Goal: Task Accomplishment & Management: Manage account settings

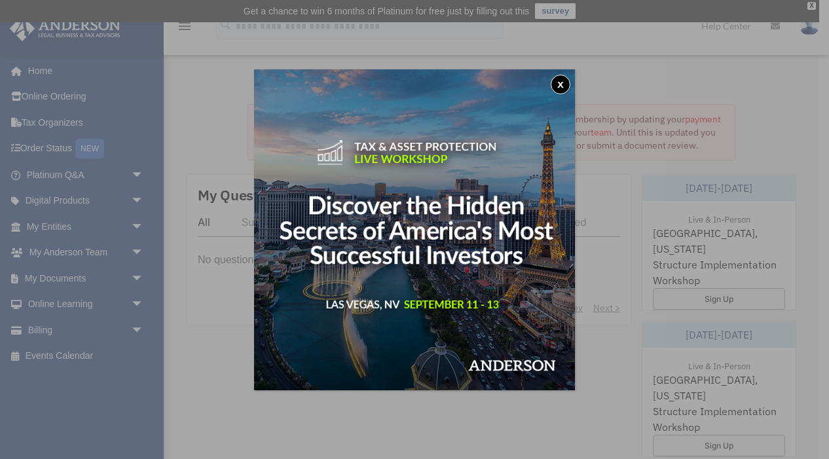
click at [555, 82] on button "x" at bounding box center [560, 85] width 20 height 20
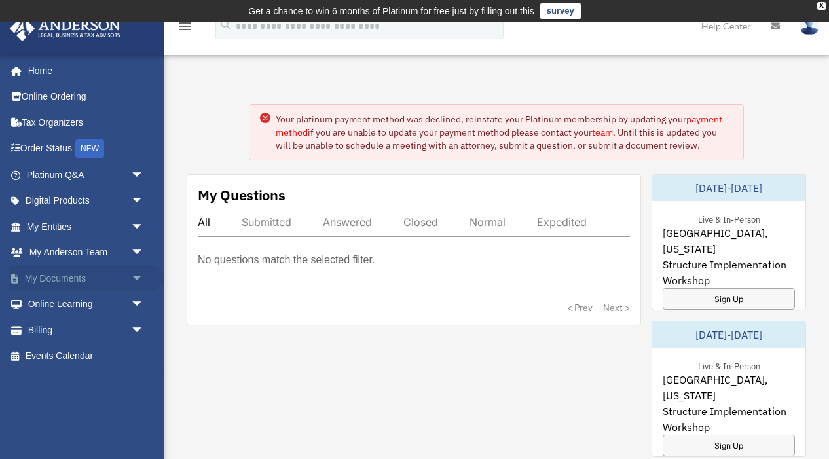
click at [75, 279] on link "My Documents arrow_drop_down" at bounding box center [86, 278] width 154 height 26
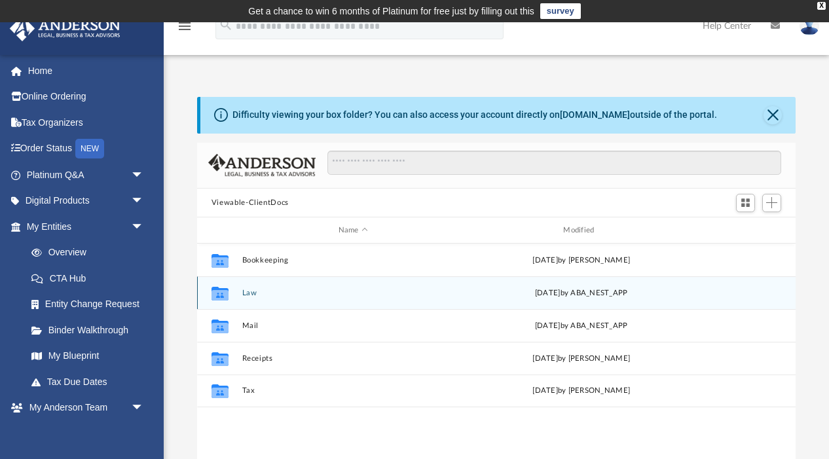
scroll to position [297, 598]
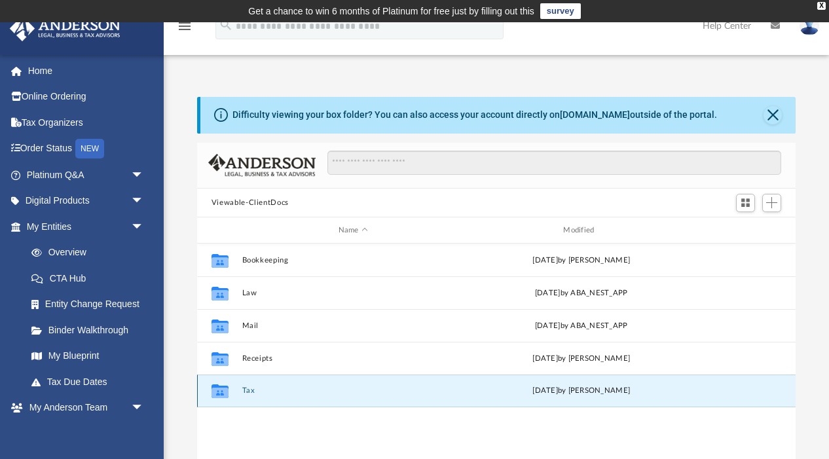
click at [249, 392] on button "Tax" at bounding box center [353, 391] width 223 height 9
click at [561, 388] on div "Wed Aug 27 2025 by Camelia Ramli" at bounding box center [581, 391] width 223 height 12
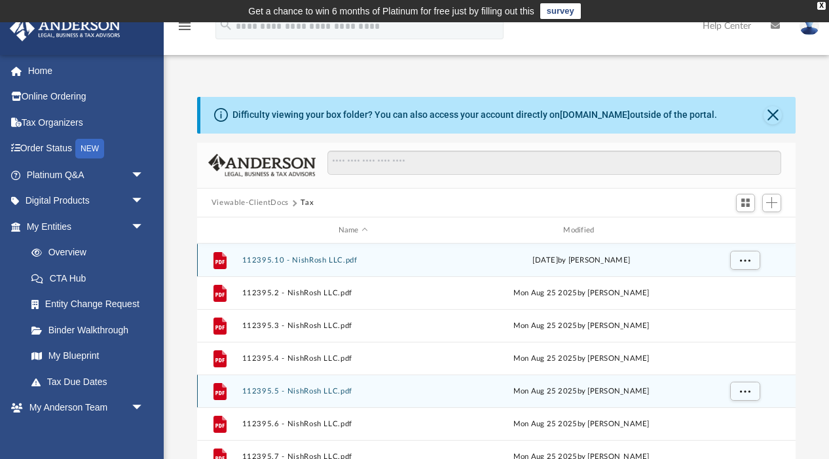
scroll to position [1, 0]
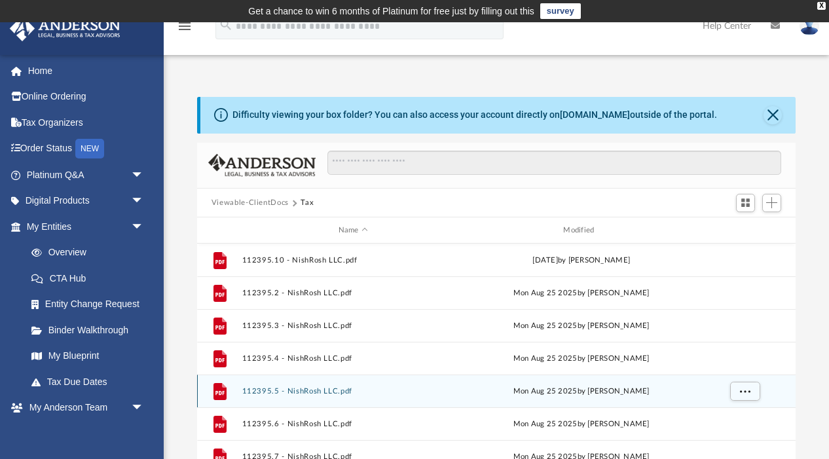
click at [249, 397] on div "File 112395.5 - NishRosh LLC.pdf Mon Aug 25 2025 by Sumathi Mathisuthan" at bounding box center [496, 390] width 598 height 33
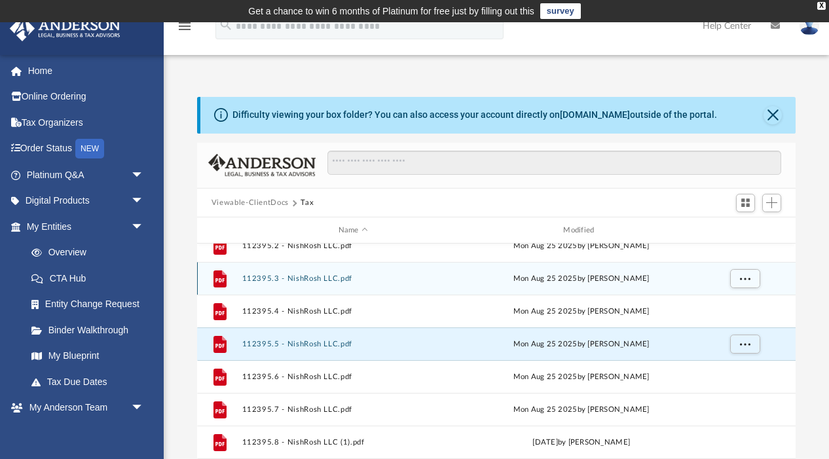
scroll to position [0, 0]
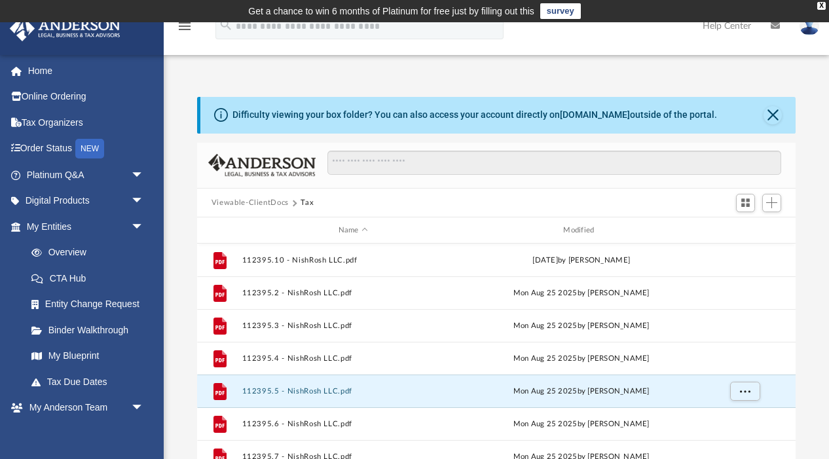
click at [310, 202] on button "Tax" at bounding box center [306, 203] width 13 height 12
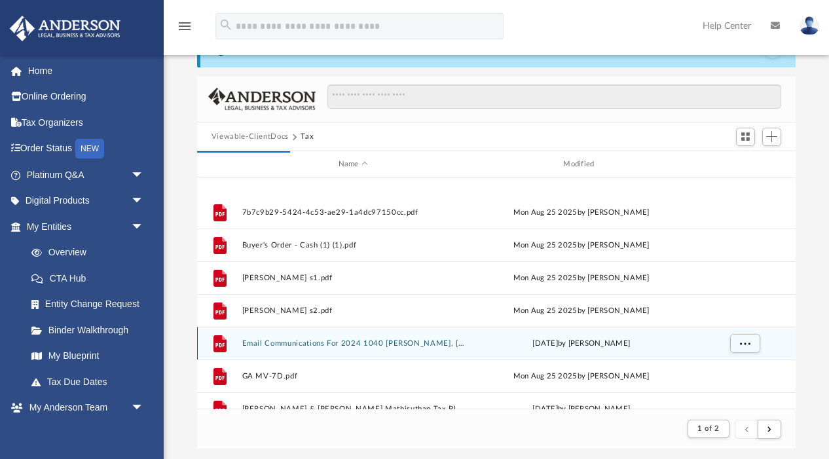
scroll to position [1405, 0]
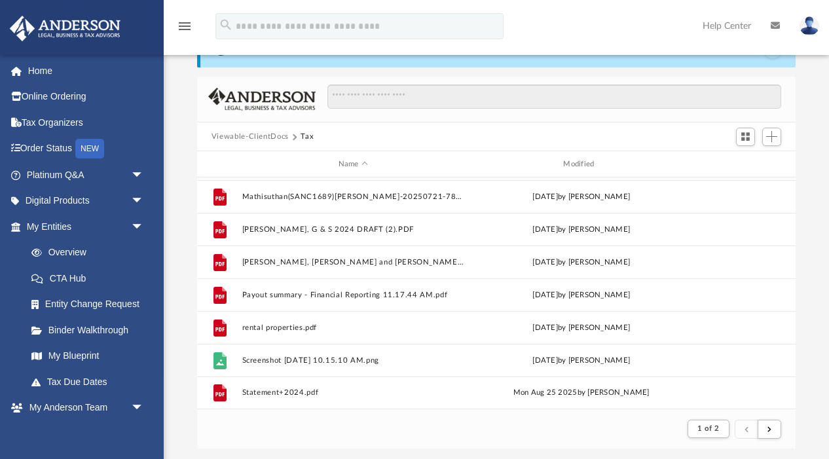
click at [812, 385] on div "Difficulty viewing your box folder? You can also access your account directly o…" at bounding box center [496, 240] width 665 height 418
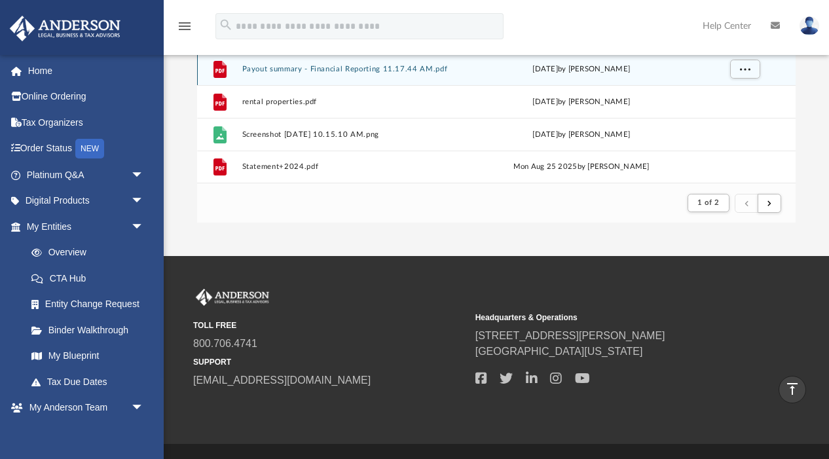
scroll to position [281, 0]
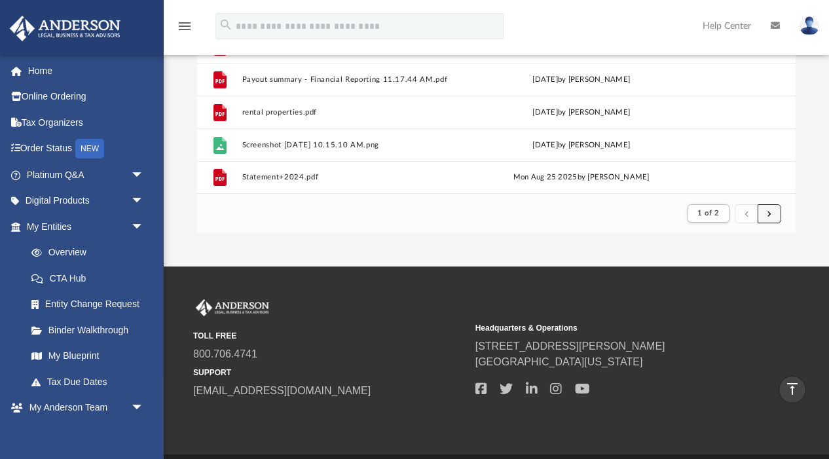
click at [774, 214] on button "submit" at bounding box center [769, 213] width 24 height 19
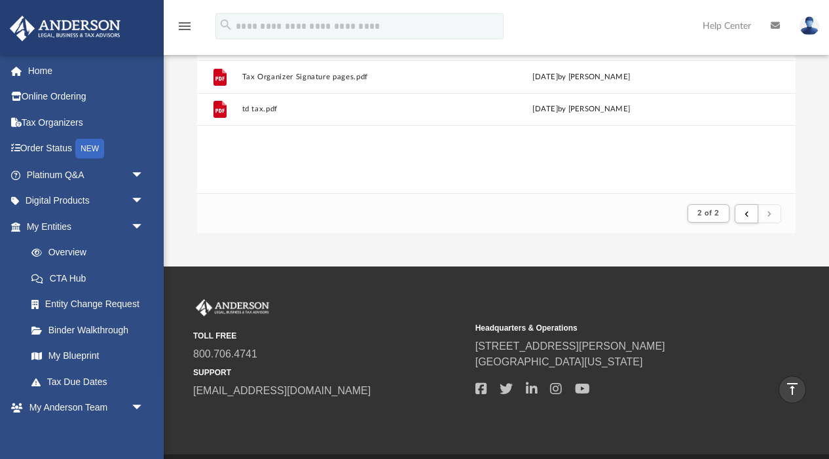
scroll to position [0, 0]
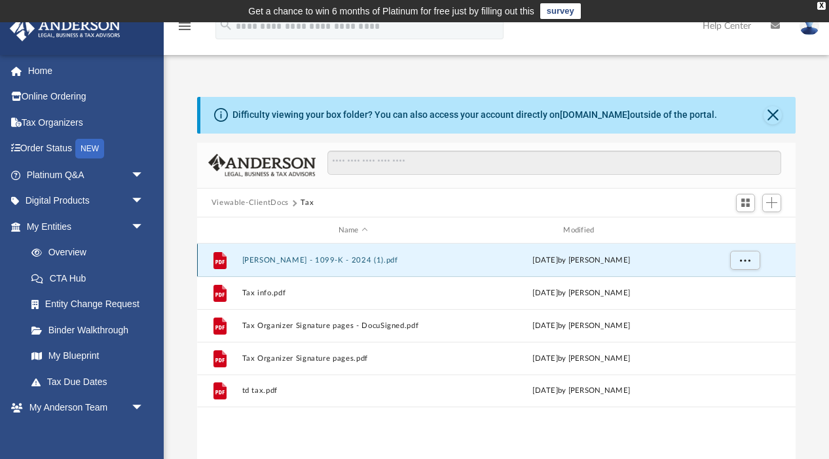
click at [258, 256] on button "Sumathi Mathisuthan - 1099-K - 2024 (1).pdf" at bounding box center [353, 260] width 223 height 9
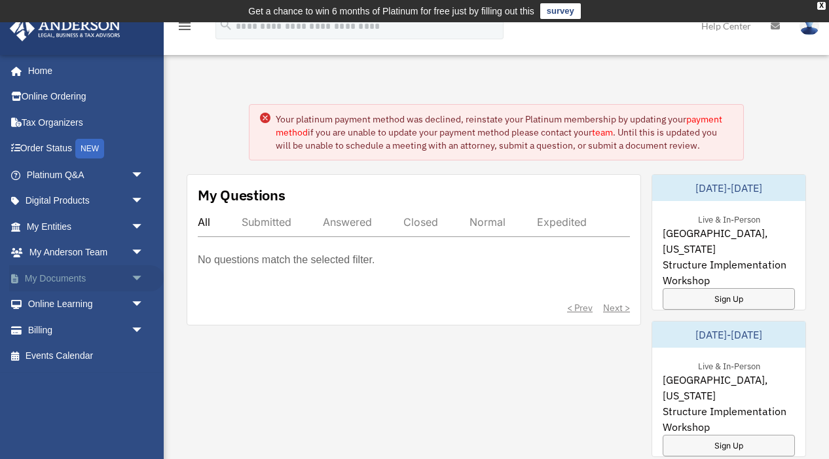
click at [61, 278] on link "My Documents arrow_drop_down" at bounding box center [86, 278] width 154 height 26
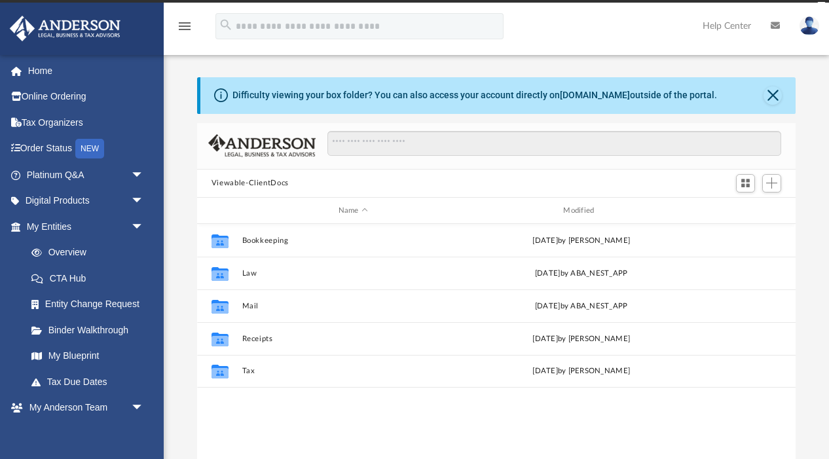
scroll to position [297, 598]
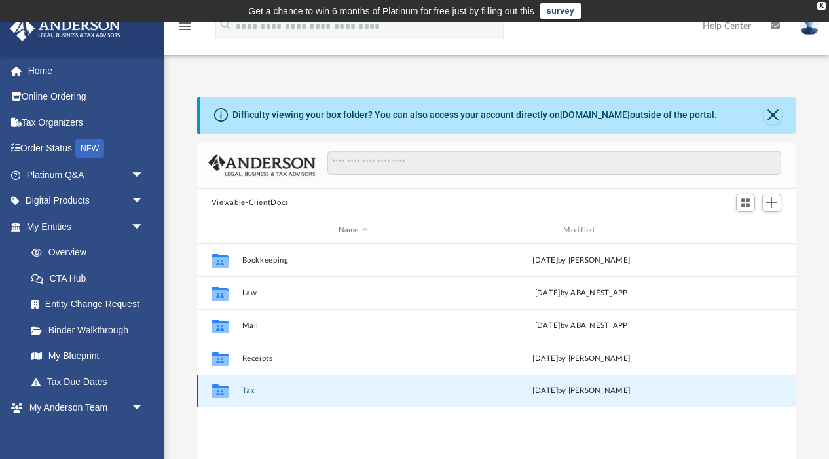
click at [248, 392] on button "Tax" at bounding box center [353, 391] width 223 height 9
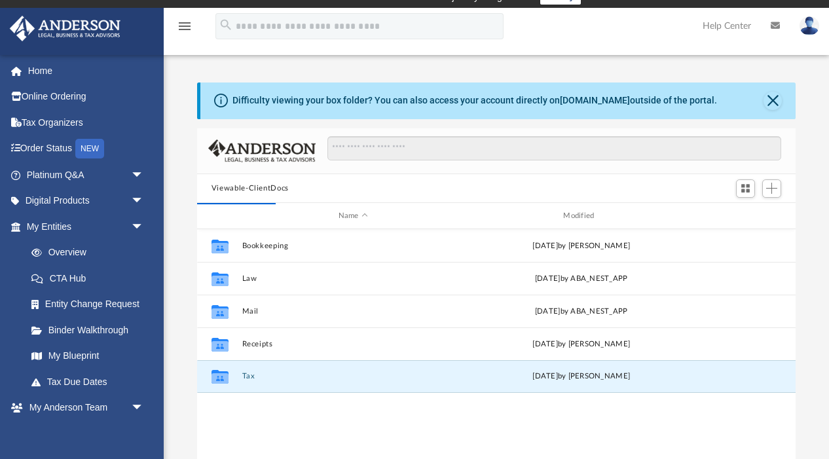
scroll to position [20, 0]
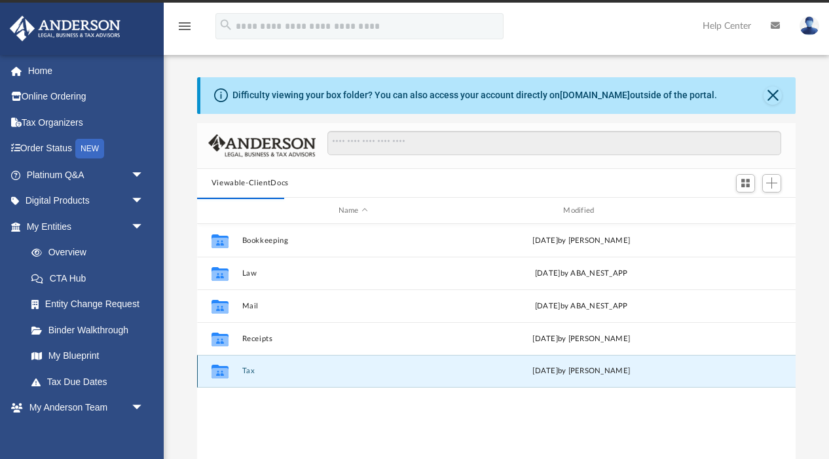
click at [541, 363] on div "Collaborated Folder Tax [DATE] by [PERSON_NAME]" at bounding box center [496, 371] width 598 height 33
click at [536, 370] on div "[DATE] by [PERSON_NAME]" at bounding box center [581, 371] width 223 height 12
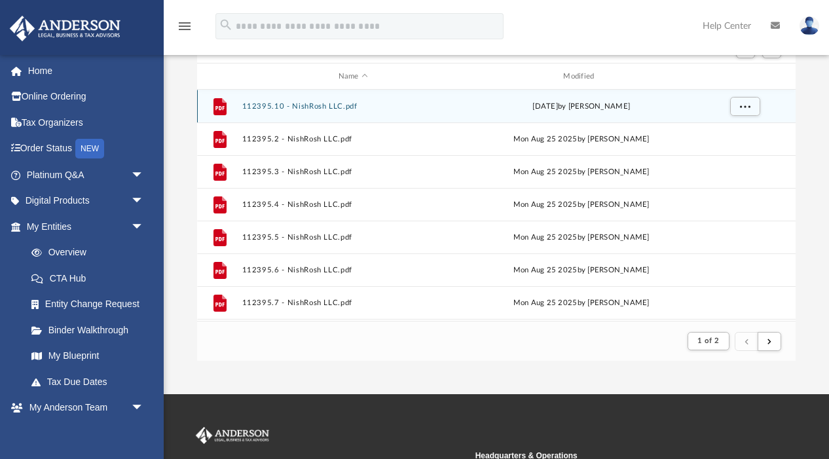
scroll to position [158, 0]
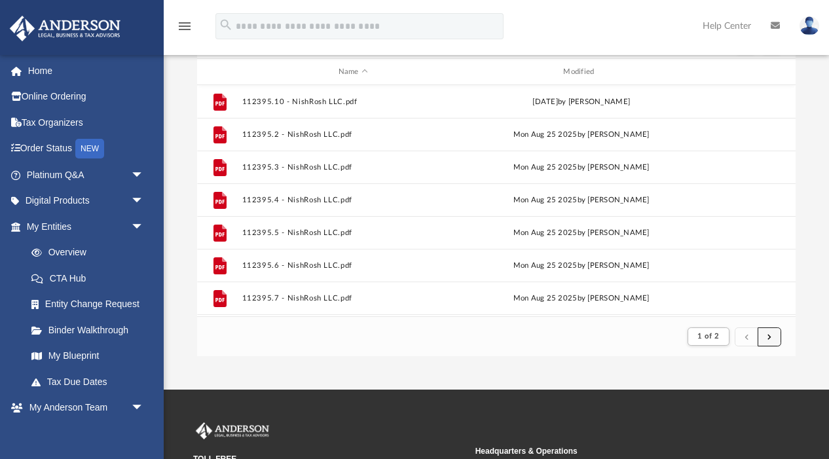
click at [770, 343] on button "submit" at bounding box center [769, 336] width 24 height 19
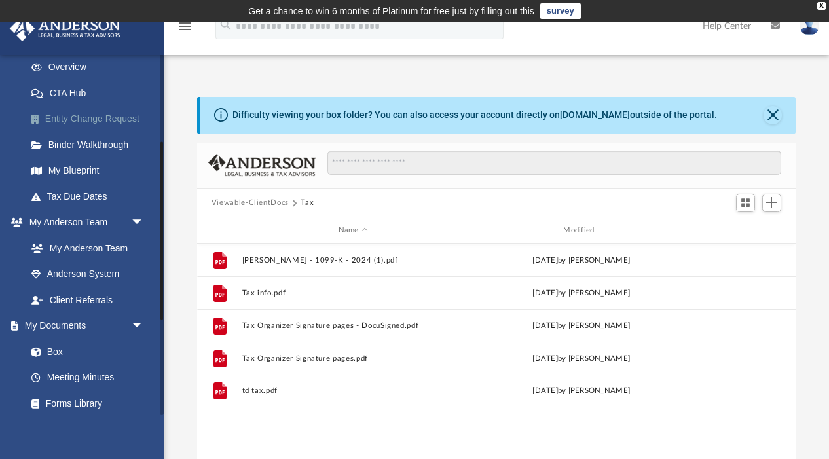
scroll to position [188, 0]
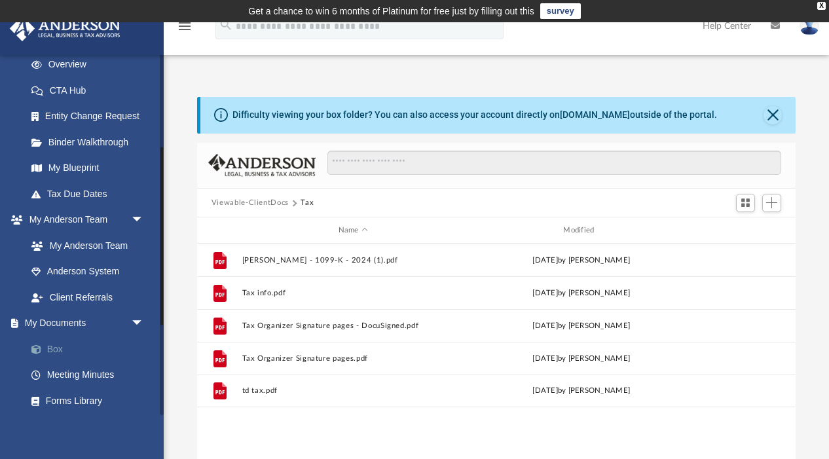
click at [56, 347] on link "Box" at bounding box center [90, 349] width 145 height 26
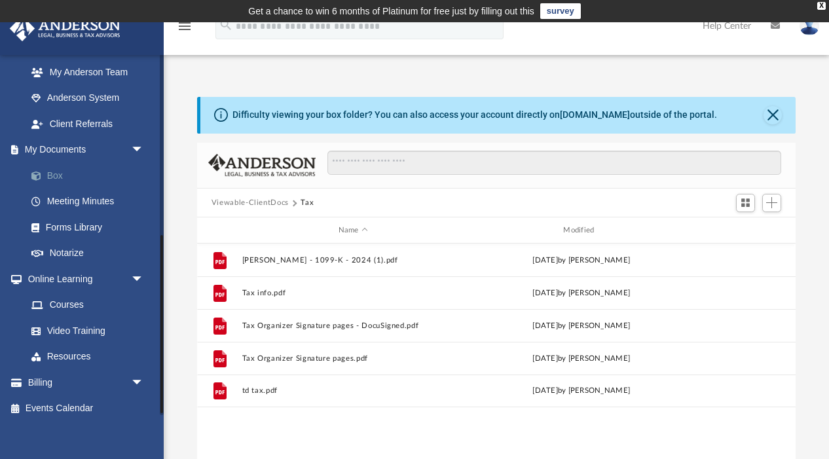
scroll to position [370, 0]
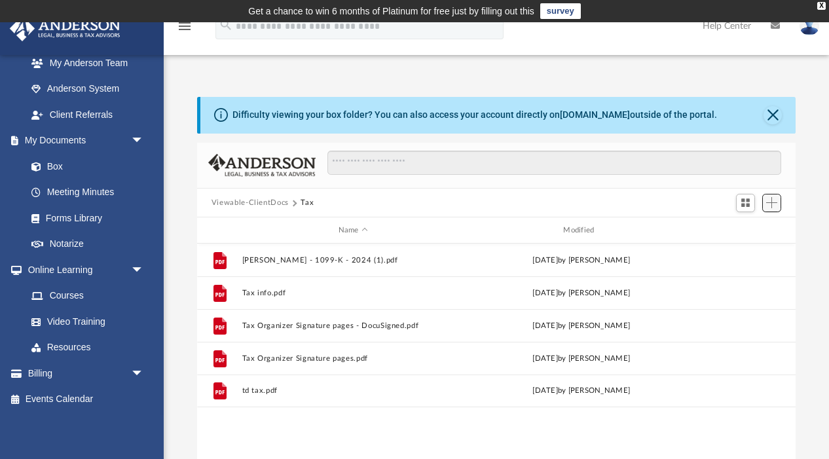
click at [768, 211] on button "Add" at bounding box center [772, 203] width 20 height 18
click at [746, 203] on span "Switch to Grid View" at bounding box center [745, 202] width 11 height 11
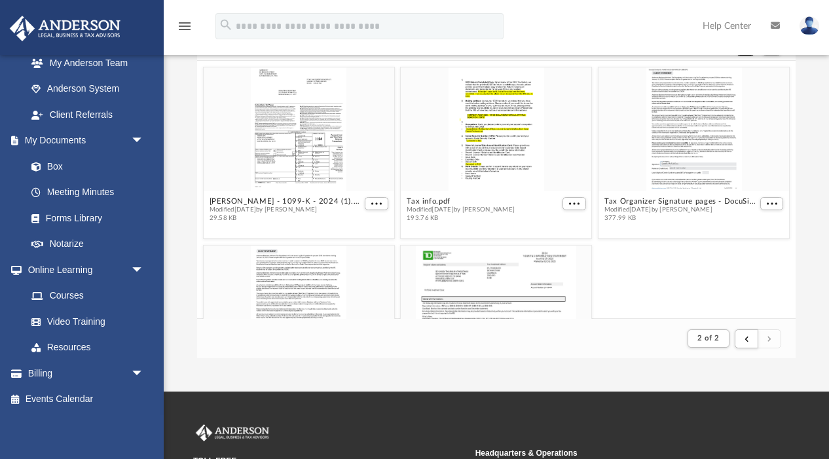
scroll to position [147, 0]
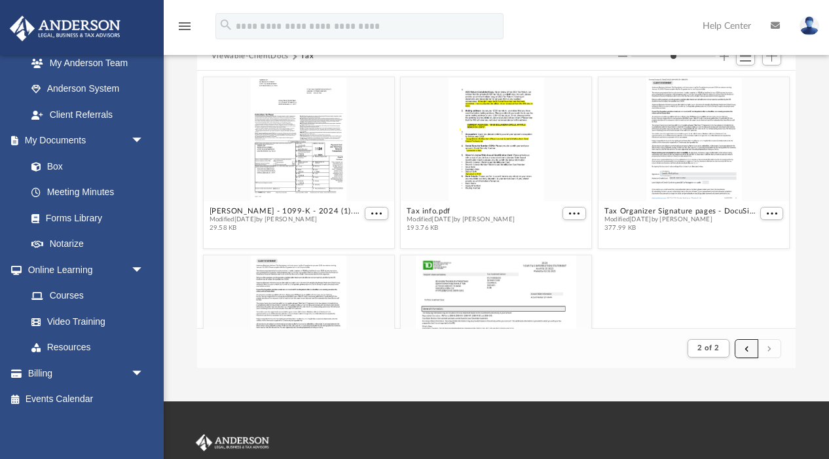
click at [750, 347] on button "submit" at bounding box center [746, 348] width 24 height 19
click at [744, 350] on button "submit" at bounding box center [746, 348] width 24 height 19
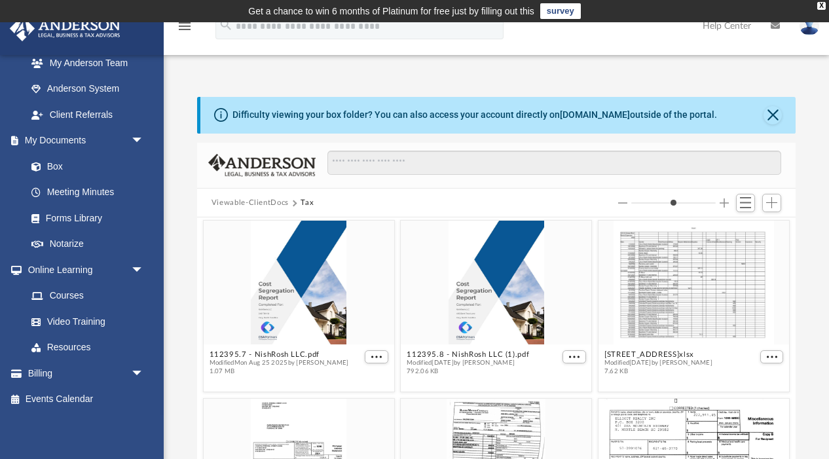
scroll to position [355, 0]
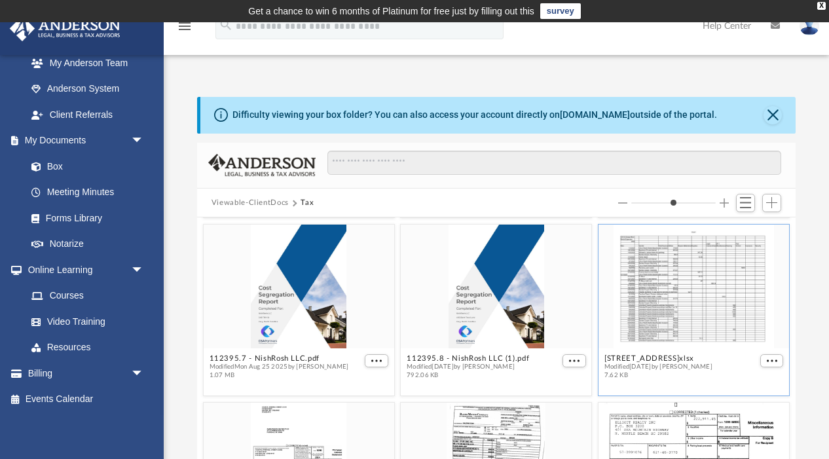
click at [692, 287] on div "grid" at bounding box center [693, 287] width 190 height 124
click at [679, 355] on button "1213 S Ocean Blvd- 2024.xlsx" at bounding box center [658, 358] width 108 height 9
type input "*"
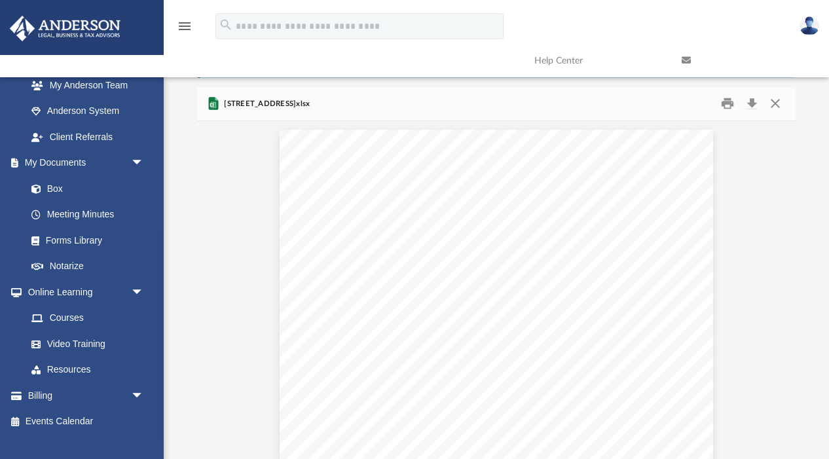
scroll to position [0, 0]
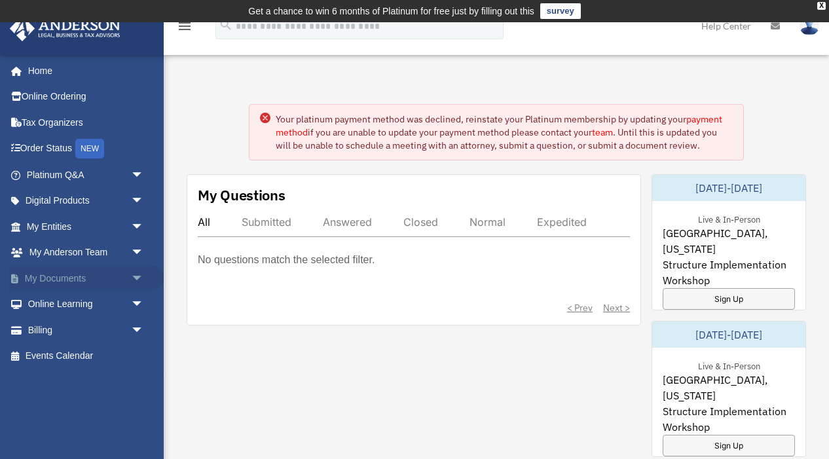
click at [76, 273] on link "My Documents arrow_drop_down" at bounding box center [86, 278] width 154 height 26
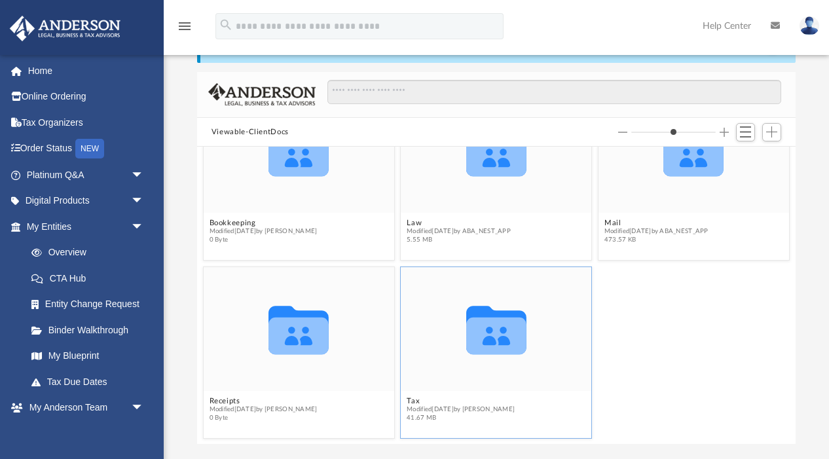
scroll to position [76, 0]
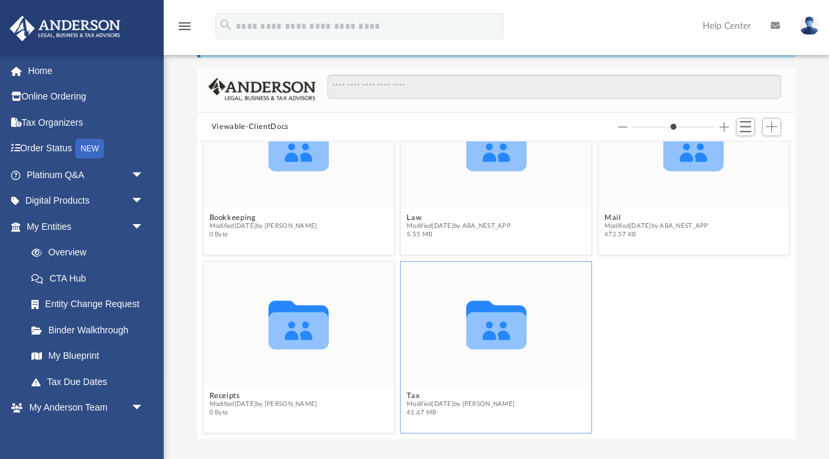
click at [437, 410] on span "41.67 MB" at bounding box center [460, 412] width 108 height 9
click at [409, 395] on button "Tax" at bounding box center [460, 395] width 108 height 9
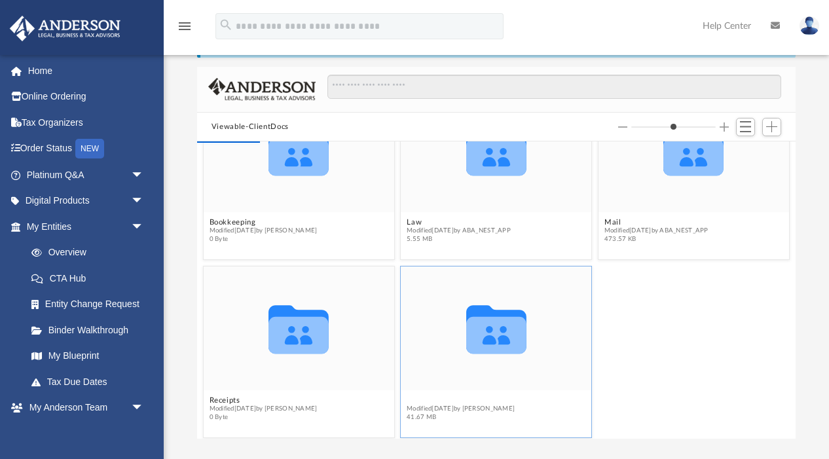
scroll to position [57, 0]
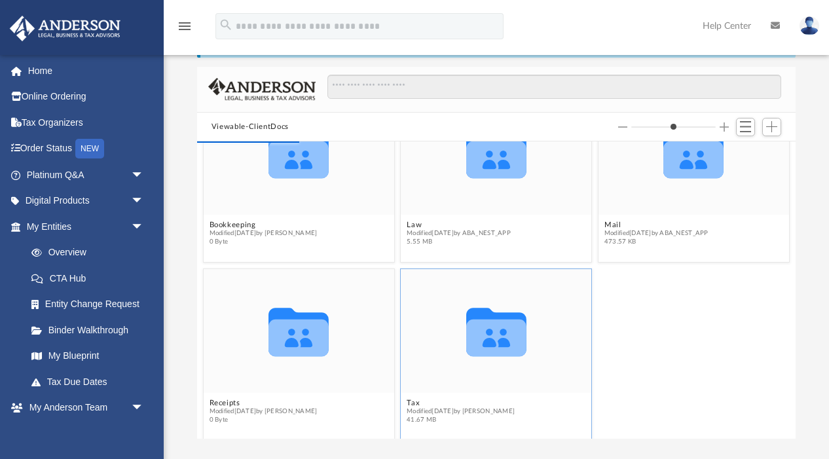
type input "*"
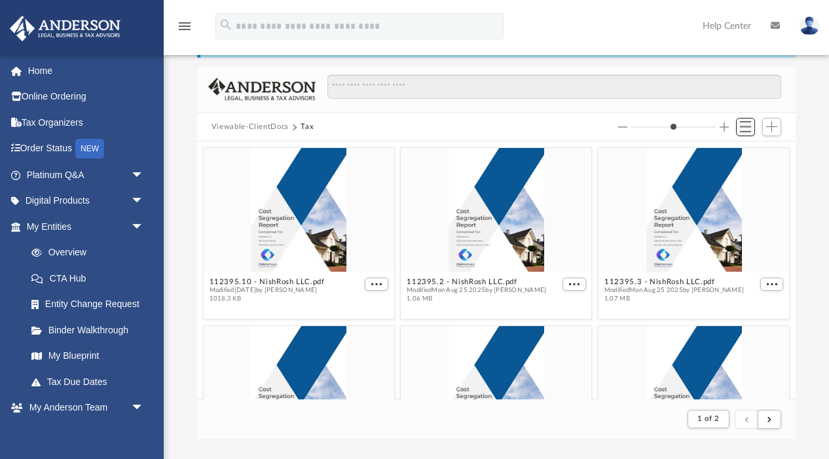
click at [743, 124] on span "Switch to List View" at bounding box center [745, 126] width 11 height 11
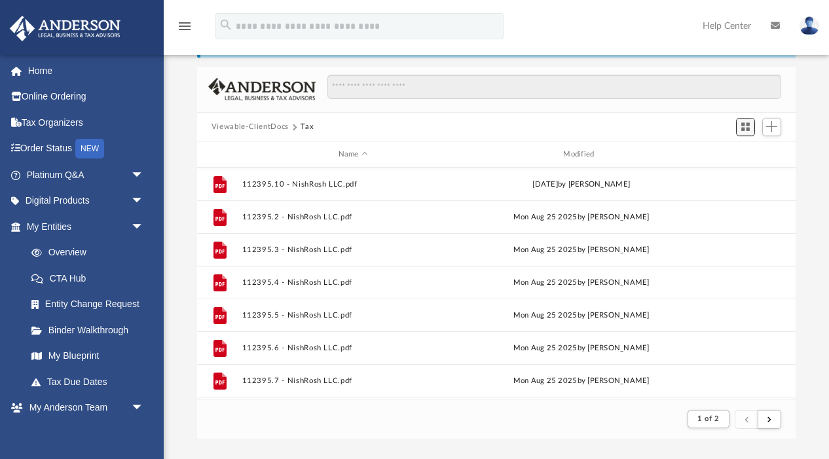
scroll to position [257, 598]
click at [774, 124] on span "Add" at bounding box center [771, 126] width 11 height 11
click at [745, 124] on span "Switch to Grid View" at bounding box center [745, 126] width 11 height 11
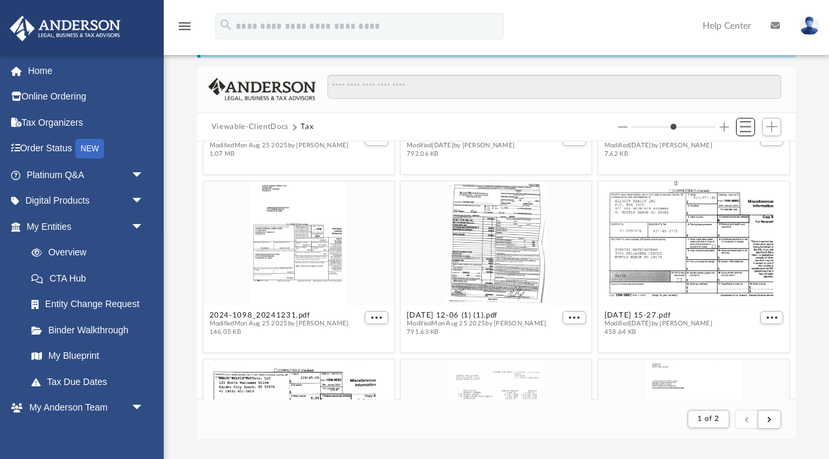
scroll to position [501, 0]
click at [379, 314] on span "More options" at bounding box center [376, 317] width 10 height 7
click at [361, 342] on li "Preview" at bounding box center [362, 340] width 38 height 14
type input "*"
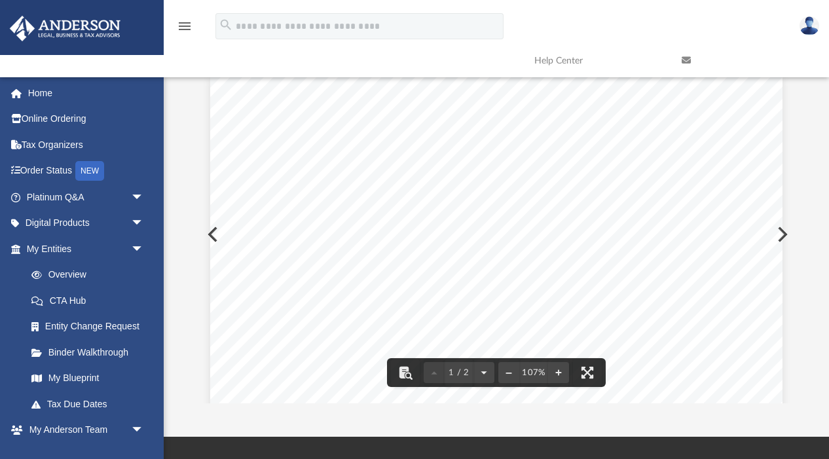
scroll to position [283, 0]
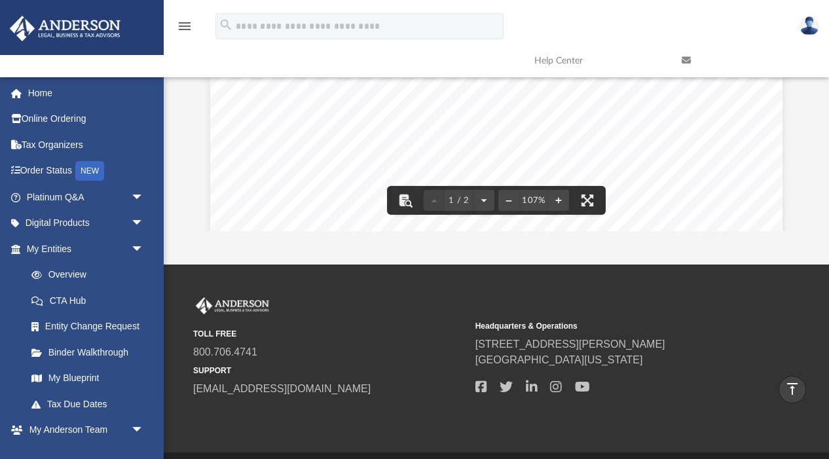
click at [549, 139] on div "RECIPIENT'S/LENDER'S name, address, and telephone number PAYER'S/BORROWER'S nam…" at bounding box center [496, 273] width 572 height 740
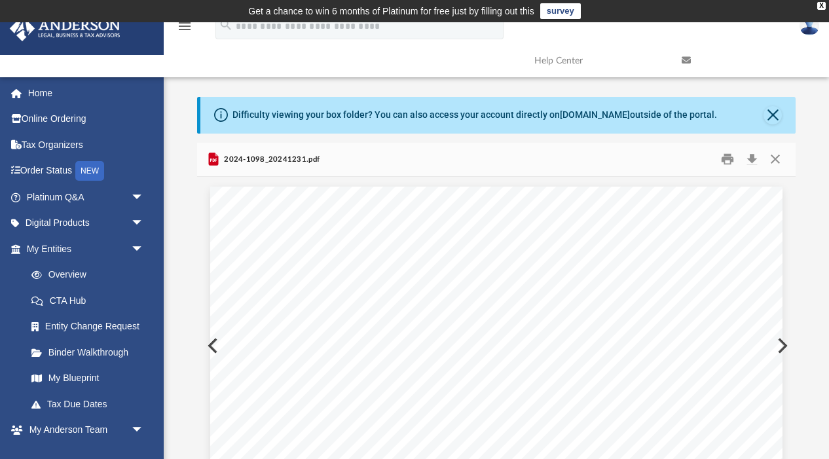
click at [783, 345] on button "Preview" at bounding box center [781, 345] width 29 height 37
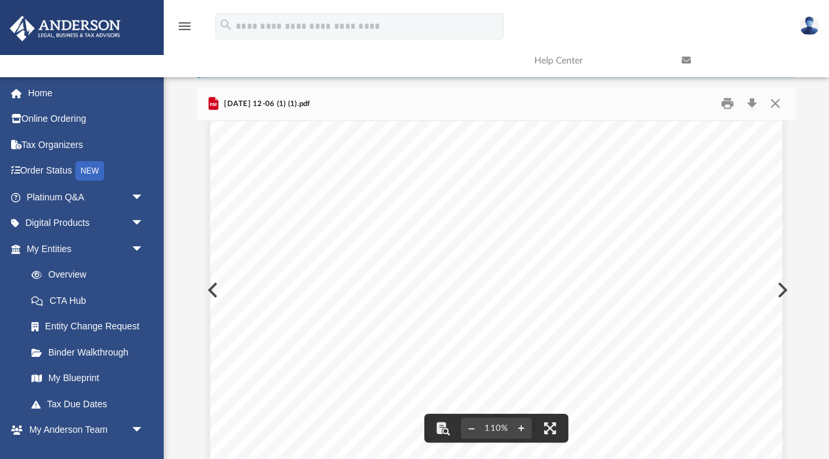
scroll to position [396, 0]
click at [785, 289] on button "Preview" at bounding box center [781, 290] width 29 height 37
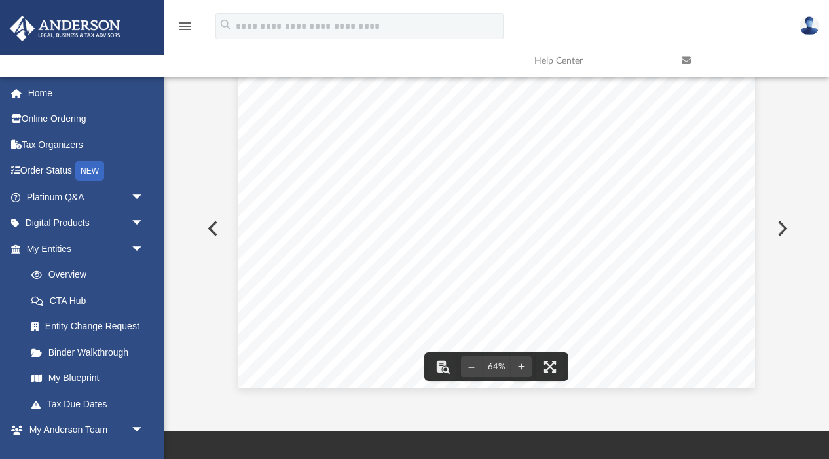
scroll to position [0, 0]
click at [653, 261] on div "Page 1" at bounding box center [496, 236] width 517 height 334
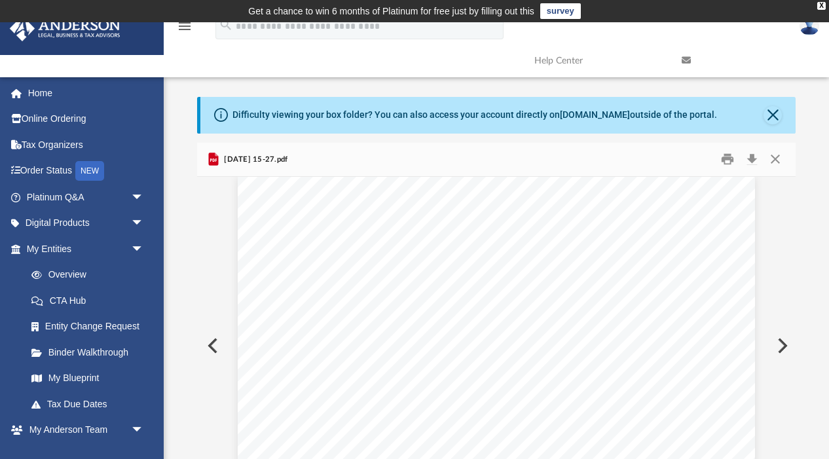
scroll to position [16, 0]
click at [602, 331] on div "Page 1" at bounding box center [496, 338] width 517 height 334
click at [784, 346] on button "Preview" at bounding box center [781, 345] width 29 height 37
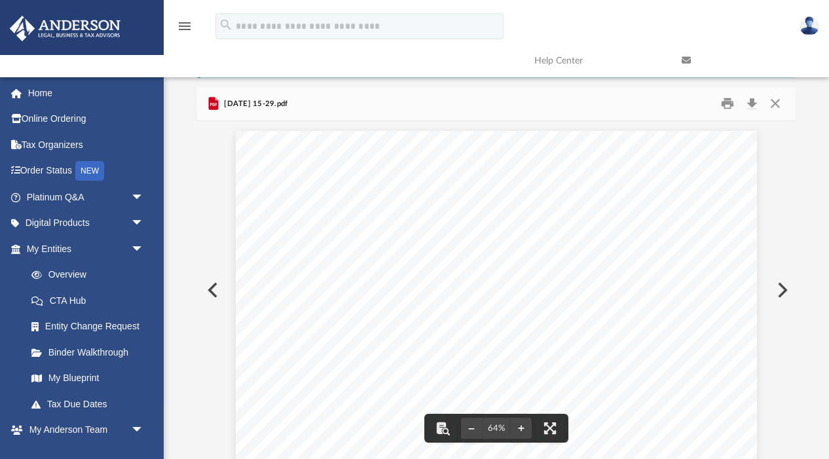
click at [207, 291] on button "Preview" at bounding box center [211, 290] width 29 height 37
click at [236, 108] on span "[DATE] 15-27.pdf" at bounding box center [254, 104] width 67 height 12
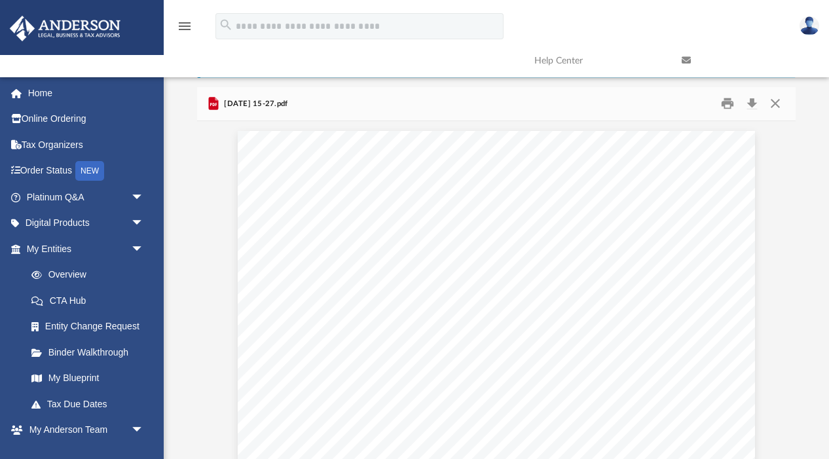
click at [213, 103] on icon "Preview" at bounding box center [213, 104] width 7 height 3
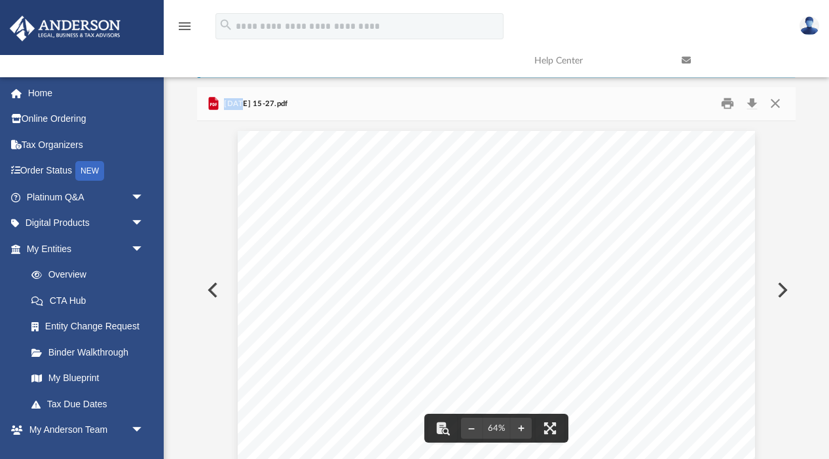
click at [382, 181] on div "Page 1" at bounding box center [496, 298] width 517 height 334
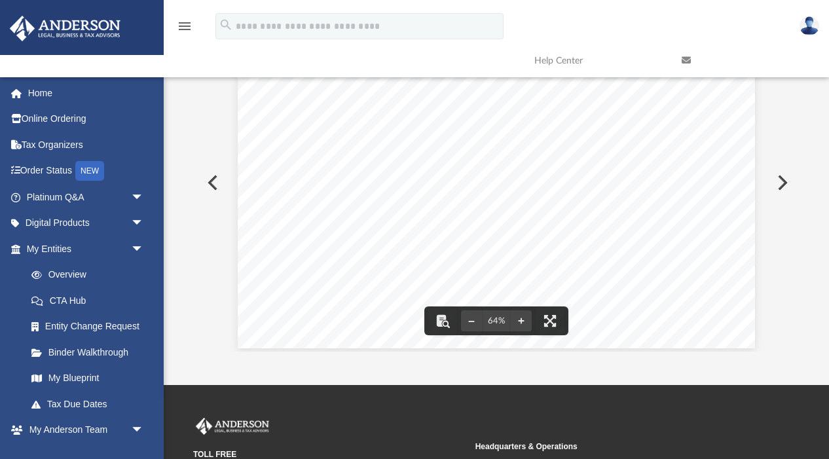
scroll to position [0, 0]
click at [789, 182] on button "Preview" at bounding box center [781, 182] width 29 height 37
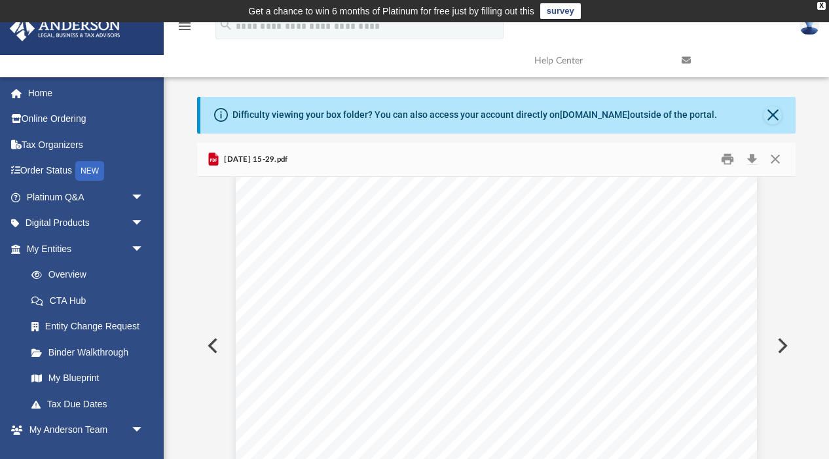
click at [782, 346] on button "Preview" at bounding box center [781, 345] width 29 height 37
click at [780, 345] on div "Page 1" at bounding box center [496, 277] width 572 height 723
click at [778, 347] on div "Page 1" at bounding box center [496, 277] width 572 height 723
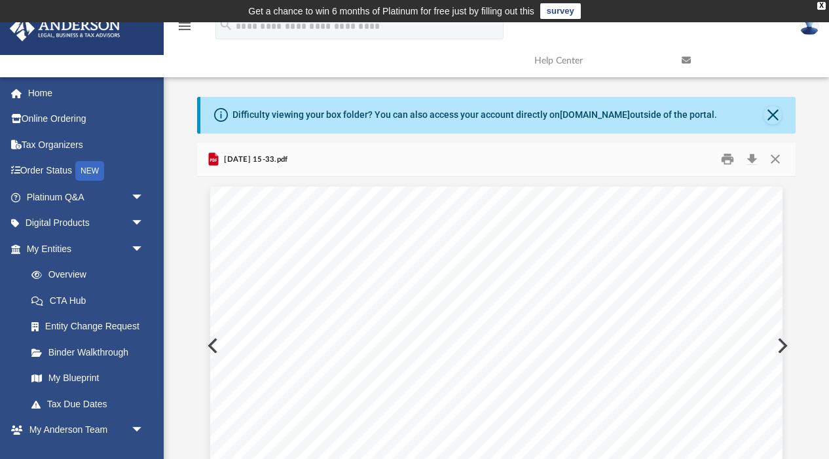
click at [783, 344] on button "Preview" at bounding box center [781, 345] width 29 height 37
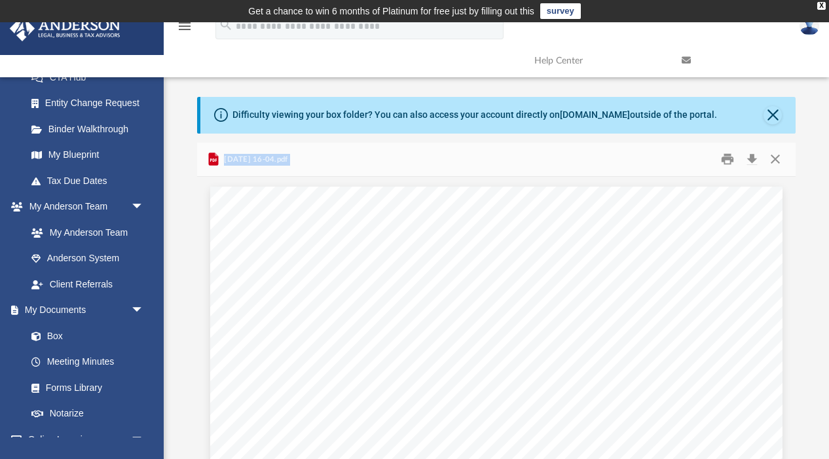
drag, startPoint x: 224, startPoint y: 158, endPoint x: 323, endPoint y: 161, distance: 99.5
click at [323, 162] on div "[DATE] 16-04.pdf" at bounding box center [496, 160] width 598 height 35
click at [767, 117] on button "Close" at bounding box center [772, 115] width 18 height 18
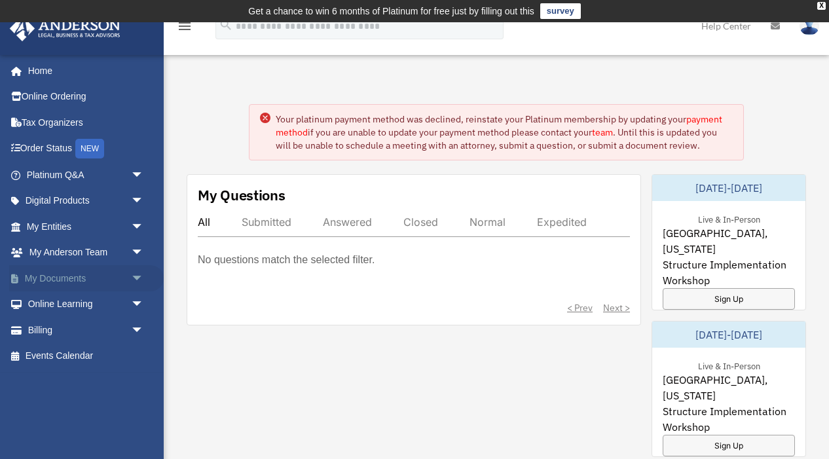
click at [63, 284] on link "My Documents arrow_drop_down" at bounding box center [86, 278] width 154 height 26
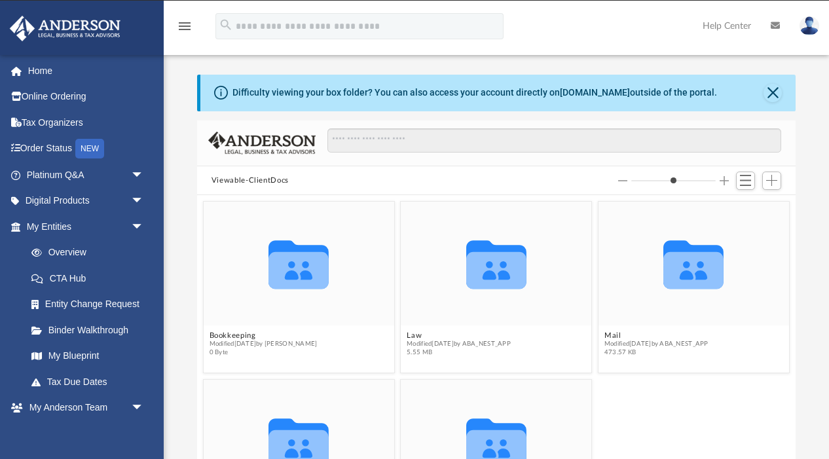
scroll to position [297, 598]
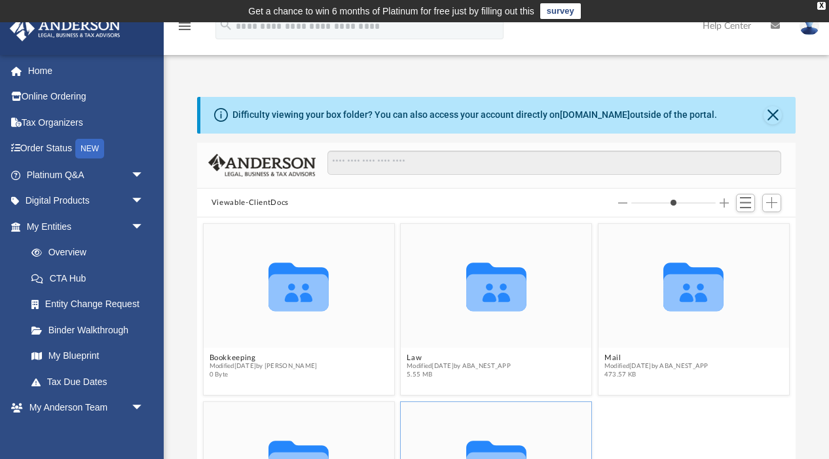
click at [469, 437] on icon "Collaborated Folder" at bounding box center [496, 464] width 115 height 74
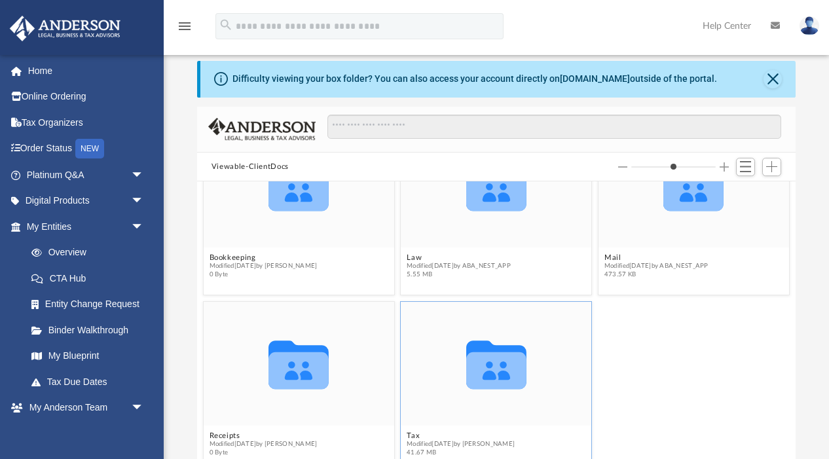
scroll to position [47, 0]
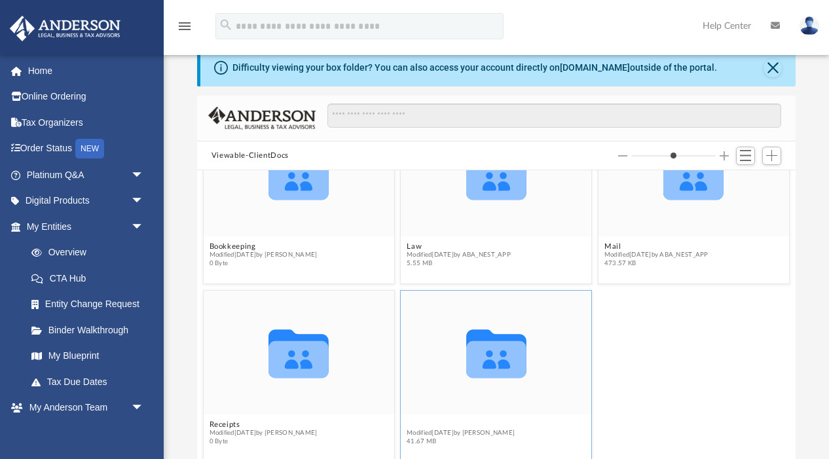
click at [410, 424] on button "Tax" at bounding box center [460, 424] width 108 height 9
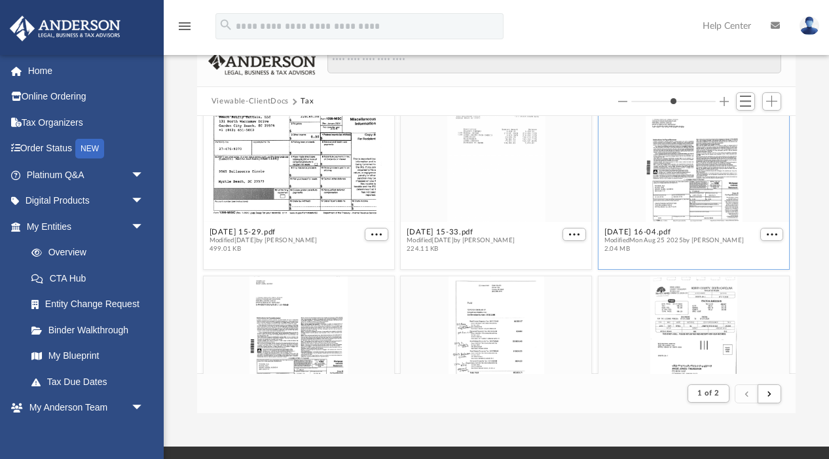
scroll to position [739, 0]
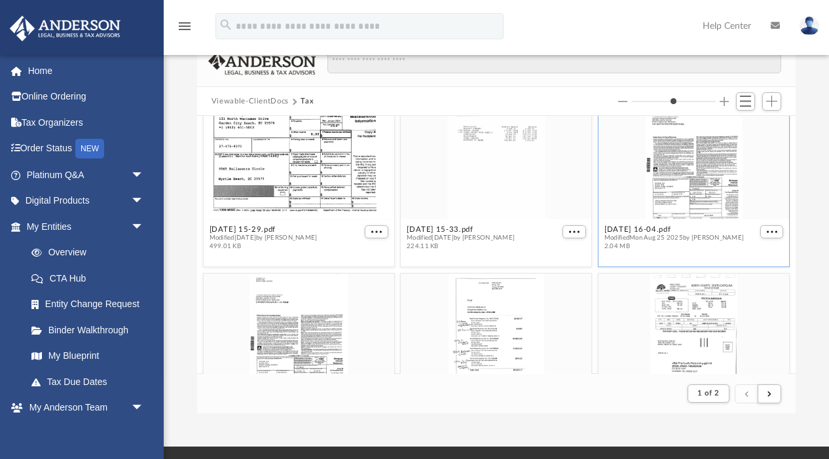
click at [710, 177] on div "grid" at bounding box center [693, 158] width 190 height 124
click at [723, 236] on span "Modified Mon Aug 25 2025 by Sumathi Mathisuthan" at bounding box center [673, 238] width 139 height 9
click at [693, 179] on div "grid" at bounding box center [693, 158] width 190 height 124
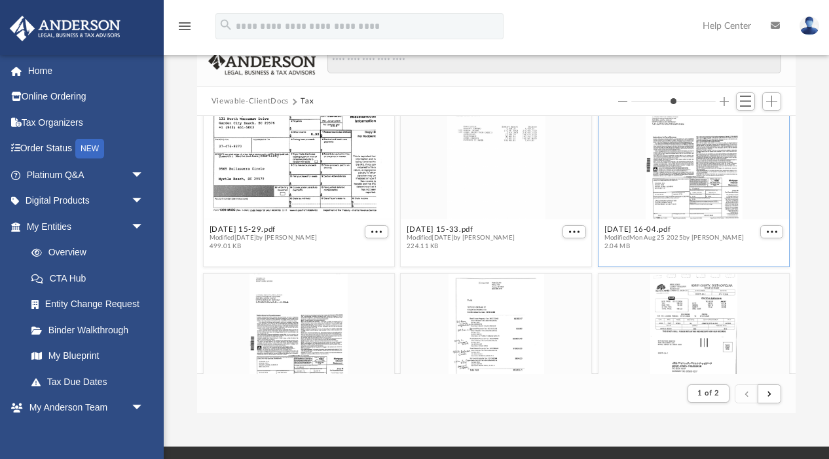
click at [751, 172] on div "grid" at bounding box center [693, 158] width 190 height 124
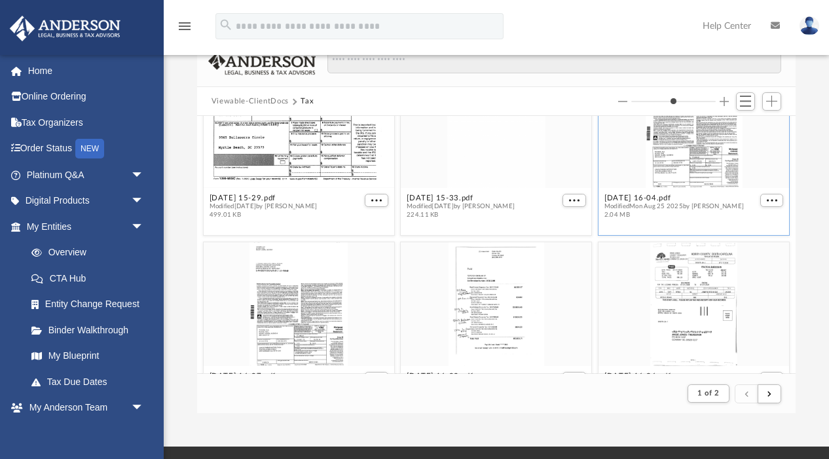
scroll to position [771, 0]
click at [774, 202] on figure "2025-07-22 16-04.pdf Modified Mon Aug 25 2025 by Sumathi Mathisuthan 2.04 MB" at bounding box center [693, 143] width 190 height 160
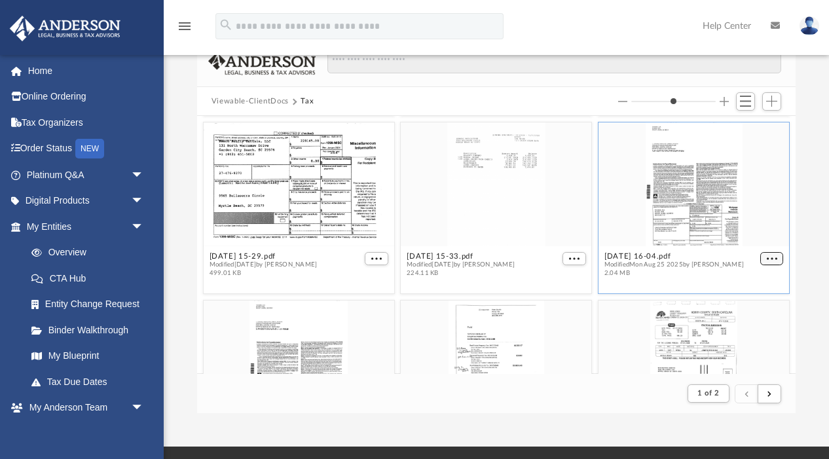
click at [772, 260] on span "More options" at bounding box center [772, 258] width 10 height 7
click at [747, 277] on li "Preview" at bounding box center [757, 282] width 38 height 14
type input "*"
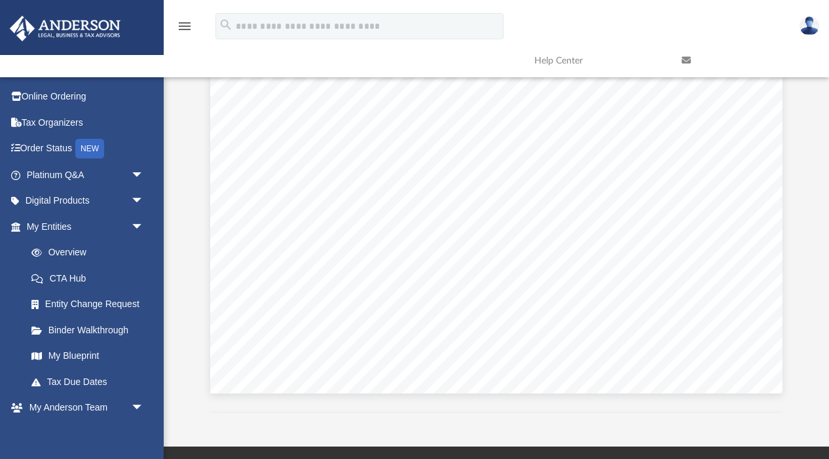
scroll to position [0, 0]
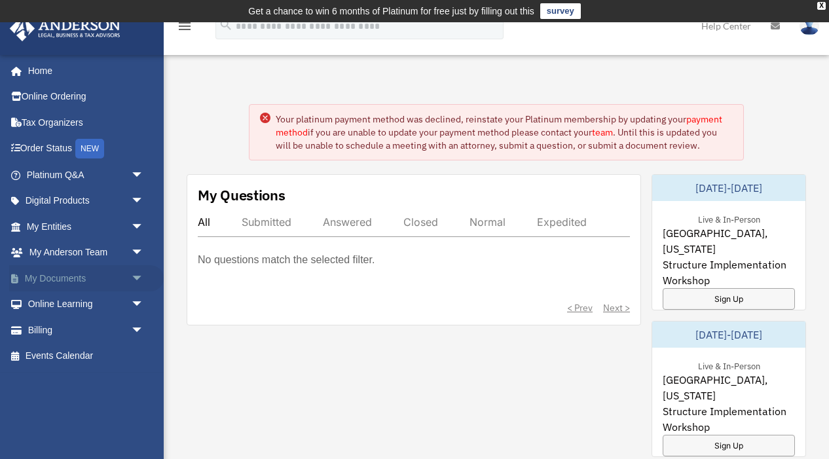
click at [71, 273] on link "My Documents arrow_drop_down" at bounding box center [86, 278] width 154 height 26
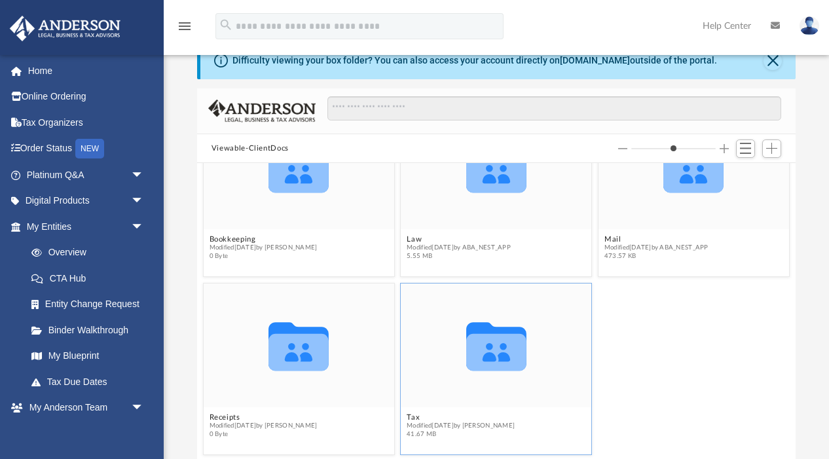
scroll to position [57, 0]
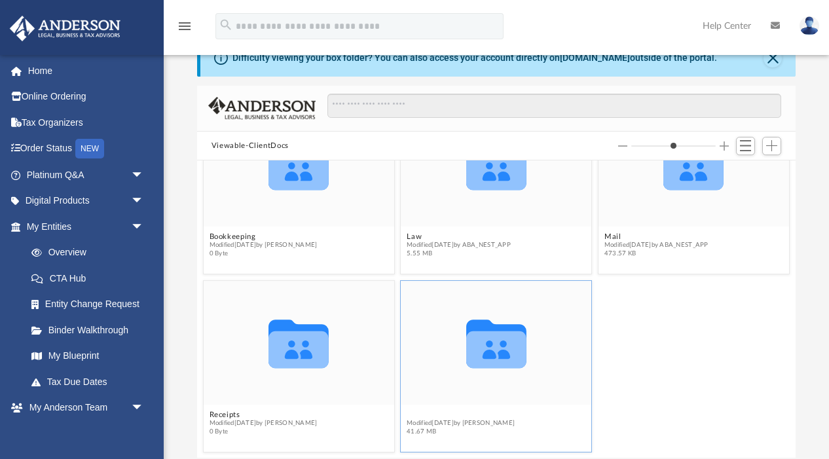
click at [410, 412] on button "Tax" at bounding box center [460, 414] width 108 height 9
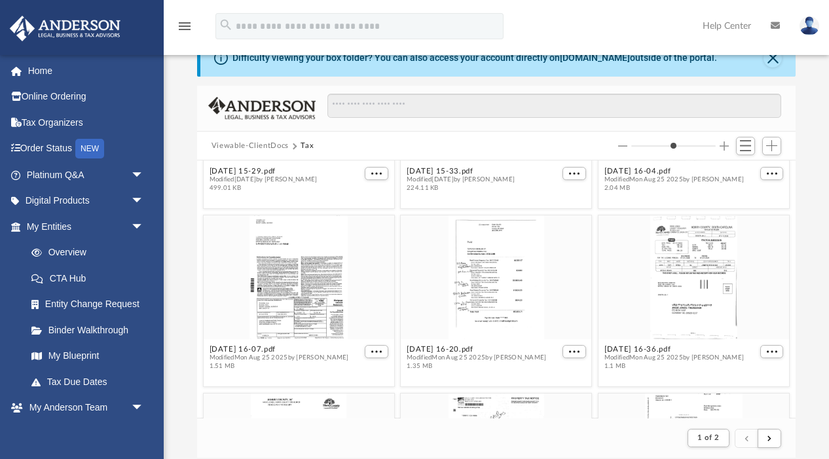
scroll to position [874, 0]
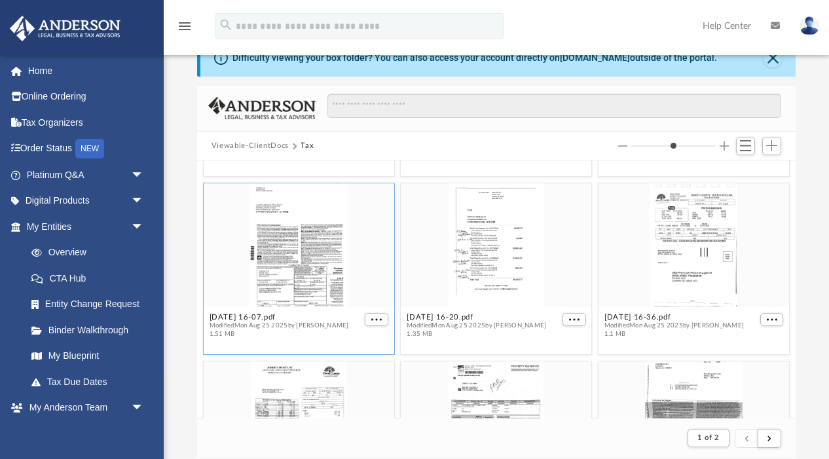
click at [285, 259] on div "grid" at bounding box center [299, 245] width 190 height 124
click at [298, 262] on div "grid" at bounding box center [299, 245] width 190 height 124
click at [258, 317] on button "[DATE] 16-07.pdf" at bounding box center [278, 317] width 139 height 9
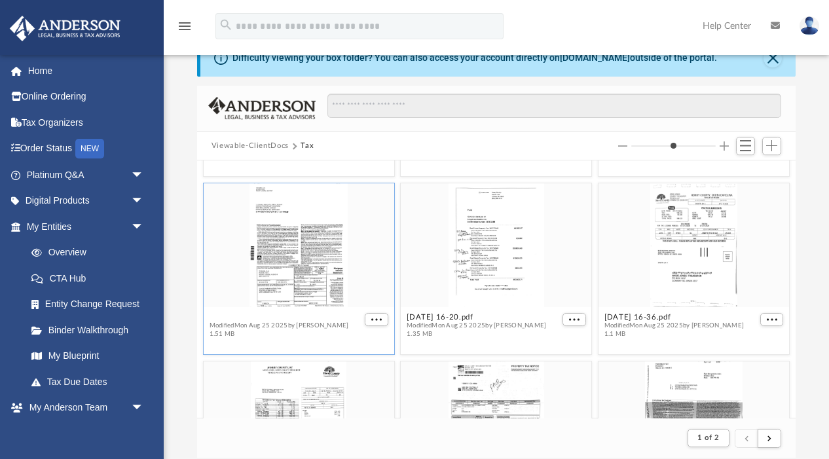
type input "*"
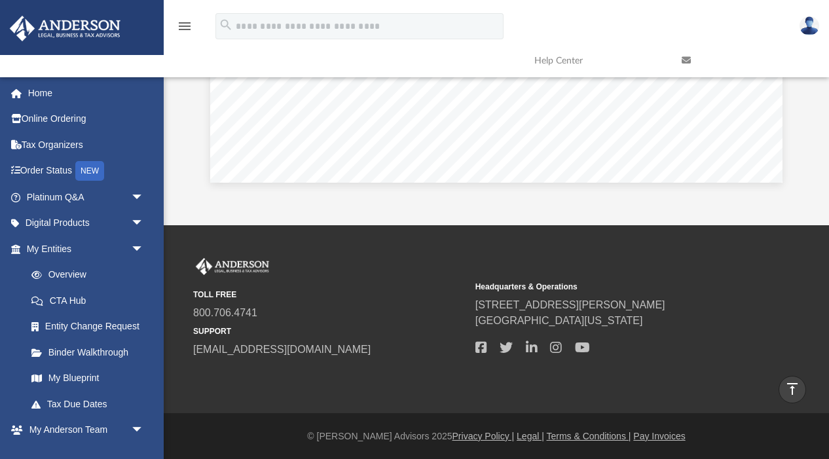
scroll to position [0, 0]
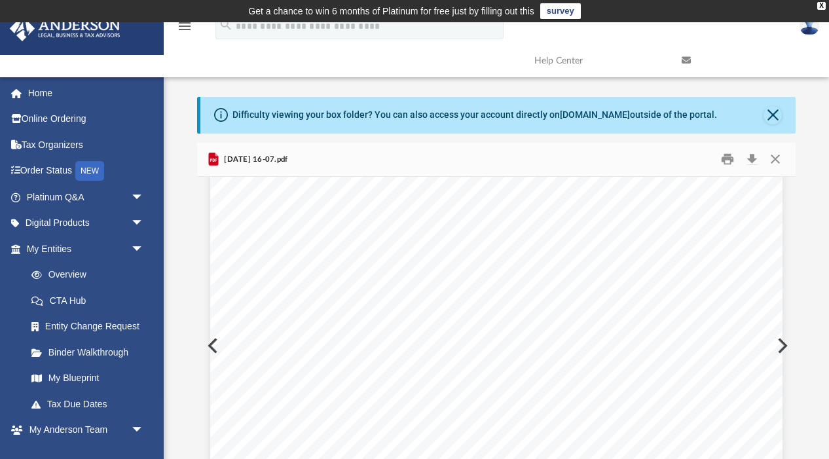
click at [780, 347] on div "Page 4" at bounding box center [496, 39] width 572 height 932
click at [789, 345] on button "Preview" at bounding box center [781, 345] width 29 height 37
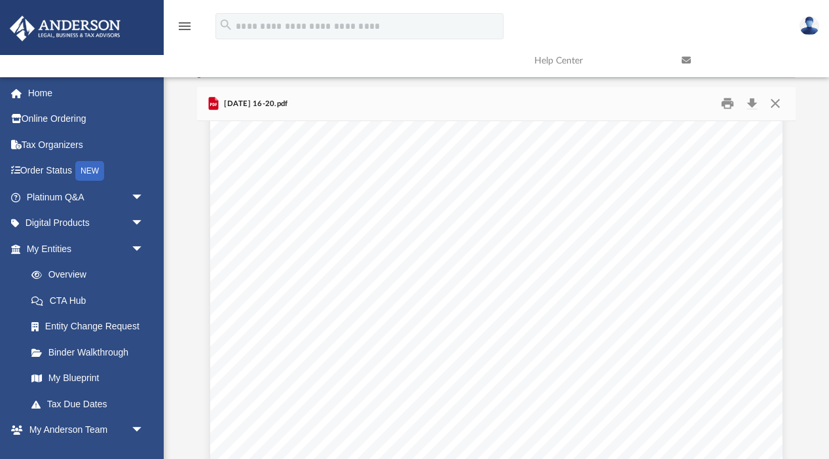
scroll to position [4598, 0]
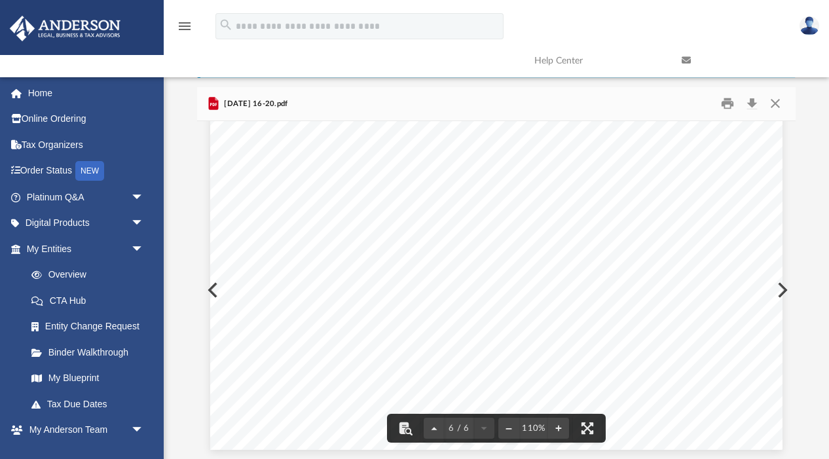
click at [784, 288] on button "Preview" at bounding box center [781, 290] width 29 height 37
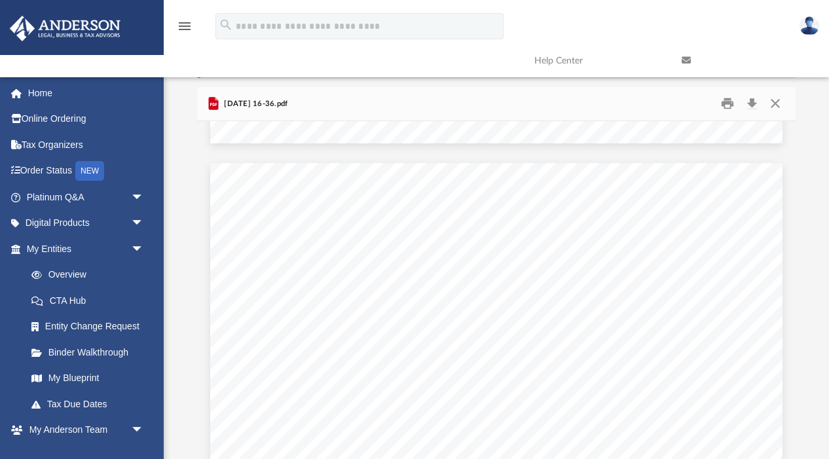
scroll to position [2995, 0]
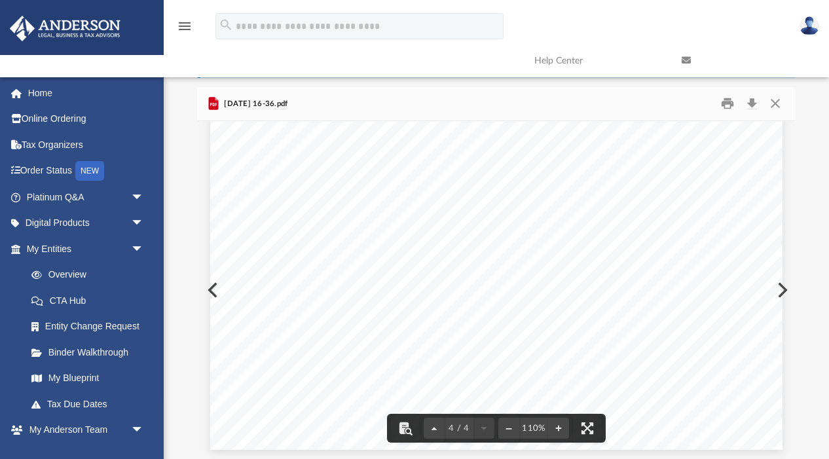
click at [783, 291] on button "Preview" at bounding box center [781, 290] width 29 height 37
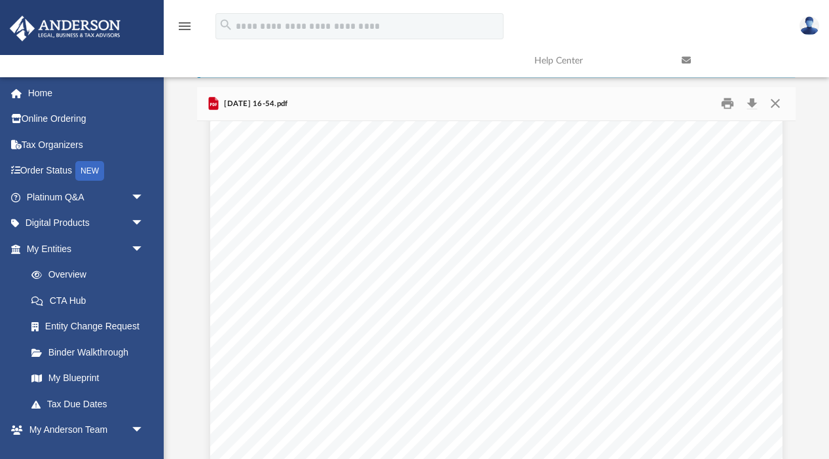
scroll to position [422, 0]
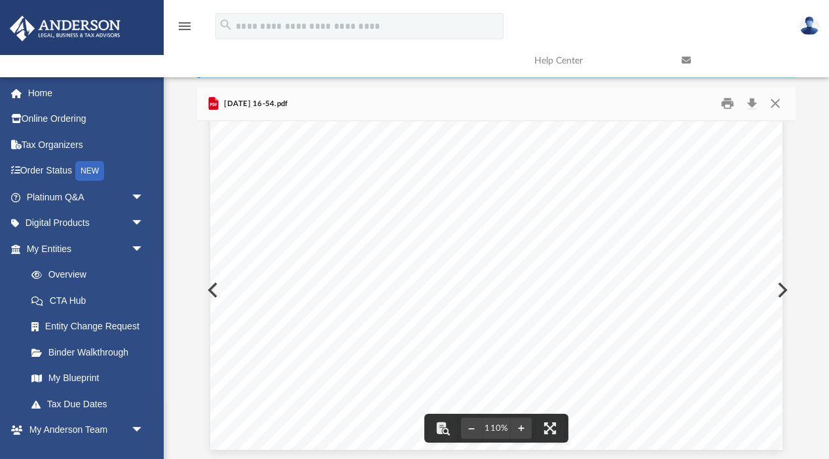
click at [774, 287] on div "Page 1" at bounding box center [496, 79] width 572 height 741
click at [784, 288] on button "Preview" at bounding box center [781, 290] width 29 height 37
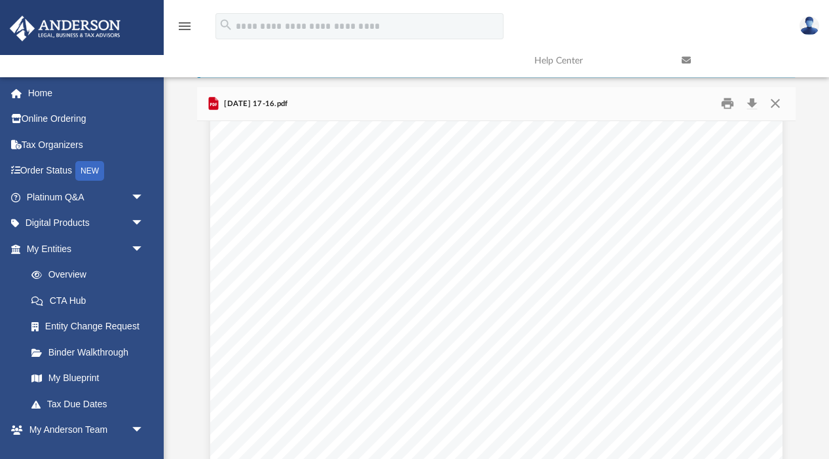
scroll to position [1848, 0]
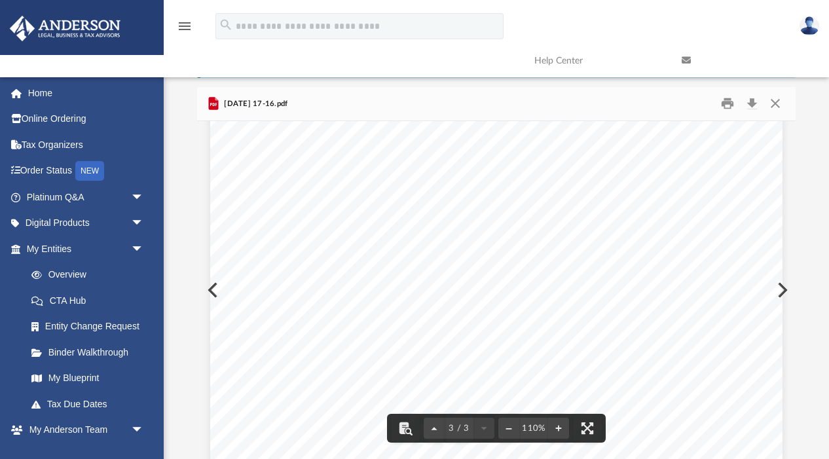
click at [782, 295] on div "Page 3" at bounding box center [496, 175] width 572 height 745
click at [780, 288] on div "Page 3" at bounding box center [496, 175] width 572 height 745
click at [785, 289] on button "Preview" at bounding box center [781, 290] width 29 height 37
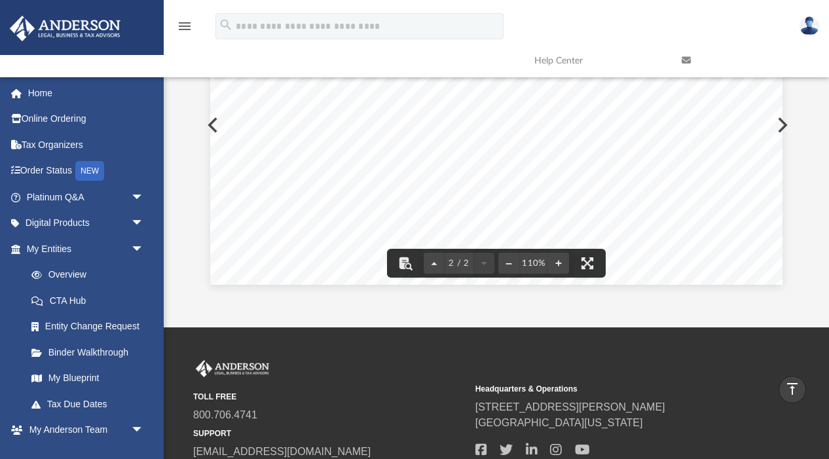
scroll to position [0, 0]
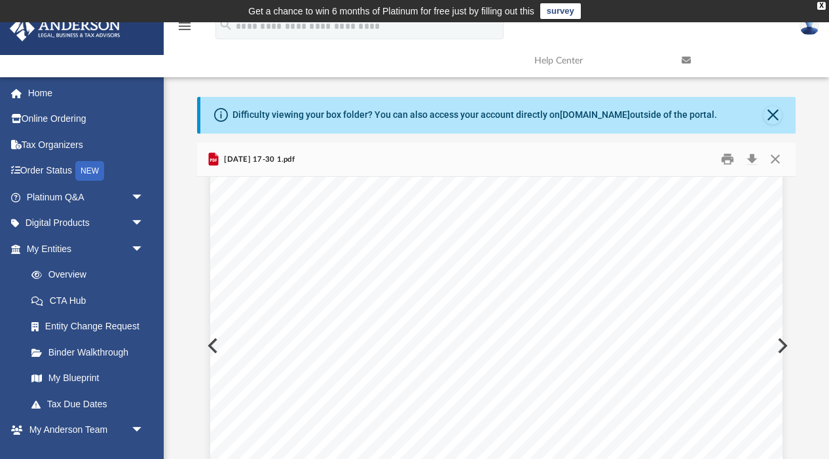
click at [780, 348] on div "Page 2" at bounding box center [496, 133] width 572 height 743
click at [782, 345] on button "Preview" at bounding box center [781, 345] width 29 height 37
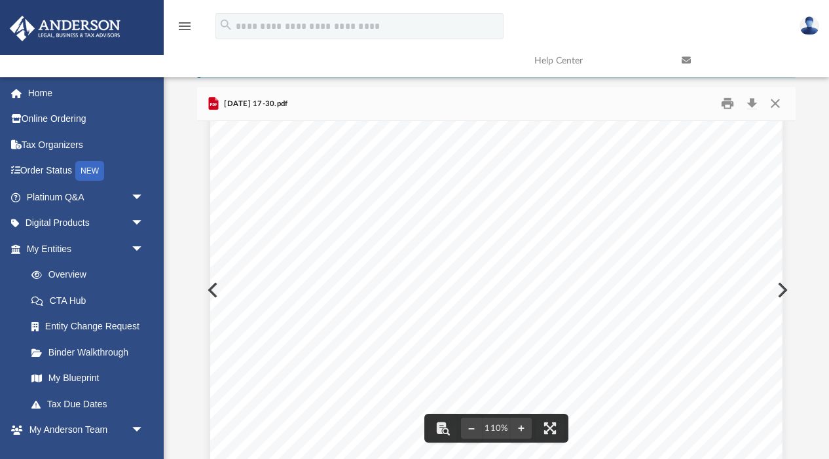
scroll to position [402, 0]
click at [779, 291] on div "Page 1" at bounding box center [496, 89] width 572 height 721
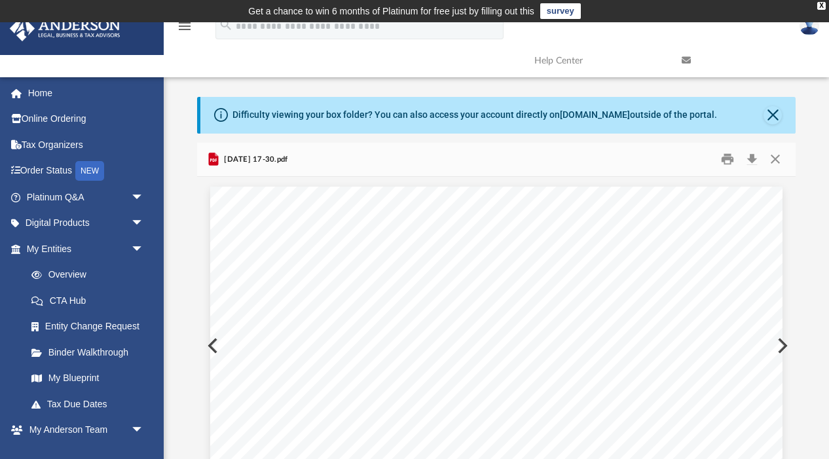
click at [785, 346] on button "Preview" at bounding box center [781, 345] width 29 height 37
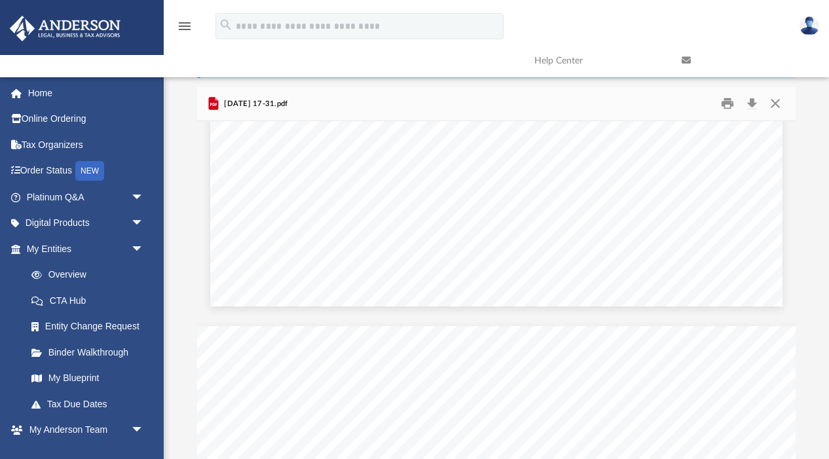
scroll to position [5504, 0]
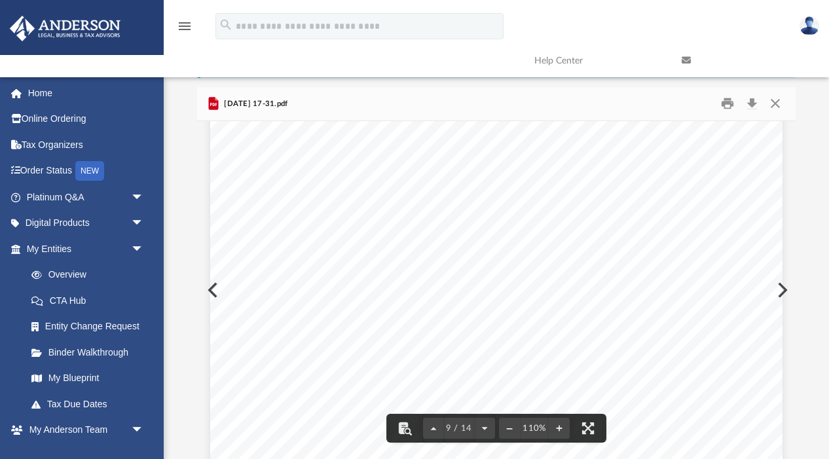
click at [785, 291] on button "Preview" at bounding box center [781, 290] width 29 height 37
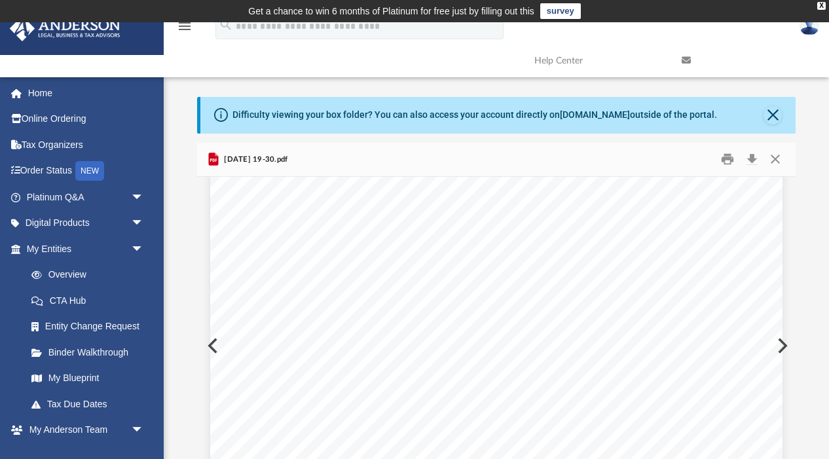
scroll to position [1532, 0]
click at [785, 346] on button "Preview" at bounding box center [781, 345] width 29 height 37
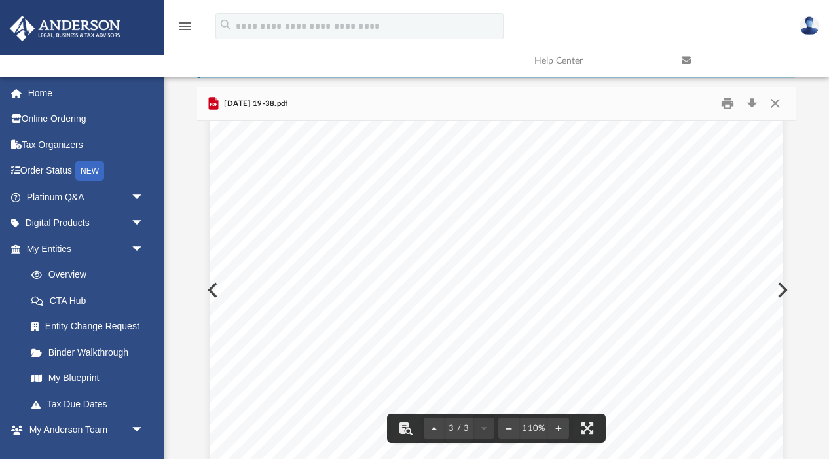
scroll to position [1789, 0]
click at [786, 288] on button "Preview" at bounding box center [781, 290] width 29 height 37
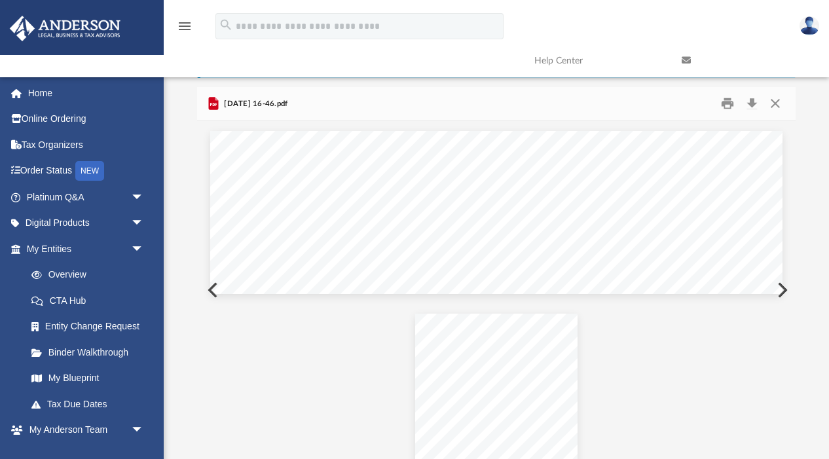
click at [778, 295] on button "Preview" at bounding box center [781, 290] width 29 height 37
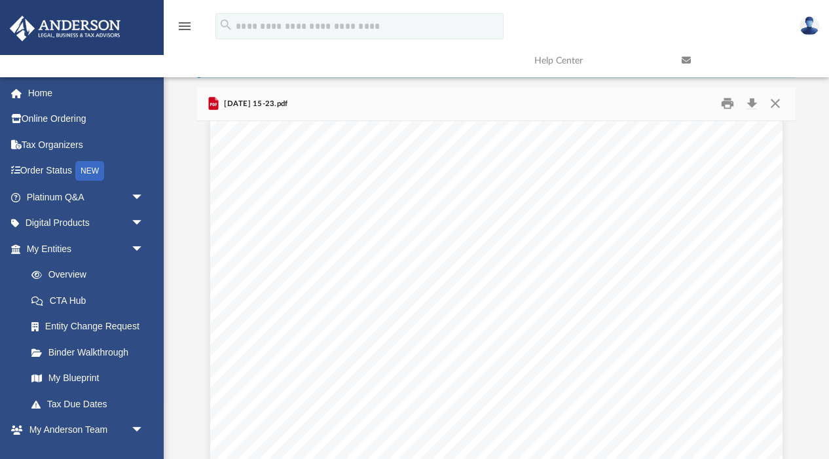
scroll to position [1606, 0]
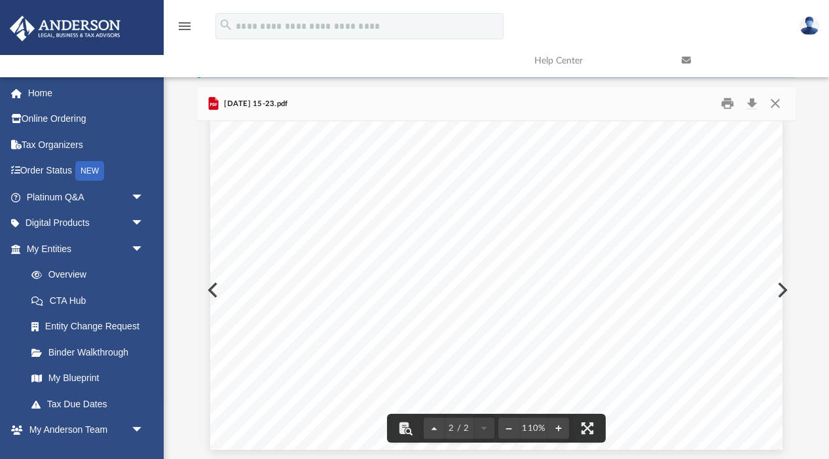
click at [782, 289] on button "Preview" at bounding box center [781, 290] width 29 height 37
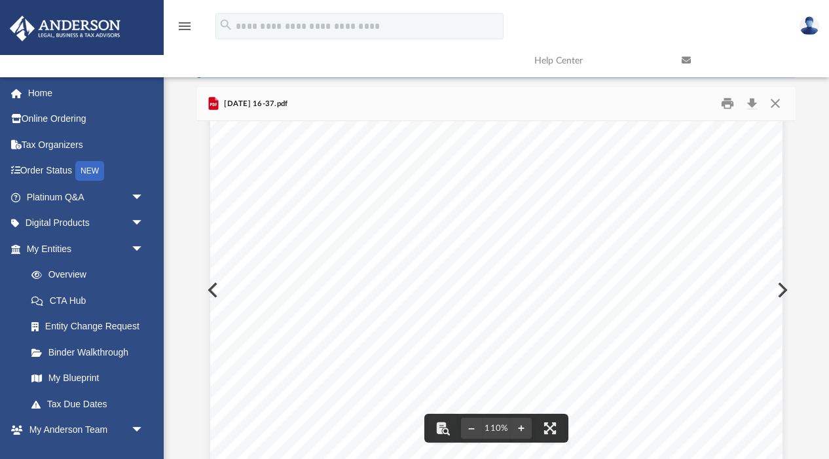
scroll to position [112, 0]
click at [781, 291] on div "Page 1" at bounding box center [496, 386] width 572 height 734
click at [782, 289] on button "Preview" at bounding box center [781, 290] width 29 height 37
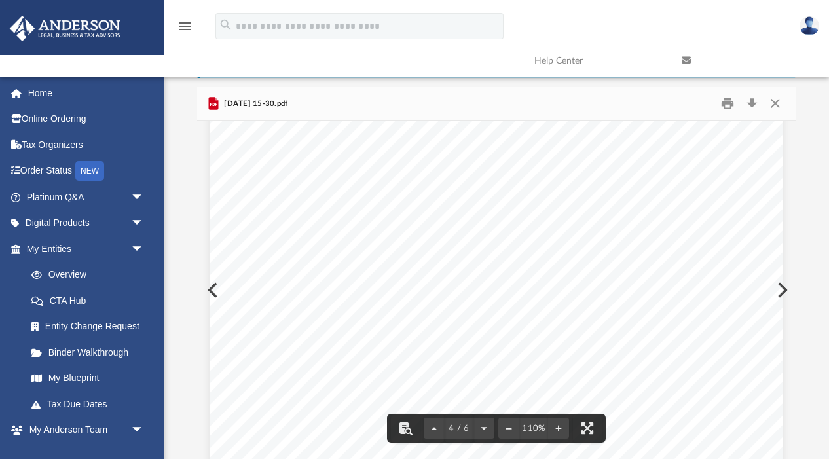
scroll to position [2375, 0]
click at [780, 288] on div "Page 4" at bounding box center [496, 364] width 572 height 728
click at [780, 289] on div "Page 4" at bounding box center [496, 364] width 572 height 728
click at [776, 288] on div "Page 4" at bounding box center [496, 364] width 572 height 728
click at [782, 289] on button "Preview" at bounding box center [781, 290] width 29 height 37
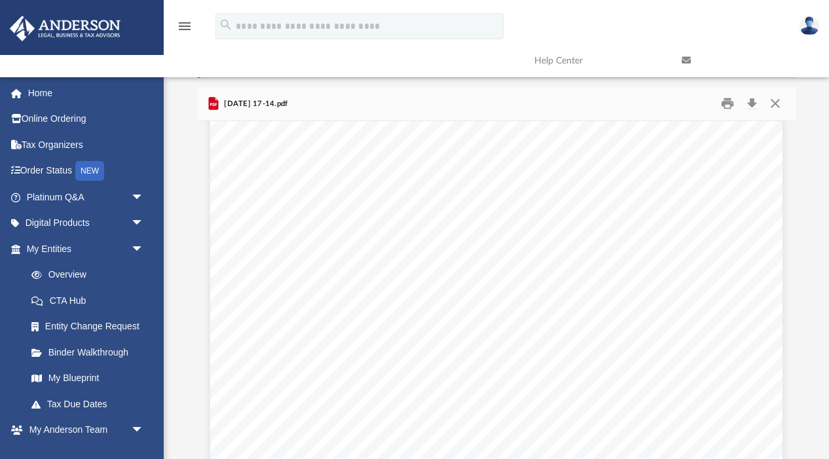
scroll to position [4988, 0]
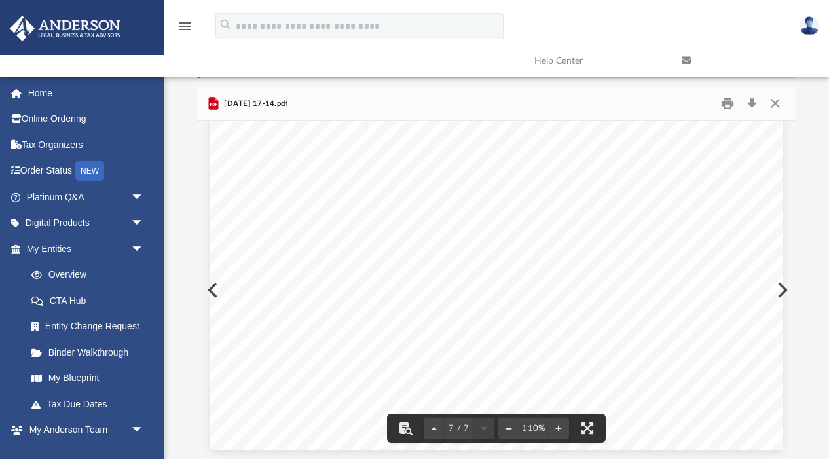
click at [781, 293] on div "Page 7" at bounding box center [496, 81] width 572 height 737
click at [782, 291] on div "Page 7" at bounding box center [496, 81] width 572 height 737
click at [785, 287] on button "Preview" at bounding box center [781, 290] width 29 height 37
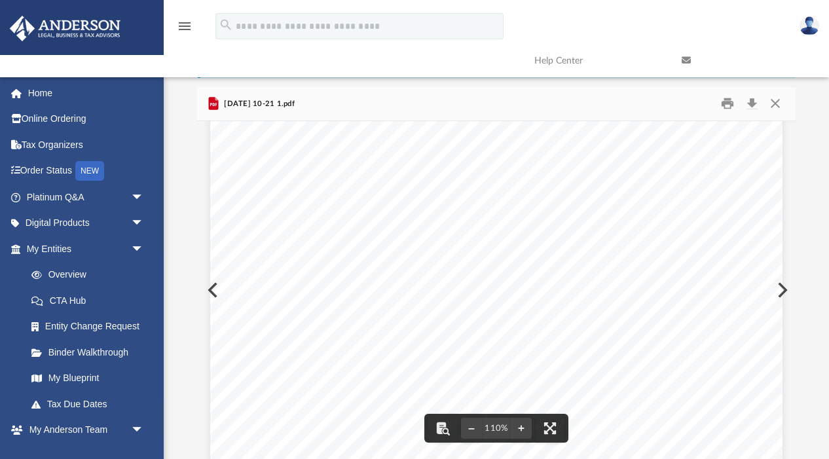
scroll to position [408, 0]
click at [784, 288] on button "Preview" at bounding box center [781, 290] width 29 height 37
click at [780, 291] on div "Page 1" at bounding box center [496, 229] width 572 height 736
click at [784, 290] on button "Preview" at bounding box center [781, 290] width 29 height 37
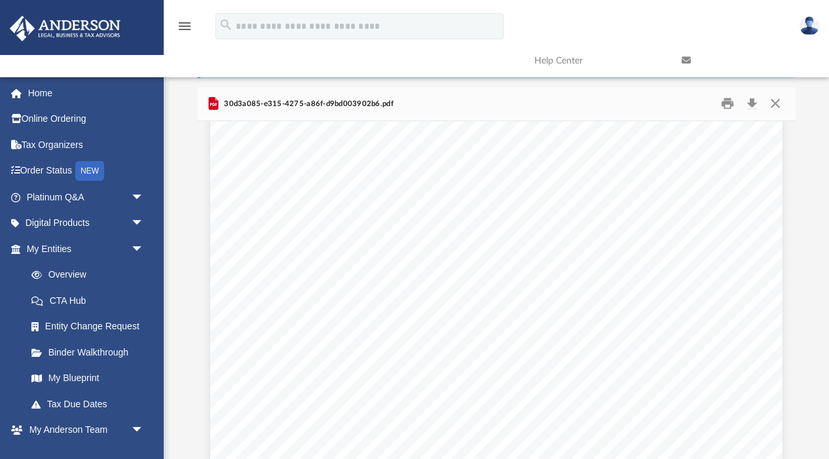
scroll to position [8682, 0]
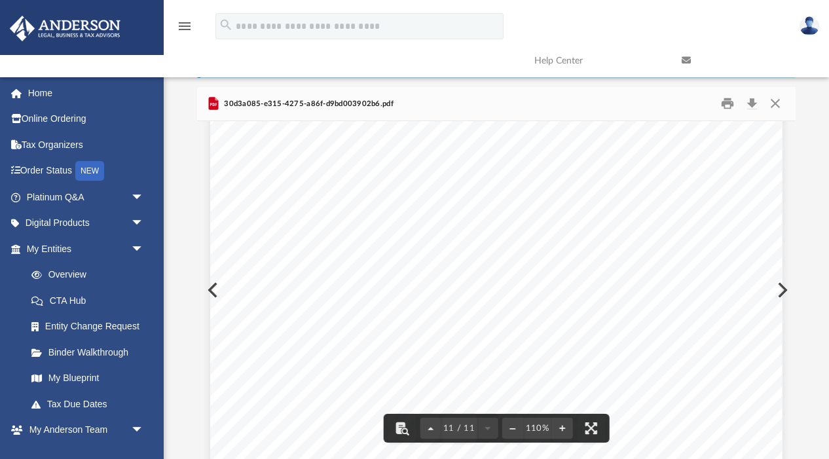
click at [782, 289] on div "Page 11/11 Adjustment from disposition of partnership interest: $0.00 Changes f…" at bounding box center [496, 140] width 572 height 809
click at [785, 289] on button "Preview" at bounding box center [781, 290] width 29 height 37
click at [784, 287] on button "Preview" at bounding box center [781, 290] width 29 height 37
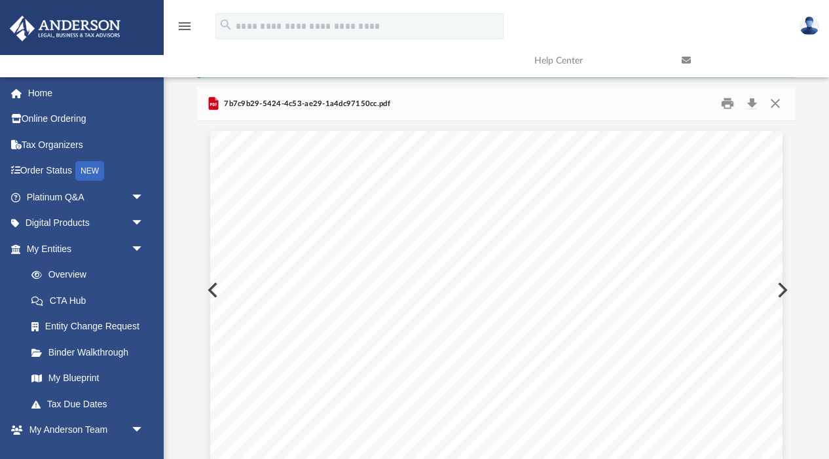
click at [785, 287] on button "Preview" at bounding box center [781, 290] width 29 height 37
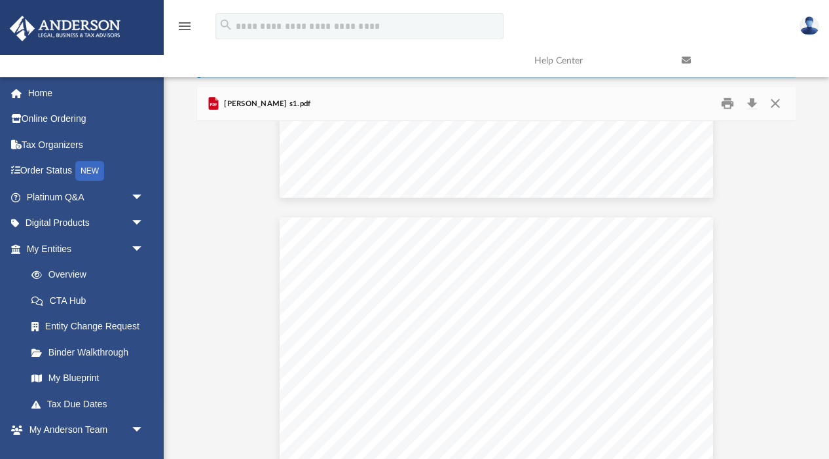
scroll to position [2495, 0]
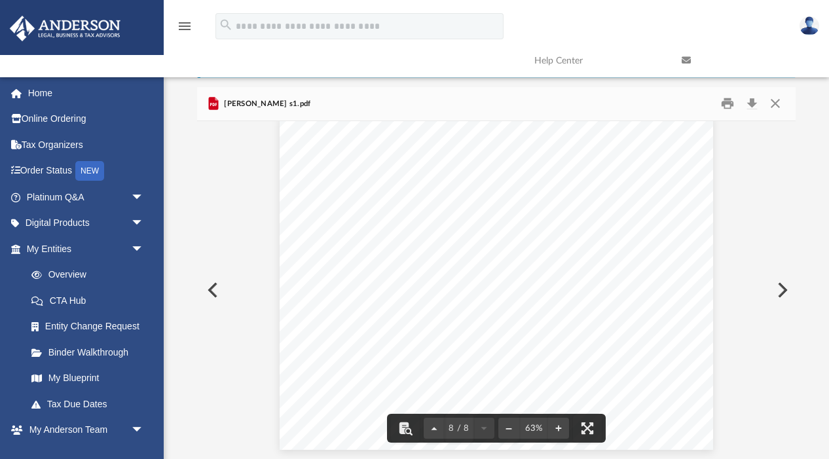
click at [780, 287] on button "Preview" at bounding box center [781, 290] width 29 height 37
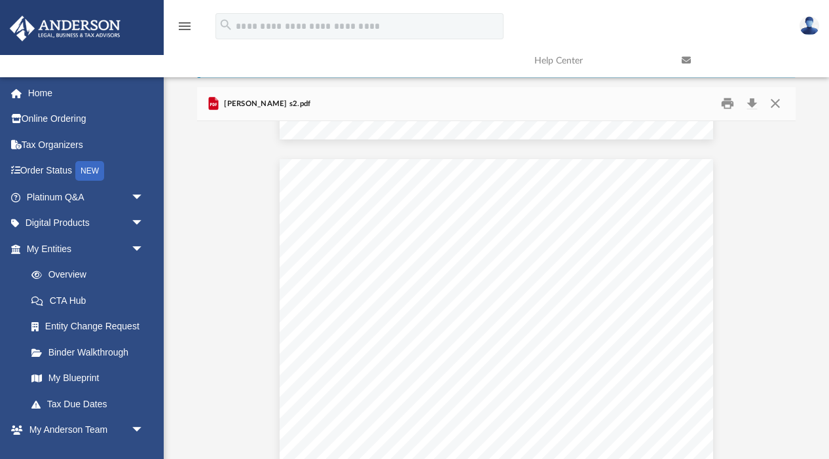
scroll to position [5328, 0]
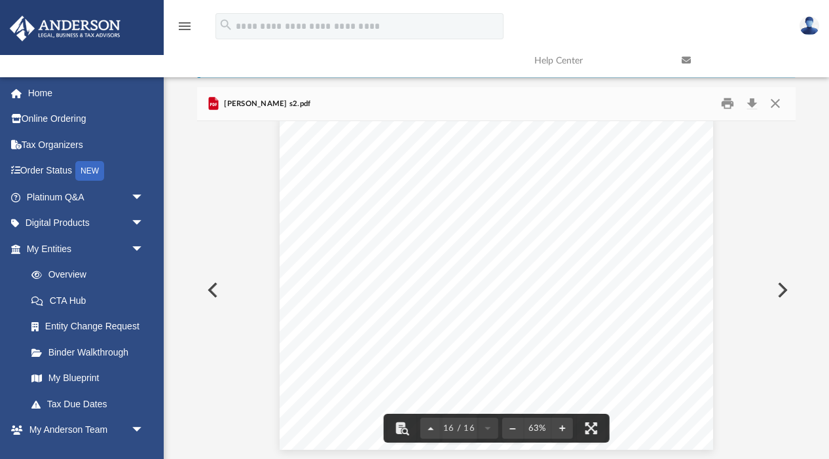
click at [782, 285] on button "Preview" at bounding box center [781, 290] width 29 height 37
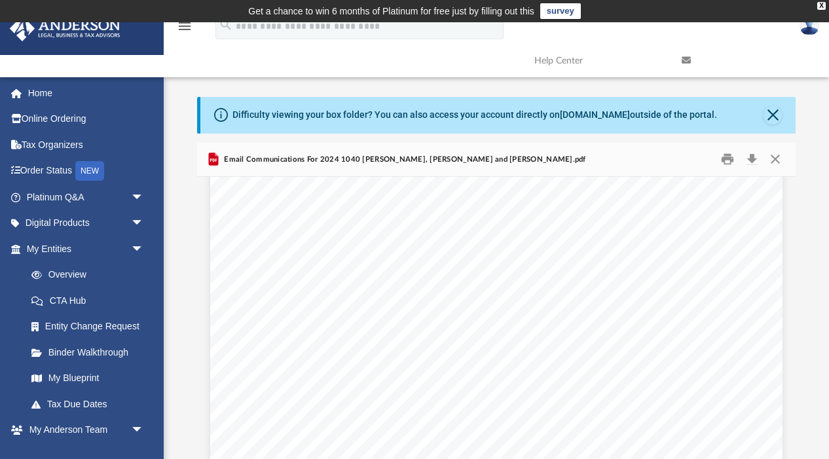
scroll to position [186, 0]
click at [782, 343] on div "Jose Granados <jose.granados@andersonhco.com> 2024 1040 Mathisuthan, Sumathi an…" at bounding box center [496, 371] width 572 height 740
click at [785, 344] on button "Preview" at bounding box center [781, 345] width 29 height 37
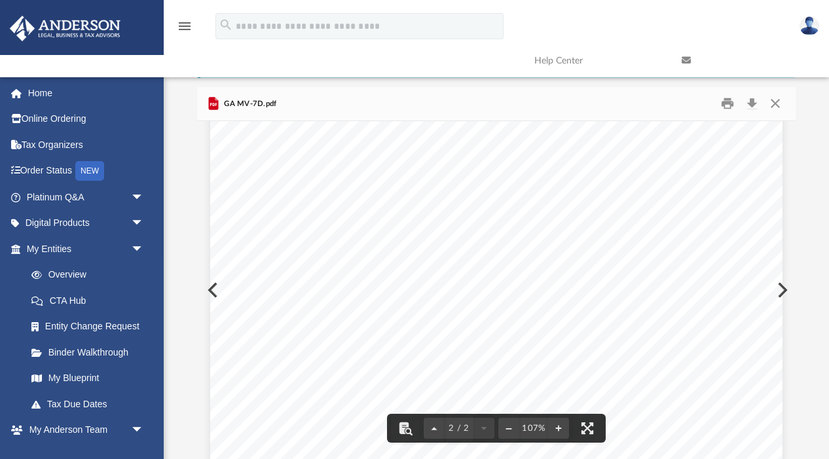
scroll to position [1182, 0]
click at [785, 288] on button "Preview" at bounding box center [781, 290] width 29 height 37
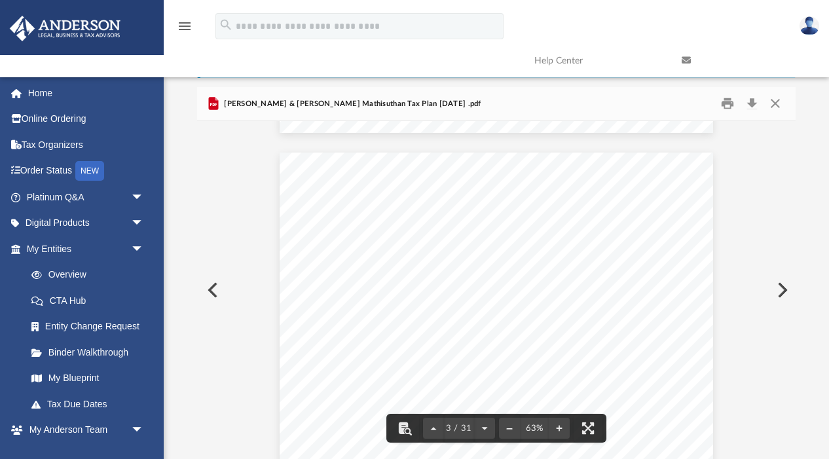
scroll to position [692, 0]
click at [782, 288] on button "Preview" at bounding box center [781, 290] width 29 height 37
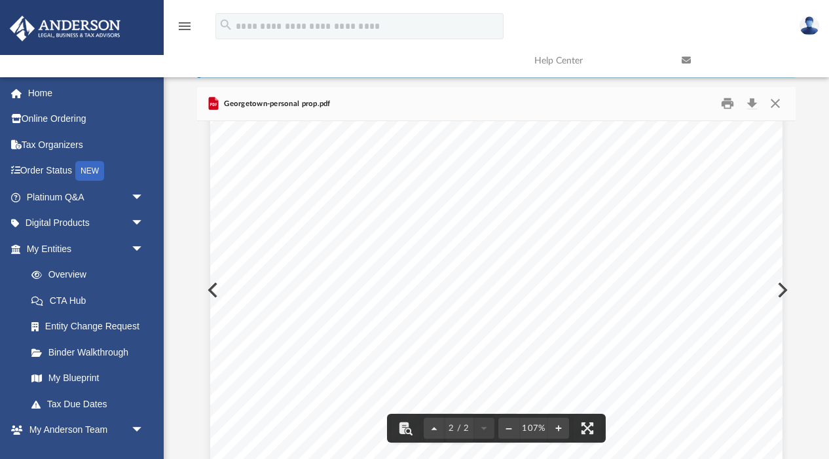
scroll to position [1182, 0]
click at [784, 292] on button "Preview" at bounding box center [781, 290] width 29 height 37
click at [784, 291] on button "Preview" at bounding box center [781, 290] width 29 height 37
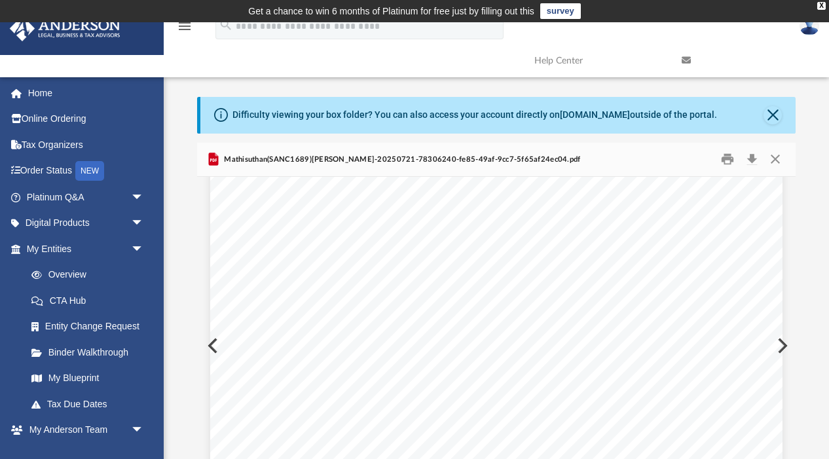
scroll to position [0, 0]
click at [787, 343] on button "Preview" at bounding box center [781, 345] width 29 height 37
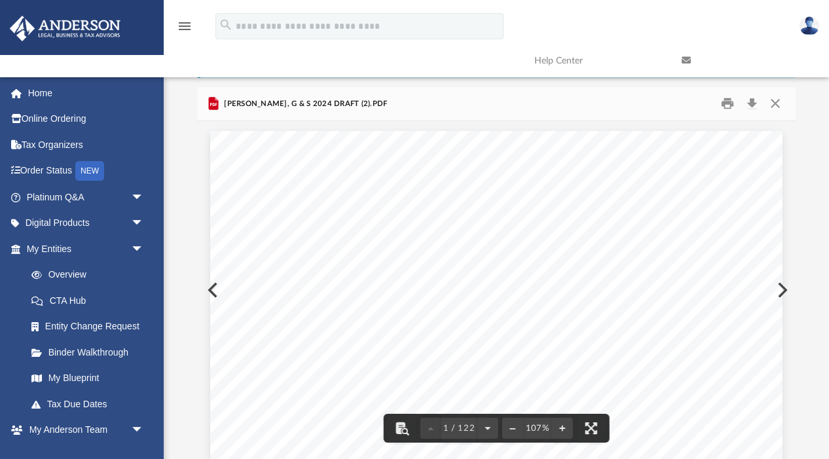
click at [785, 289] on button "Preview" at bounding box center [781, 290] width 29 height 37
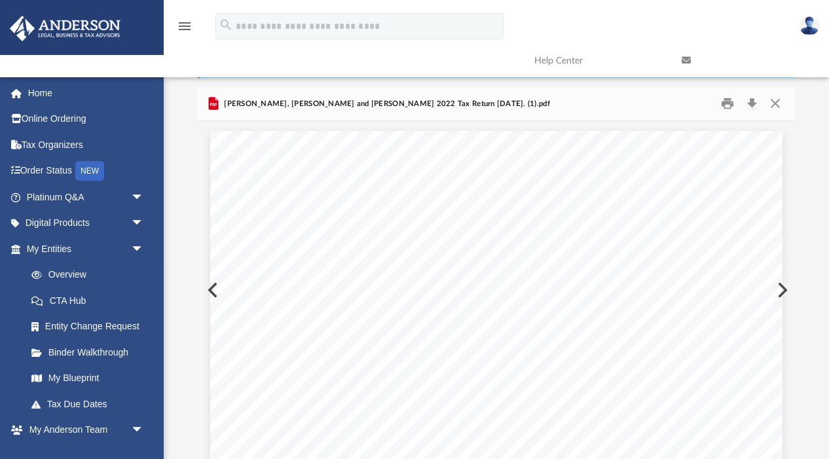
click at [784, 290] on button "Preview" at bounding box center [781, 290] width 29 height 37
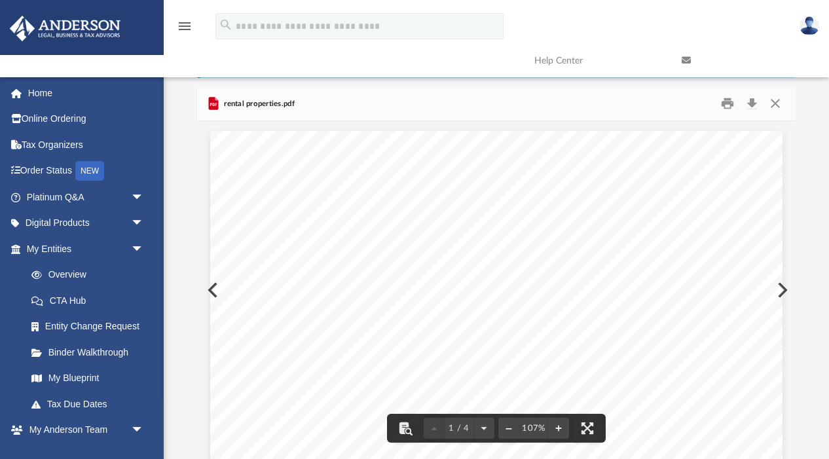
click at [784, 289] on button "Preview" at bounding box center [781, 290] width 29 height 37
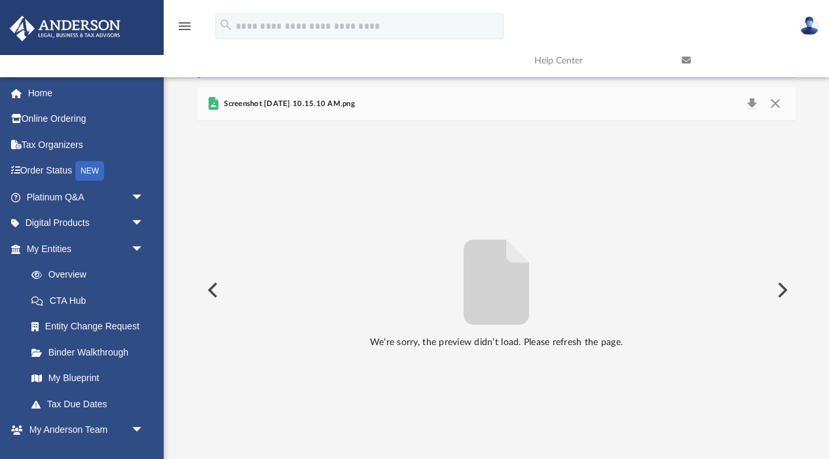
click at [210, 287] on button "Preview" at bounding box center [211, 290] width 29 height 37
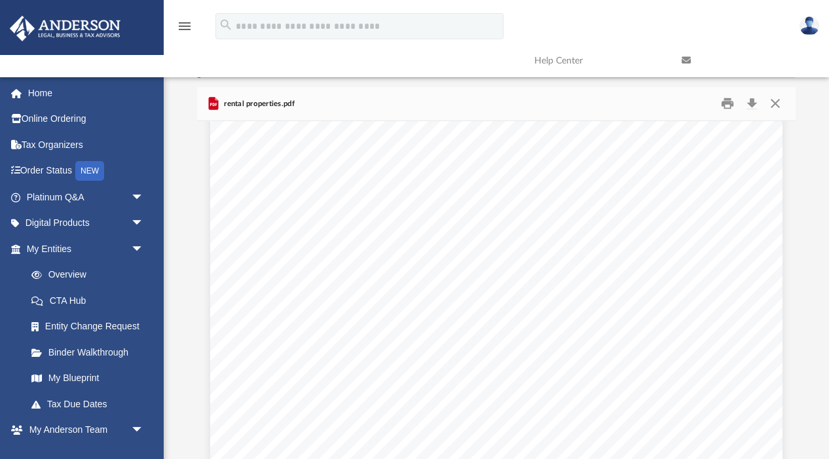
scroll to position [2701, 0]
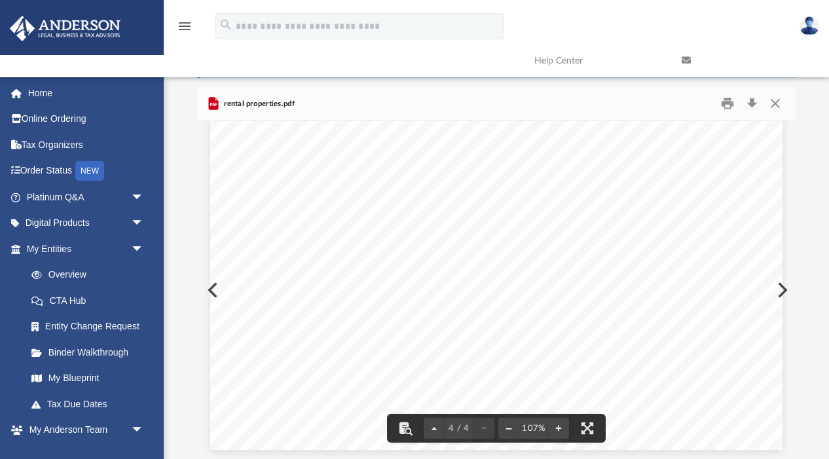
click at [211, 289] on div "Rental Property address: 803 Rosa Circle Myrtle Beach, SC 29577 Rent Collection…" at bounding box center [496, 79] width 572 height 740
click at [784, 289] on button "Preview" at bounding box center [781, 290] width 29 height 37
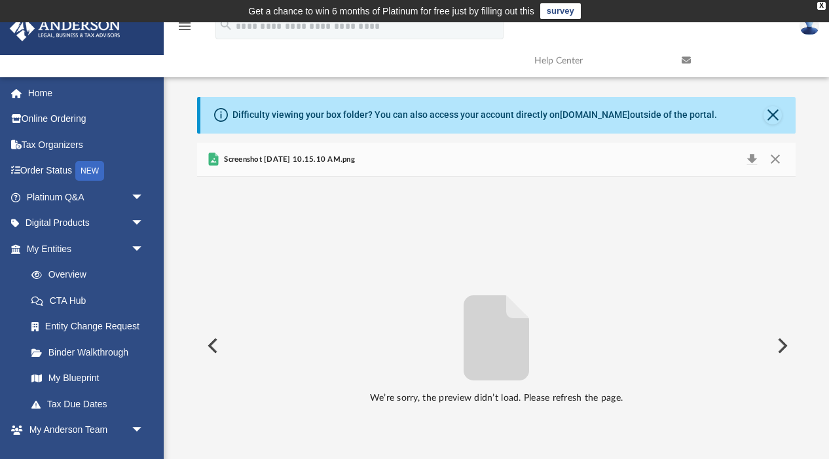
scroll to position [56, 0]
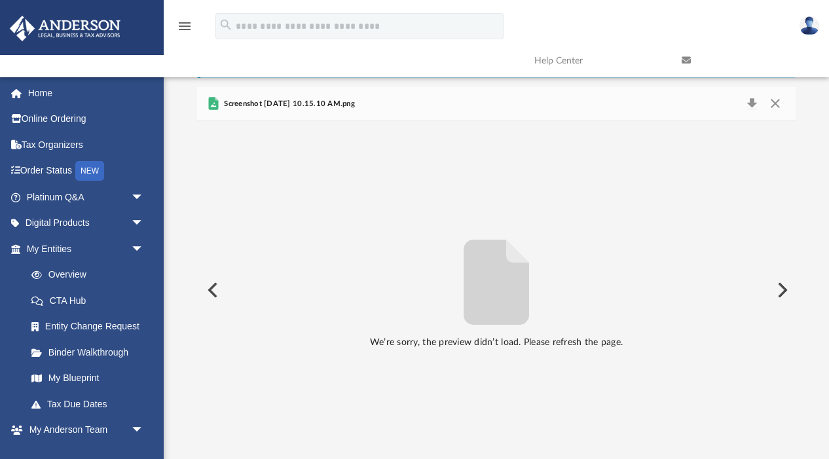
click at [782, 292] on button "Preview" at bounding box center [781, 290] width 29 height 37
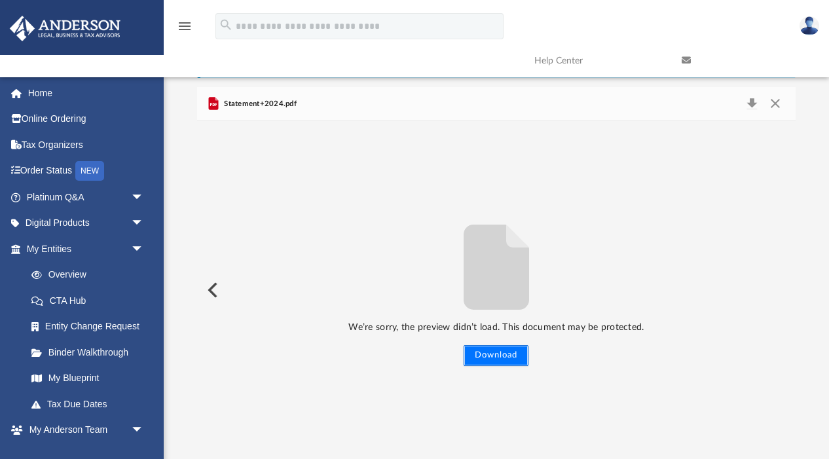
click at [510, 359] on button "Download" at bounding box center [495, 355] width 65 height 21
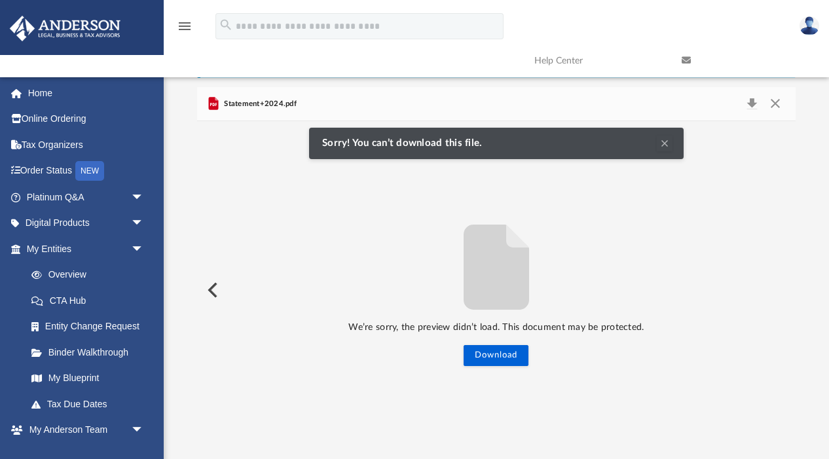
click at [604, 259] on div "We’re sorry, the preview didn’t load. This document may be protected. Download" at bounding box center [496, 291] width 598 height 152
click at [247, 100] on span "Statement+2024.pdf" at bounding box center [258, 104] width 75 height 12
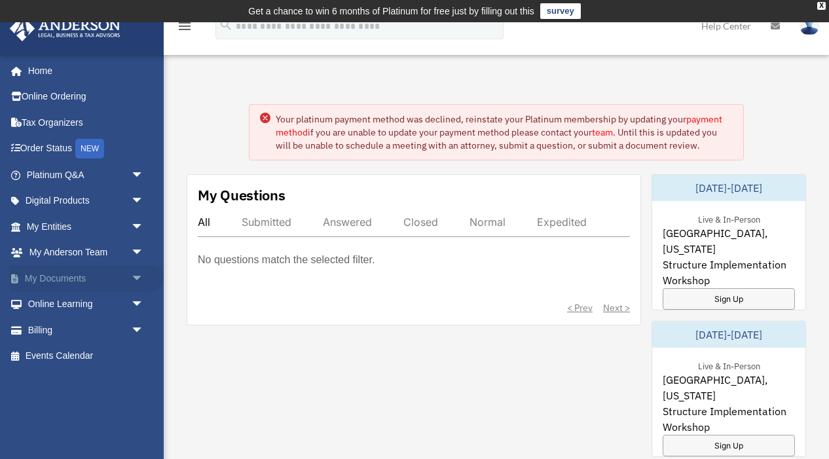
click at [53, 276] on link "My Documents arrow_drop_down" at bounding box center [86, 278] width 154 height 26
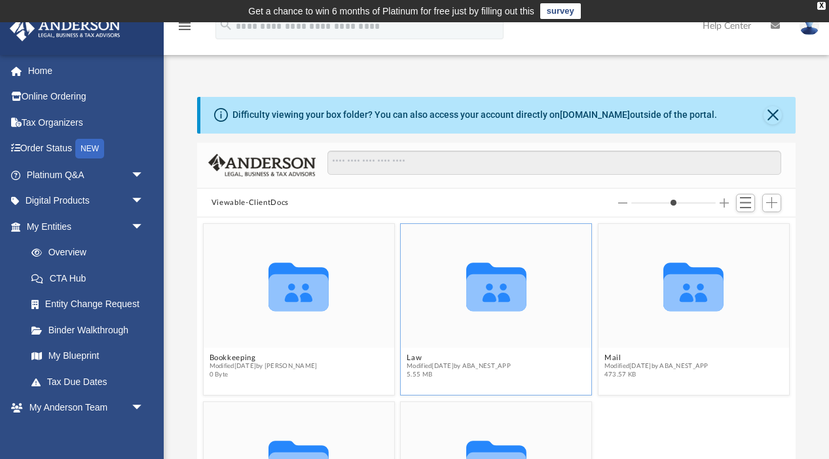
scroll to position [64, 0]
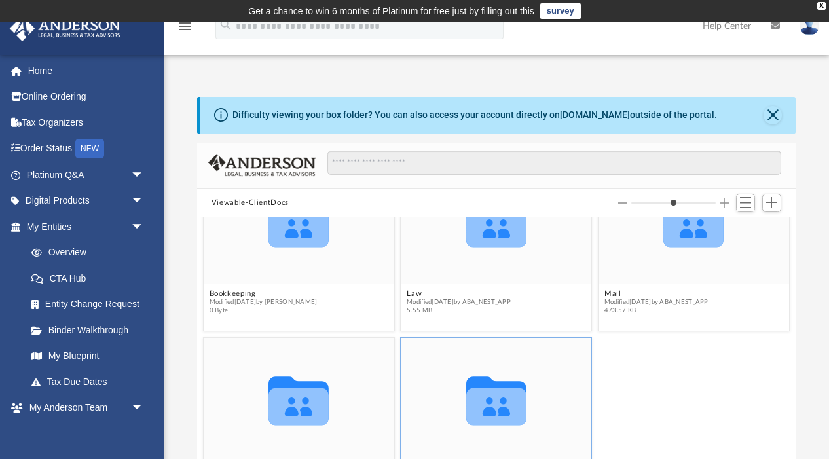
click at [481, 410] on icon "grid" at bounding box center [496, 406] width 60 height 37
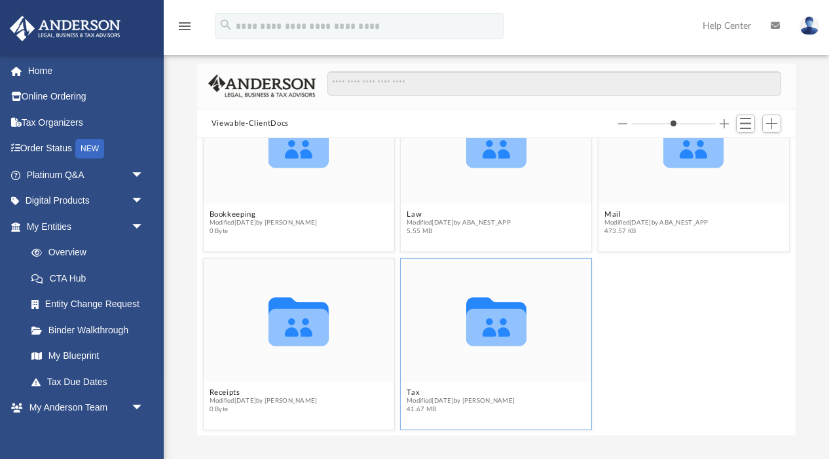
scroll to position [87, 0]
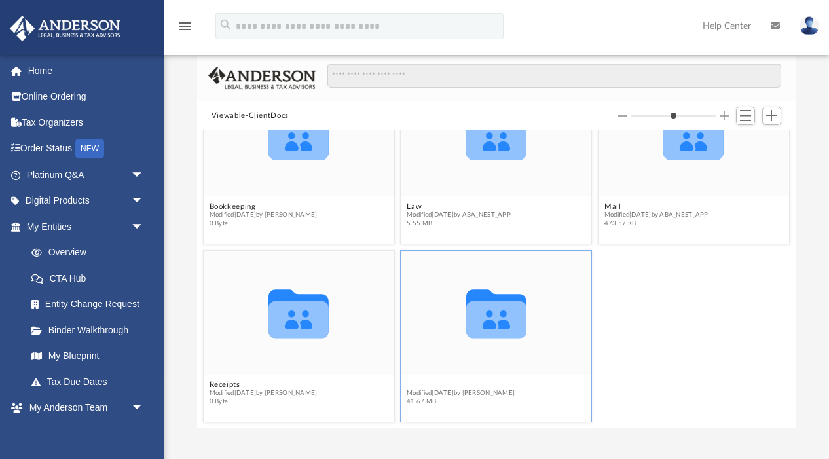
click at [414, 381] on button "Tax" at bounding box center [460, 384] width 108 height 9
click at [442, 352] on div "Collaborated Folder" at bounding box center [496, 313] width 190 height 124
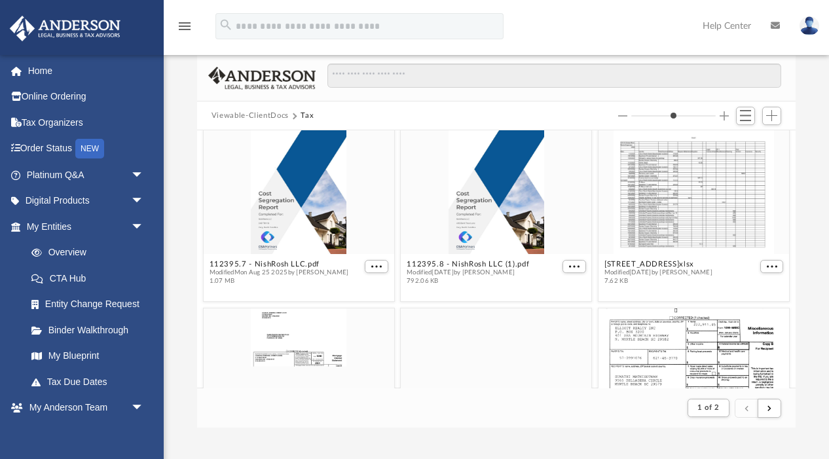
scroll to position [370, 0]
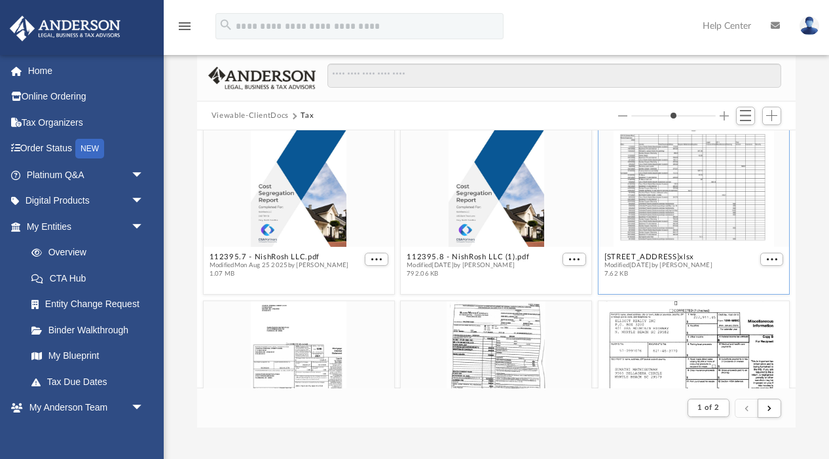
click at [723, 154] on div "grid" at bounding box center [693, 185] width 190 height 124
click at [694, 175] on div "grid" at bounding box center [693, 185] width 190 height 124
click at [666, 218] on div "grid" at bounding box center [693, 185] width 190 height 124
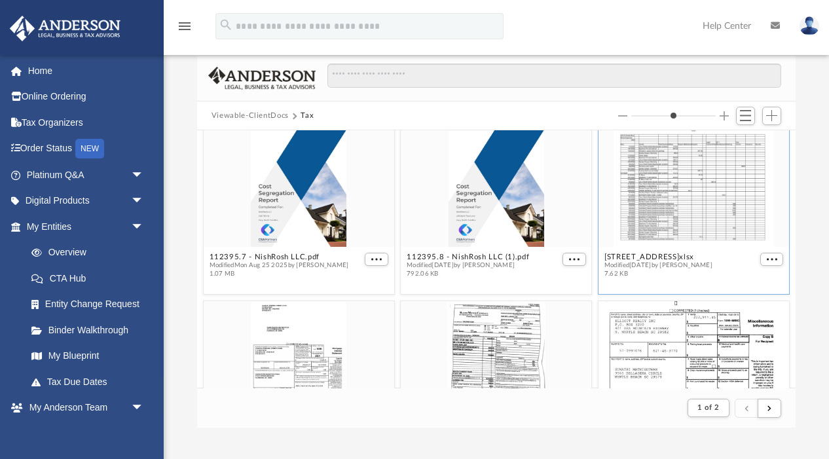
click at [687, 205] on div "grid" at bounding box center [693, 185] width 190 height 124
click at [724, 209] on div "grid" at bounding box center [693, 185] width 190 height 124
click at [736, 207] on div "grid" at bounding box center [693, 185] width 190 height 124
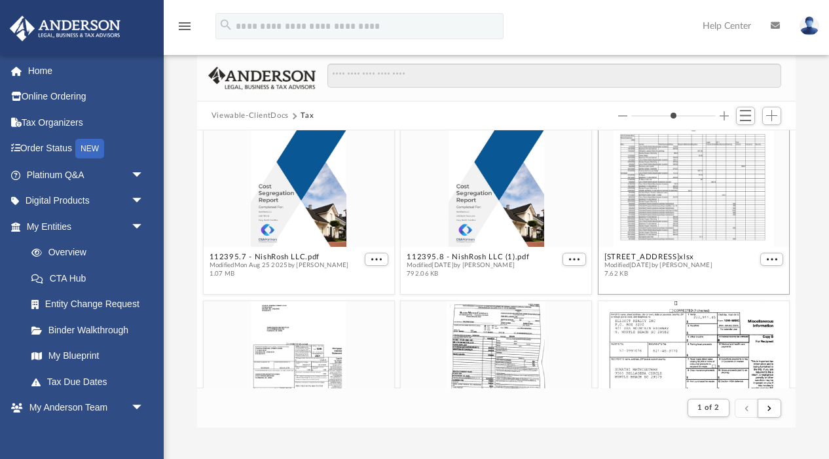
click at [736, 207] on div "grid" at bounding box center [693, 185] width 190 height 124
click at [668, 262] on span "Modified [DATE] by [PERSON_NAME]" at bounding box center [658, 265] width 108 height 9
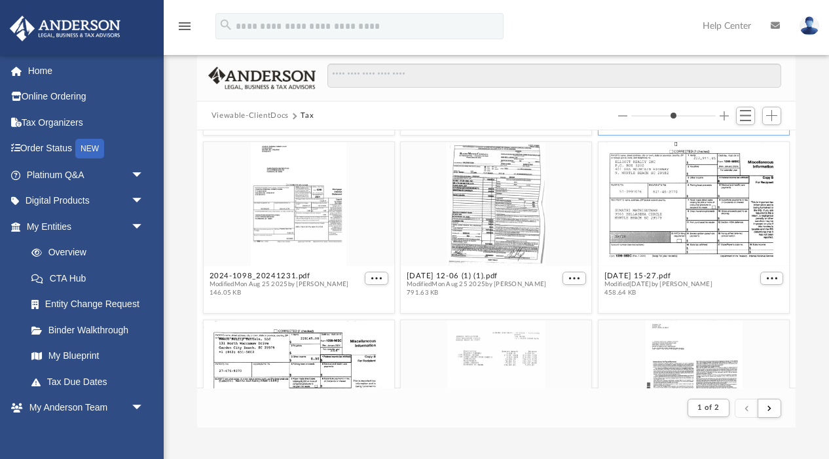
scroll to position [527, 0]
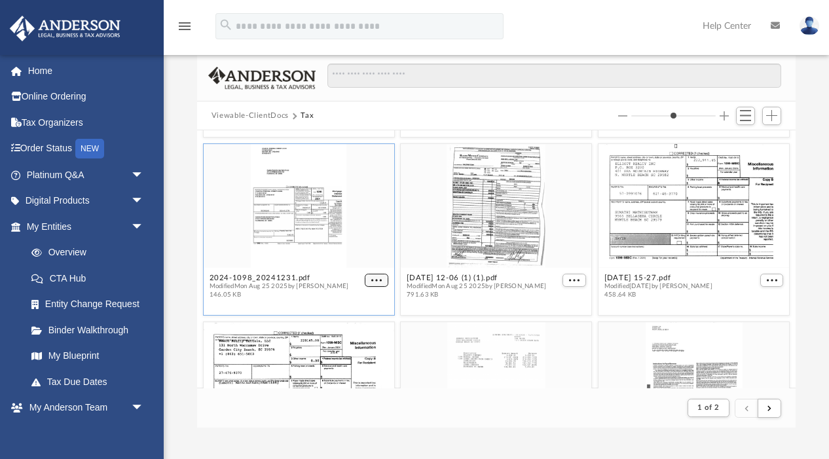
click at [382, 280] on button "More options" at bounding box center [377, 281] width 24 height 14
click at [352, 302] on li "Preview" at bounding box center [362, 304] width 38 height 14
type input "*"
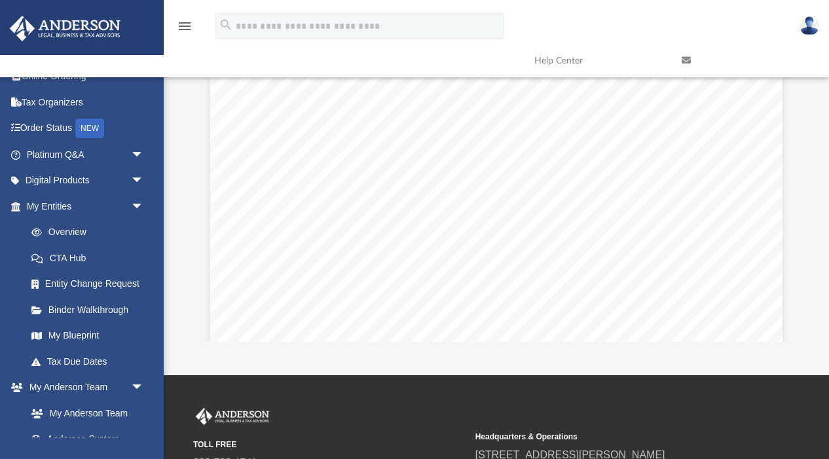
scroll to position [94, 0]
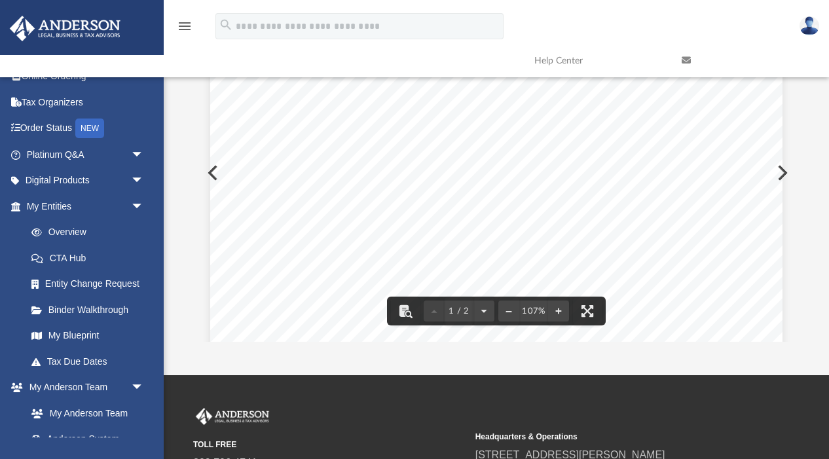
click at [785, 171] on button "Preview" at bounding box center [781, 172] width 29 height 37
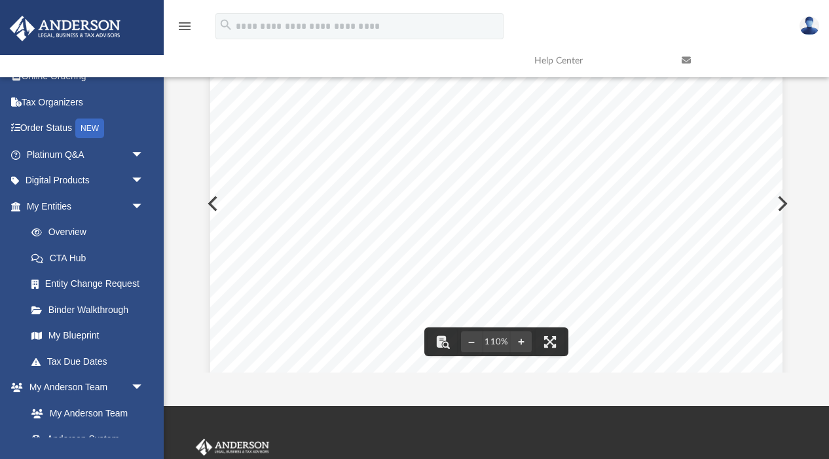
scroll to position [396, 0]
click at [784, 202] on button "Preview" at bounding box center [781, 203] width 29 height 37
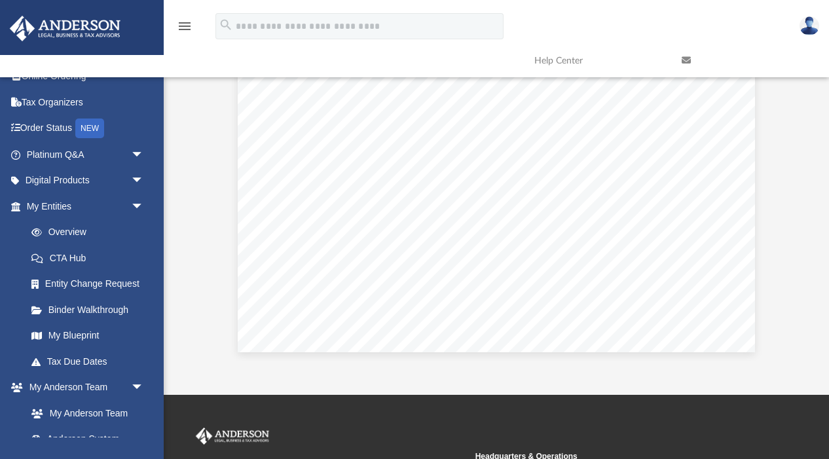
scroll to position [0, 0]
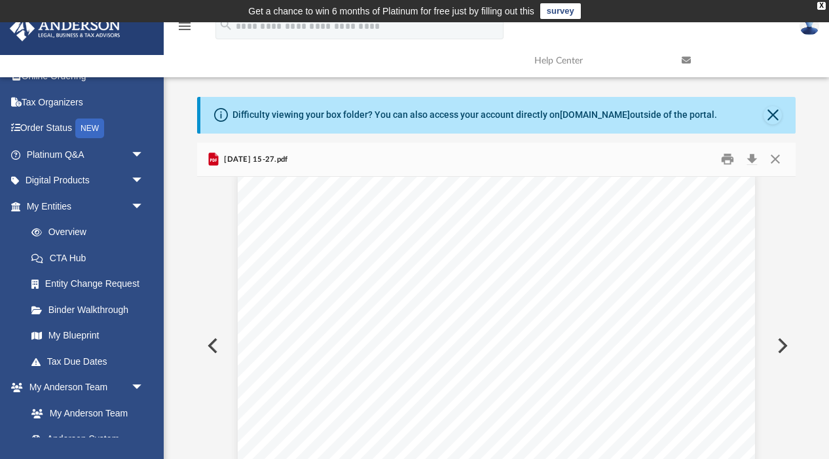
click at [785, 341] on button "Preview" at bounding box center [781, 345] width 29 height 37
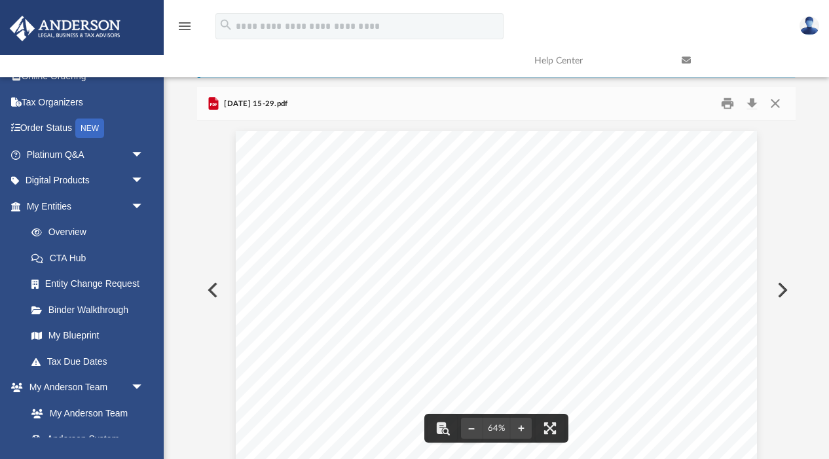
scroll to position [11, 0]
click at [783, 289] on button "Preview" at bounding box center [781, 290] width 29 height 37
click at [784, 288] on button "Preview" at bounding box center [781, 290] width 29 height 37
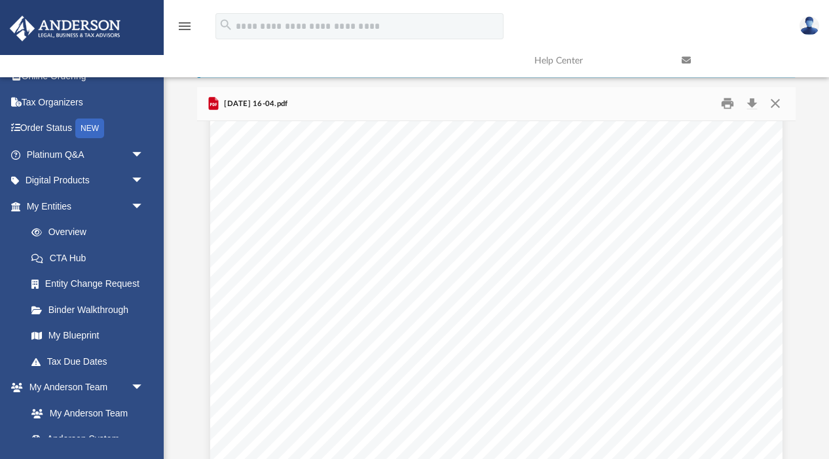
scroll to position [4147, 0]
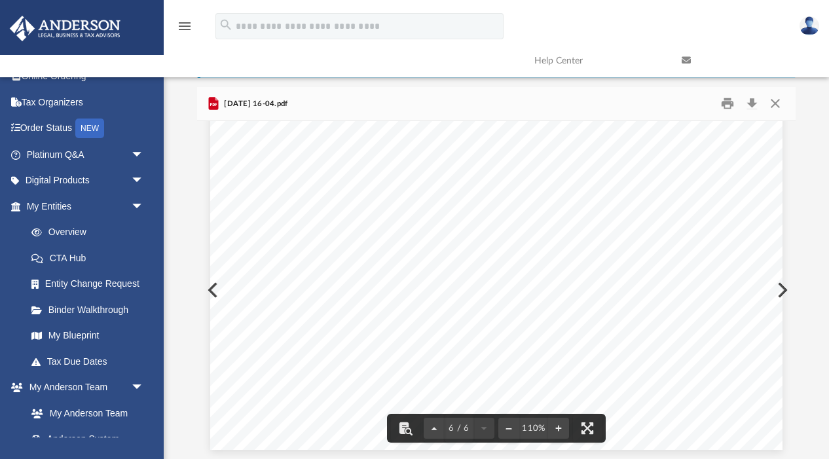
click at [782, 286] on button "Preview" at bounding box center [781, 290] width 29 height 37
click at [784, 286] on button "Preview" at bounding box center [781, 290] width 29 height 37
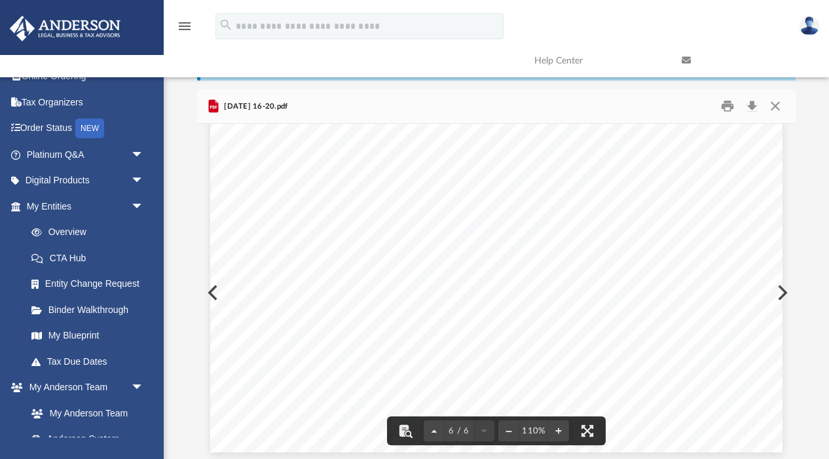
scroll to position [65, 0]
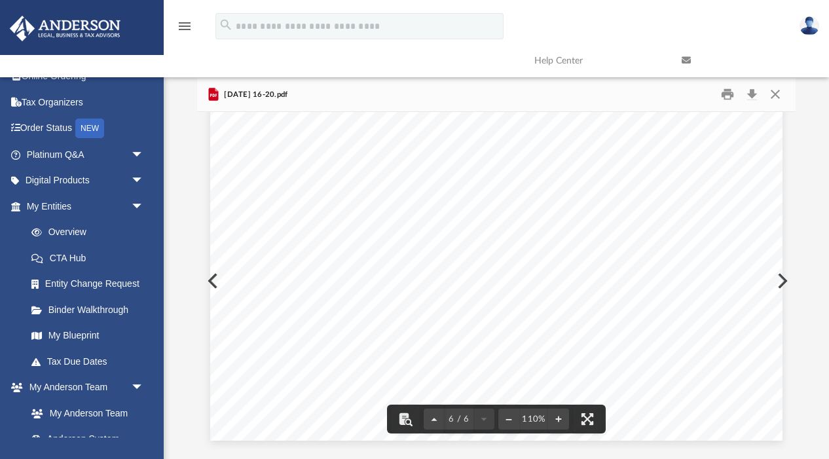
click at [782, 280] on button "Preview" at bounding box center [781, 280] width 29 height 37
click at [782, 281] on div "Page 4" at bounding box center [496, 35] width 572 height 812
click at [784, 278] on button "Preview" at bounding box center [781, 280] width 29 height 37
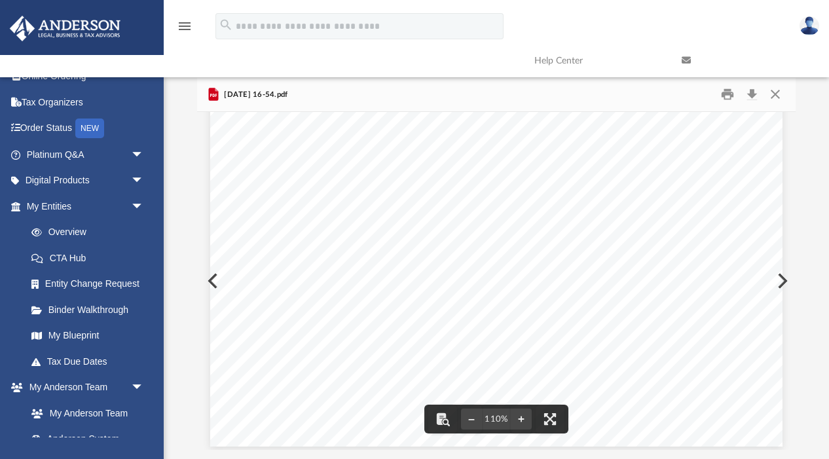
scroll to position [422, 0]
click at [782, 278] on div "Page 1" at bounding box center [496, 70] width 572 height 741
click at [784, 280] on button "Preview" at bounding box center [781, 280] width 29 height 37
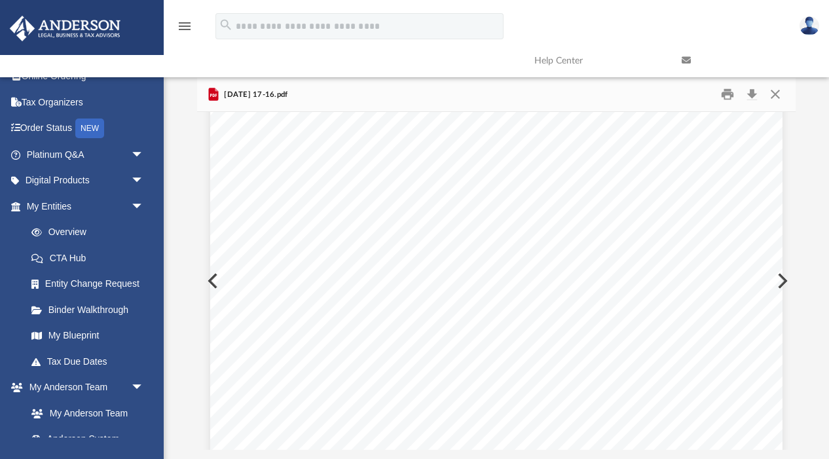
scroll to position [1724, 0]
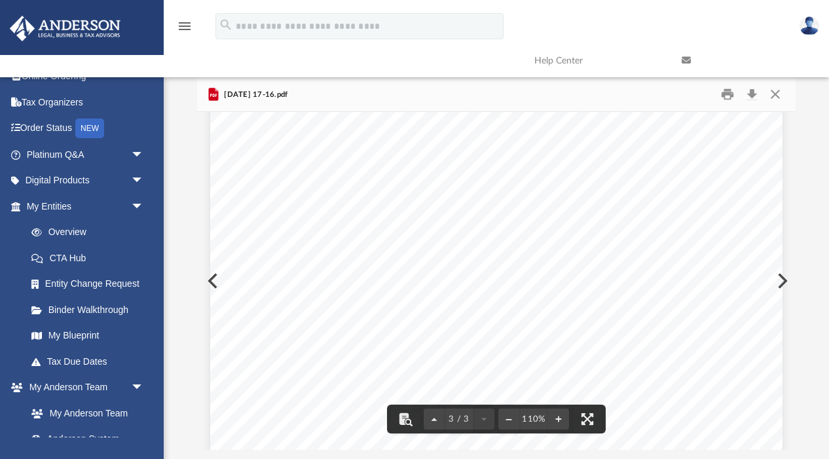
click at [788, 280] on button "Preview" at bounding box center [781, 280] width 29 height 37
click at [784, 279] on button "Preview" at bounding box center [781, 280] width 29 height 37
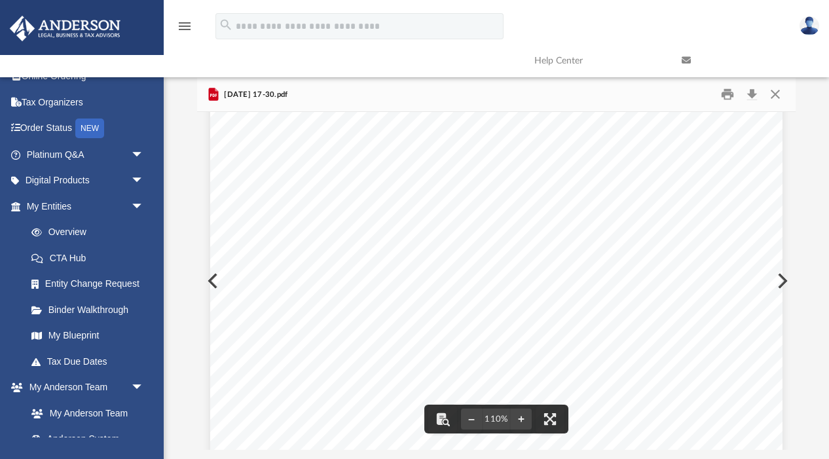
scroll to position [402, 0]
click at [786, 280] on button "Preview" at bounding box center [781, 280] width 29 height 37
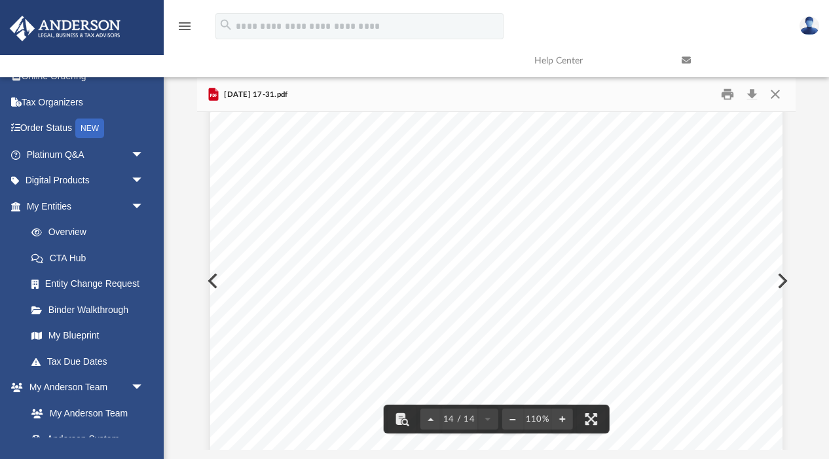
scroll to position [9235, 0]
click at [784, 280] on button "Preview" at bounding box center [781, 280] width 29 height 37
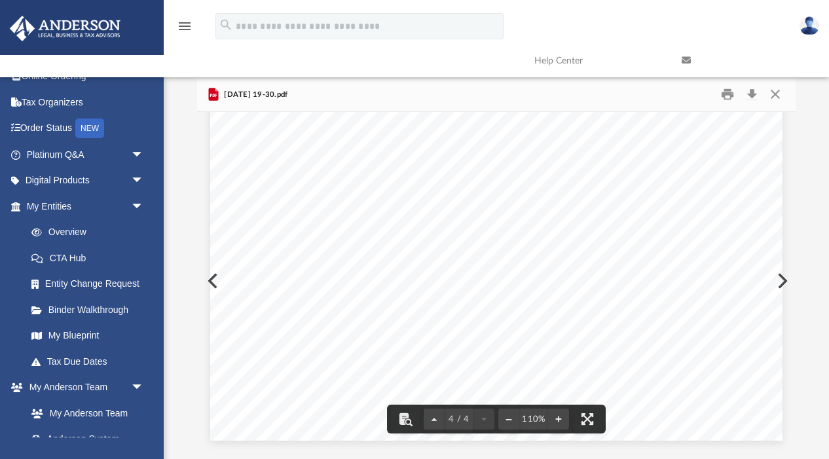
click at [784, 279] on button "Preview" at bounding box center [781, 280] width 29 height 37
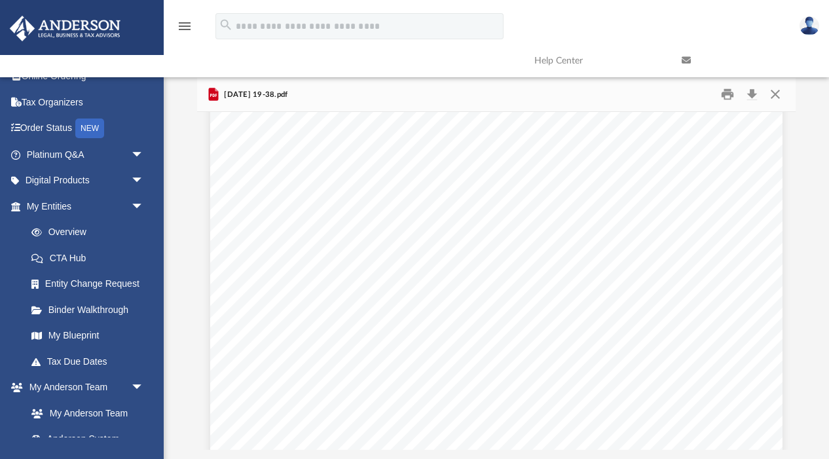
scroll to position [1971, 0]
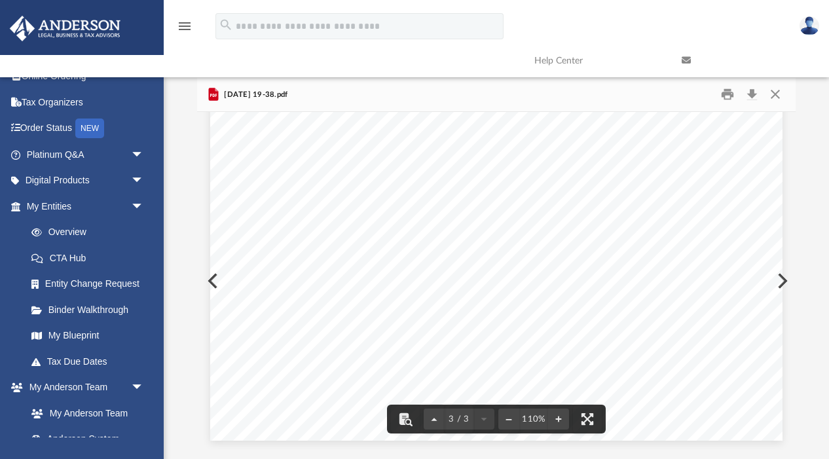
click at [786, 277] on button "Preview" at bounding box center [781, 280] width 29 height 37
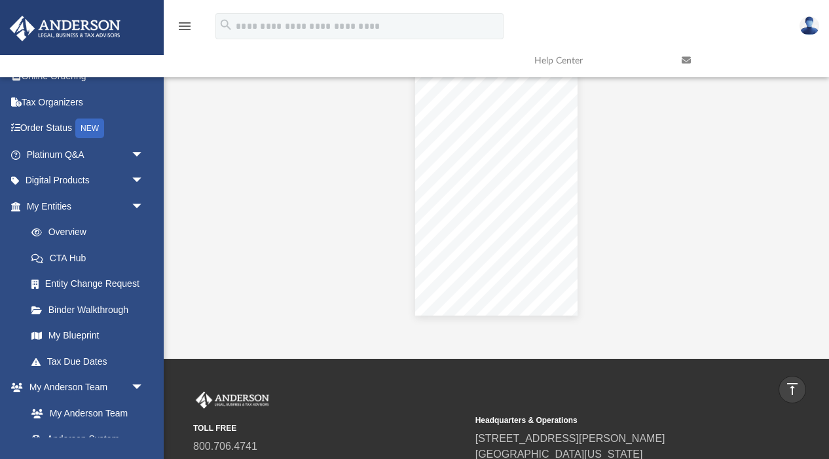
scroll to position [0, 0]
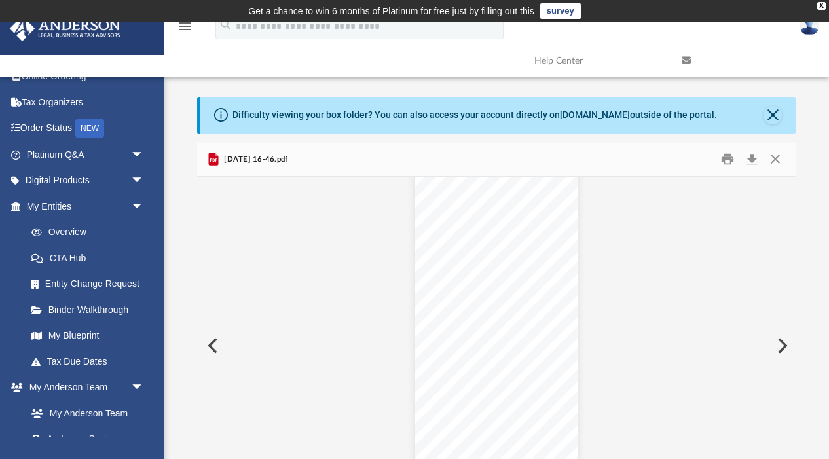
click at [209, 344] on button "Preview" at bounding box center [211, 345] width 29 height 37
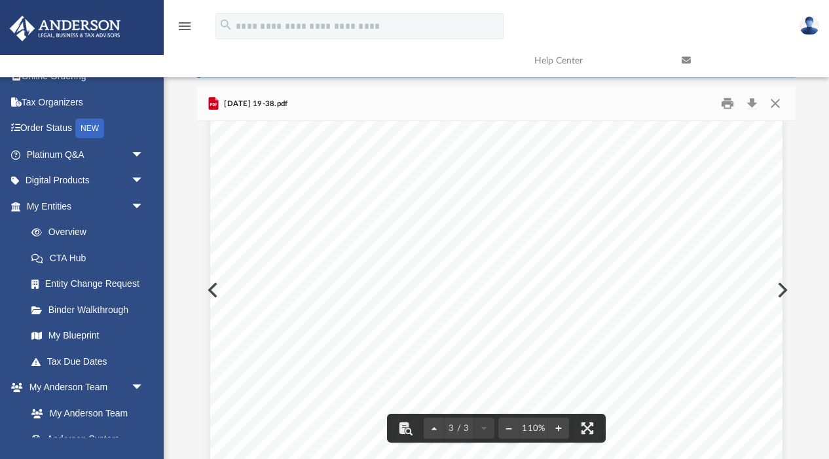
scroll to position [1540, 0]
click at [782, 289] on div "Page 3" at bounding box center [496, 67] width 572 height 768
click at [785, 289] on button "Preview" at bounding box center [781, 290] width 29 height 37
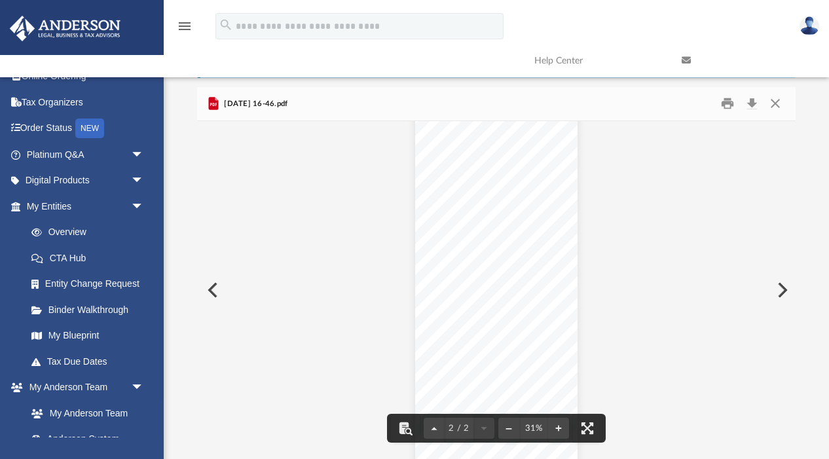
scroll to position [442, 0]
click at [779, 285] on button "Preview" at bounding box center [781, 290] width 29 height 37
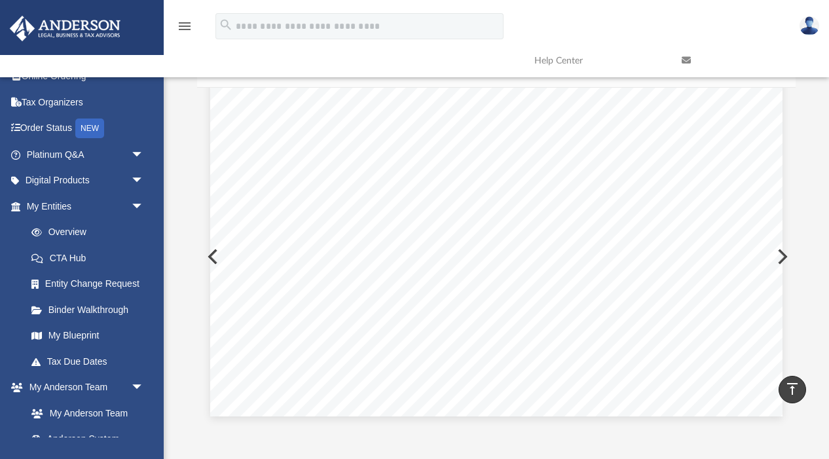
scroll to position [0, 0]
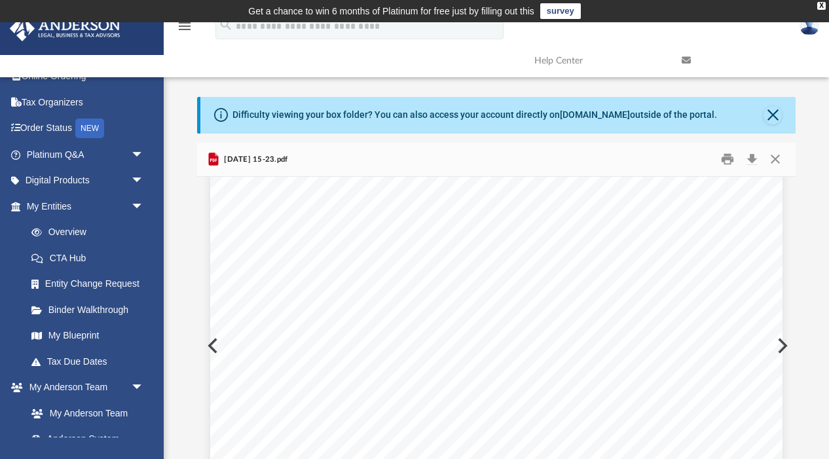
click at [786, 346] on button "Preview" at bounding box center [781, 345] width 29 height 37
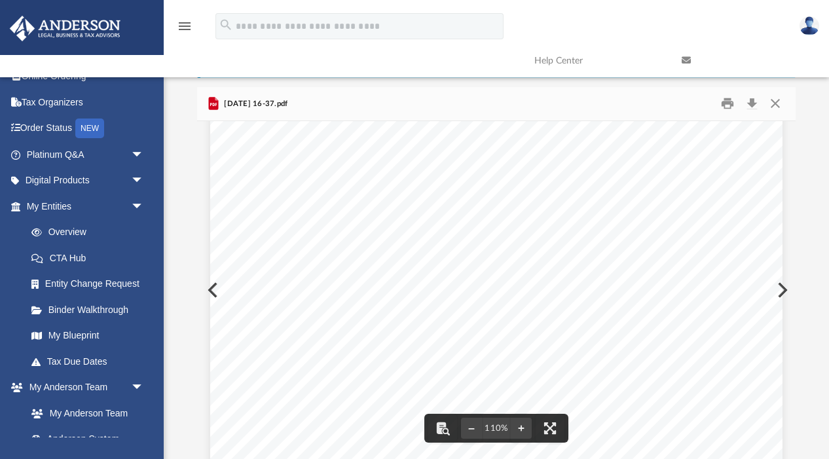
scroll to position [415, 0]
click at [783, 288] on button "Preview" at bounding box center [781, 290] width 29 height 37
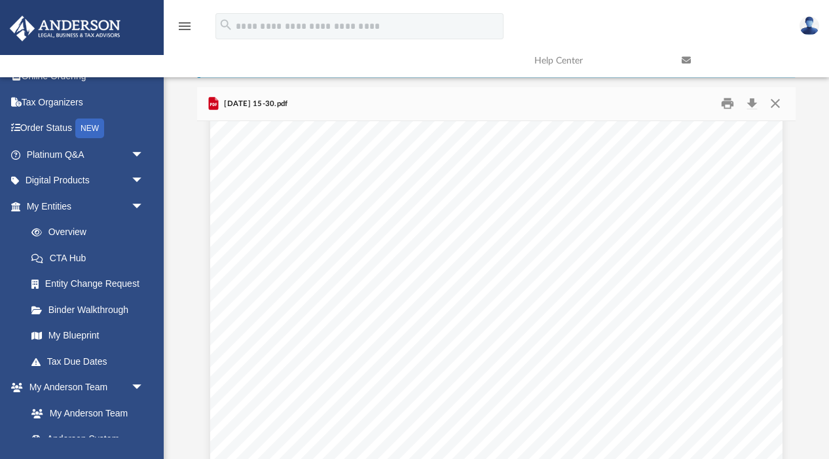
scroll to position [4162, 0]
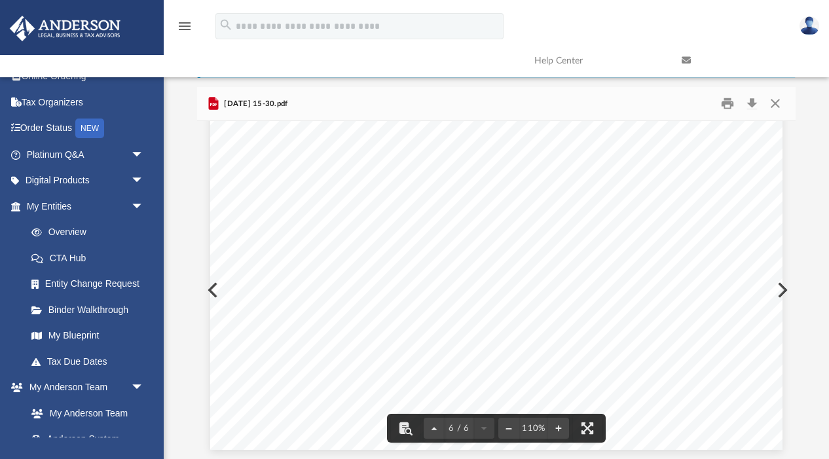
click at [787, 287] on button "Preview" at bounding box center [781, 290] width 29 height 37
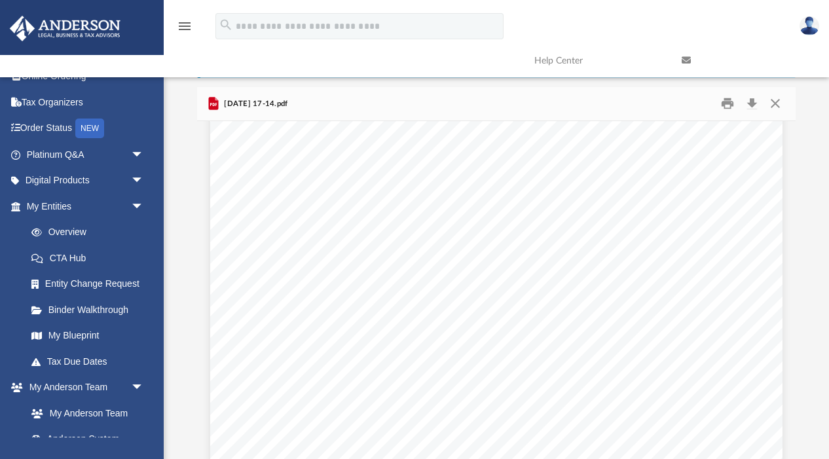
scroll to position [4922, 0]
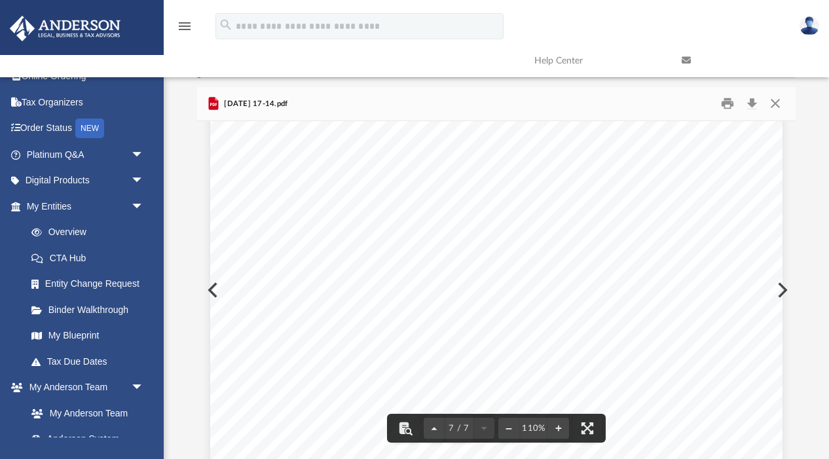
click at [783, 287] on button "Preview" at bounding box center [781, 290] width 29 height 37
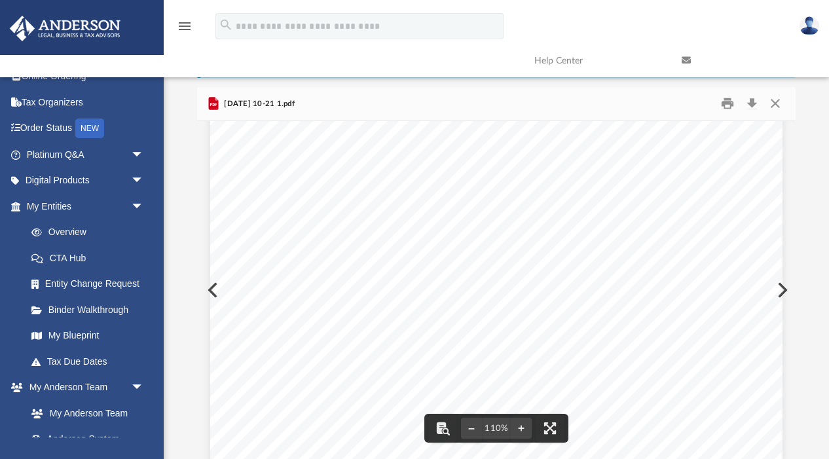
scroll to position [408, 0]
click at [785, 287] on button "Preview" at bounding box center [781, 290] width 29 height 37
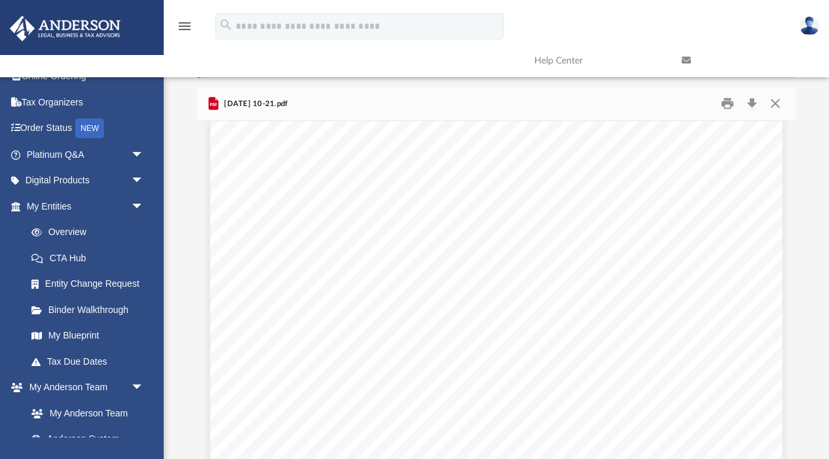
scroll to position [417, 0]
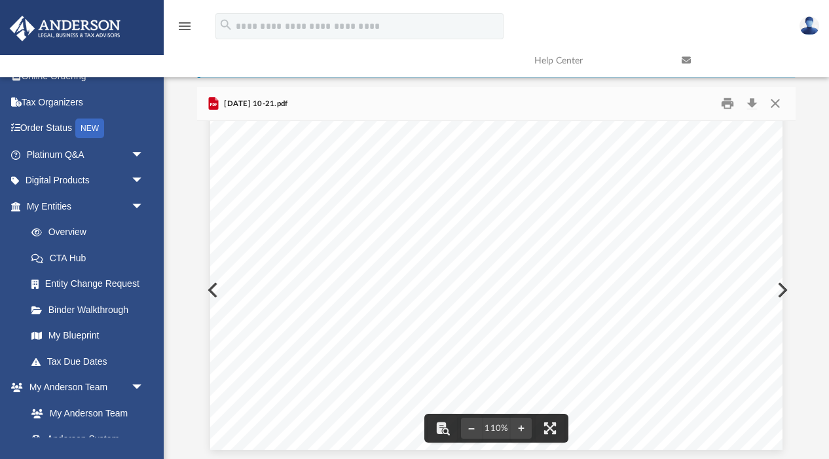
click at [785, 285] on button "Preview" at bounding box center [781, 290] width 29 height 37
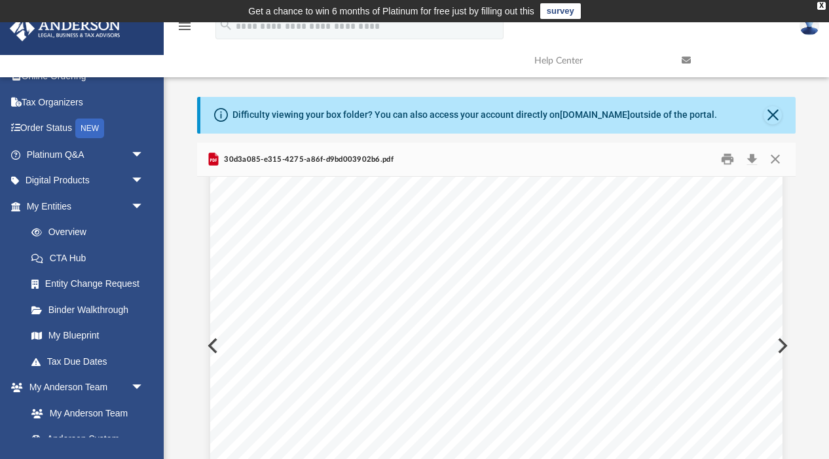
scroll to position [7556, 0]
click at [785, 344] on button "Preview" at bounding box center [781, 345] width 29 height 37
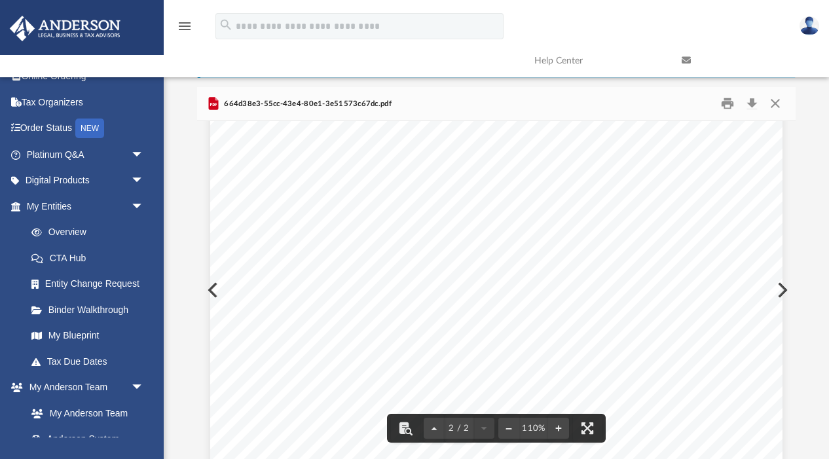
scroll to position [1319, 0]
click at [784, 289] on button "Preview" at bounding box center [781, 290] width 29 height 37
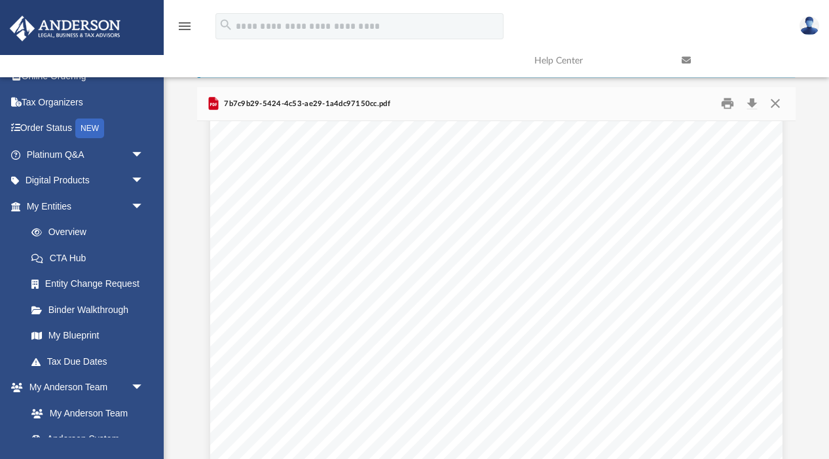
scroll to position [2977, 0]
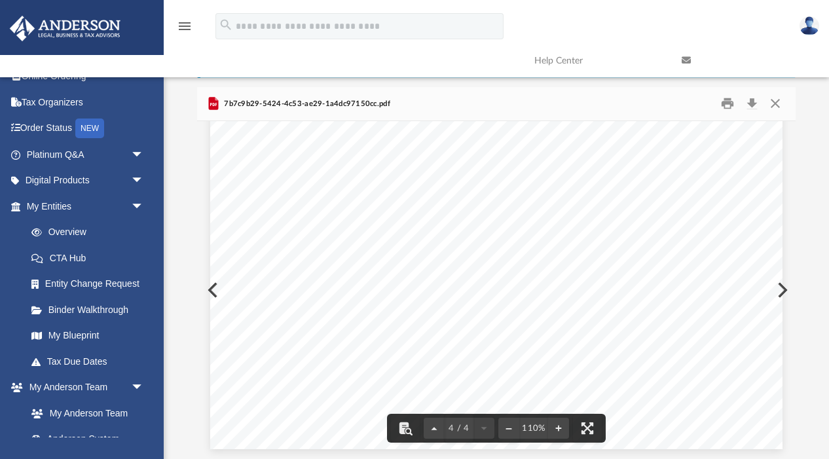
click at [783, 289] on button "Preview" at bounding box center [781, 290] width 29 height 37
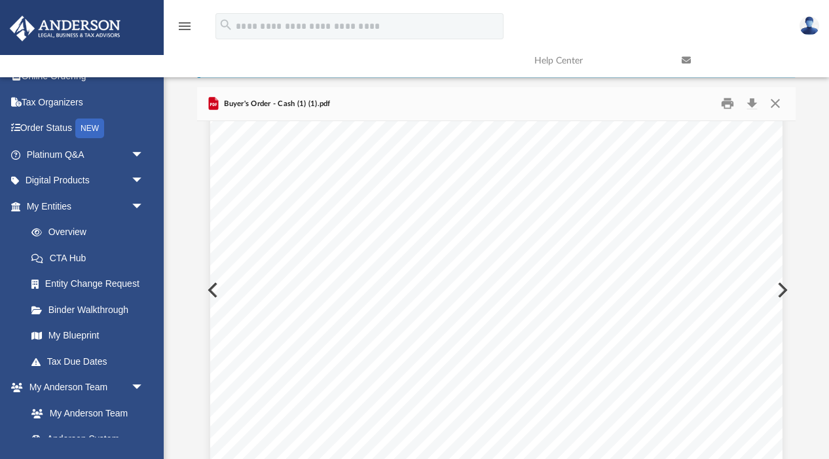
scroll to position [1585, 0]
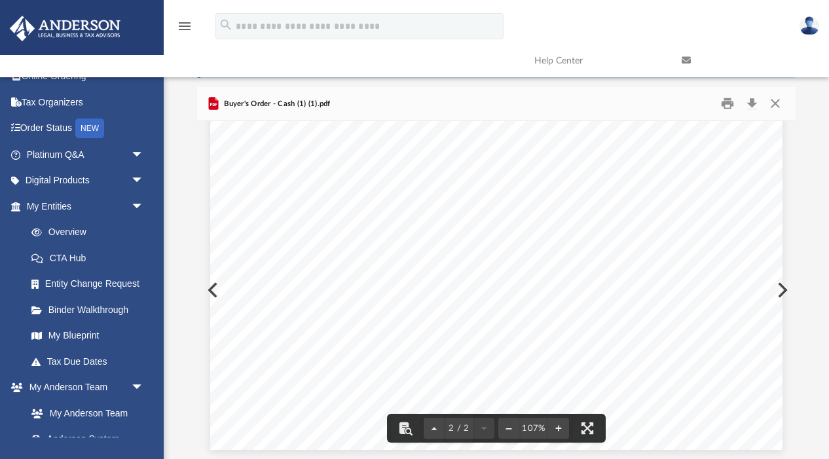
click at [786, 287] on button "Preview" at bounding box center [781, 290] width 29 height 37
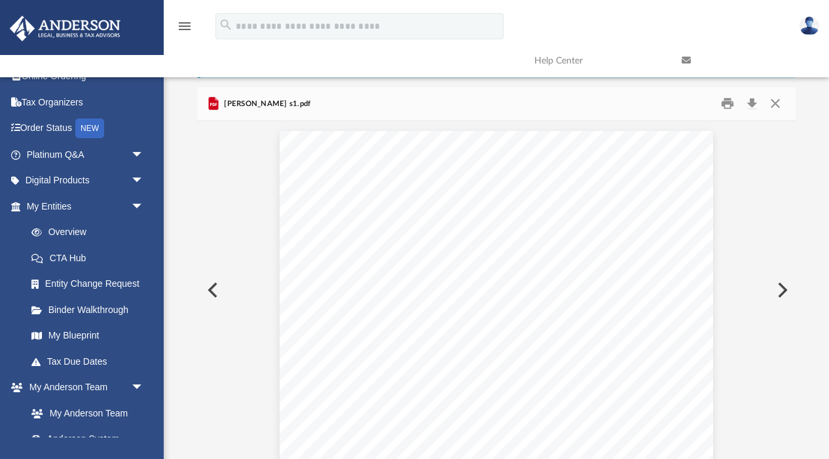
scroll to position [2495, 0]
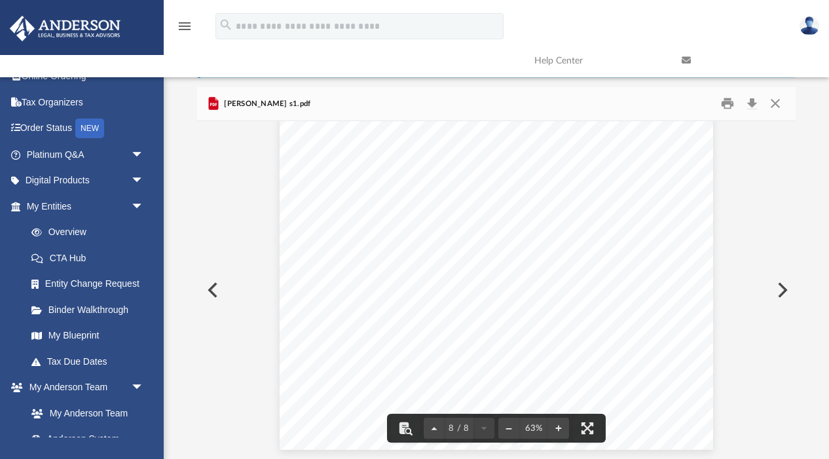
click at [787, 289] on button "Preview" at bounding box center [781, 290] width 29 height 37
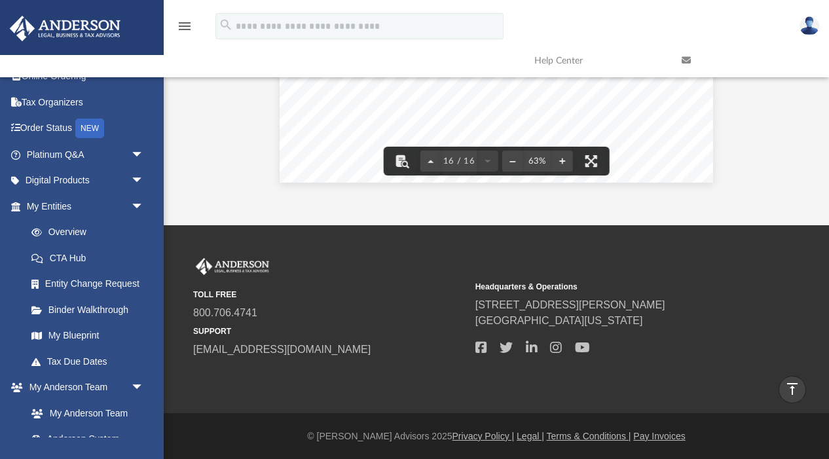
scroll to position [0, 0]
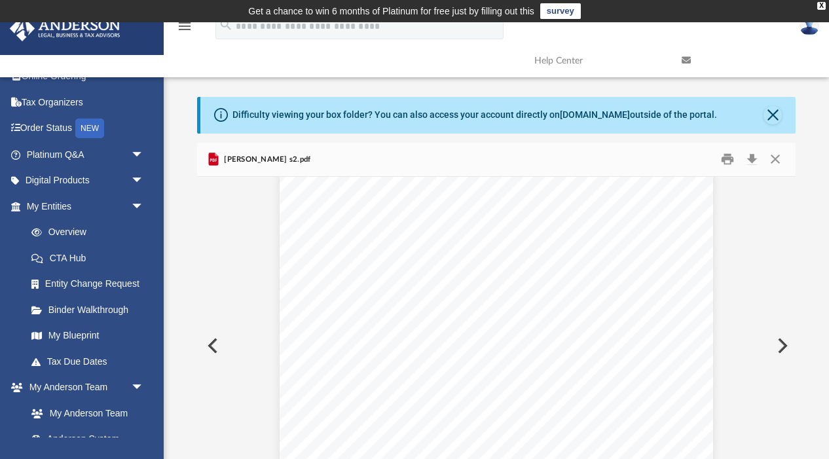
click at [590, 329] on div "Page 16" at bounding box center [496, 338] width 433 height 334
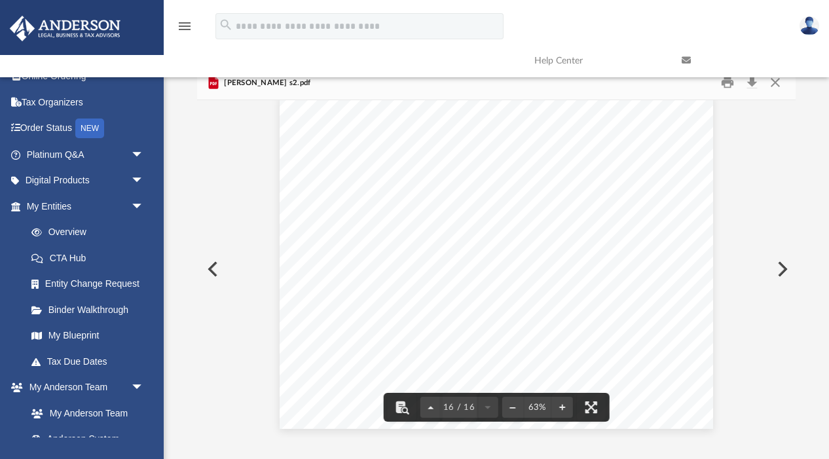
scroll to position [33, 0]
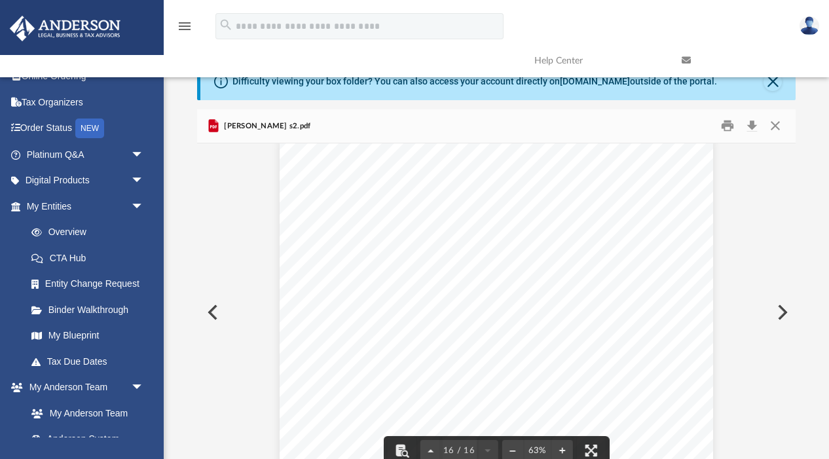
click at [585, 336] on div "Page 16" at bounding box center [496, 304] width 433 height 334
click at [471, 259] on div "Page 16" at bounding box center [496, 304] width 433 height 334
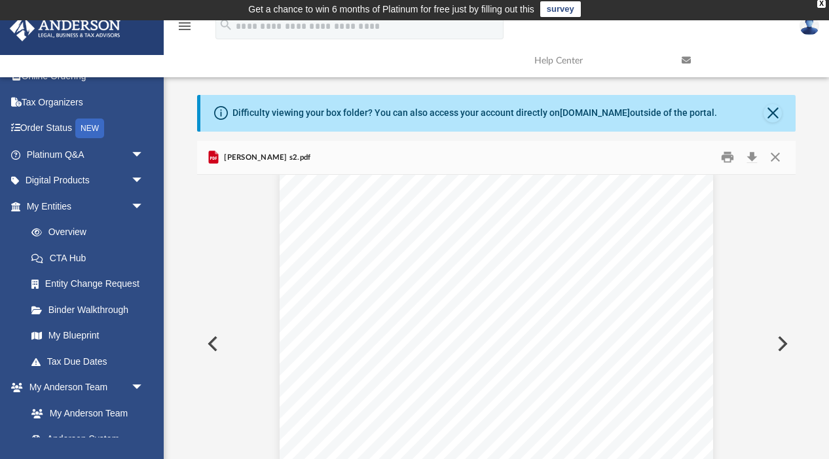
scroll to position [0, 0]
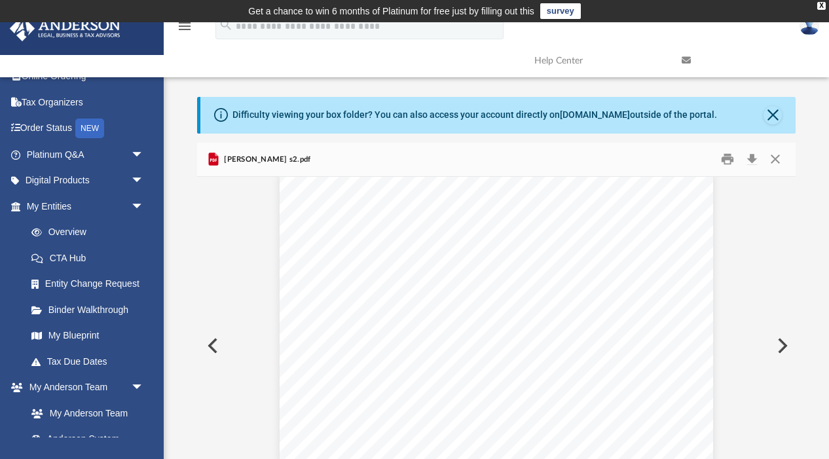
click at [254, 160] on span "[PERSON_NAME] s2.pdf" at bounding box center [266, 160] width 90 height 12
click at [217, 161] on icon "Preview" at bounding box center [213, 159] width 10 height 13
click at [755, 163] on button "Download" at bounding box center [752, 159] width 24 height 20
click at [651, 316] on div "Page 16" at bounding box center [496, 338] width 433 height 334
click at [442, 252] on div "Page 16" at bounding box center [496, 338] width 433 height 334
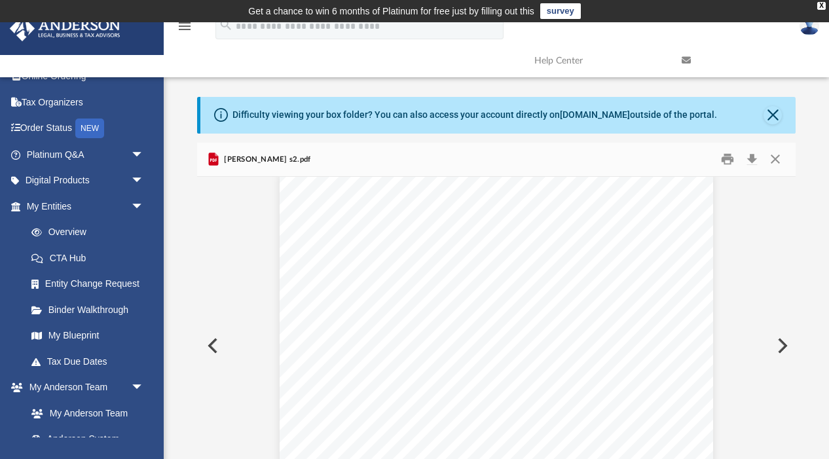
click at [782, 346] on button "Preview" at bounding box center [781, 345] width 29 height 37
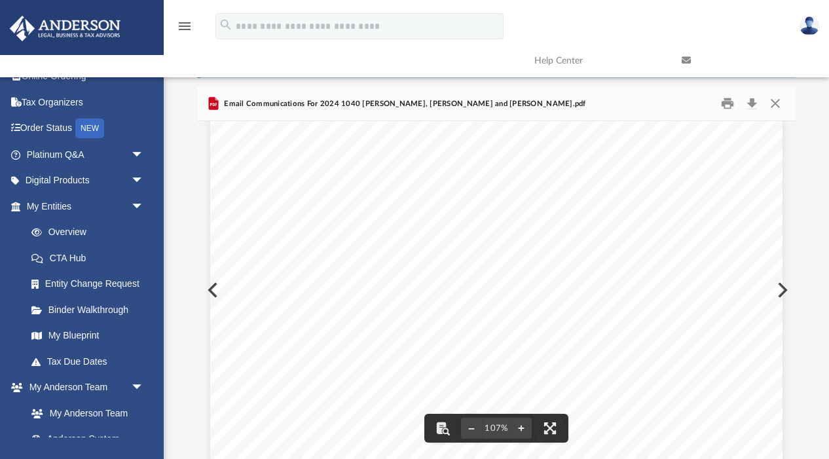
scroll to position [422, 0]
click at [782, 288] on button "Preview" at bounding box center [781, 290] width 29 height 37
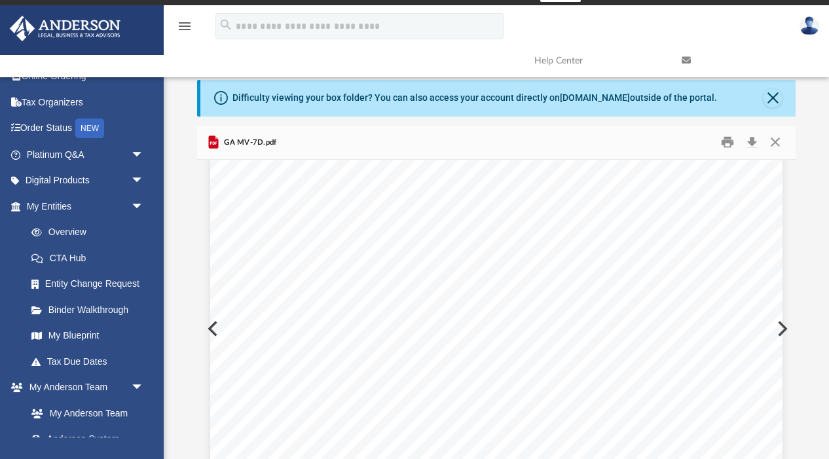
scroll to position [0, 0]
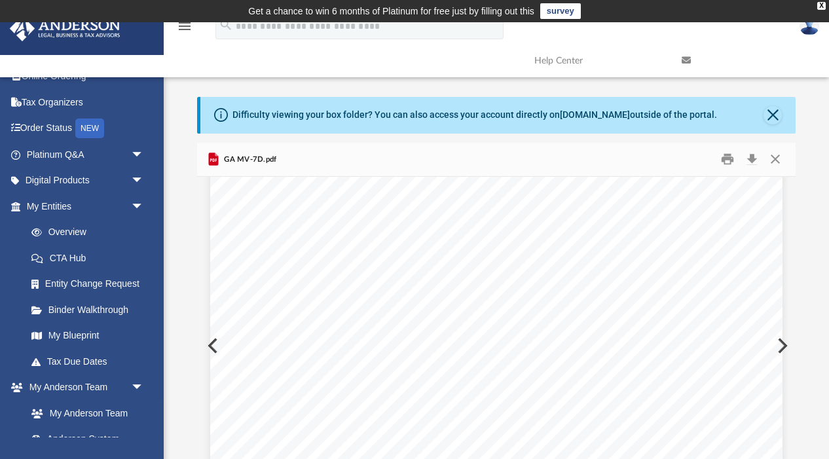
click at [782, 346] on div "Odometer Reading: Trade-In Value: {TODAY_YEAR} {TODAY_YEAR} {TODAY_YEAR} {TODAY…" at bounding box center [496, 135] width 572 height 740
click at [785, 345] on button "Preview" at bounding box center [781, 345] width 29 height 37
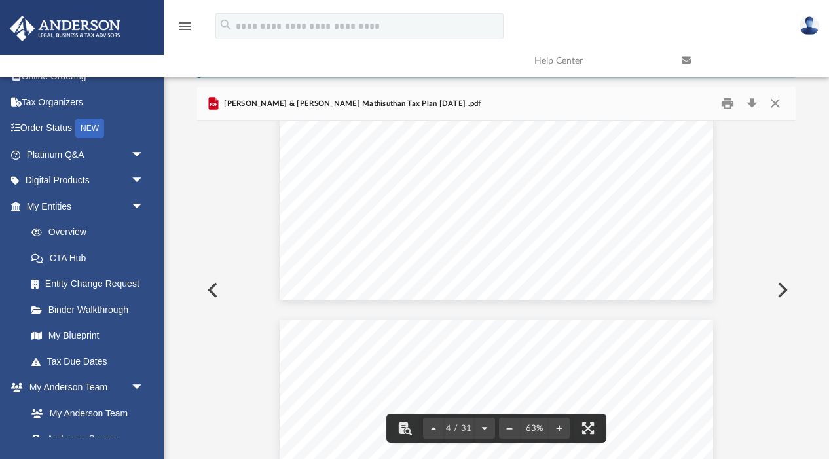
scroll to position [1230, 0]
click at [780, 291] on button "Preview" at bounding box center [781, 290] width 29 height 37
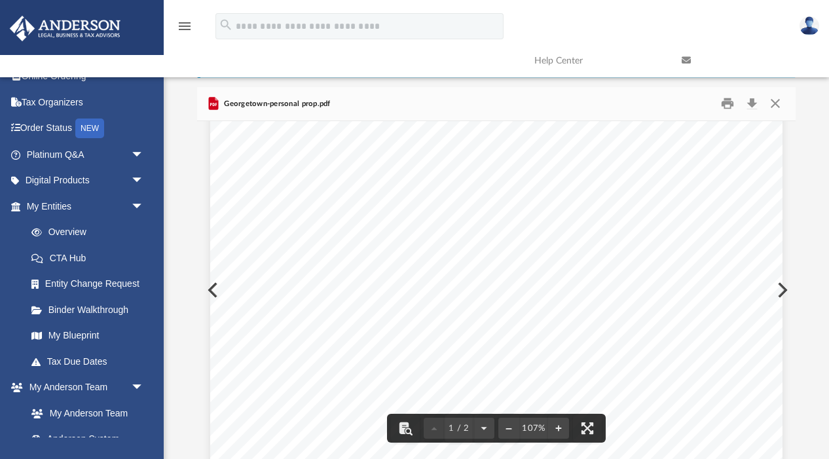
scroll to position [0, 0]
click at [783, 288] on button "Preview" at bounding box center [781, 290] width 29 height 37
click at [785, 283] on button "Preview" at bounding box center [781, 290] width 29 height 37
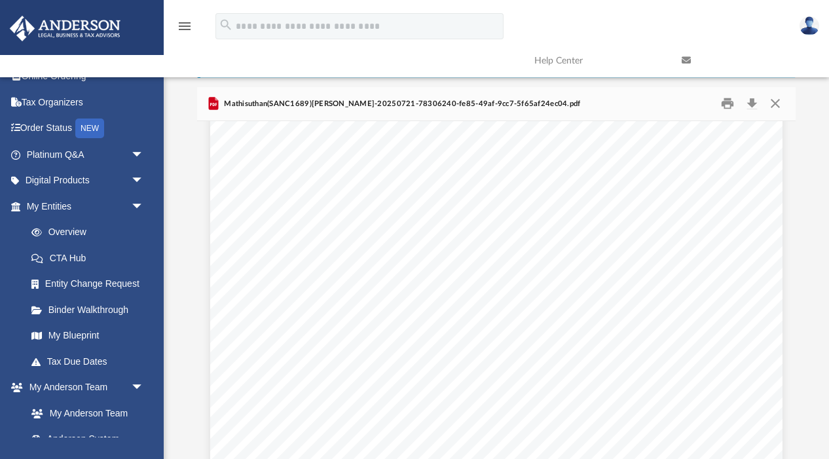
scroll to position [3440, 0]
click at [782, 289] on button "Preview" at bounding box center [781, 290] width 29 height 37
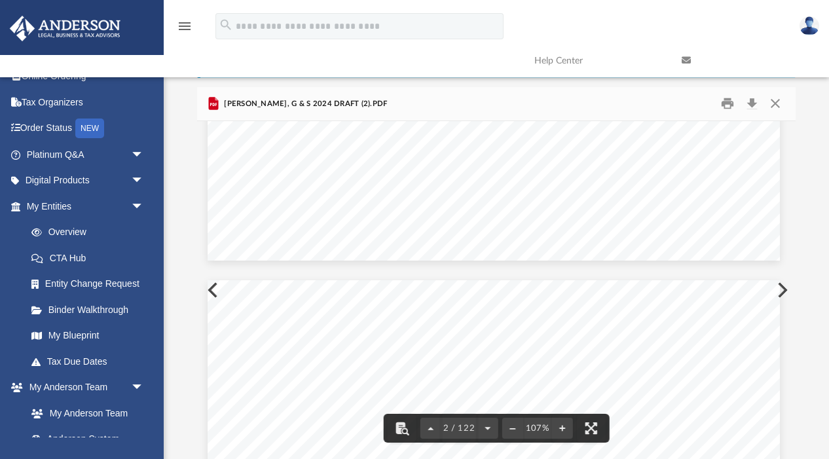
scroll to position [684, 3]
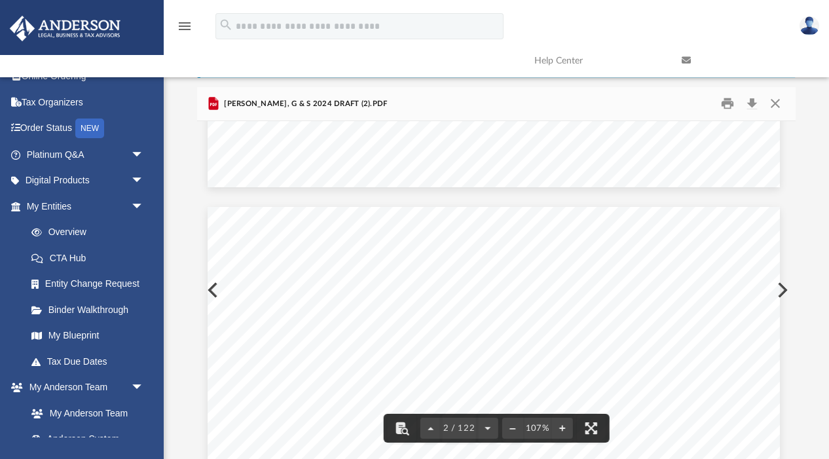
click at [783, 291] on button "Preview" at bounding box center [781, 290] width 29 height 37
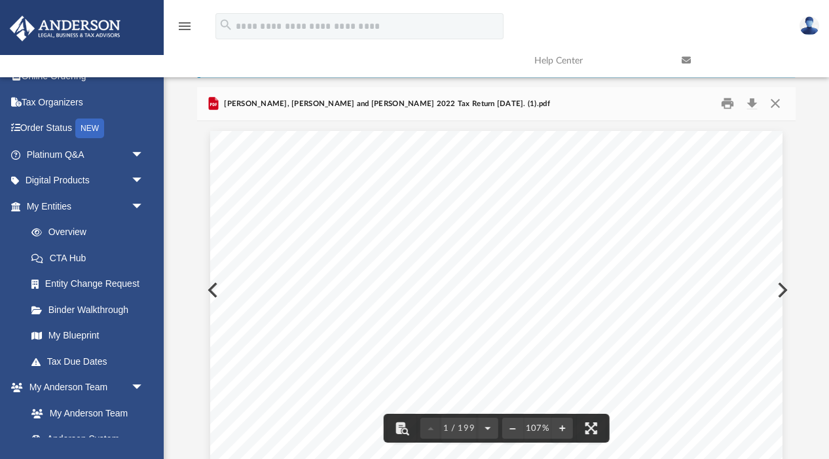
click at [783, 289] on button "Preview" at bounding box center [781, 290] width 29 height 37
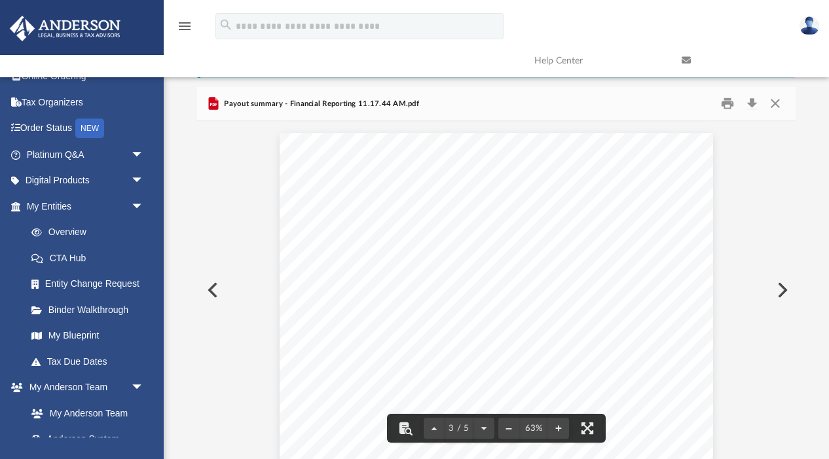
scroll to position [1432, 0]
click at [784, 291] on button "Preview" at bounding box center [781, 290] width 29 height 37
click at [787, 287] on button "Preview" at bounding box center [781, 290] width 29 height 37
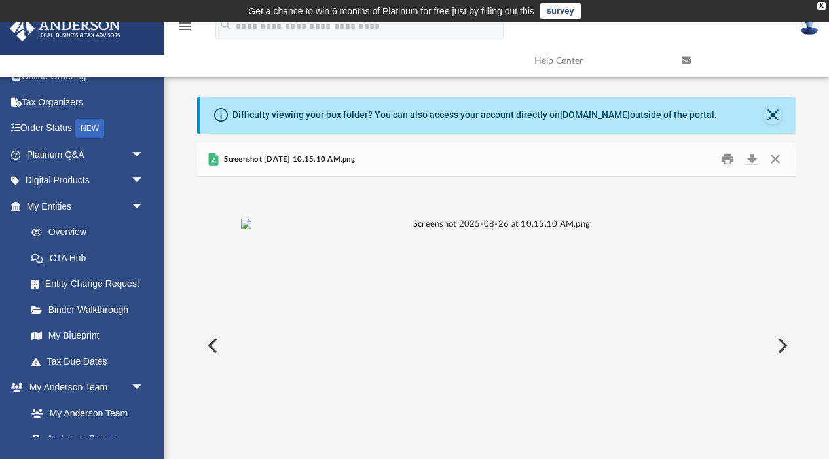
click at [787, 347] on button "Preview" at bounding box center [781, 345] width 29 height 37
click at [213, 349] on button "Preview" at bounding box center [211, 345] width 29 height 37
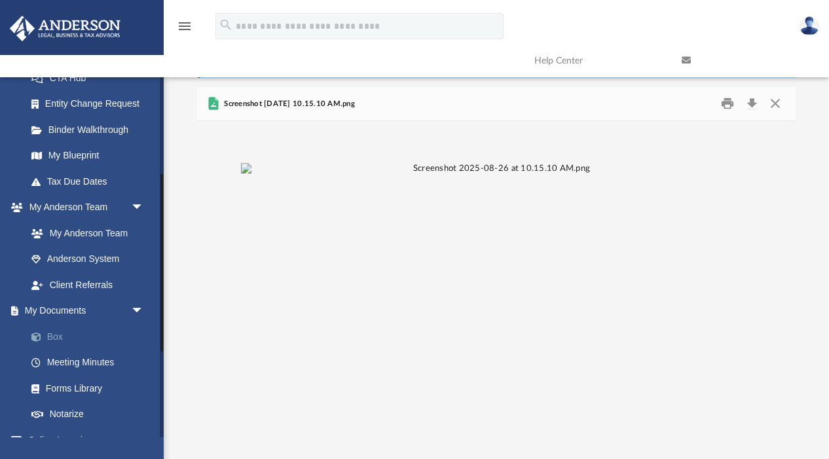
scroll to position [234, 0]
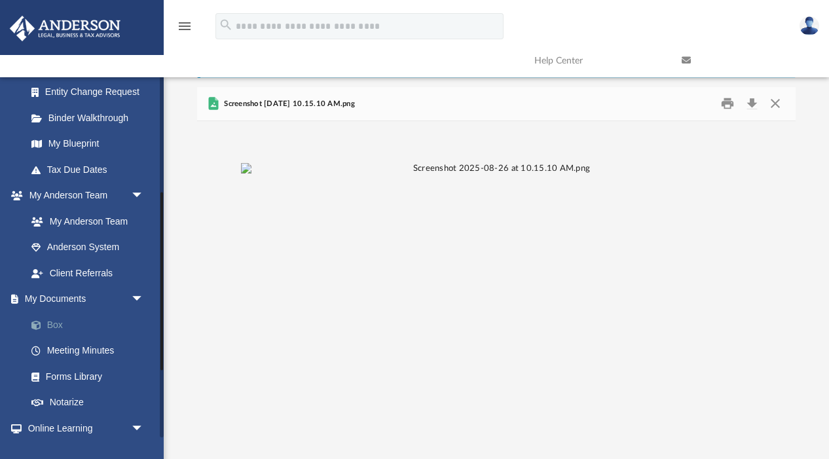
click at [65, 324] on link "Box" at bounding box center [90, 325] width 145 height 26
click at [63, 319] on link "Box" at bounding box center [90, 325] width 145 height 26
click at [52, 318] on link "Box" at bounding box center [90, 325] width 145 height 26
click at [54, 326] on link "Box" at bounding box center [90, 325] width 145 height 26
click at [55, 322] on link "Box" at bounding box center [90, 325] width 145 height 26
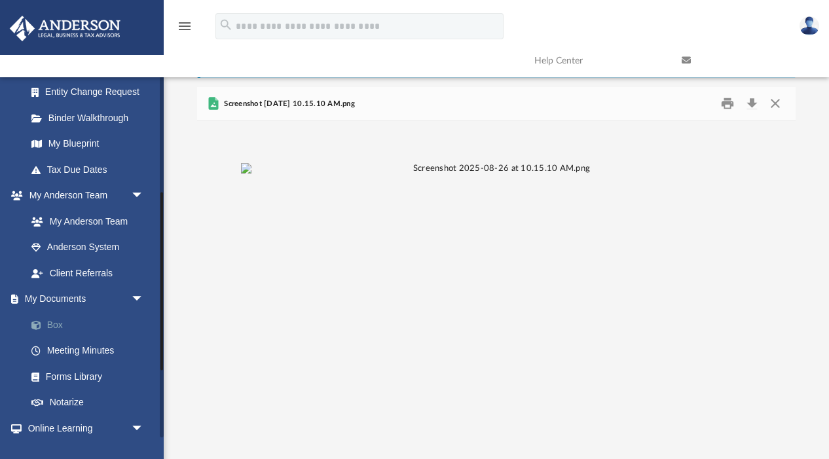
click at [55, 322] on link "Box" at bounding box center [90, 325] width 145 height 26
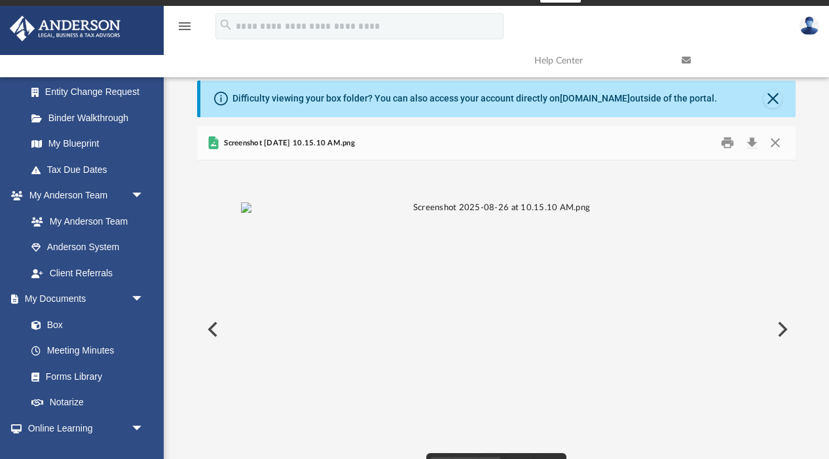
scroll to position [0, 0]
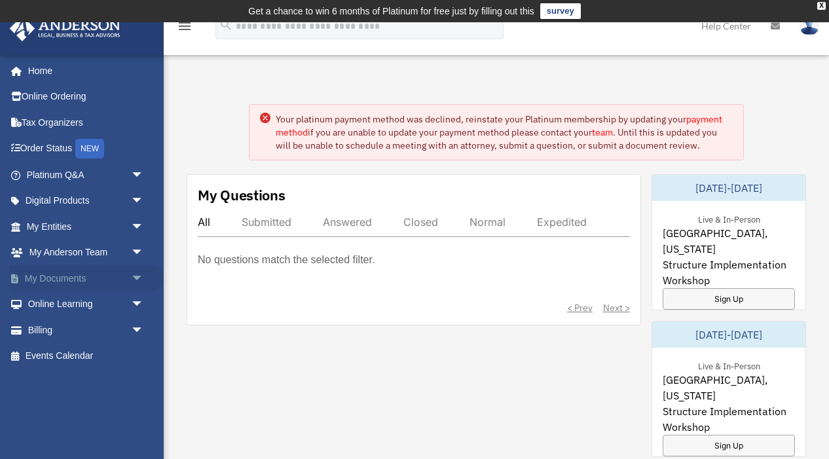
click at [50, 278] on link "My Documents arrow_drop_down" at bounding box center [86, 278] width 154 height 26
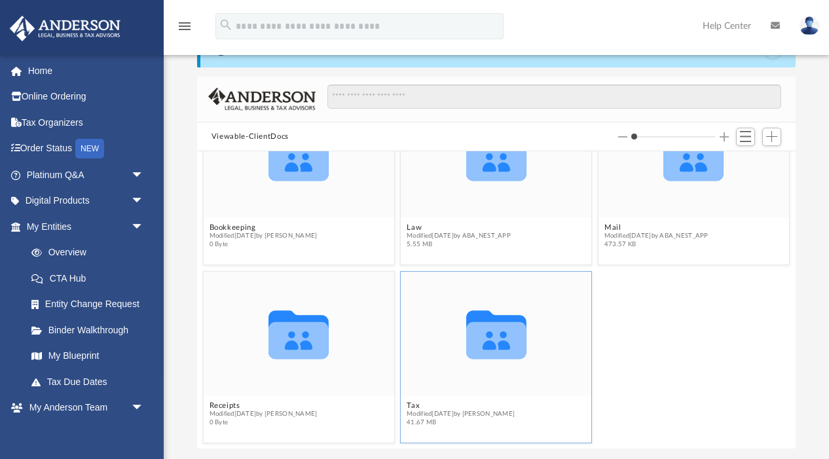
scroll to position [79, 0]
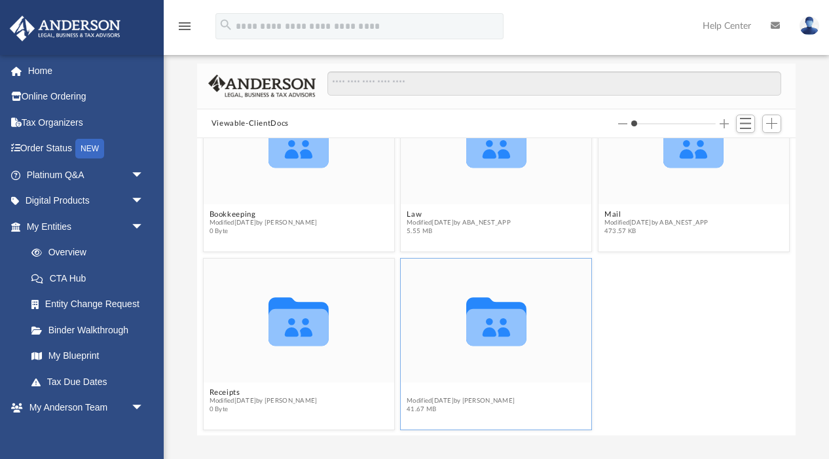
click at [418, 391] on button "Tax" at bounding box center [460, 392] width 108 height 9
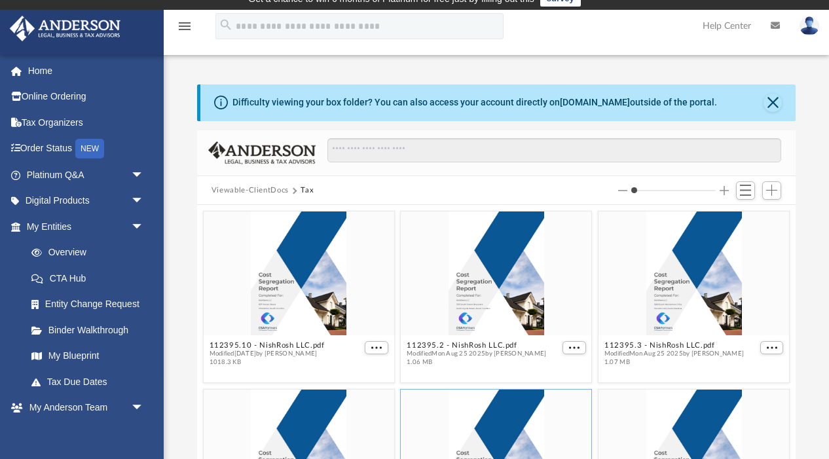
scroll to position [0, 0]
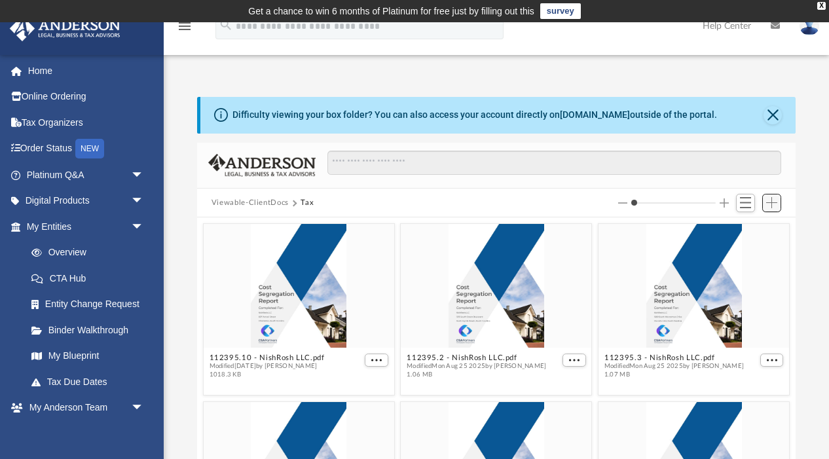
click at [775, 202] on span "Add" at bounding box center [771, 202] width 11 height 11
click at [744, 232] on li "Upload" at bounding box center [753, 229] width 42 height 14
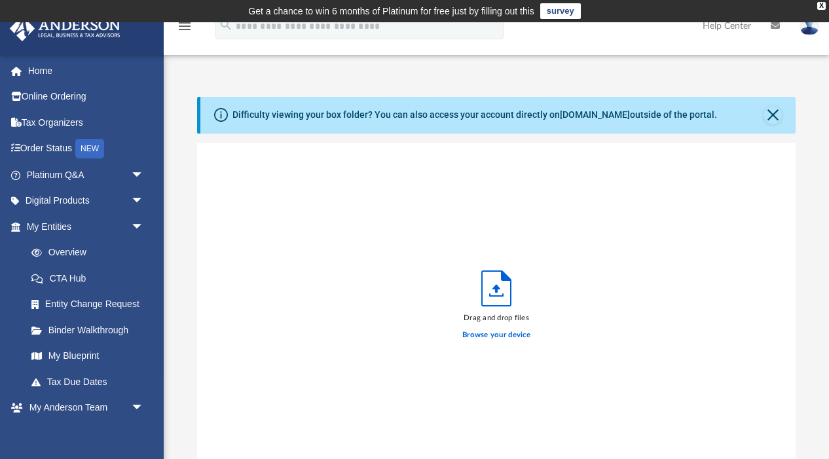
scroll to position [332, 598]
click at [497, 288] on icon "Upload" at bounding box center [496, 289] width 8 height 9
click at [497, 334] on label "Browse your device" at bounding box center [496, 335] width 68 height 12
click at [0, 0] on input "Browse your device" at bounding box center [0, 0] width 0 height 0
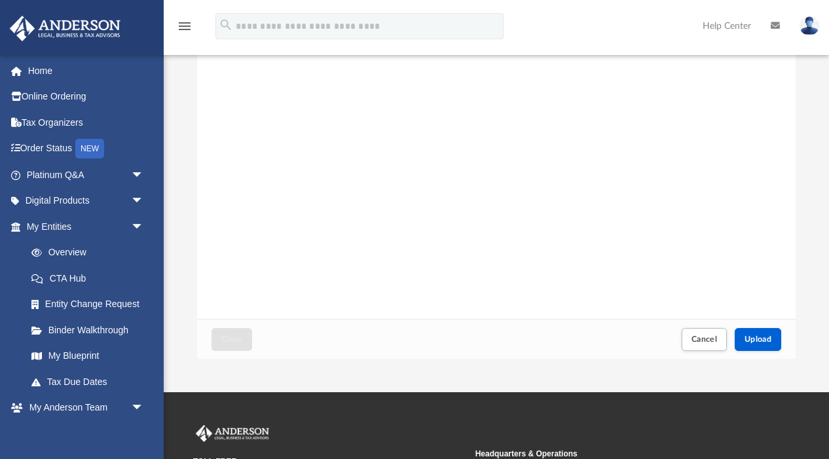
scroll to position [157, 0]
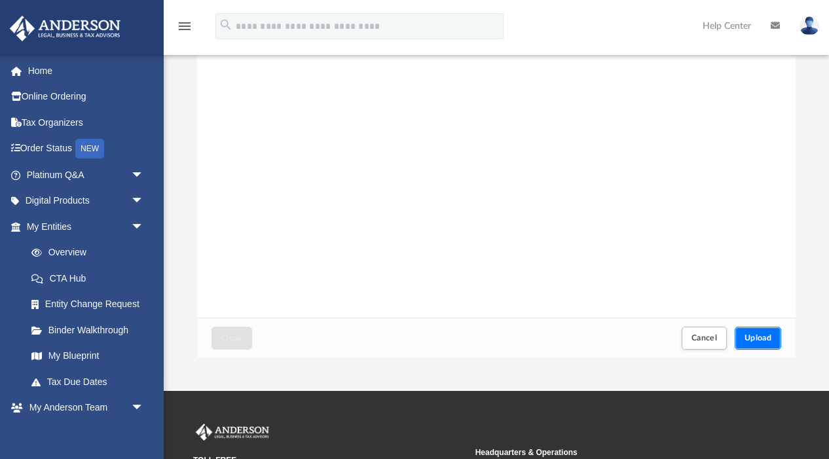
click at [761, 334] on span "Upload" at bounding box center [757, 338] width 27 height 8
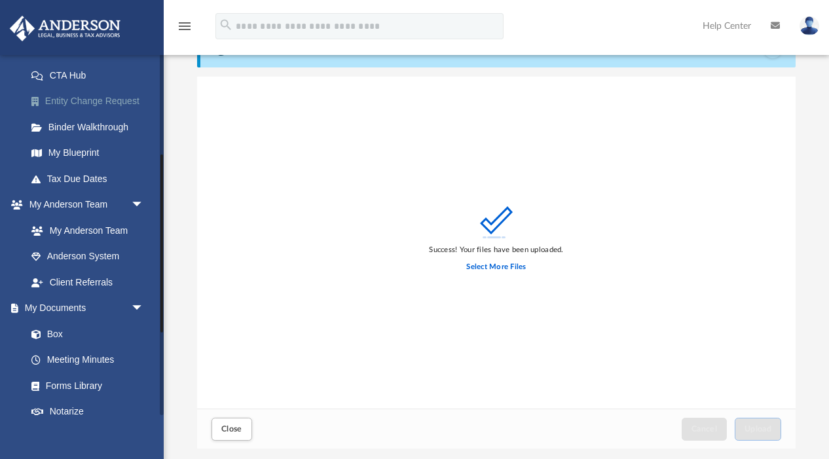
scroll to position [204, 0]
click at [51, 330] on link "Box" at bounding box center [90, 333] width 145 height 26
click at [56, 331] on link "Box" at bounding box center [90, 333] width 145 height 26
click at [59, 305] on link "My Documents arrow_drop_down" at bounding box center [86, 308] width 154 height 26
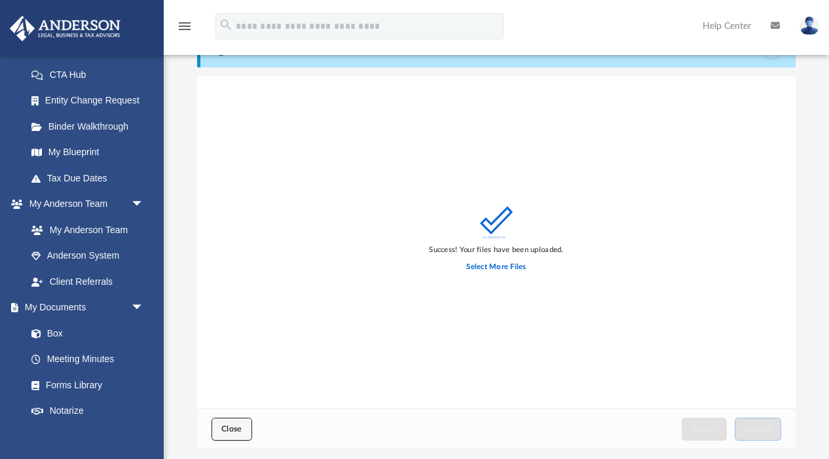
click at [231, 425] on span "Close" at bounding box center [231, 429] width 21 height 8
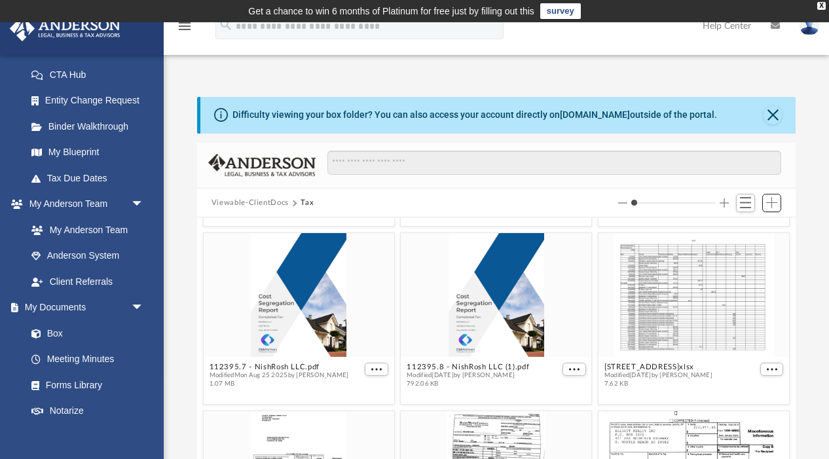
scroll to position [348, 0]
click at [672, 283] on div "grid" at bounding box center [693, 294] width 190 height 124
click at [654, 374] on span "Modified [DATE] by [PERSON_NAME]" at bounding box center [658, 374] width 108 height 9
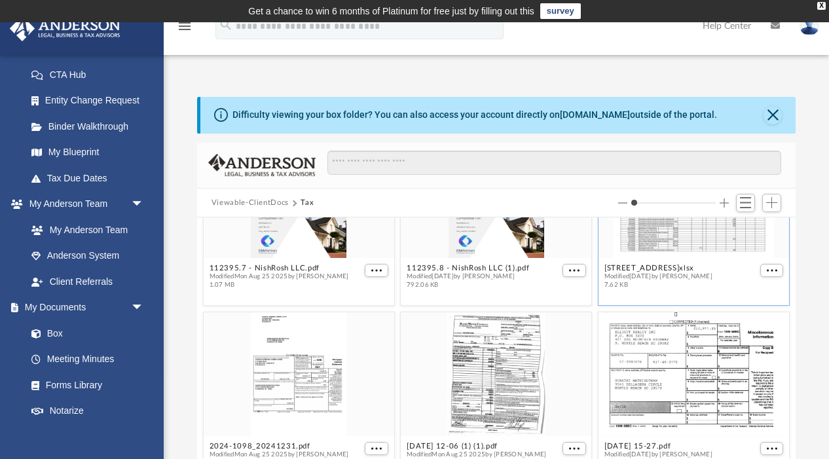
scroll to position [454, 0]
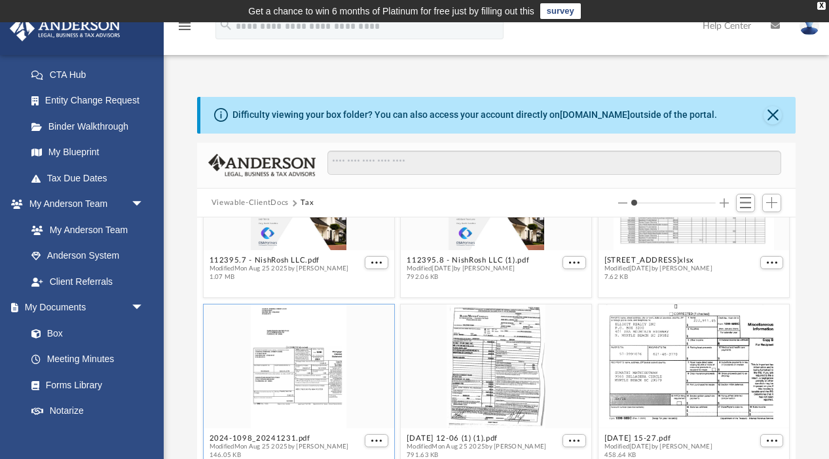
click at [312, 355] on div "grid" at bounding box center [299, 366] width 190 height 124
click at [312, 357] on div "grid" at bounding box center [299, 366] width 190 height 124
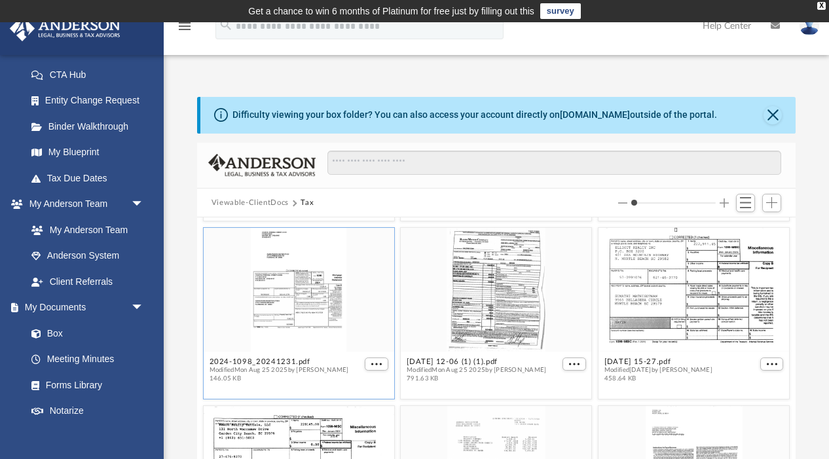
scroll to position [532, 0]
click at [312, 329] on div "grid" at bounding box center [299, 288] width 190 height 124
click at [306, 361] on button "2024-1098_20241231.pdf" at bounding box center [278, 360] width 139 height 9
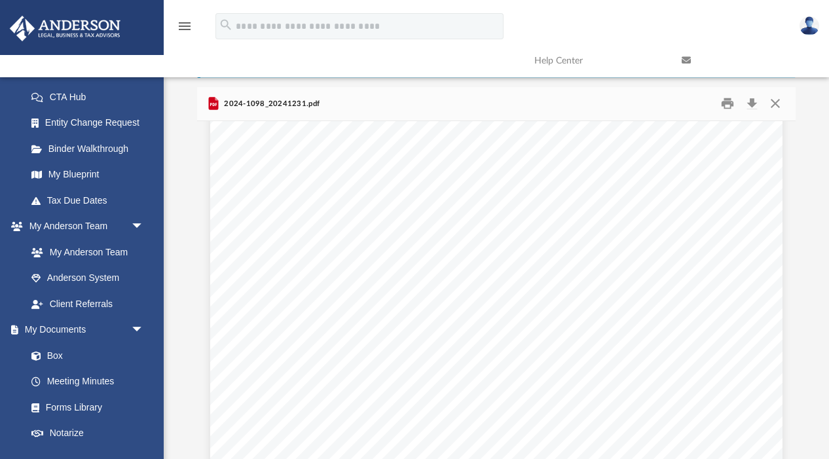
scroll to position [0, 0]
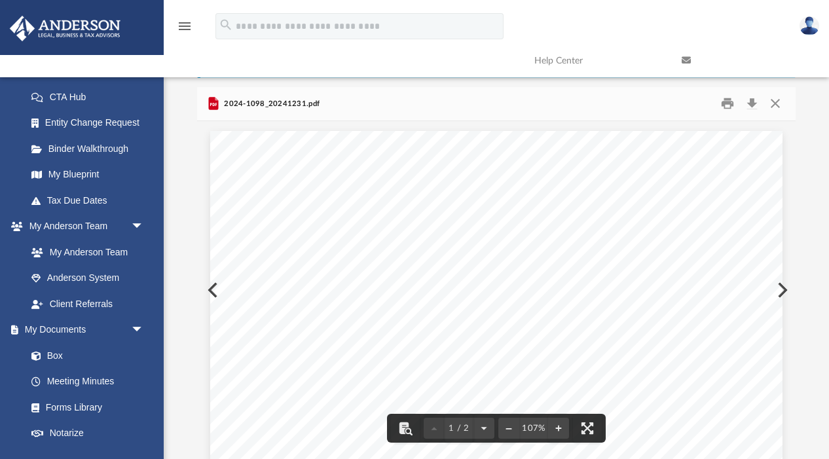
click at [784, 287] on button "Preview" at bounding box center [781, 290] width 29 height 37
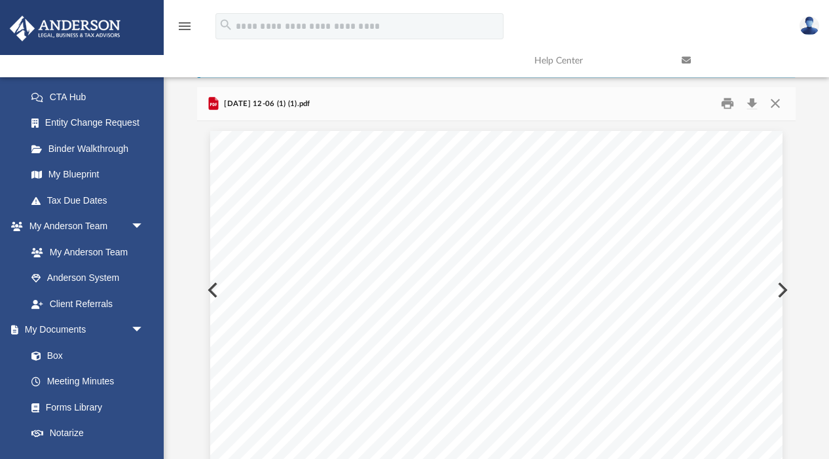
click at [784, 287] on button "Preview" at bounding box center [781, 290] width 29 height 37
click at [784, 286] on button "Preview" at bounding box center [781, 290] width 29 height 37
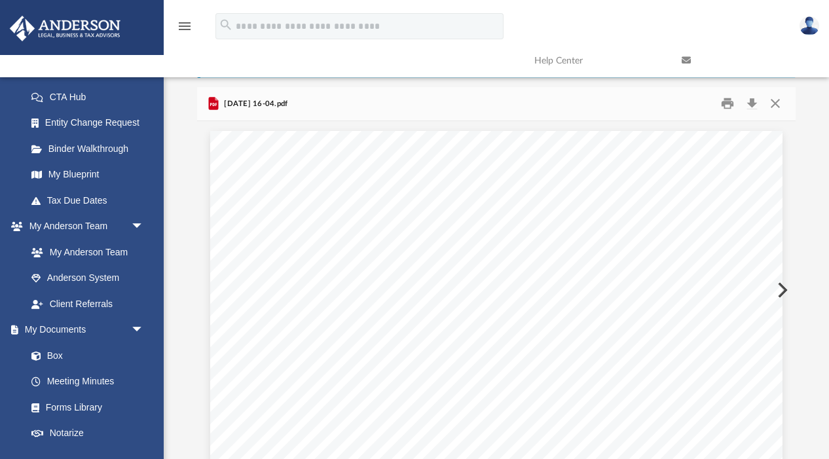
click at [784, 286] on button "Preview" at bounding box center [781, 290] width 29 height 37
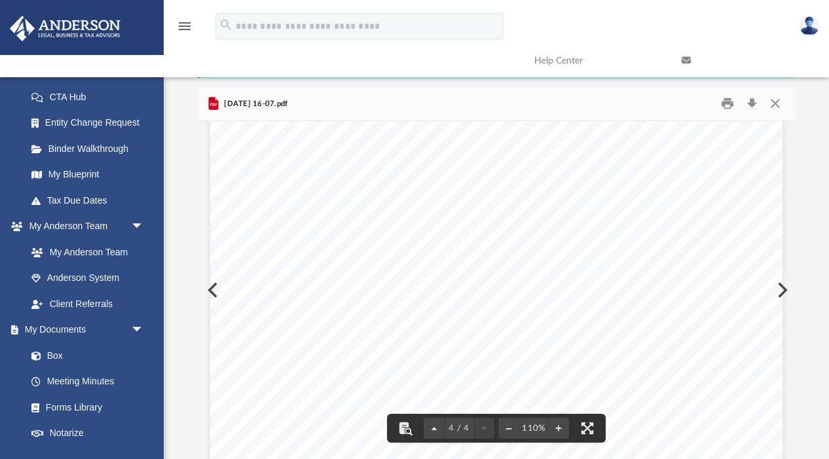
scroll to position [2453, 0]
click at [785, 287] on button "Preview" at bounding box center [781, 290] width 29 height 37
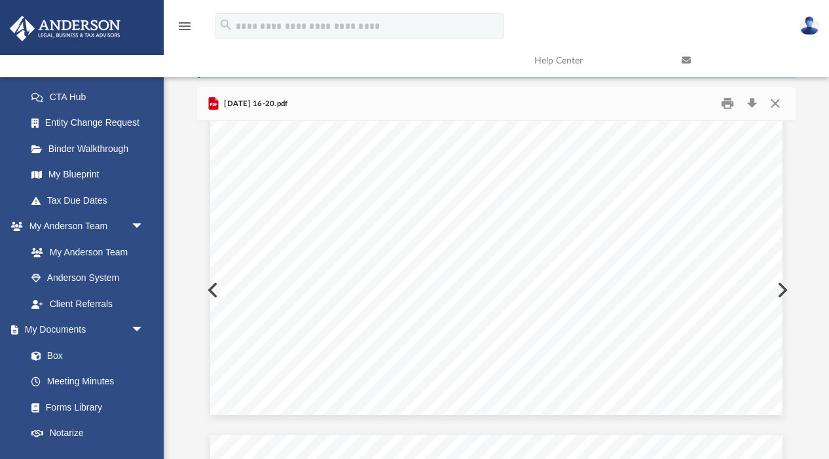
scroll to position [3476, 0]
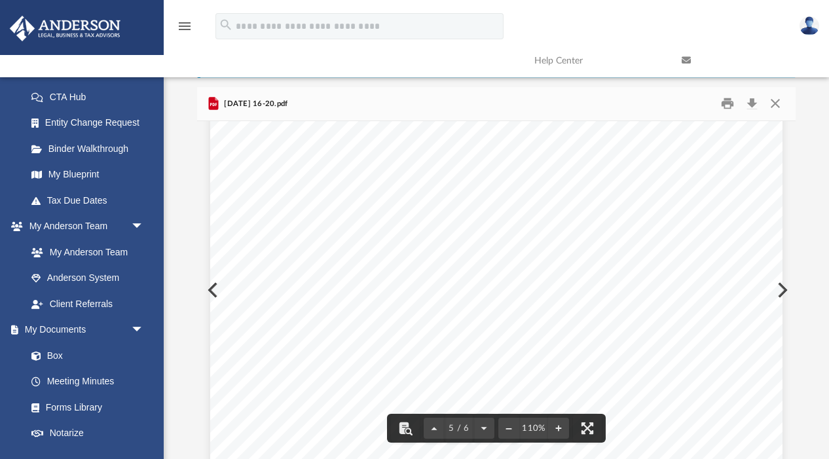
click at [785, 287] on button "Preview" at bounding box center [781, 290] width 29 height 37
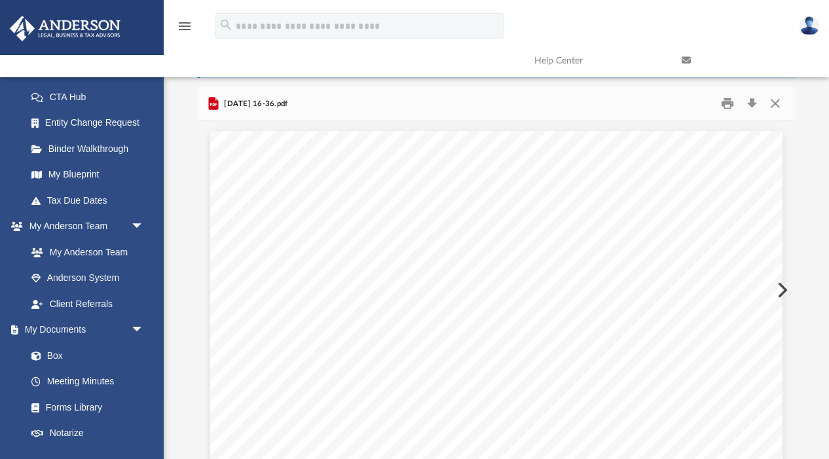
scroll to position [2176, 0]
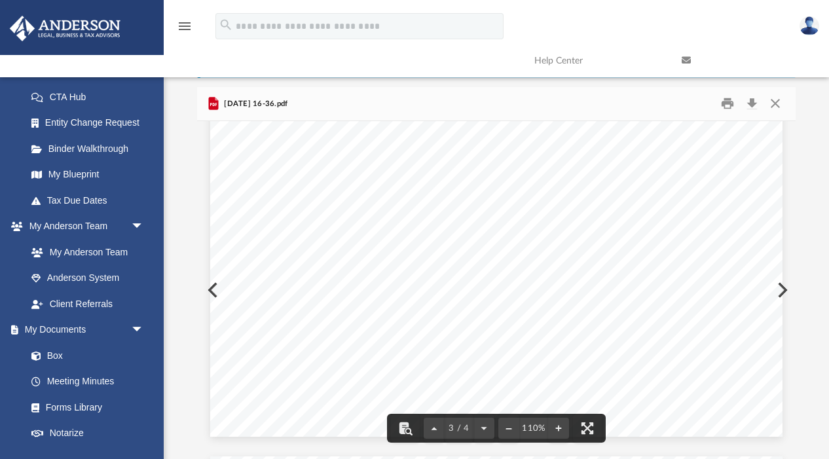
click at [781, 289] on div "Page 3" at bounding box center [496, 29] width 572 height 814
click at [785, 287] on button "Preview" at bounding box center [781, 290] width 29 height 37
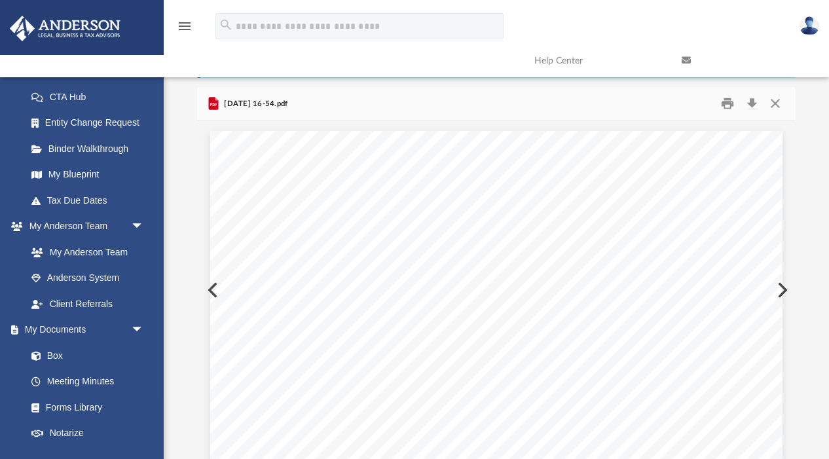
click at [785, 287] on button "Preview" at bounding box center [781, 290] width 29 height 37
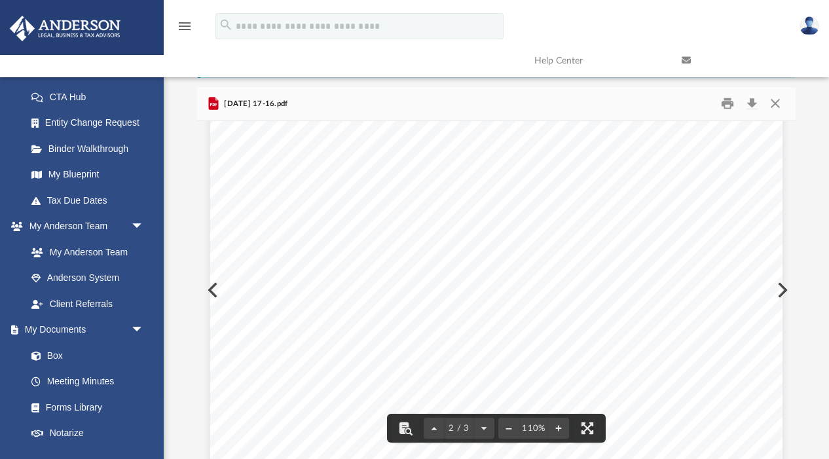
scroll to position [968, 0]
click at [782, 289] on button "Preview" at bounding box center [781, 290] width 29 height 37
drag, startPoint x: 782, startPoint y: 289, endPoint x: 751, endPoint y: 300, distance: 33.3
click at [755, 298] on div "1 / 2 110%" at bounding box center [496, 290] width 598 height 338
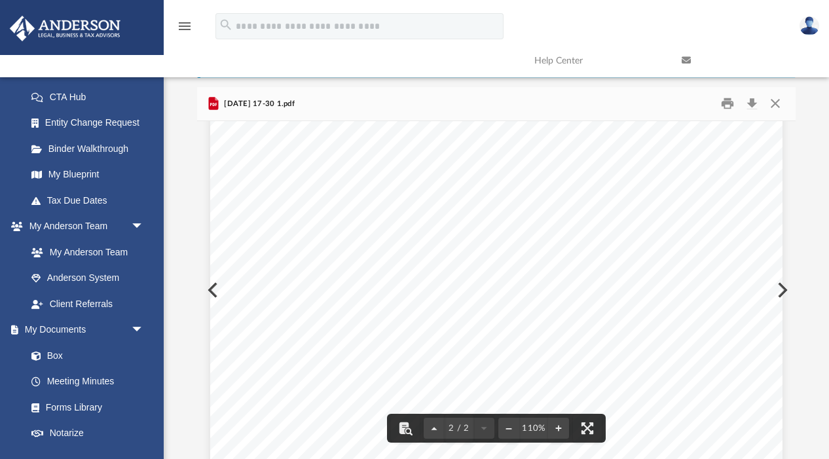
click at [785, 289] on button "Preview" at bounding box center [781, 290] width 29 height 37
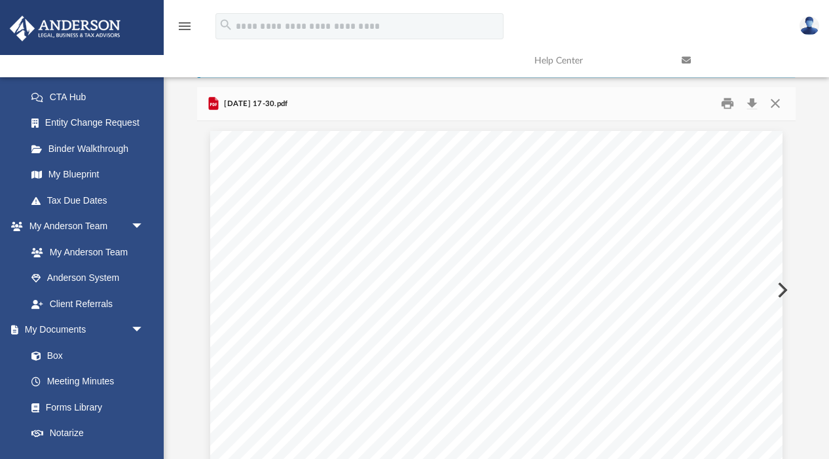
click at [785, 289] on button "Preview" at bounding box center [781, 290] width 29 height 37
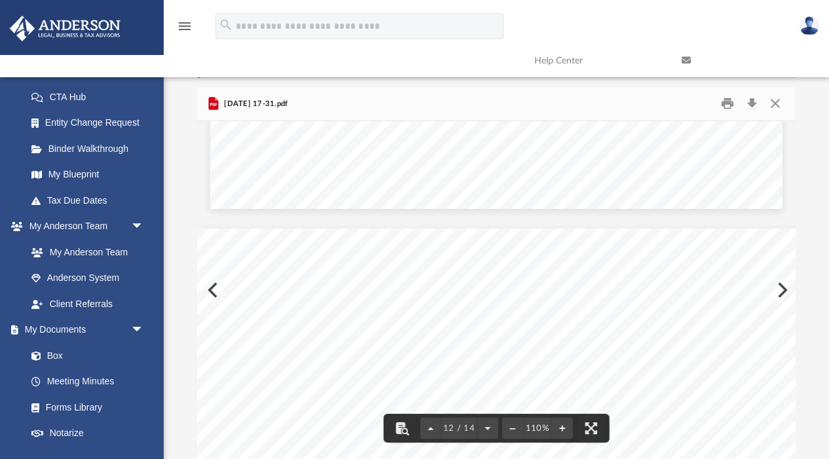
scroll to position [7527, 0]
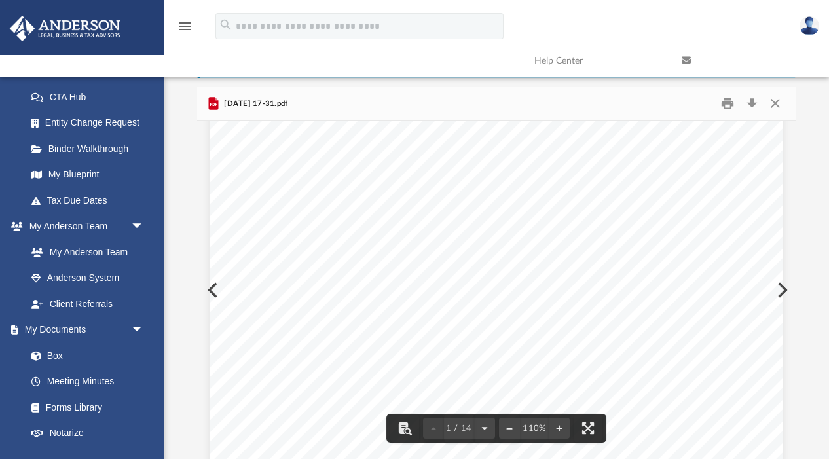
scroll to position [77, 0]
click at [782, 289] on div "Page 1" at bounding box center [496, 418] width 572 height 728
click at [788, 286] on button "Preview" at bounding box center [781, 290] width 29 height 37
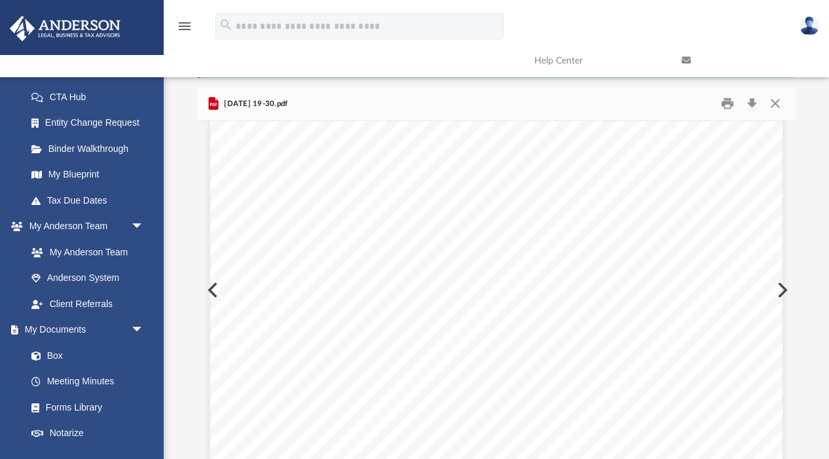
scroll to position [2216, 0]
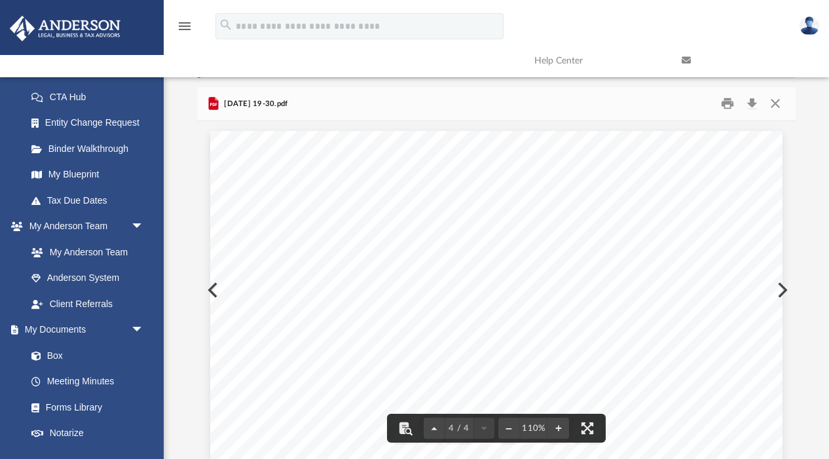
click at [784, 288] on button "Preview" at bounding box center [781, 290] width 29 height 37
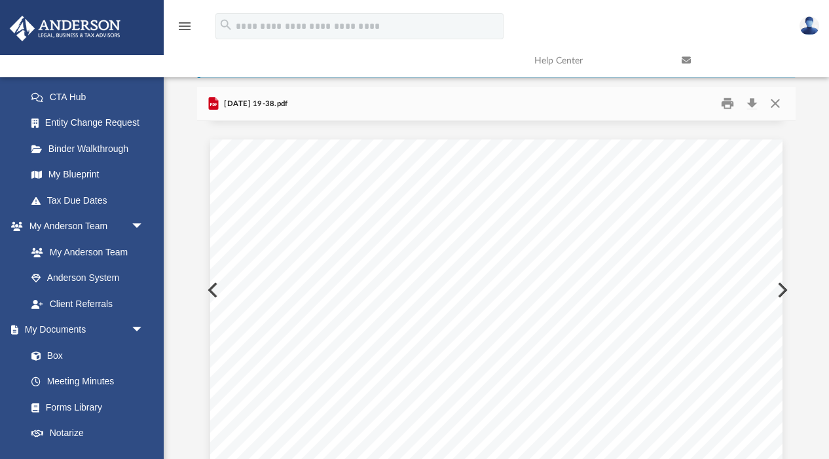
scroll to position [1522, 0]
click at [784, 288] on button "Preview" at bounding box center [781, 290] width 29 height 37
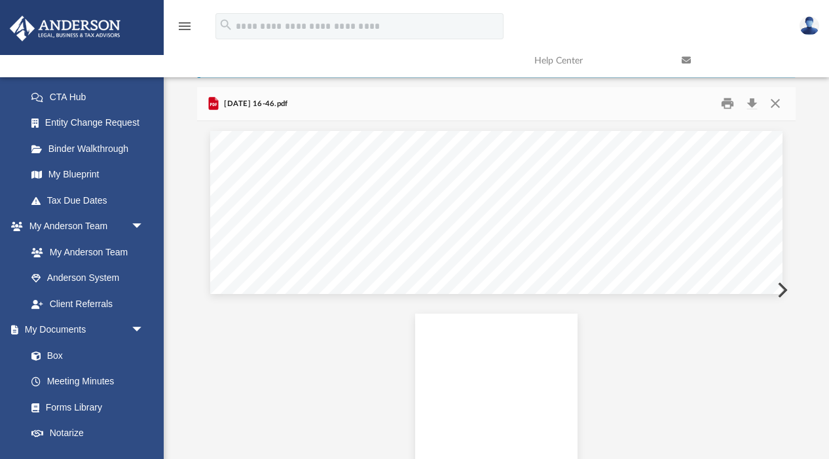
scroll to position [27, 0]
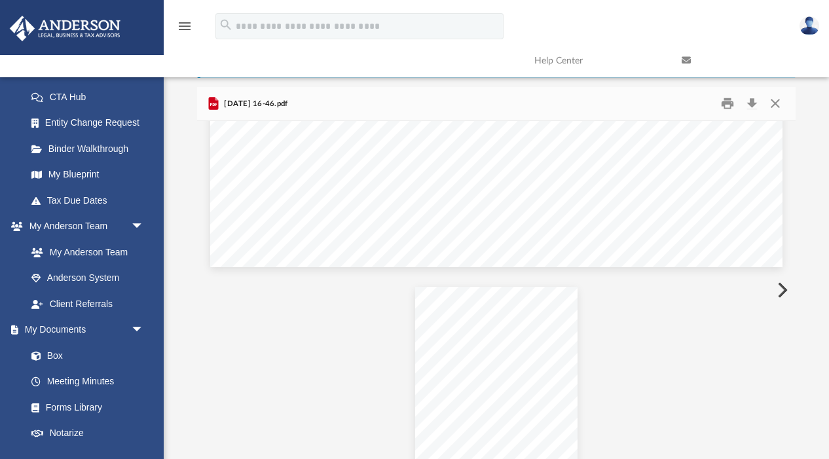
click at [784, 288] on button "Preview" at bounding box center [781, 290] width 29 height 37
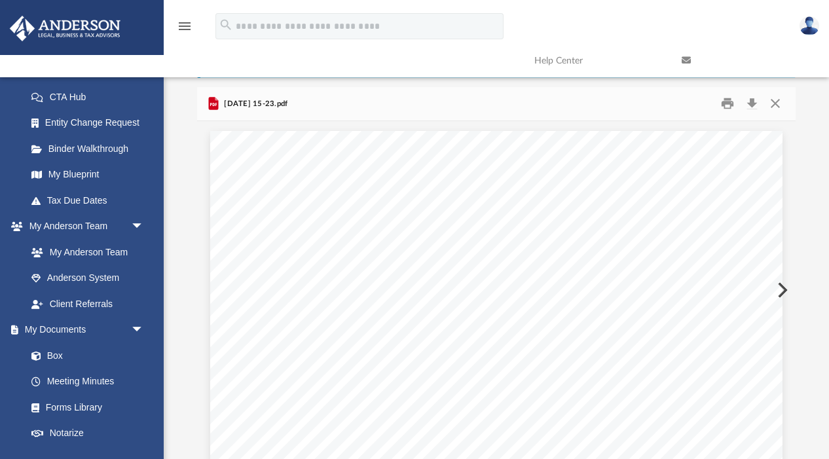
scroll to position [970, 0]
click at [784, 288] on button "Preview" at bounding box center [781, 290] width 29 height 37
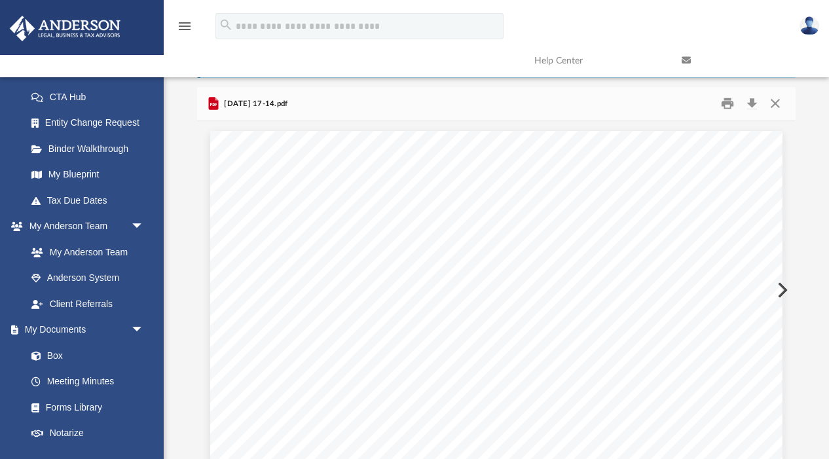
scroll to position [4570, 0]
click at [784, 288] on button "Preview" at bounding box center [781, 290] width 29 height 37
click at [784, 289] on button "Preview" at bounding box center [781, 290] width 29 height 37
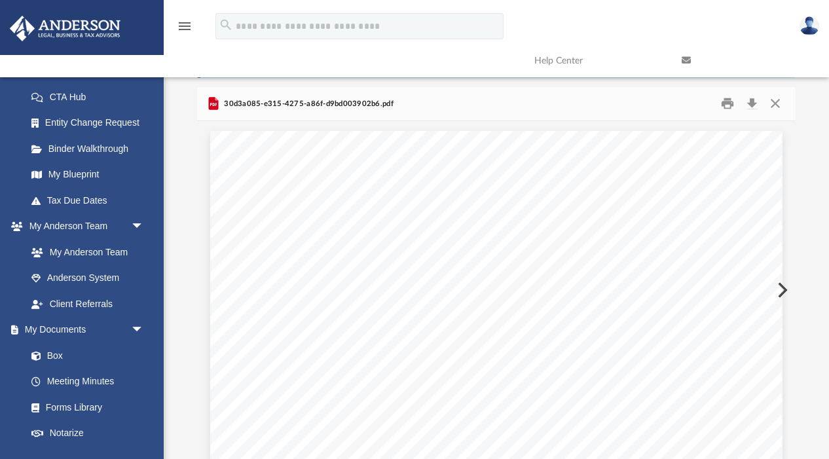
click at [784, 289] on button "Preview" at bounding box center [781, 290] width 29 height 37
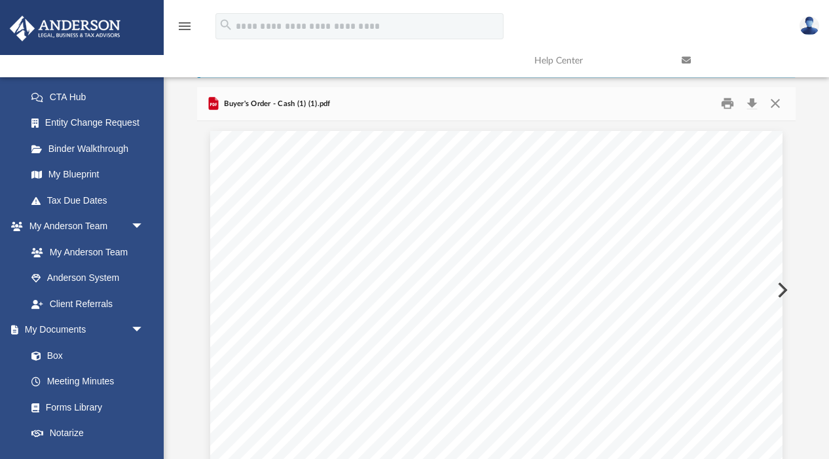
scroll to position [962, 0]
click at [784, 289] on button "Preview" at bounding box center [781, 290] width 29 height 37
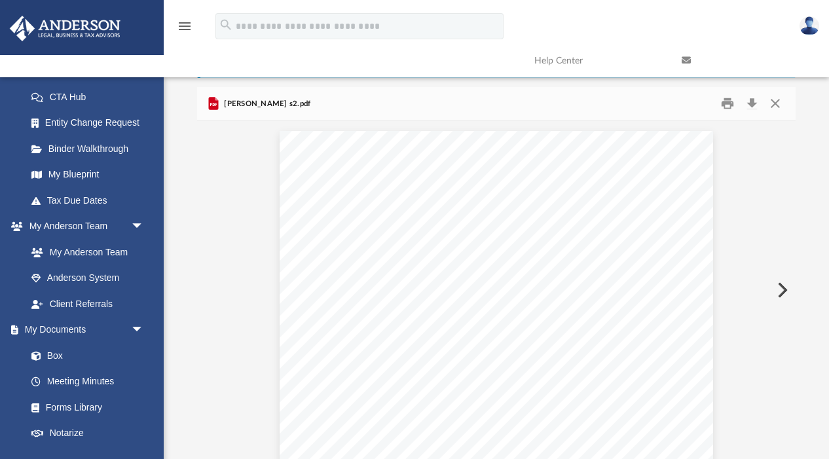
click at [784, 289] on button "Preview" at bounding box center [781, 290] width 29 height 37
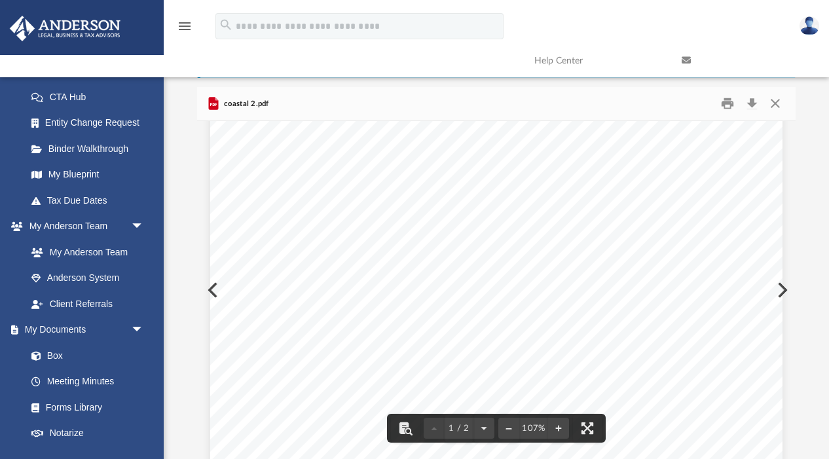
scroll to position [0, 0]
click at [774, 104] on button "Close" at bounding box center [775, 104] width 24 height 20
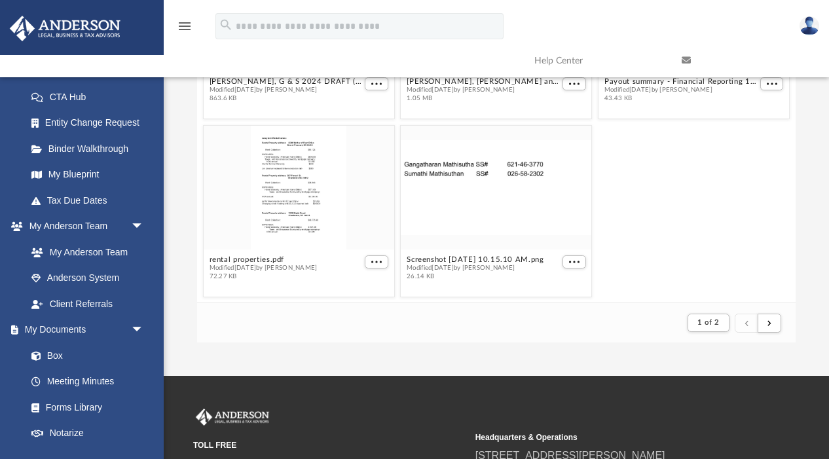
scroll to position [173, 0]
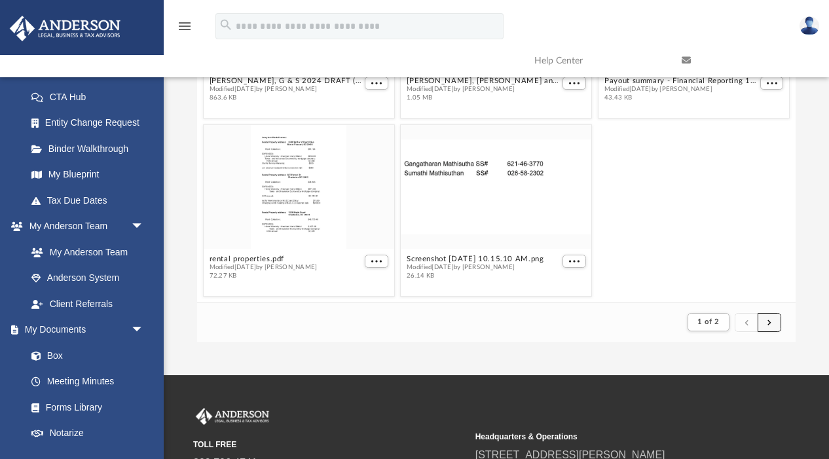
click at [767, 318] on span "submit" at bounding box center [769, 321] width 4 height 7
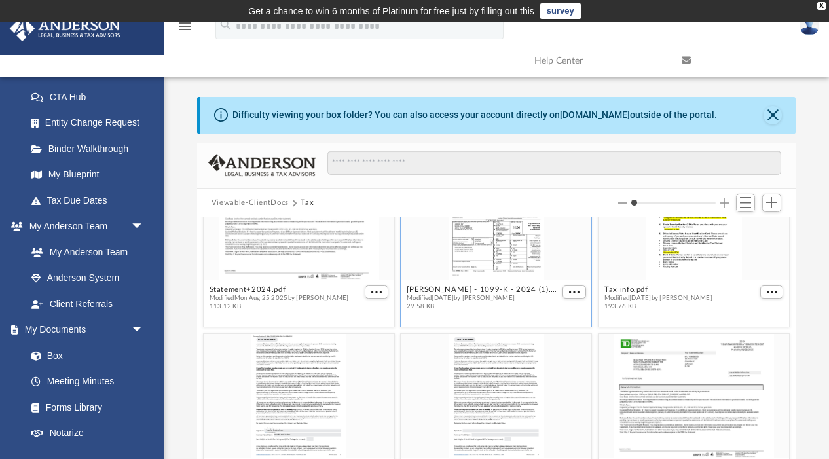
scroll to position [0, 0]
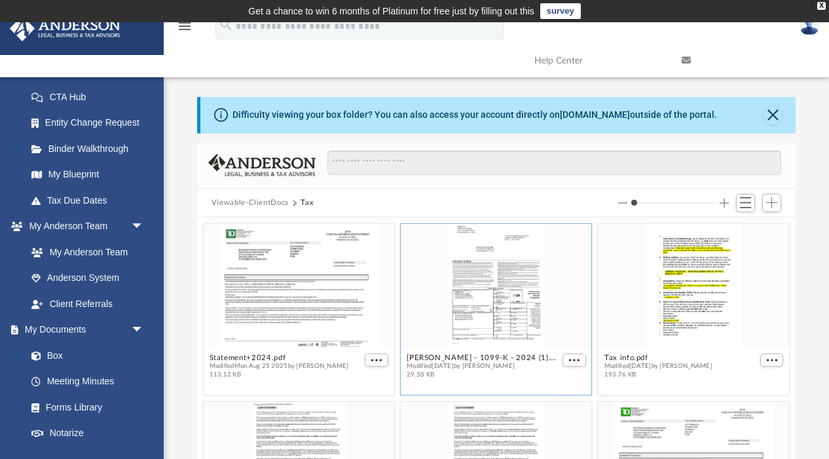
click at [478, 291] on div "grid" at bounding box center [496, 286] width 190 height 124
click at [578, 362] on span "More options" at bounding box center [574, 360] width 10 height 7
click at [559, 384] on li "Preview" at bounding box center [559, 383] width 38 height 14
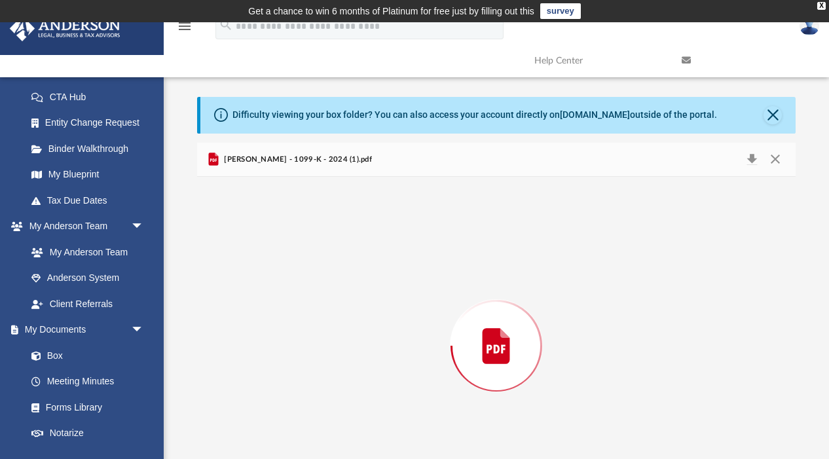
scroll to position [56, 0]
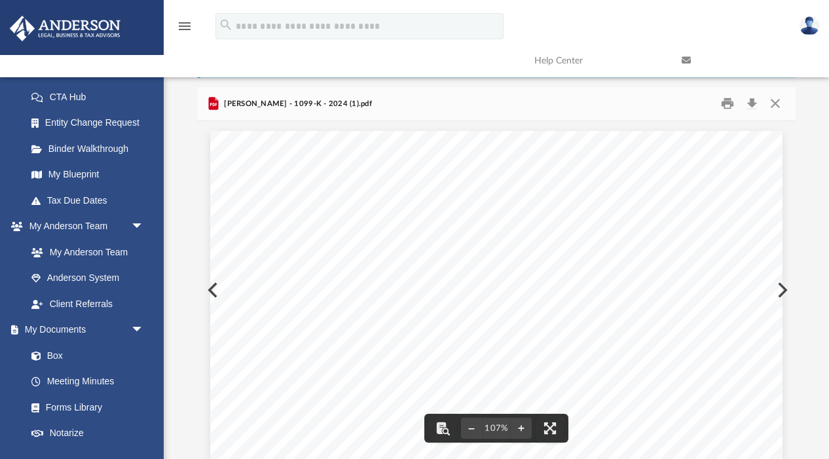
click at [209, 293] on button "Preview" at bounding box center [211, 290] width 29 height 37
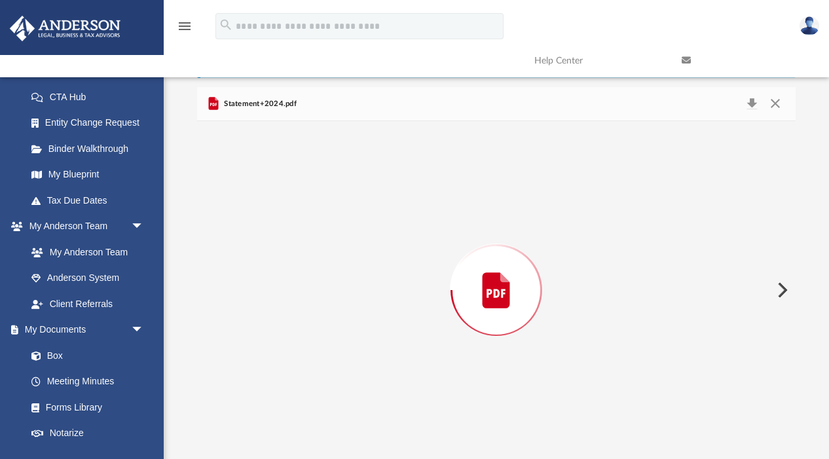
scroll to position [3187, 0]
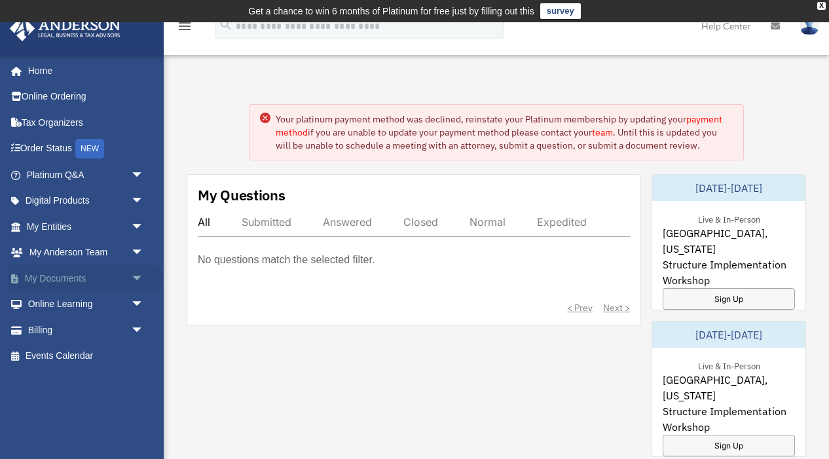
click at [66, 273] on link "My Documents arrow_drop_down" at bounding box center [86, 278] width 154 height 26
click at [63, 279] on link "My Documents arrow_drop_down" at bounding box center [86, 278] width 154 height 26
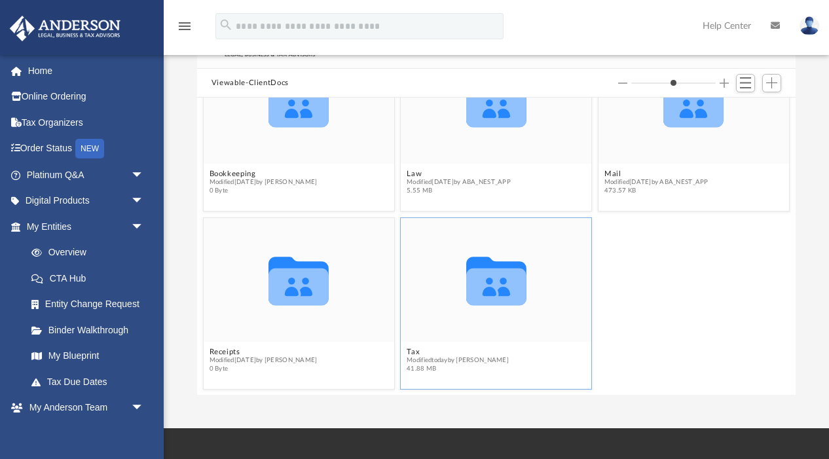
scroll to position [128, 0]
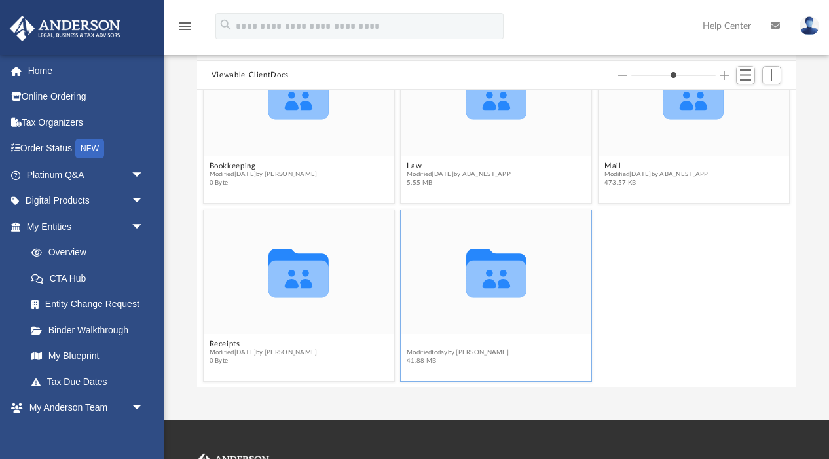
click at [413, 343] on button "Tax" at bounding box center [457, 344] width 102 height 9
click at [416, 345] on button "Tax" at bounding box center [457, 344] width 102 height 9
click at [418, 355] on span "Modified [DATE] by [PERSON_NAME]" at bounding box center [457, 352] width 102 height 9
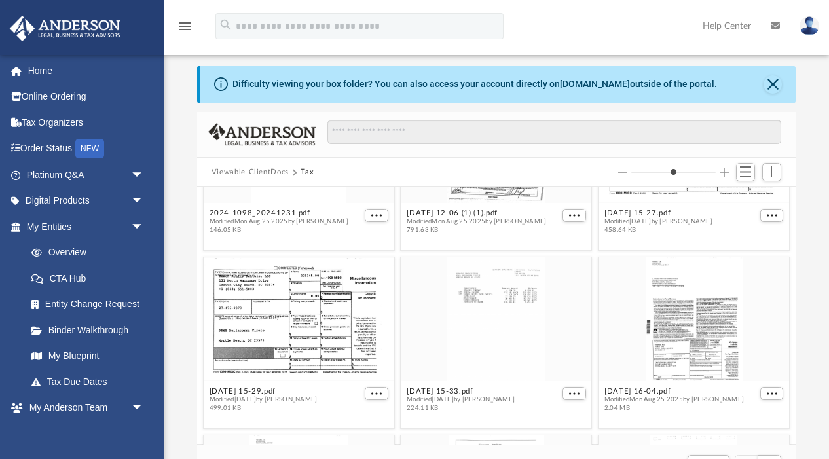
scroll to position [0, 0]
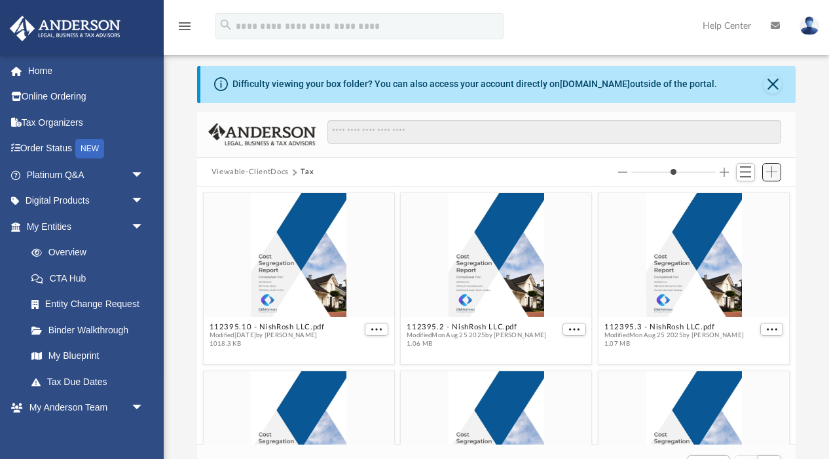
click at [772, 170] on span "Add" at bounding box center [771, 171] width 11 height 11
click at [745, 198] on li "Upload" at bounding box center [753, 197] width 42 height 14
type input "*"
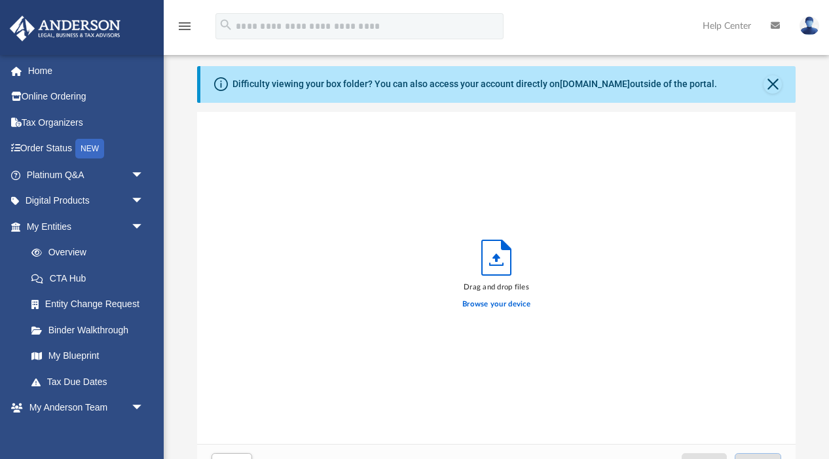
scroll to position [332, 598]
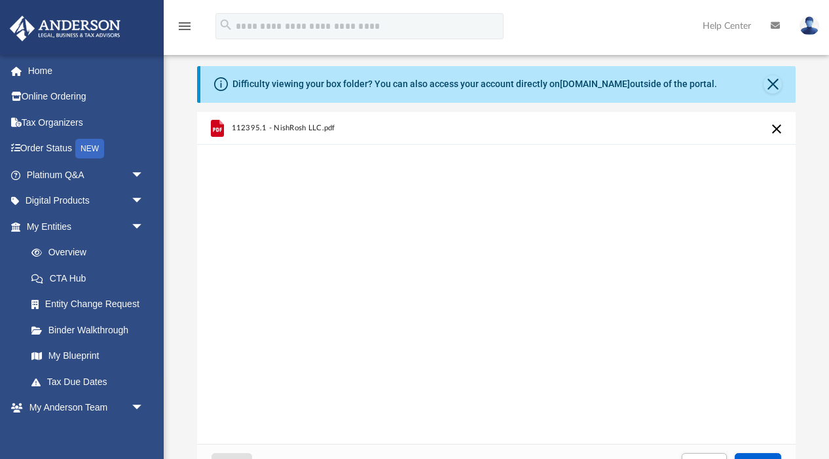
click at [566, 224] on div "112395.1 - NishRosh LLC.pdf" at bounding box center [496, 278] width 598 height 333
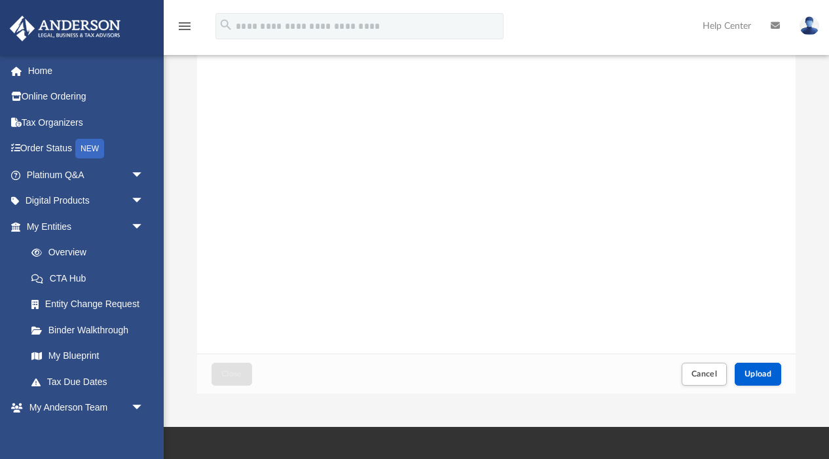
scroll to position [137, 0]
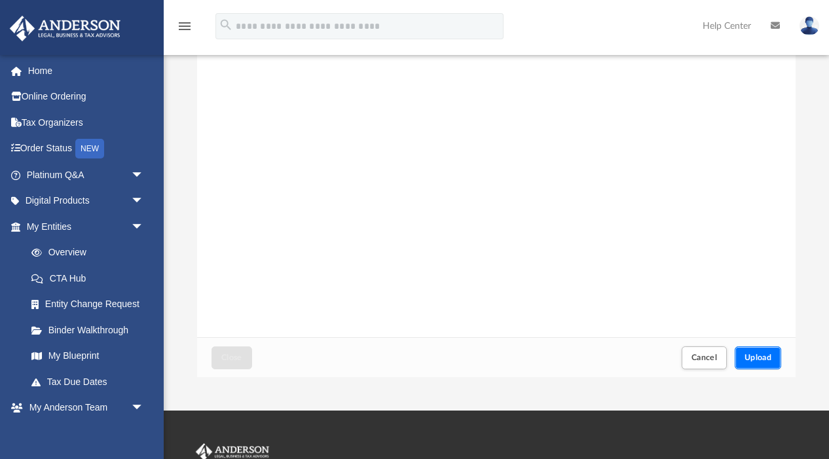
click at [762, 356] on span "Upload" at bounding box center [757, 357] width 27 height 8
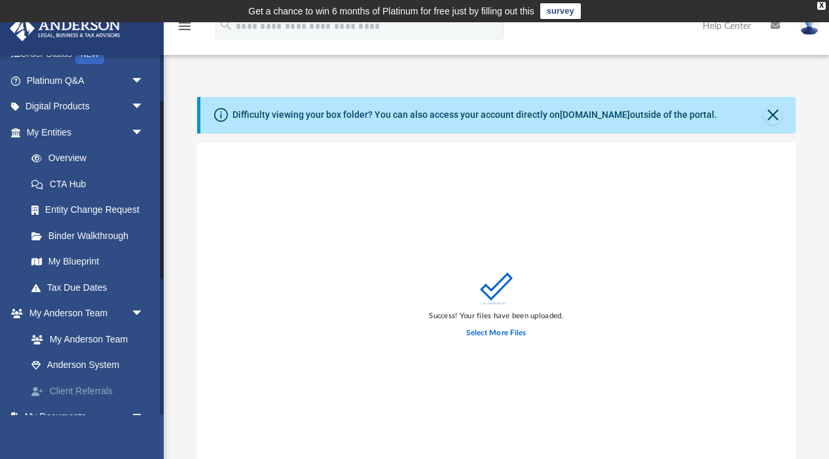
scroll to position [120, 0]
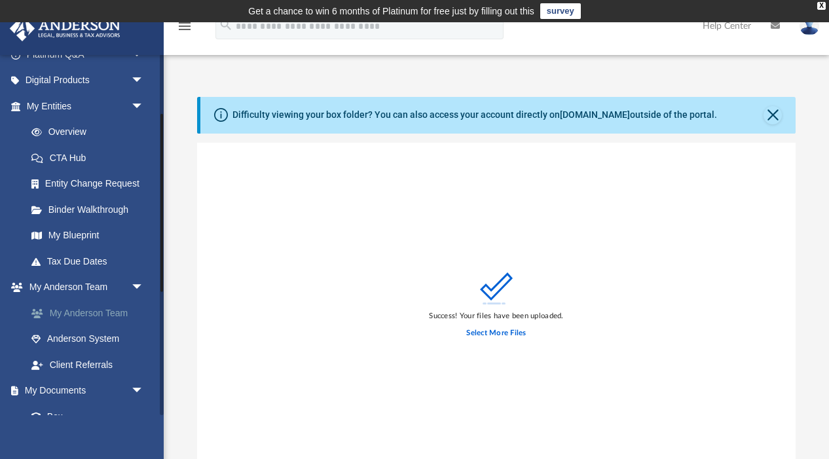
click at [83, 316] on link "My Anderson Team" at bounding box center [90, 313] width 145 height 26
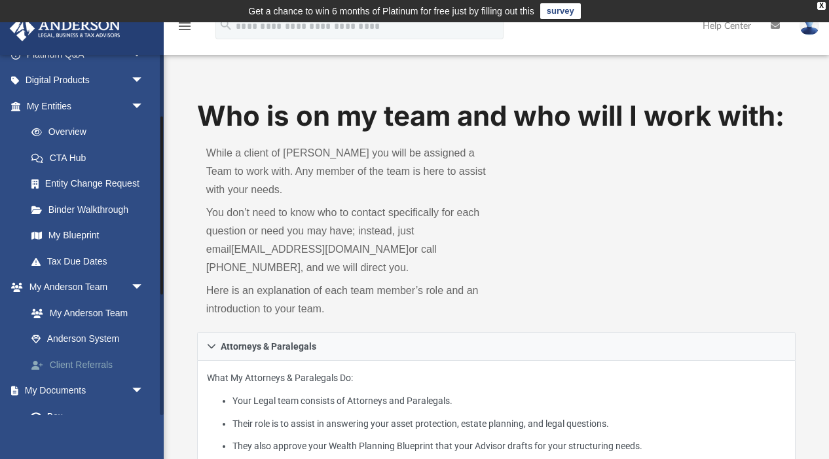
scroll to position [171, 0]
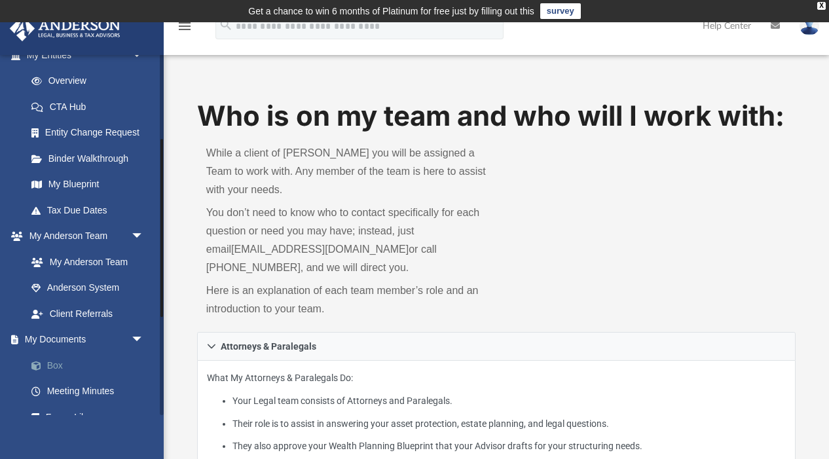
click at [57, 359] on link "Box" at bounding box center [90, 365] width 145 height 26
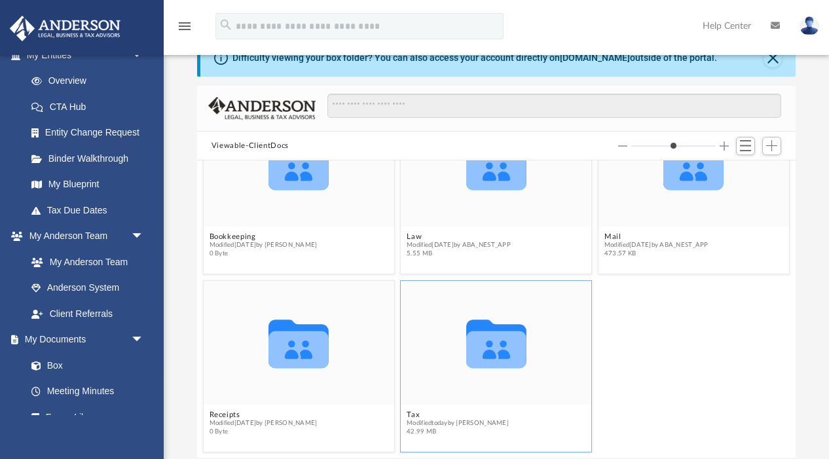
scroll to position [63, 0]
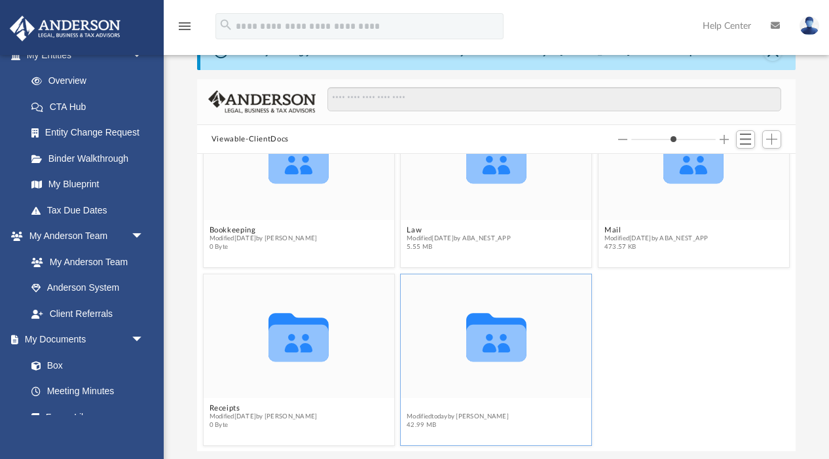
click at [414, 406] on button "Tax" at bounding box center [457, 408] width 102 height 9
click at [492, 343] on icon "grid" at bounding box center [496, 343] width 60 height 37
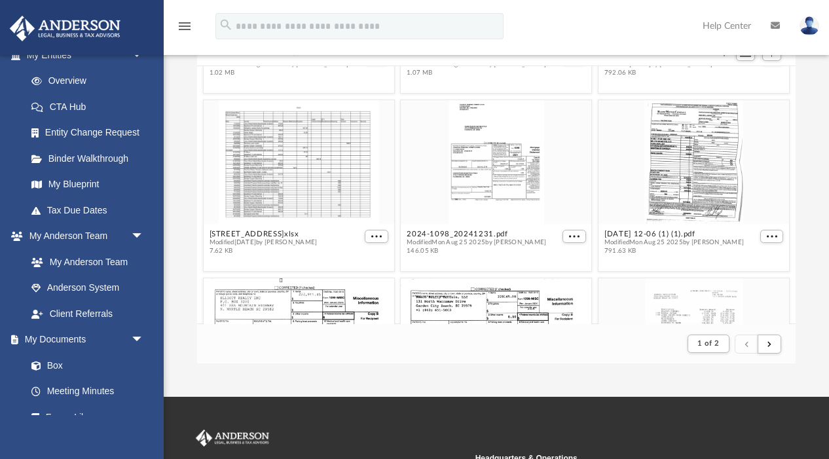
scroll to position [502, 0]
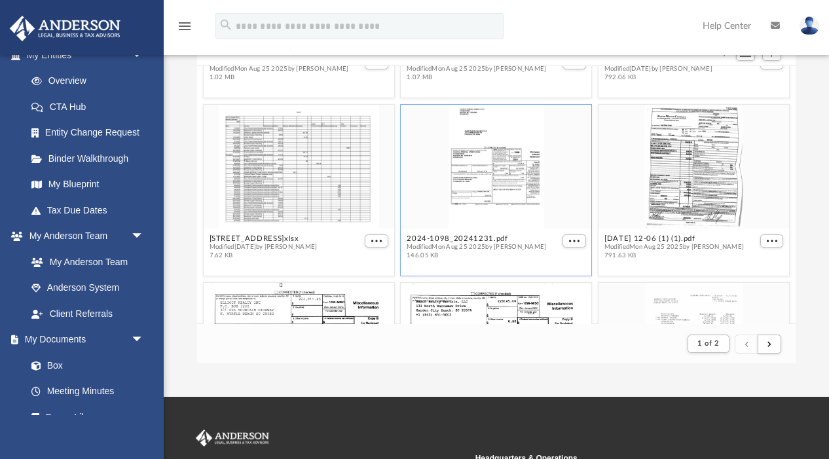
click at [494, 167] on div "grid" at bounding box center [496, 167] width 190 height 124
click at [461, 240] on button "2024-1098_20241231.pdf" at bounding box center [475, 238] width 139 height 9
type input "*"
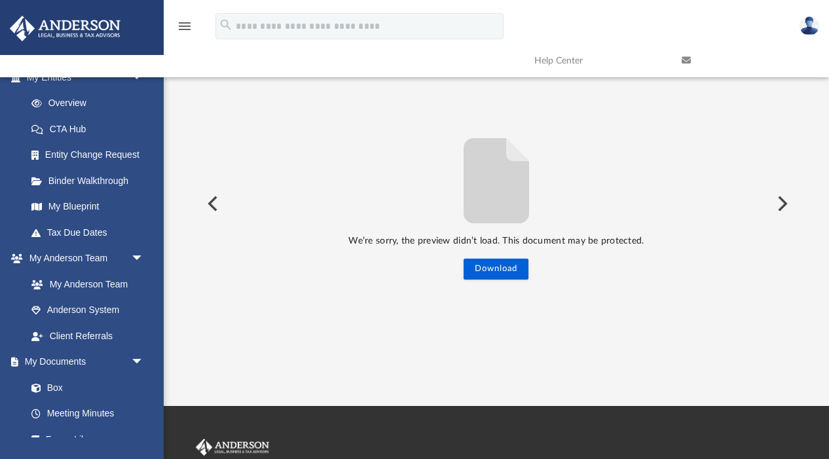
click at [208, 202] on button "Preview" at bounding box center [211, 203] width 29 height 37
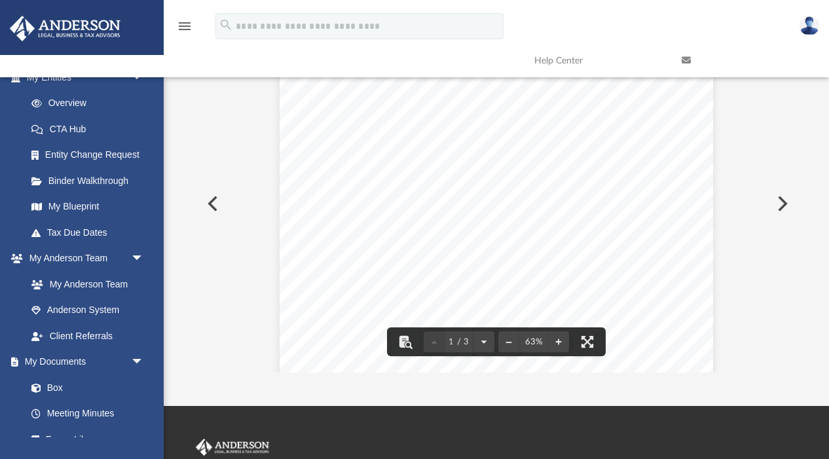
click at [785, 204] on button "Preview" at bounding box center [781, 203] width 29 height 37
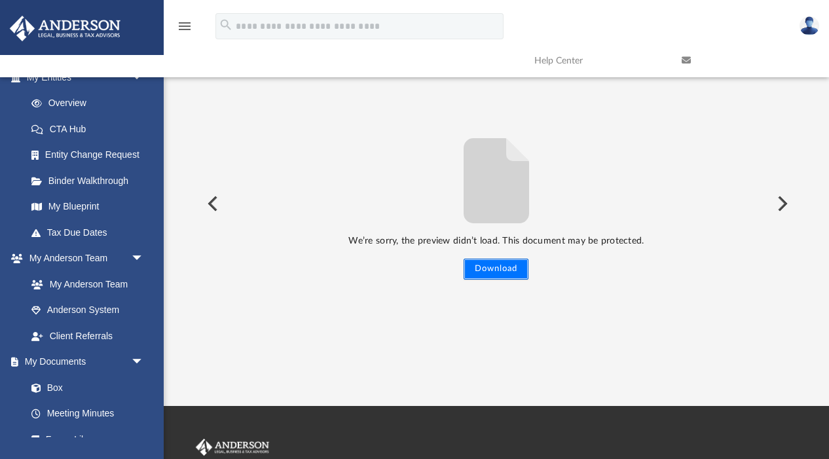
click at [509, 262] on button "Download" at bounding box center [495, 269] width 65 height 21
click at [509, 272] on button "Download" at bounding box center [495, 269] width 65 height 21
click at [781, 203] on button "Preview" at bounding box center [781, 203] width 29 height 37
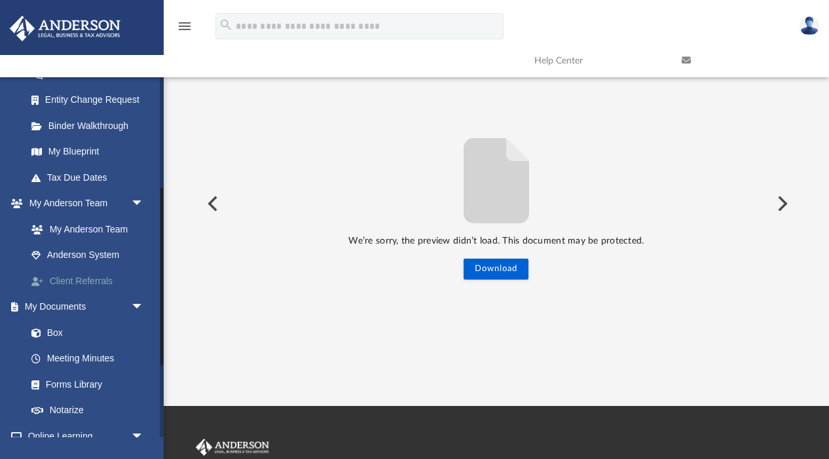
scroll to position [224, 0]
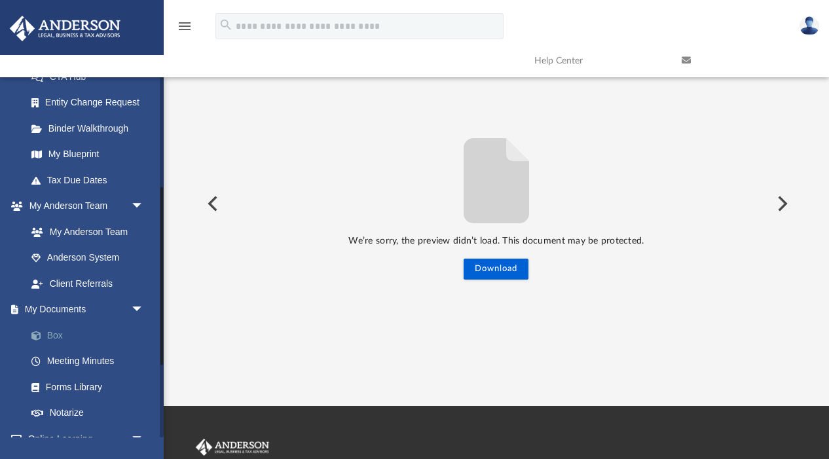
click at [71, 339] on link "Box" at bounding box center [90, 335] width 145 height 26
click at [62, 338] on link "Box" at bounding box center [90, 335] width 145 height 26
click at [60, 336] on link "Box" at bounding box center [90, 335] width 145 height 26
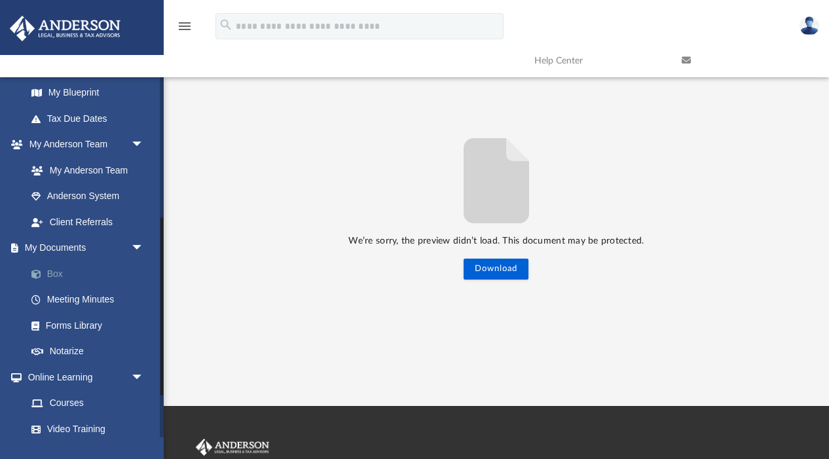
scroll to position [285, 0]
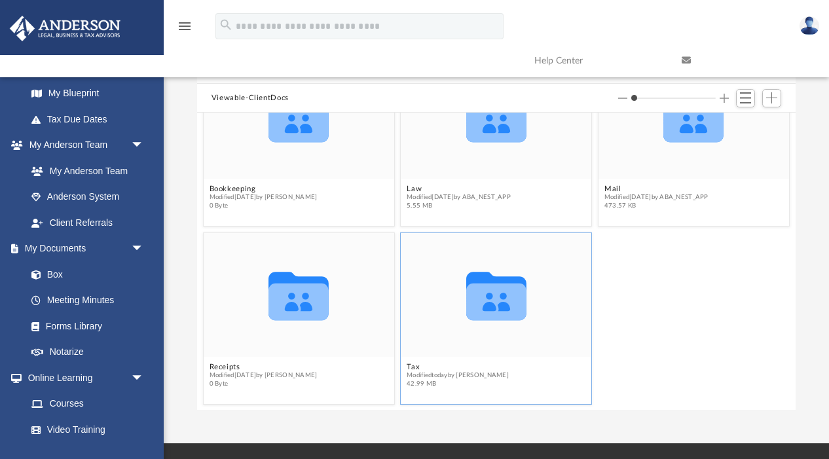
scroll to position [104, 0]
click at [411, 368] on button "Tax" at bounding box center [457, 367] width 102 height 9
click at [435, 376] on span "Modified today by Sumathi Mathisuthan" at bounding box center [457, 376] width 102 height 9
click at [410, 364] on button "Tax" at bounding box center [457, 367] width 102 height 9
click at [424, 363] on button "Tax" at bounding box center [457, 367] width 102 height 9
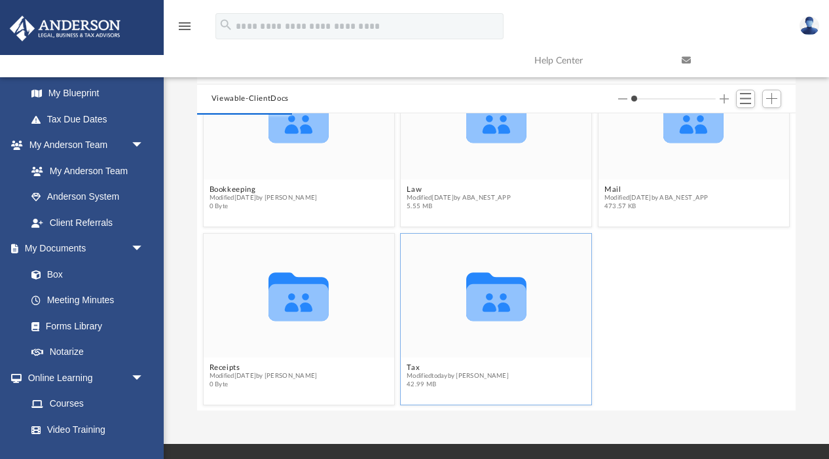
click at [494, 305] on icon "grid" at bounding box center [496, 296] width 60 height 48
click at [410, 369] on button "Tax" at bounding box center [457, 367] width 102 height 9
click at [418, 367] on button "Tax" at bounding box center [457, 367] width 102 height 9
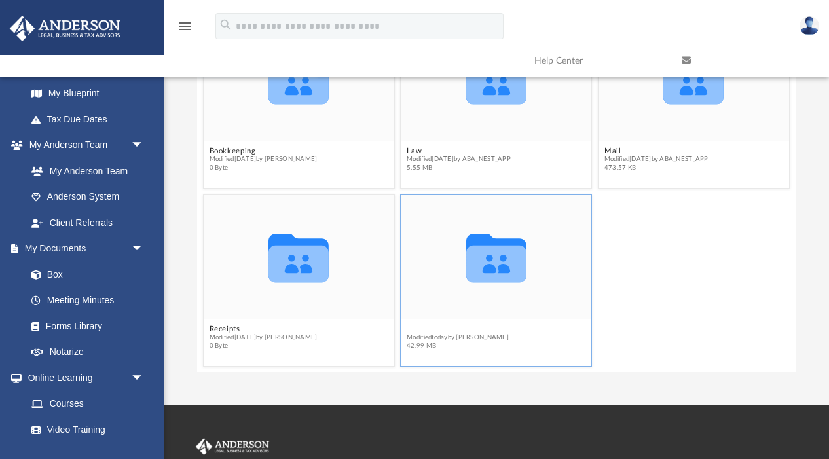
scroll to position [145, 0]
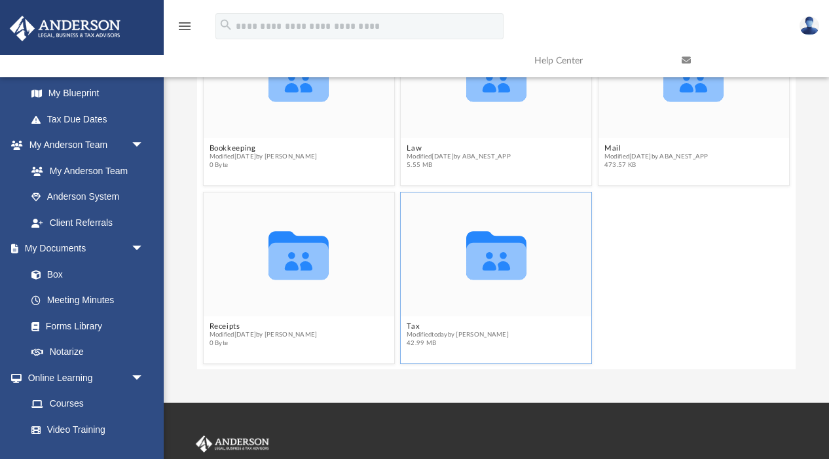
click at [416, 331] on span "Modified today by Sumathi Mathisuthan" at bounding box center [457, 335] width 102 height 9
click at [410, 325] on button "Tax" at bounding box center [457, 326] width 102 height 9
click at [493, 262] on icon "grid" at bounding box center [496, 255] width 60 height 48
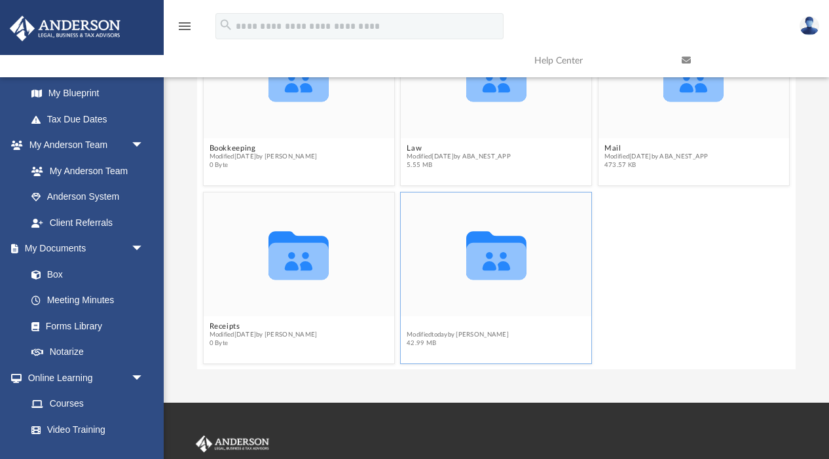
click at [418, 328] on button "Tax" at bounding box center [457, 326] width 102 height 9
click at [416, 343] on span "42.99 MB" at bounding box center [457, 343] width 102 height 9
click at [413, 327] on button "Tax" at bounding box center [457, 326] width 102 height 9
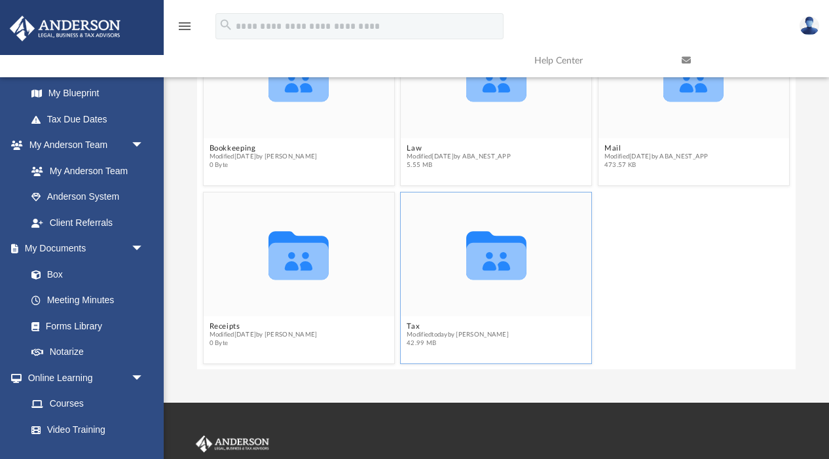
click at [493, 266] on icon "grid" at bounding box center [496, 255] width 60 height 48
click at [435, 334] on span "Modified today by Sumathi Mathisuthan" at bounding box center [457, 335] width 102 height 9
click at [410, 340] on span "42.99 MB" at bounding box center [457, 343] width 102 height 9
click at [406, 338] on figcaption "Tax Modified today by Sumathi Mathisuthan 42.99 MB" at bounding box center [496, 334] width 190 height 35
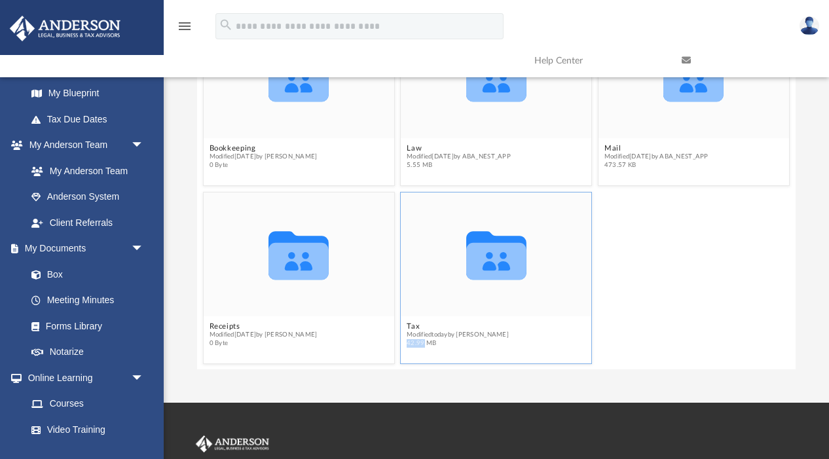
click at [406, 338] on figcaption "Tax Modified today by Sumathi Mathisuthan 42.99 MB" at bounding box center [496, 334] width 190 height 35
click at [411, 324] on button "Tax" at bounding box center [457, 326] width 102 height 9
click at [420, 339] on span "42.99 MB" at bounding box center [457, 343] width 102 height 9
click at [412, 324] on button "Tax" at bounding box center [457, 326] width 102 height 9
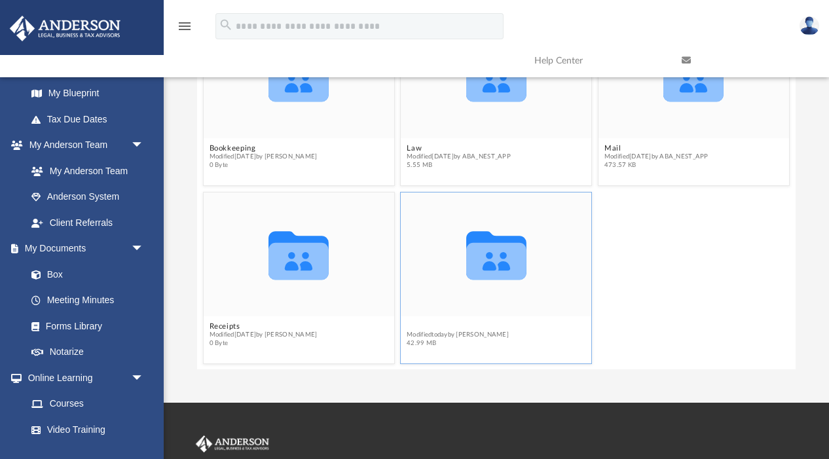
click at [412, 324] on button "Tax" at bounding box center [457, 326] width 102 height 9
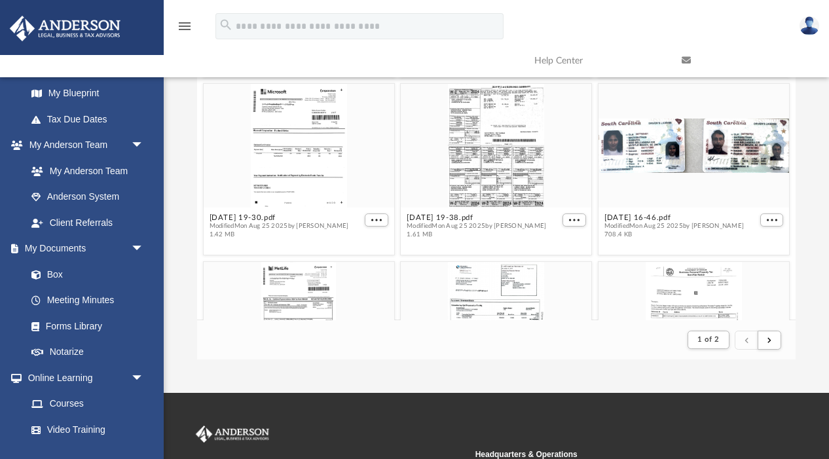
scroll to position [1407, 0]
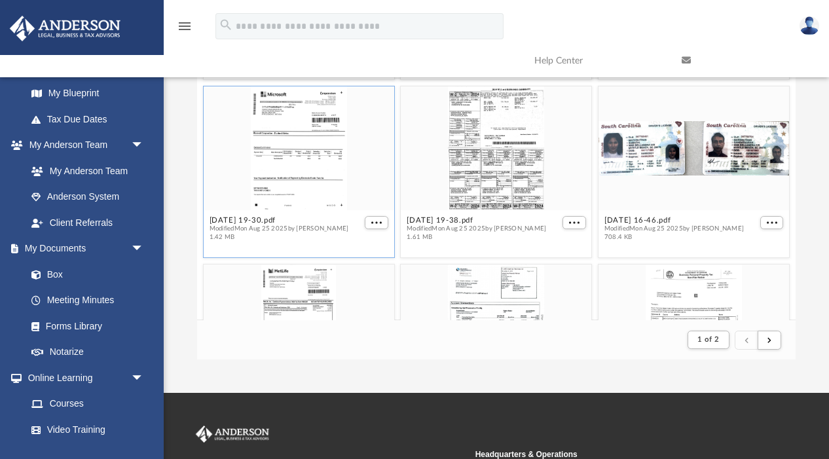
click at [276, 170] on div "grid" at bounding box center [299, 148] width 190 height 124
click at [378, 224] on span "More options" at bounding box center [376, 222] width 10 height 7
click at [357, 245] on li "Preview" at bounding box center [362, 246] width 38 height 14
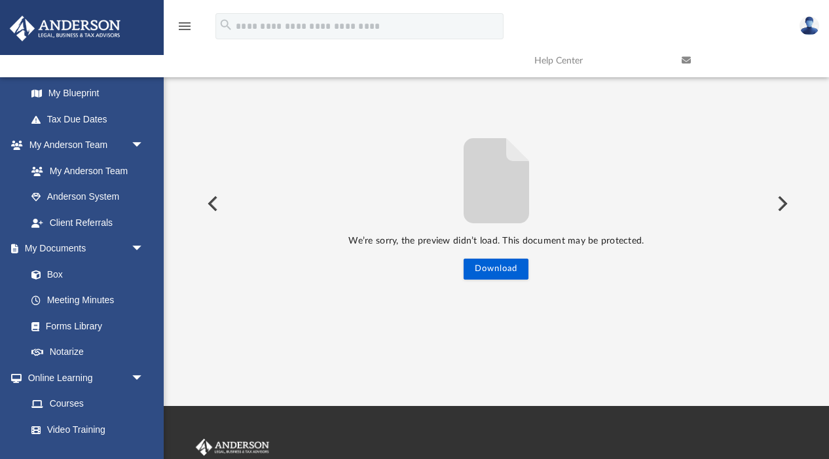
click at [211, 205] on button "Preview" at bounding box center [211, 203] width 29 height 37
click at [56, 274] on link "Box" at bounding box center [90, 274] width 145 height 26
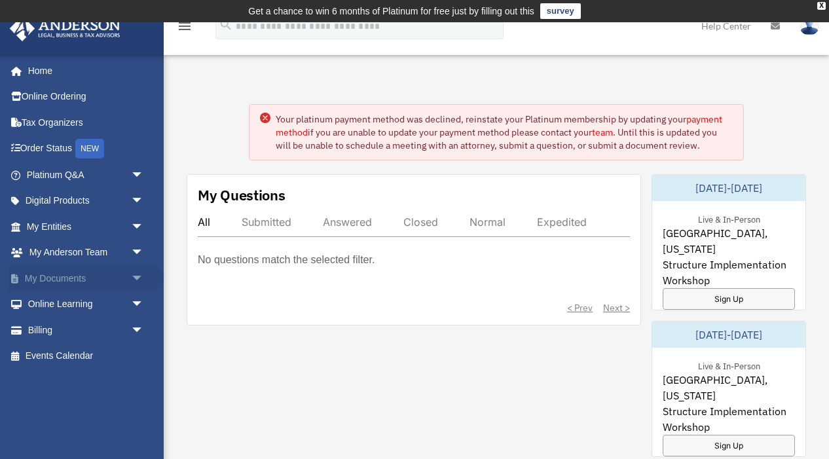
click at [74, 283] on link "My Documents arrow_drop_down" at bounding box center [86, 278] width 154 height 26
click at [83, 276] on link "My Documents arrow_drop_down" at bounding box center [86, 278] width 154 height 26
click at [134, 274] on span "arrow_drop_down" at bounding box center [144, 278] width 26 height 27
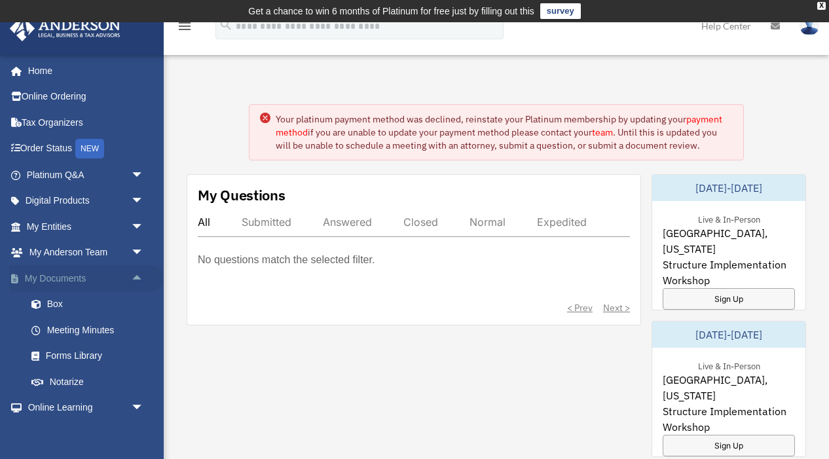
click at [134, 274] on span "arrow_drop_up" at bounding box center [144, 278] width 26 height 27
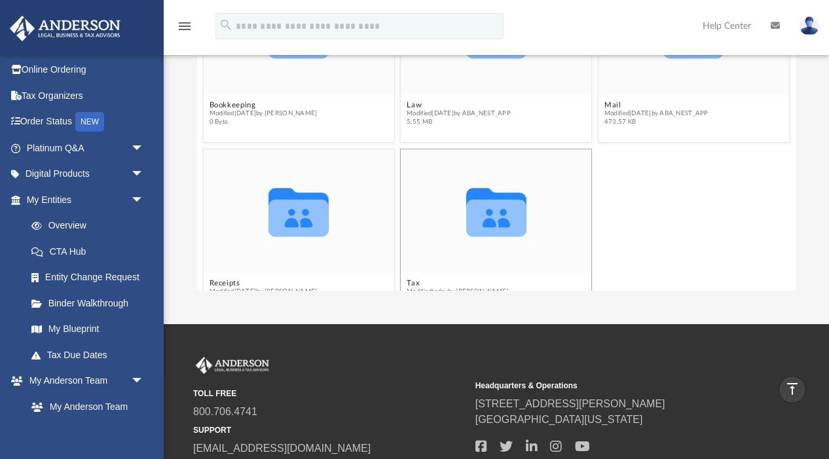
scroll to position [64, 0]
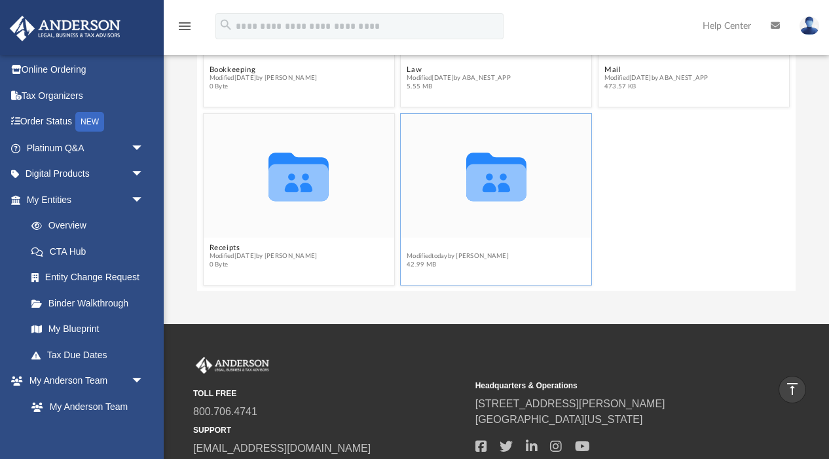
click at [416, 247] on button "Tax" at bounding box center [457, 248] width 102 height 9
click at [412, 245] on button "Tax" at bounding box center [457, 248] width 102 height 9
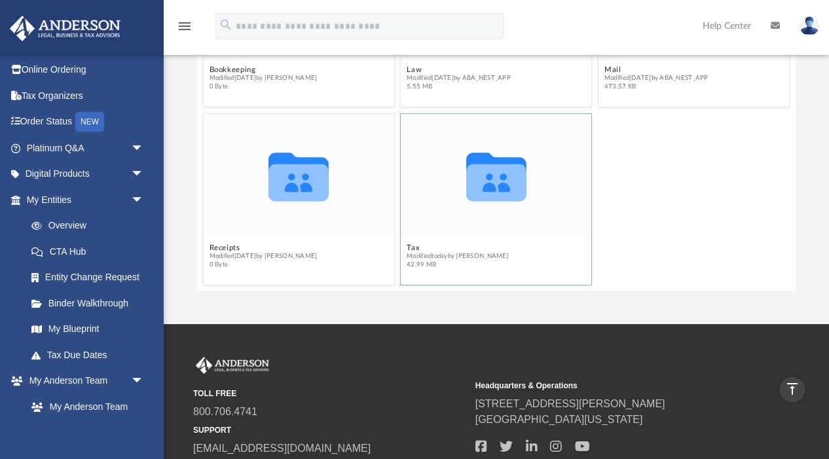
click at [499, 177] on icon "grid" at bounding box center [496, 182] width 60 height 37
click at [414, 247] on button "Tax" at bounding box center [457, 248] width 102 height 9
click at [416, 247] on button "Tax" at bounding box center [457, 248] width 102 height 9
click at [411, 242] on figcaption "Tax Modified [DATE] by [PERSON_NAME] 42.99 MB" at bounding box center [496, 256] width 190 height 35
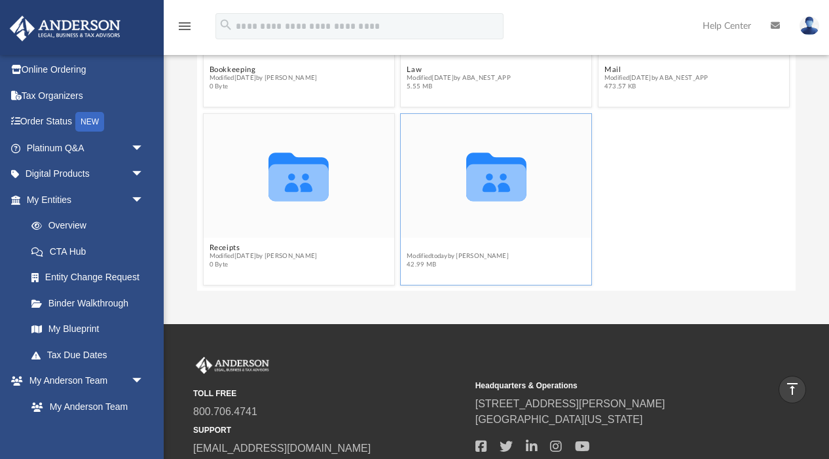
click at [411, 245] on button "Tax" at bounding box center [457, 248] width 102 height 9
click at [412, 249] on button "Tax" at bounding box center [457, 248] width 102 height 9
click at [493, 186] on icon "grid" at bounding box center [496, 177] width 60 height 48
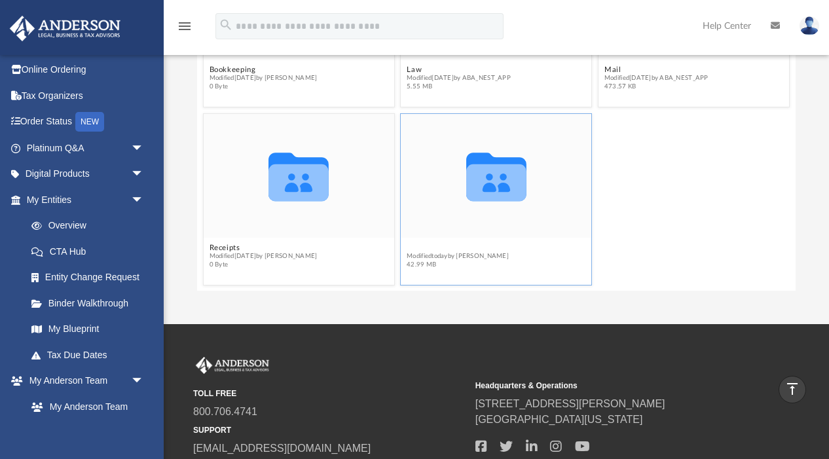
click at [410, 245] on button "Tax" at bounding box center [457, 248] width 102 height 9
click at [411, 247] on button "Tax" at bounding box center [457, 248] width 102 height 9
click at [499, 176] on icon "grid" at bounding box center [496, 177] width 60 height 48
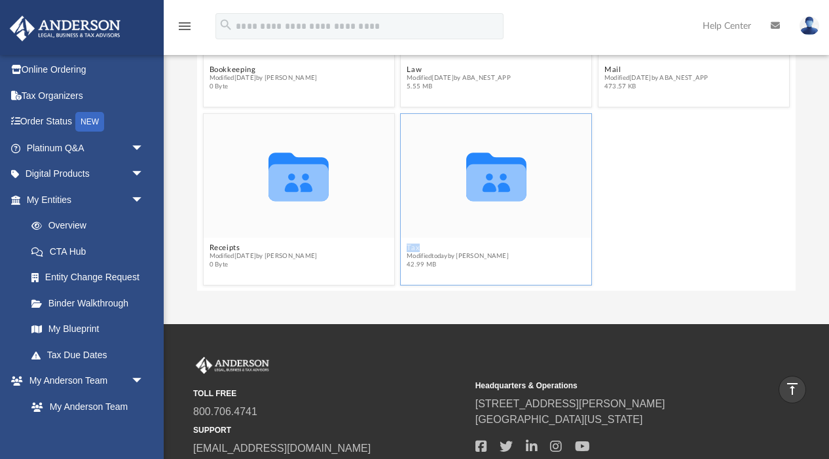
click at [499, 176] on icon "grid" at bounding box center [496, 177] width 60 height 48
click at [414, 246] on button "Tax" at bounding box center [457, 248] width 102 height 9
click at [736, 209] on div "Collaborated Folder Receipts Modified Tue Feb 11 2025 by Charles Rogler 0 Byte …" at bounding box center [496, 199] width 592 height 178
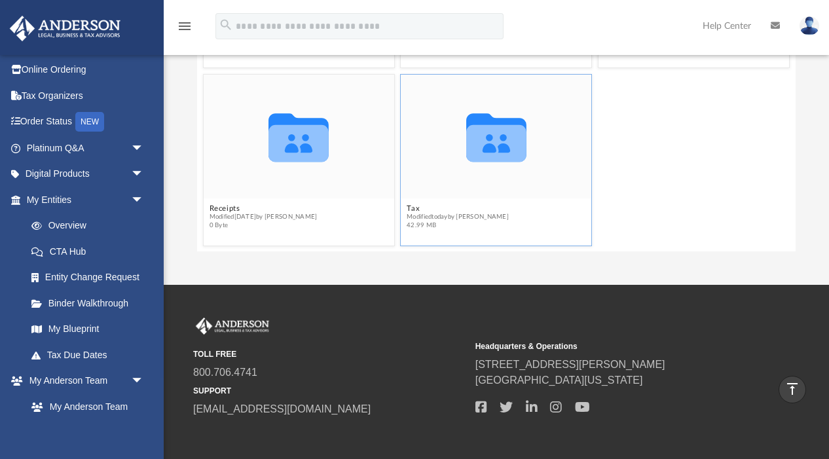
scroll to position [262, 0]
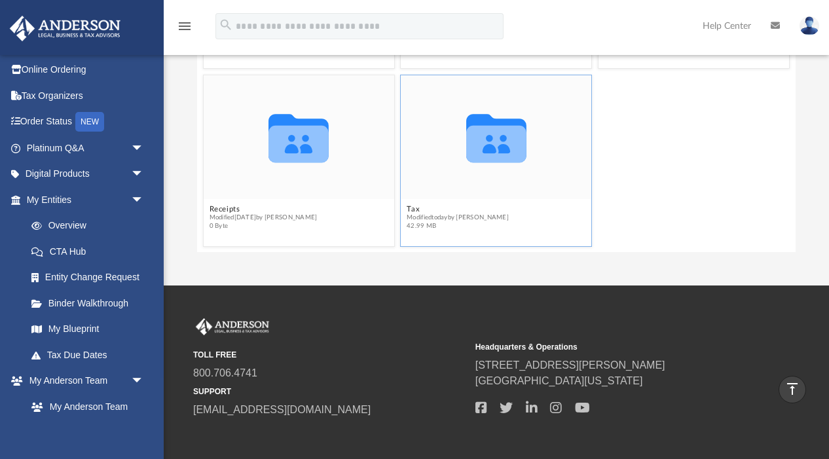
click at [484, 147] on icon "grid" at bounding box center [496, 138] width 60 height 48
click at [411, 211] on button "Tax" at bounding box center [457, 209] width 102 height 9
click at [411, 217] on span "Modified today by Sumathi Mathisuthan" at bounding box center [457, 217] width 102 height 9
click at [418, 218] on span "Modified today by Sumathi Mathisuthan" at bounding box center [457, 217] width 102 height 9
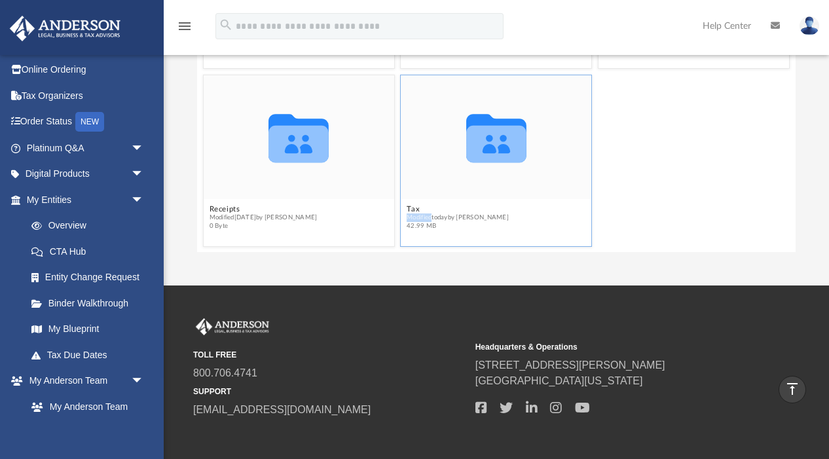
click at [418, 218] on span "Modified today by Sumathi Mathisuthan" at bounding box center [457, 217] width 102 height 9
click at [415, 212] on button "Tax" at bounding box center [457, 209] width 102 height 9
click at [727, 168] on div "Collaborated Folder Receipts Modified Tue Feb 11 2025 by Charles Rogler 0 Byte …" at bounding box center [496, 160] width 592 height 178
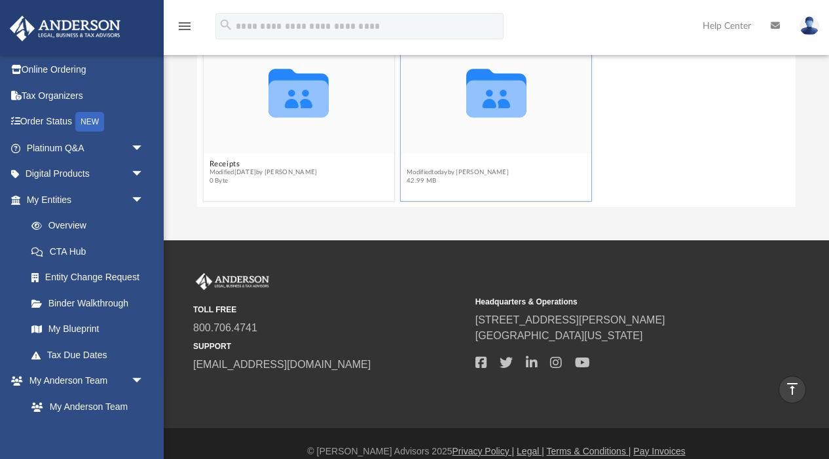
click at [410, 162] on button "Tax" at bounding box center [457, 164] width 102 height 9
click at [427, 174] on span "Modified today by Sumathi Mathisuthan" at bounding box center [457, 172] width 102 height 9
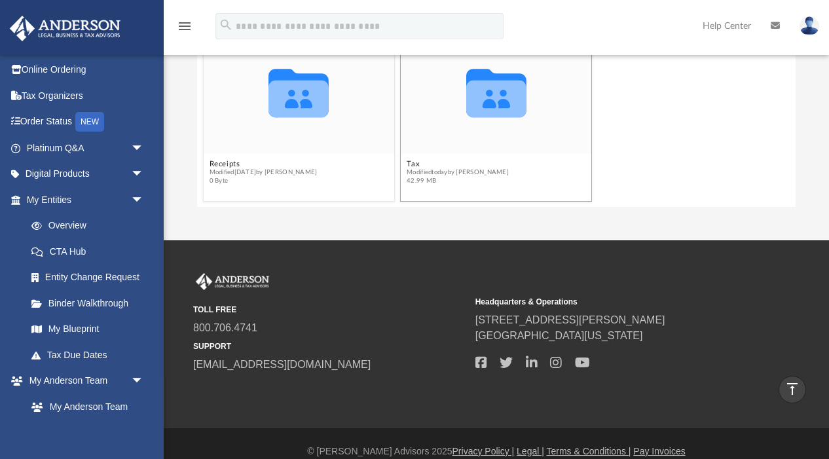
click at [499, 87] on icon "grid" at bounding box center [496, 99] width 60 height 37
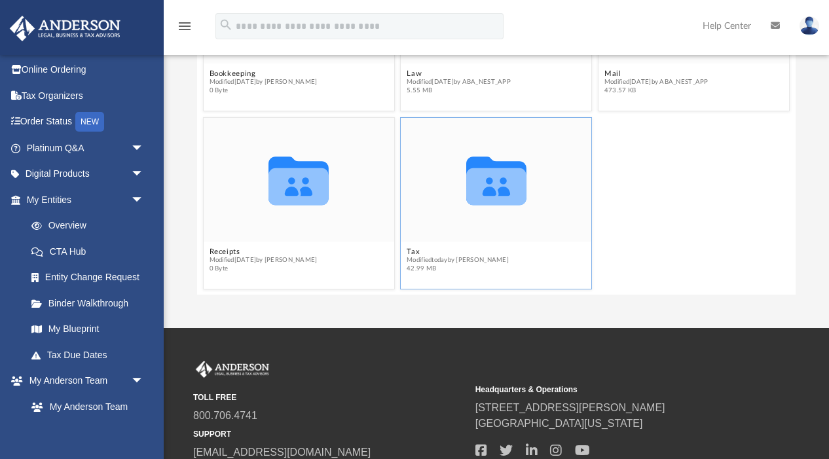
scroll to position [236, 0]
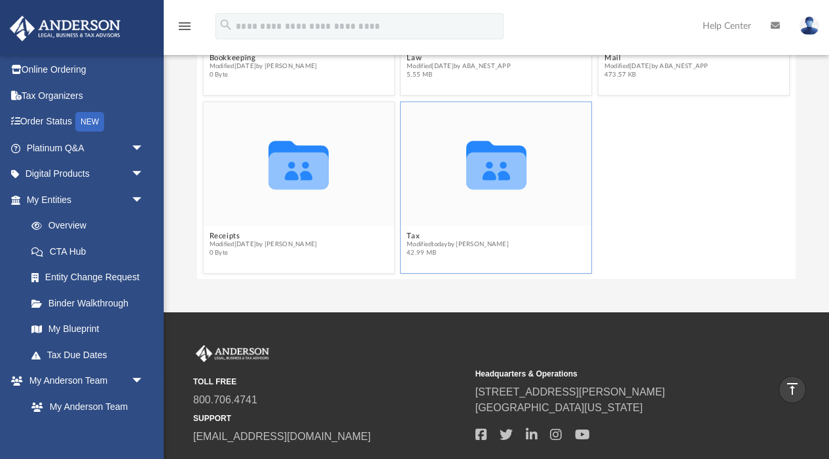
click at [486, 166] on icon "grid" at bounding box center [496, 165] width 60 height 48
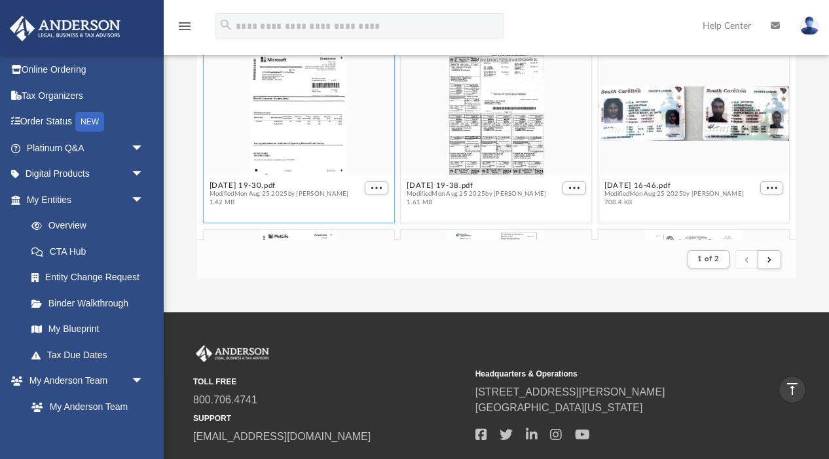
scroll to position [1363, 0]
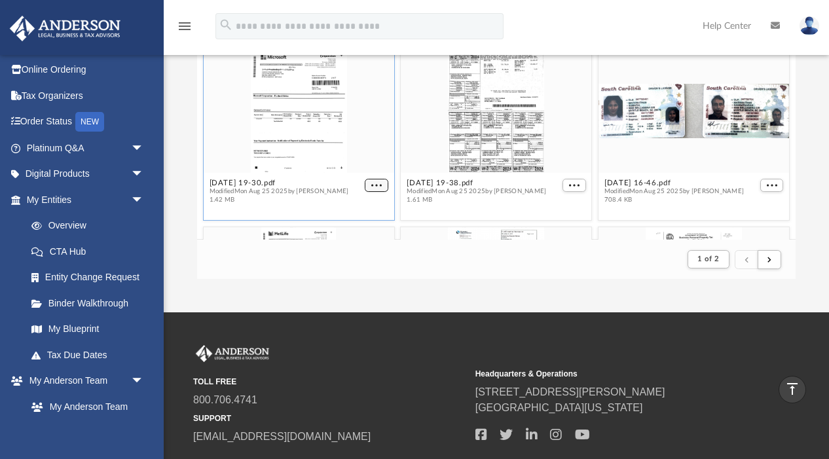
click at [374, 184] on span "More options" at bounding box center [376, 185] width 10 height 7
click at [364, 161] on li "Download" at bounding box center [362, 160] width 38 height 14
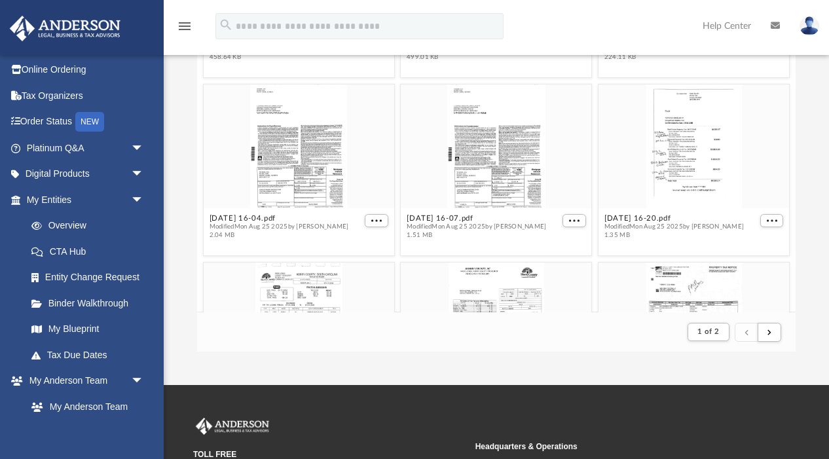
scroll to position [895, 0]
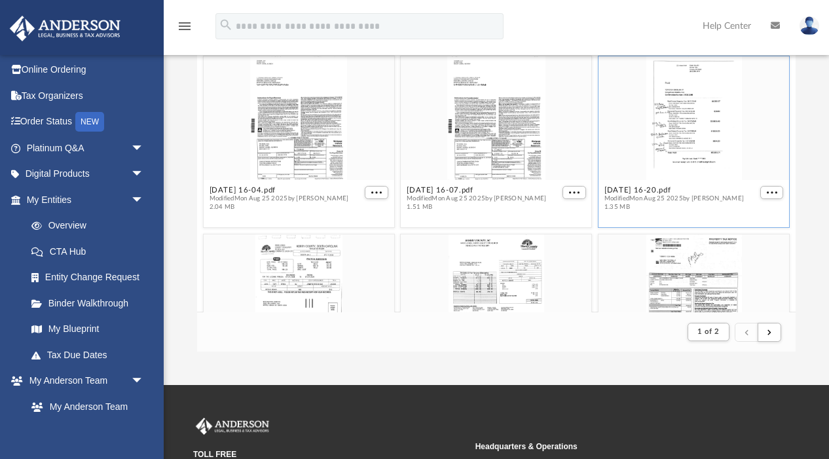
click at [695, 128] on div "grid" at bounding box center [693, 118] width 190 height 124
click at [769, 191] on button "More options" at bounding box center [772, 193] width 24 height 14
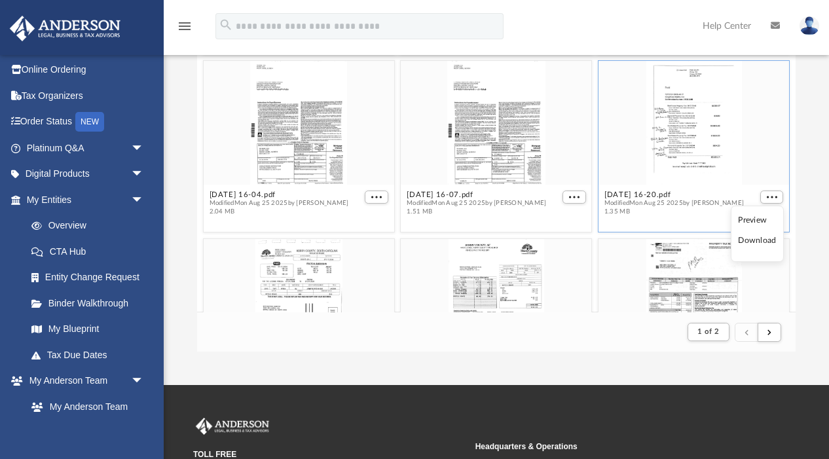
click at [751, 241] on li "Download" at bounding box center [757, 241] width 38 height 14
click at [770, 192] on button "More options" at bounding box center [772, 197] width 24 height 14
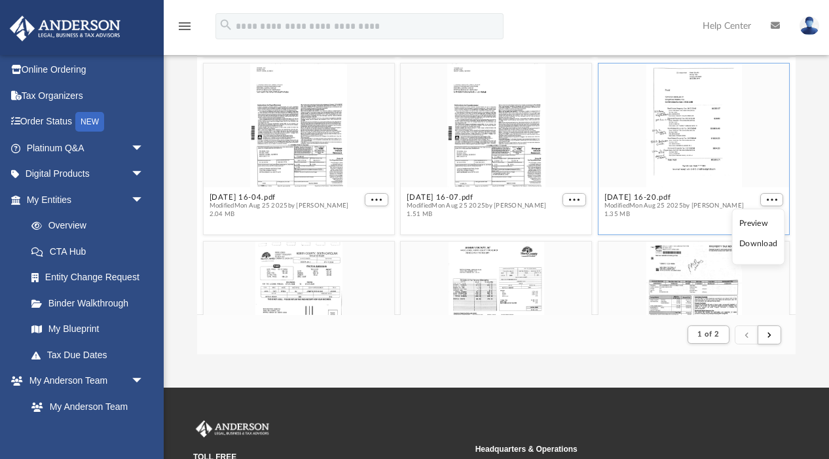
click at [801, 124] on div "Difficulty viewing your box folder? You can also access your account directly o…" at bounding box center [496, 146] width 665 height 418
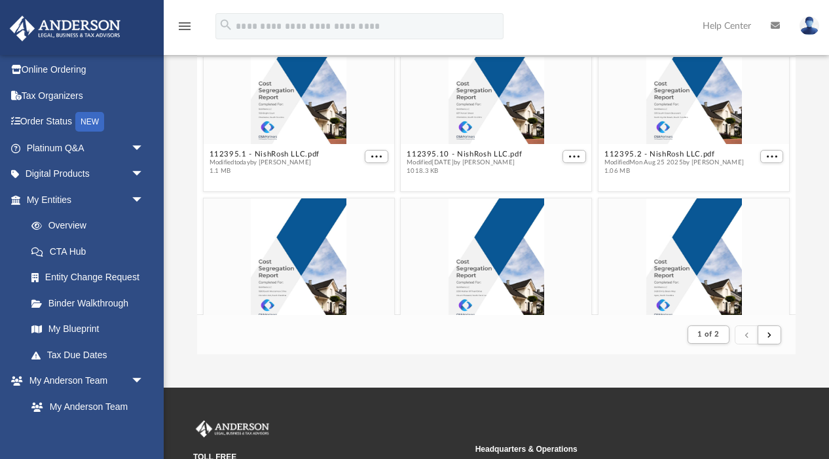
scroll to position [42, 0]
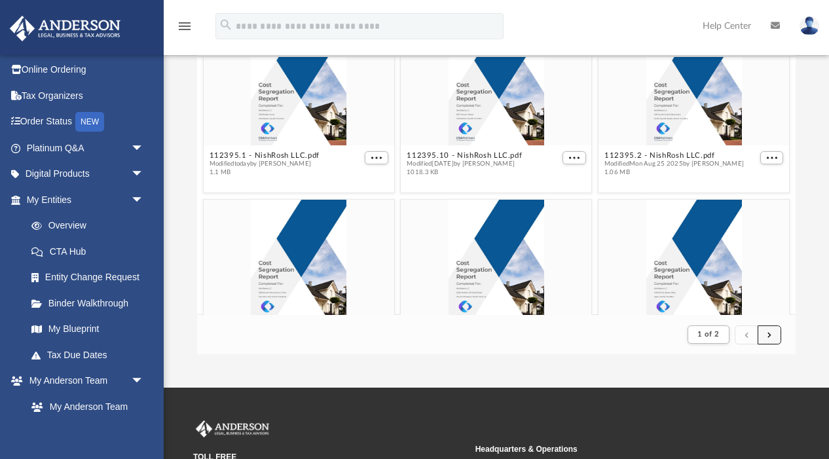
click at [770, 339] on button "submit" at bounding box center [769, 334] width 24 height 19
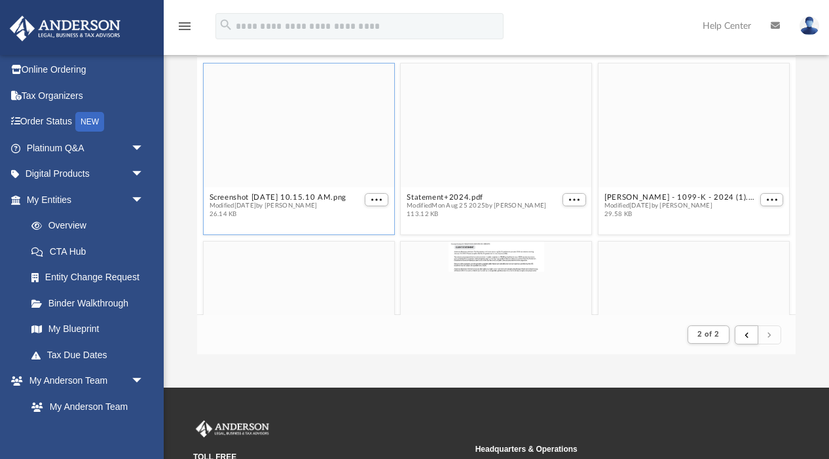
scroll to position [282, 0]
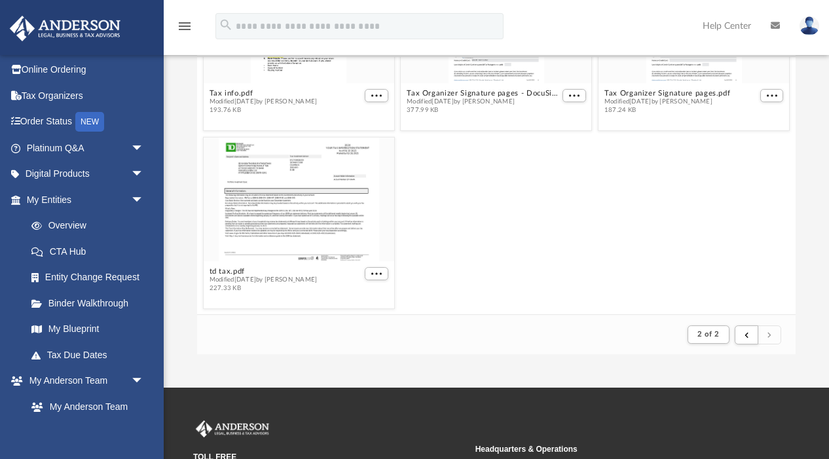
click at [182, 27] on icon "menu" at bounding box center [185, 26] width 16 height 16
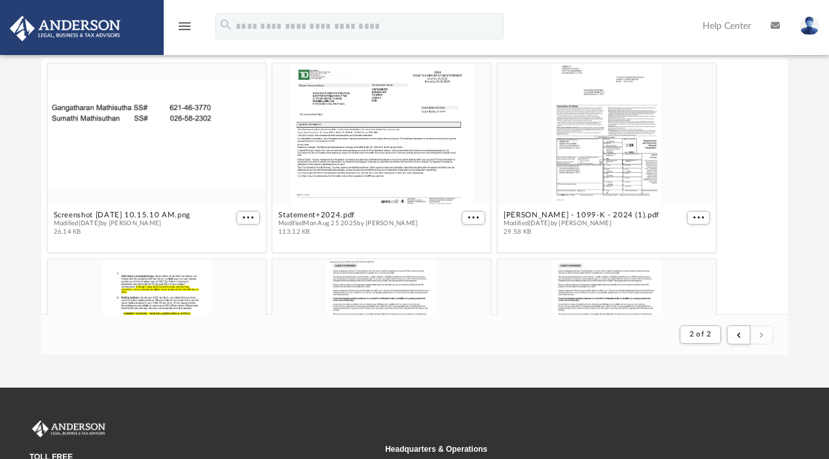
scroll to position [257, 746]
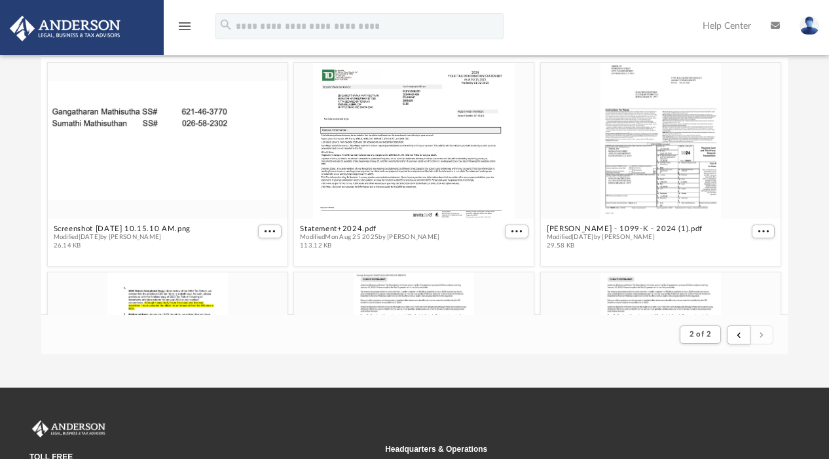
type input "*"
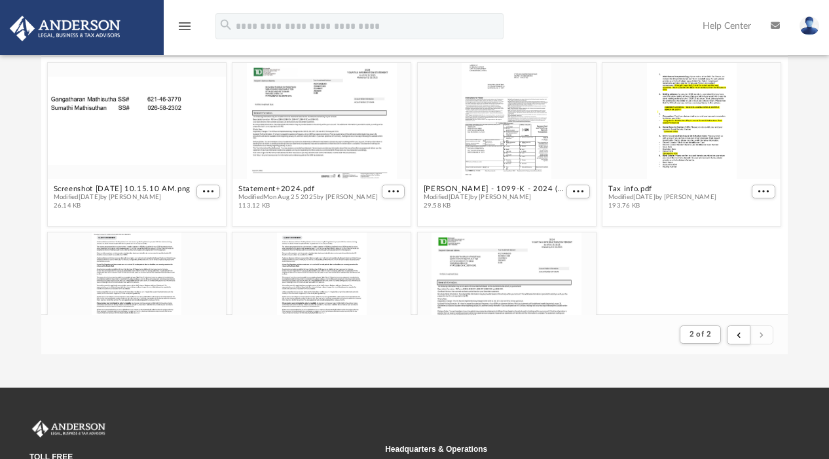
click at [182, 27] on icon "menu" at bounding box center [185, 26] width 16 height 16
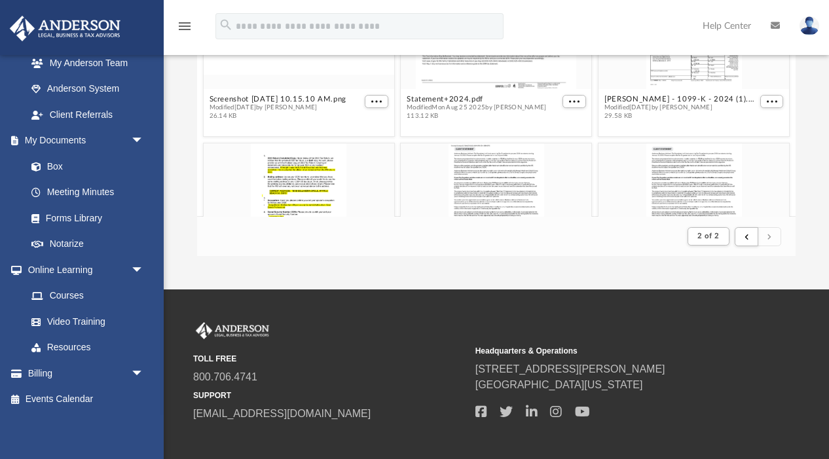
scroll to position [268, 0]
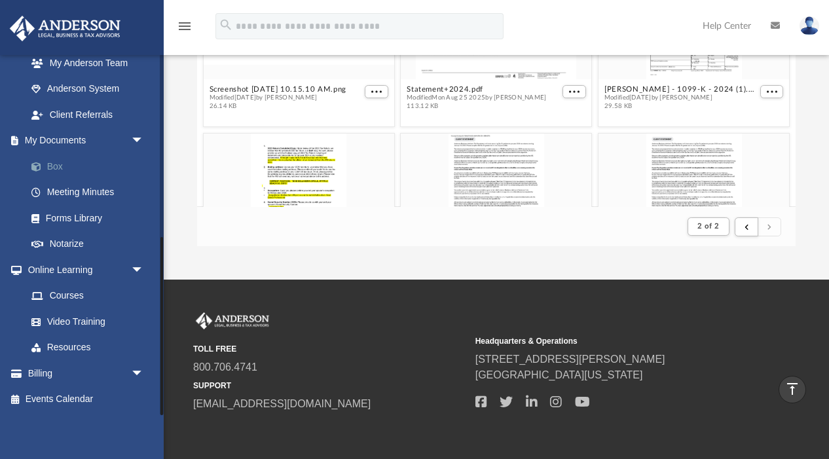
click at [46, 169] on link "Box" at bounding box center [90, 166] width 145 height 26
click at [54, 161] on link "Box" at bounding box center [90, 166] width 145 height 26
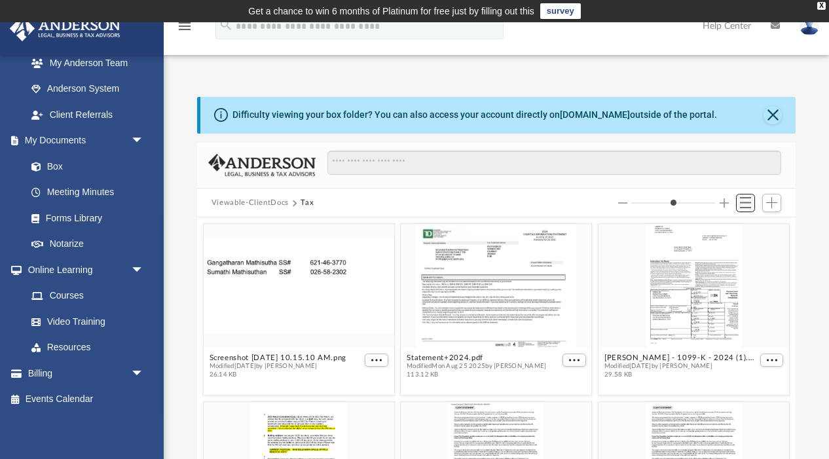
click at [748, 200] on span "Switch to List View" at bounding box center [745, 202] width 11 height 11
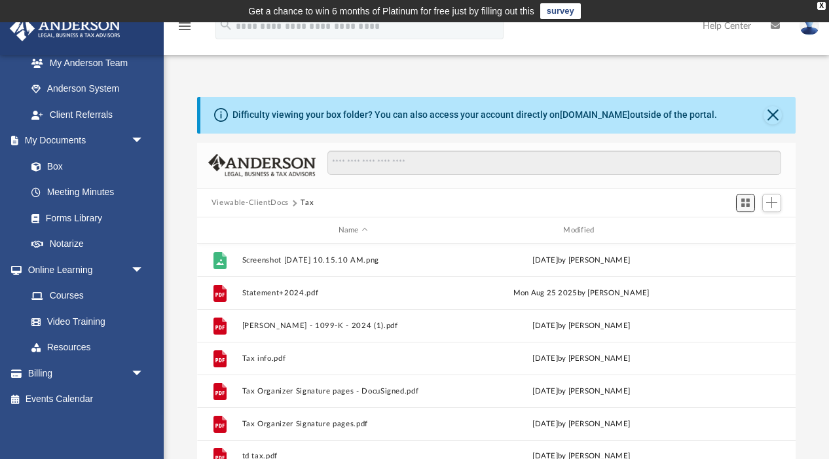
scroll to position [257, 598]
click at [776, 200] on span "Add" at bounding box center [771, 202] width 11 height 11
click at [749, 230] on li "Upload" at bounding box center [753, 229] width 42 height 14
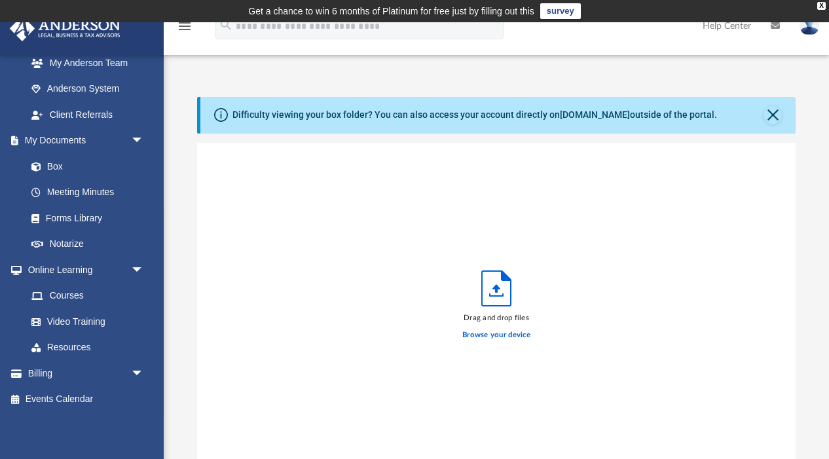
scroll to position [332, 598]
click at [721, 171] on div "Drag and drop files Browse your device" at bounding box center [496, 309] width 598 height 333
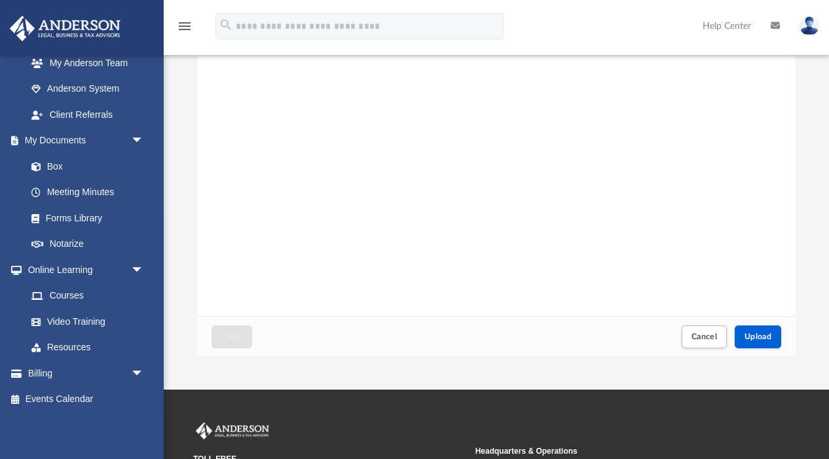
scroll to position [259, 0]
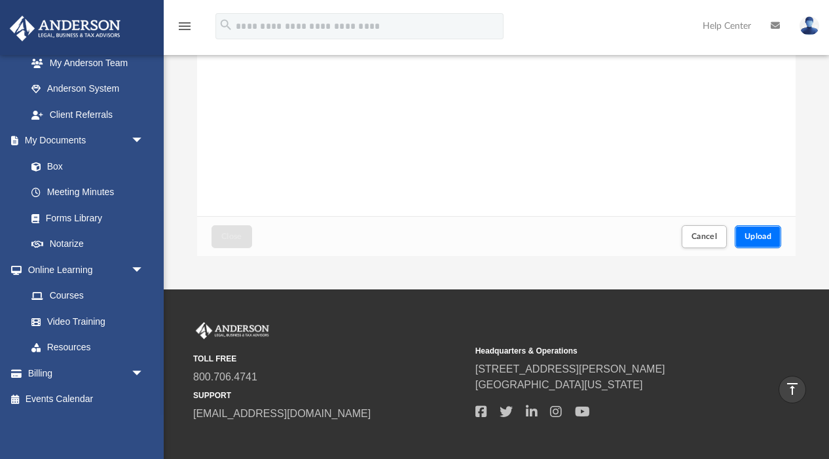
click at [760, 235] on span "Upload" at bounding box center [757, 236] width 27 height 8
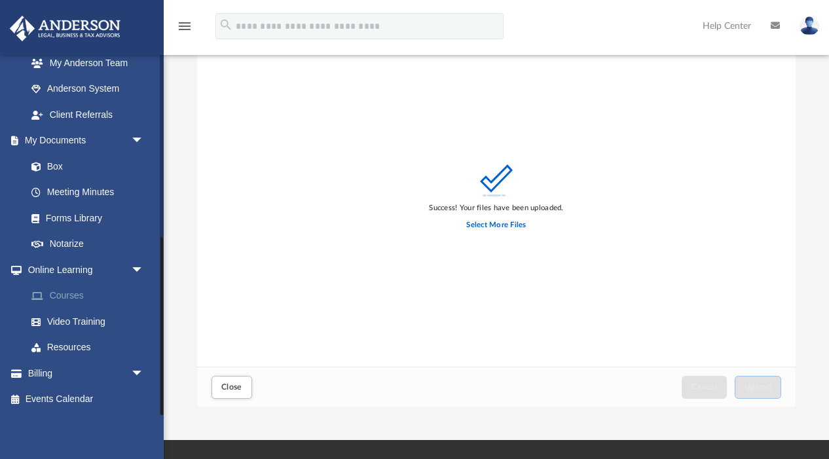
scroll to position [105, 0]
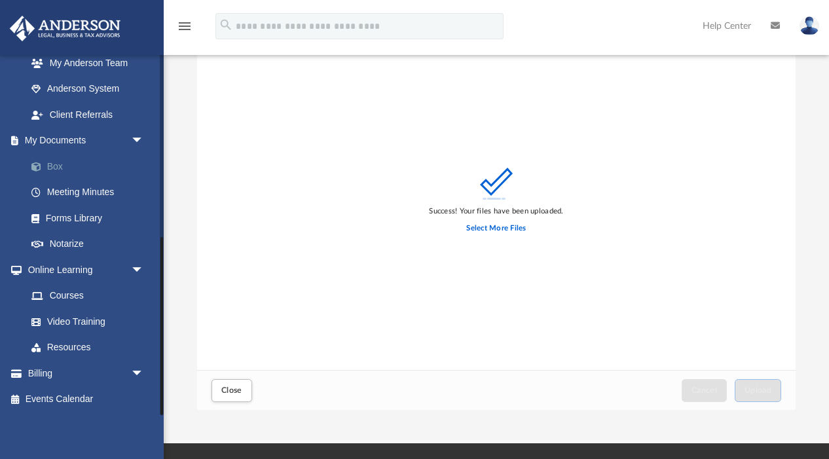
click at [53, 162] on link "Box" at bounding box center [90, 166] width 145 height 26
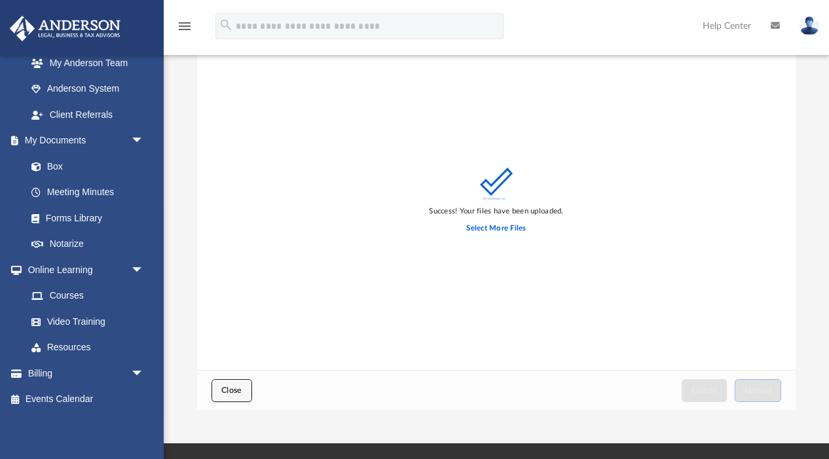
click at [234, 386] on span "Close" at bounding box center [231, 390] width 21 height 8
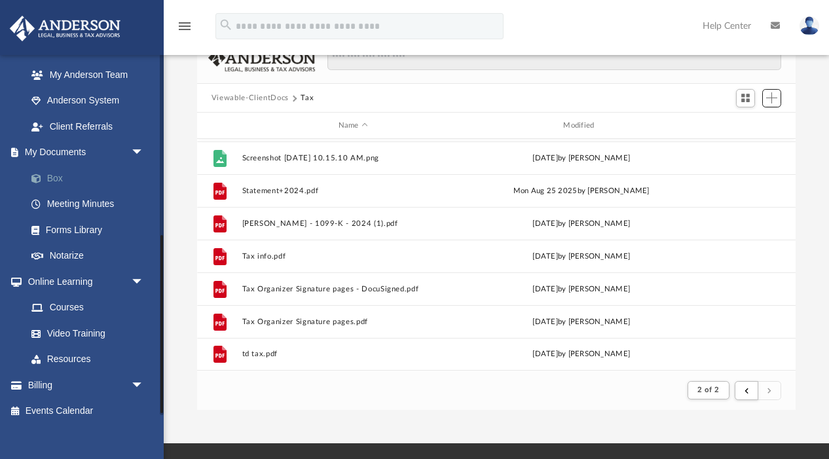
scroll to position [354, 0]
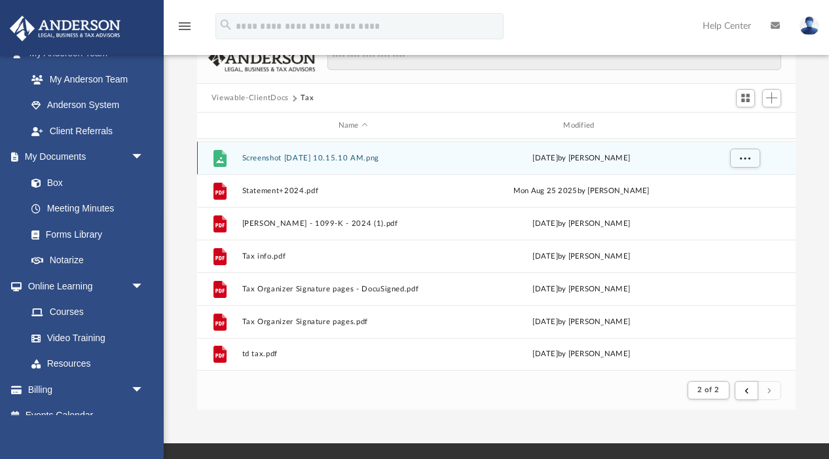
click at [272, 163] on div "File Screenshot 2025-08-26 at 10.15.10 AM.png Tue Aug 26 2025 by Sumathi Mathis…" at bounding box center [496, 157] width 598 height 33
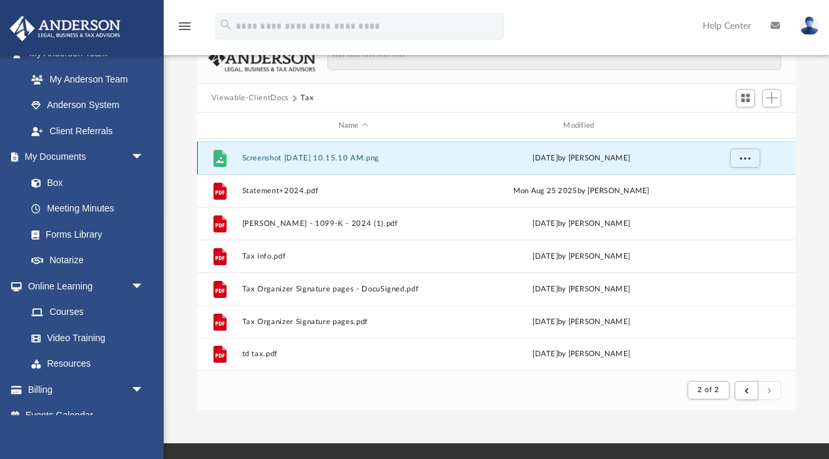
click at [272, 158] on button "Screenshot 2025-08-26 at 10.15.10 AM.png" at bounding box center [353, 158] width 223 height 9
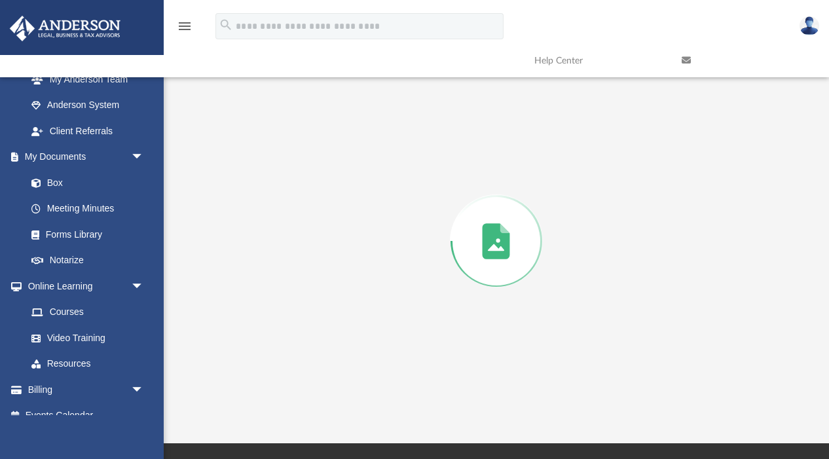
click at [272, 158] on div "Preview" at bounding box center [496, 241] width 598 height 338
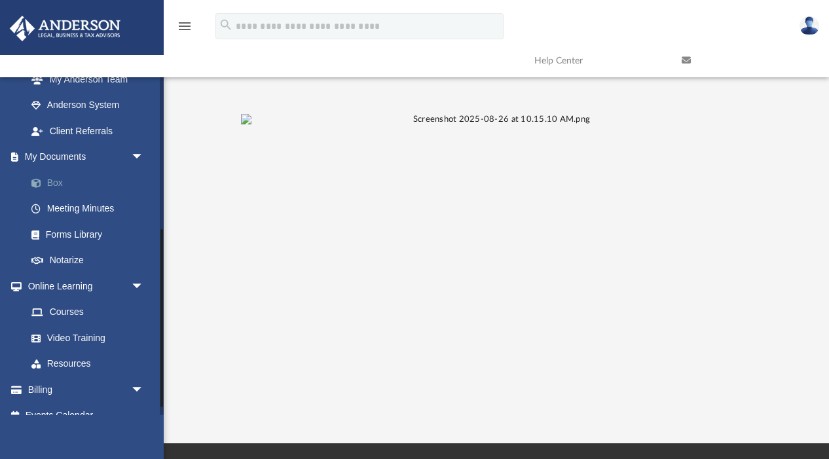
click at [61, 186] on link "Box" at bounding box center [90, 183] width 145 height 26
click at [63, 177] on link "Box" at bounding box center [90, 183] width 145 height 26
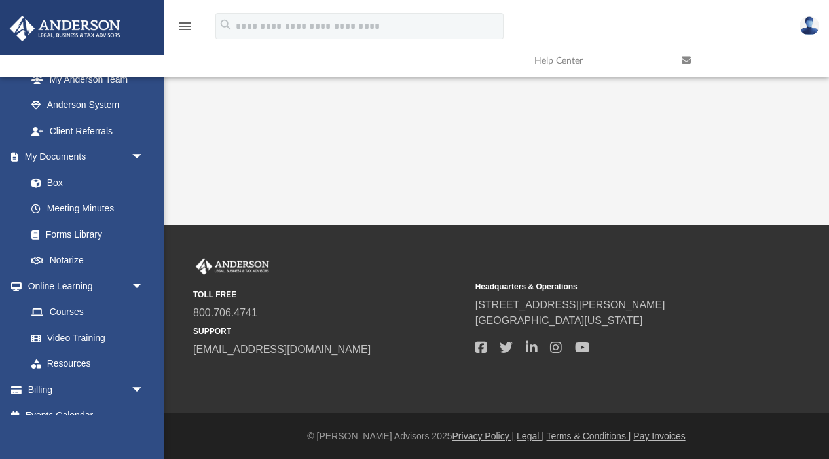
scroll to position [0, 0]
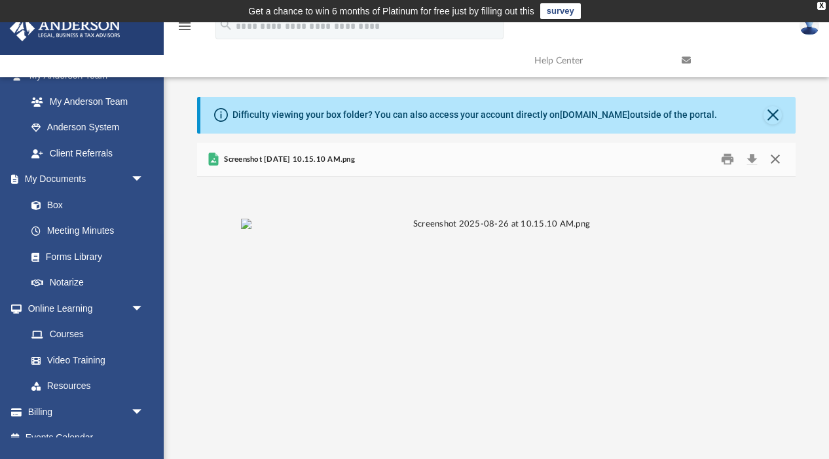
click at [776, 160] on button "Close" at bounding box center [775, 159] width 24 height 20
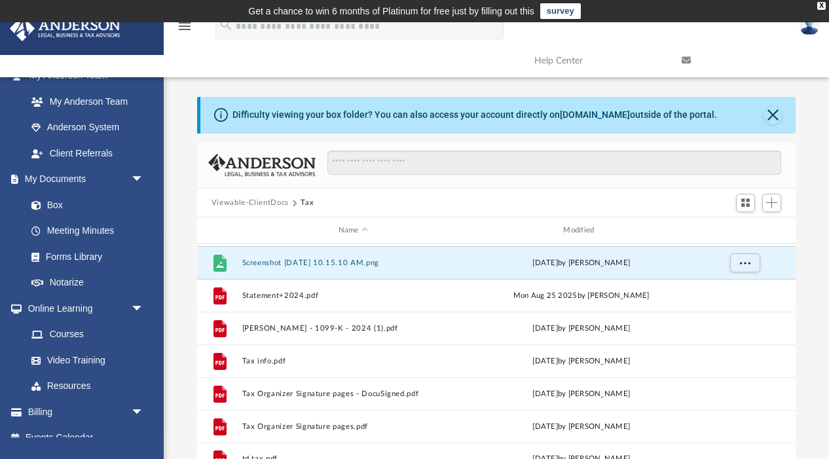
scroll to position [4, 0]
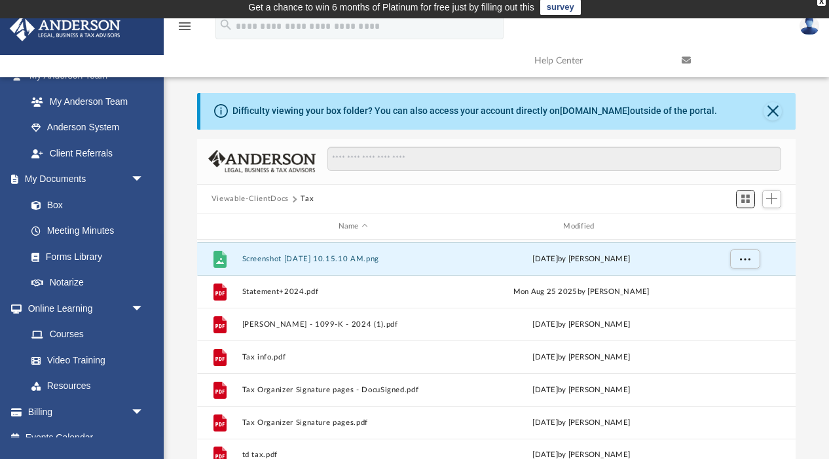
click at [751, 198] on span "Switch to Grid View" at bounding box center [745, 198] width 11 height 11
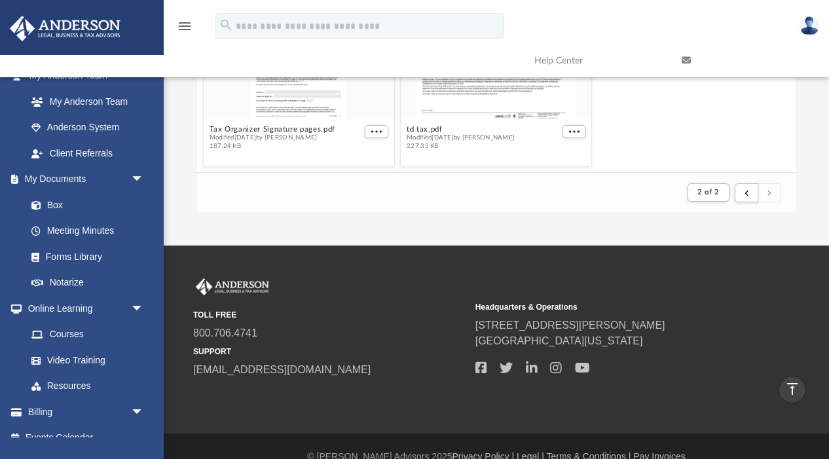
scroll to position [300, 0]
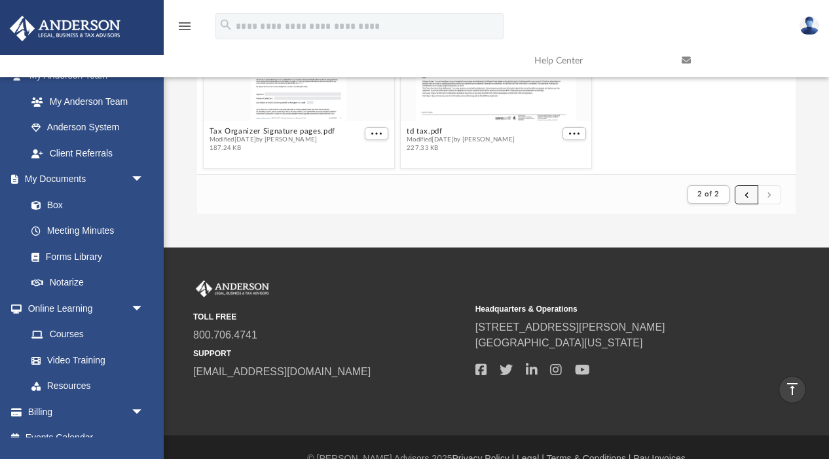
click at [745, 200] on button "submit" at bounding box center [746, 194] width 24 height 19
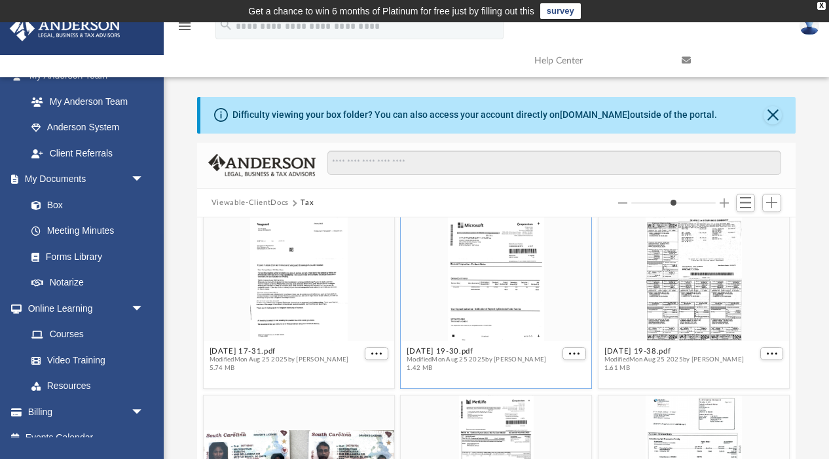
scroll to position [1432, 0]
click at [322, 281] on div "grid" at bounding box center [299, 278] width 190 height 124
click at [289, 313] on div "grid" at bounding box center [299, 278] width 190 height 124
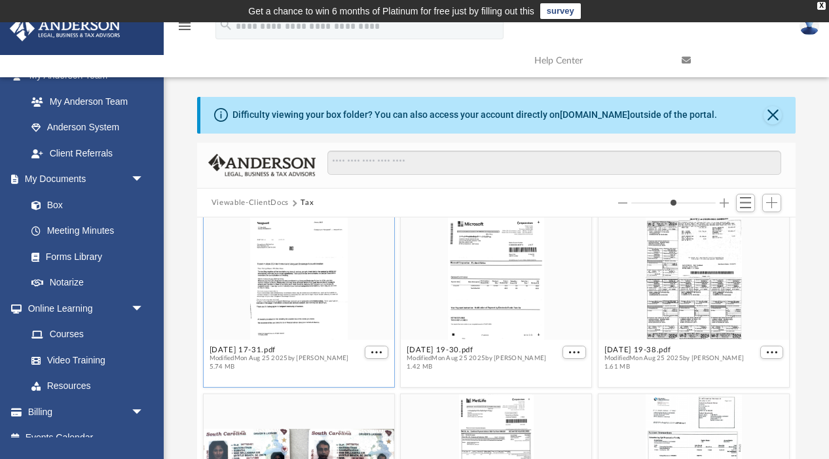
click at [289, 313] on div "grid" at bounding box center [299, 278] width 190 height 124
click at [290, 342] on figcaption "2025-07-22 17-31.pdf Modified Mon Aug 25 2025 by Sumathi Mathisuthan 5.74 MB" at bounding box center [299, 358] width 190 height 35
click at [255, 353] on button "[DATE] 17-31.pdf" at bounding box center [278, 350] width 139 height 9
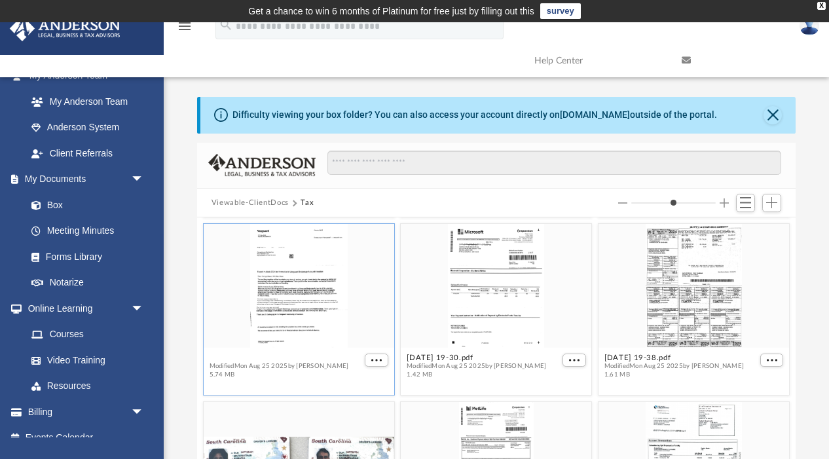
scroll to position [56, 0]
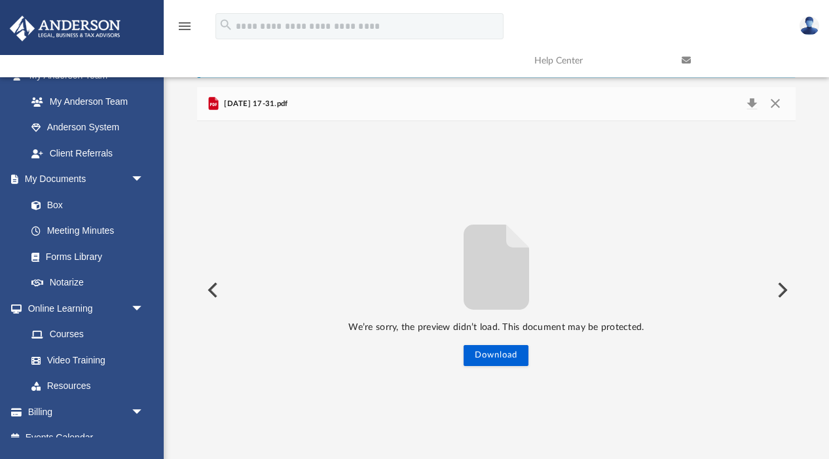
click at [211, 287] on button "Preview" at bounding box center [211, 290] width 29 height 37
click at [777, 106] on button "Close" at bounding box center [775, 104] width 24 height 18
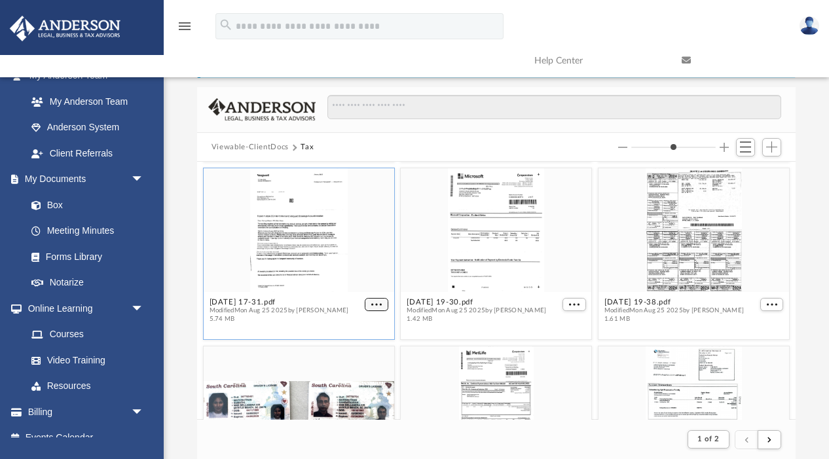
click at [379, 303] on span "More options" at bounding box center [376, 304] width 10 height 7
click at [363, 326] on li "Preview" at bounding box center [362, 328] width 38 height 14
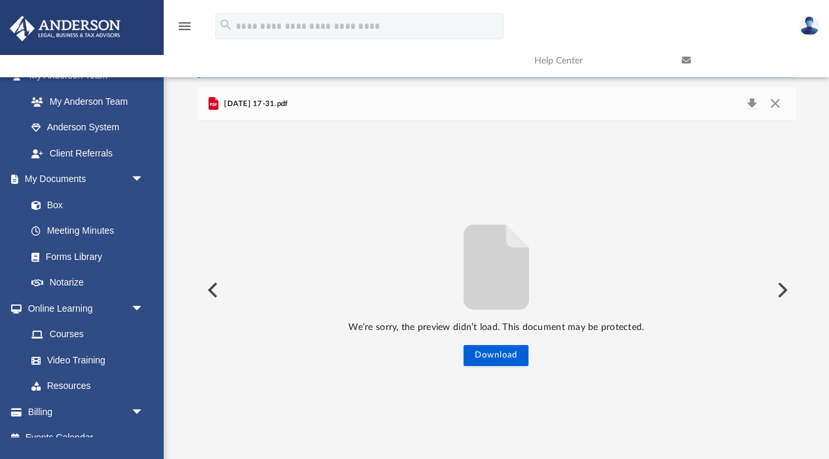
click at [210, 289] on button "Preview" at bounding box center [211, 290] width 29 height 37
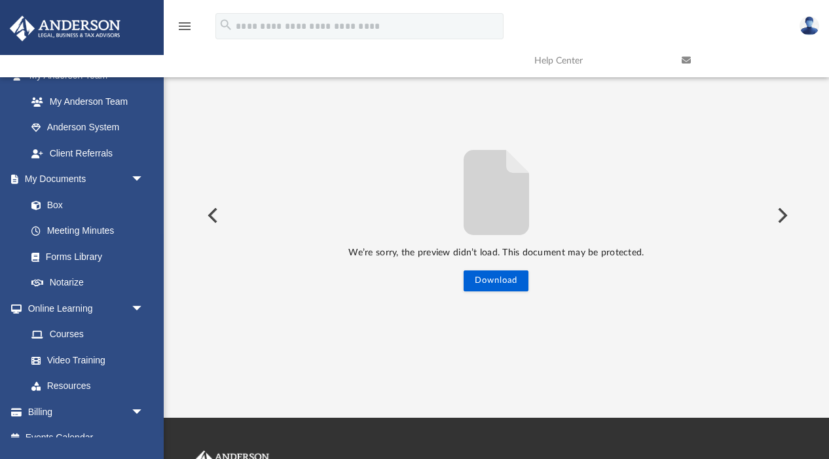
scroll to position [0, 0]
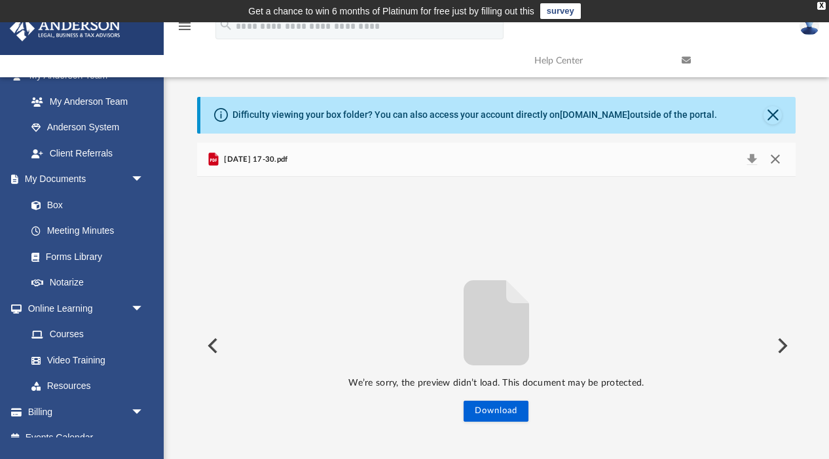
click at [776, 160] on button "Close" at bounding box center [775, 160] width 24 height 18
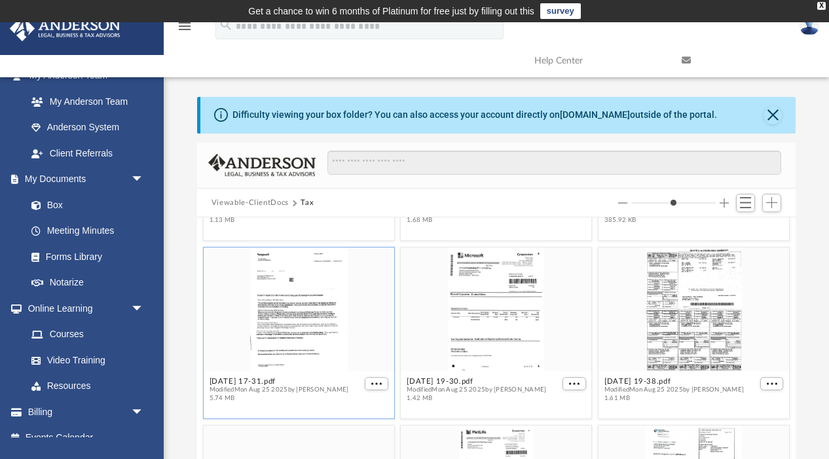
scroll to position [1392, 0]
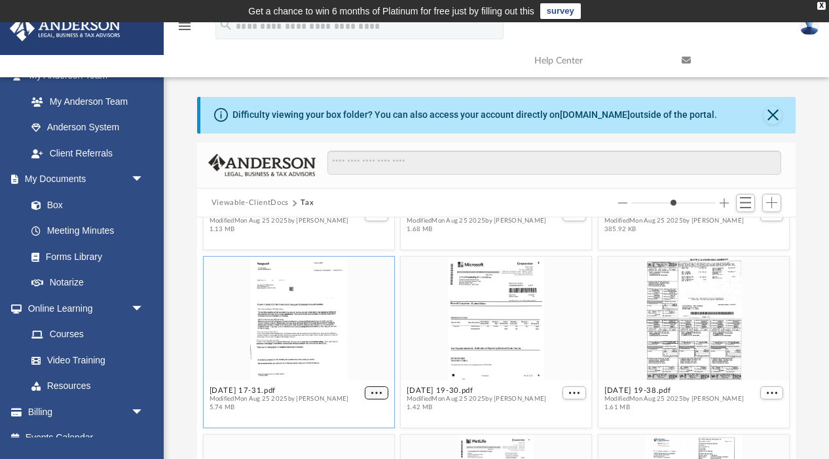
click at [380, 391] on span "More options" at bounding box center [376, 392] width 10 height 7
click at [357, 435] on li "Download" at bounding box center [362, 437] width 38 height 14
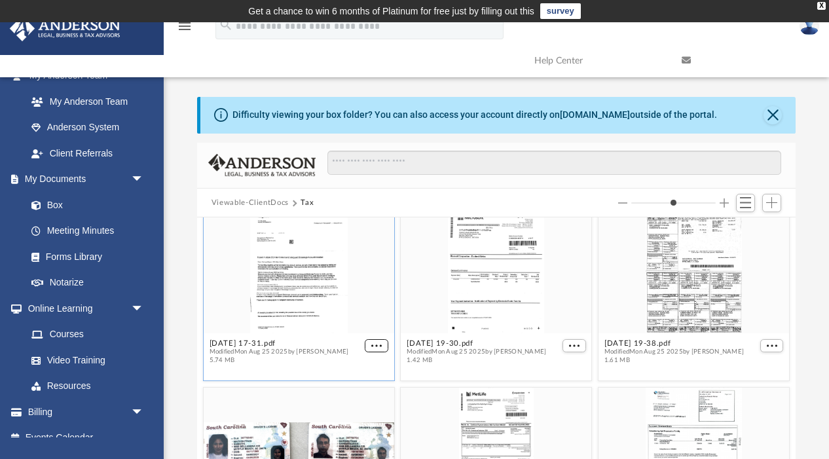
scroll to position [1448, 0]
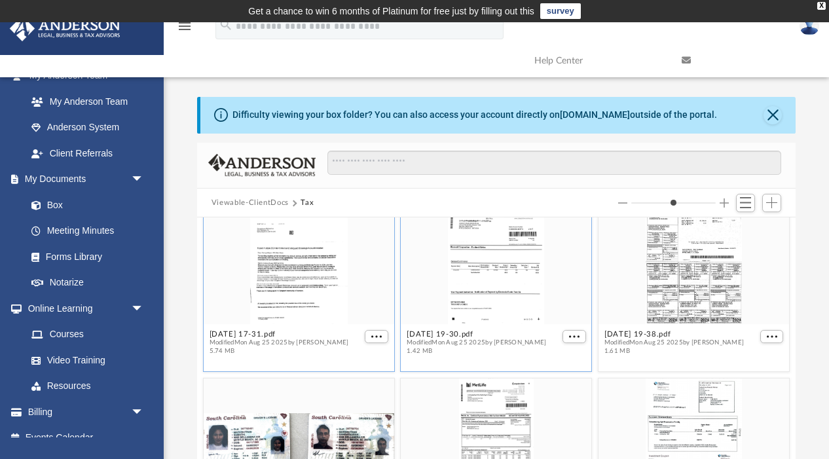
click at [477, 273] on div "grid" at bounding box center [496, 262] width 190 height 124
click at [503, 269] on div "grid" at bounding box center [496, 262] width 190 height 124
click at [577, 339] on span "More options" at bounding box center [574, 336] width 10 height 7
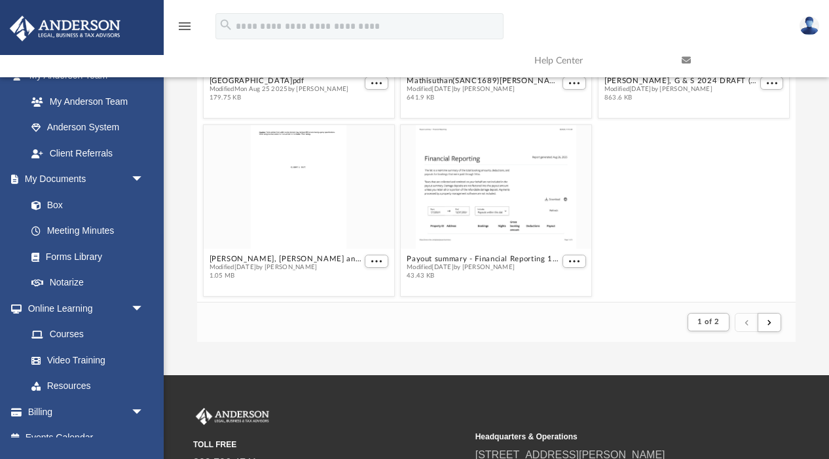
scroll to position [175, 0]
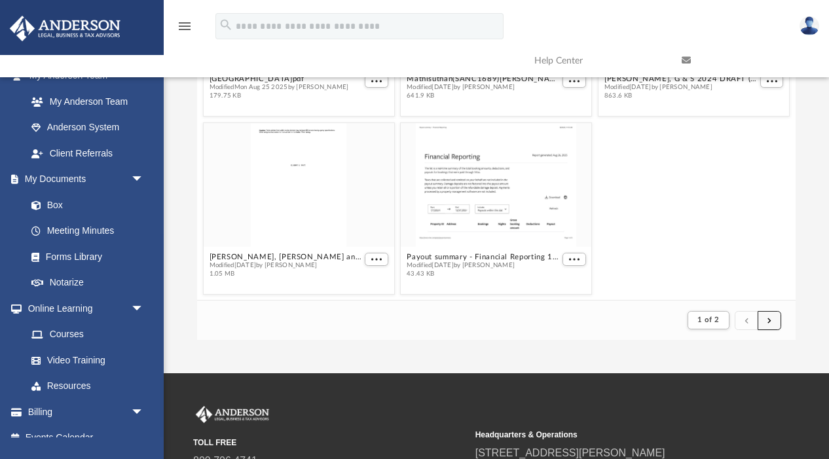
click at [773, 323] on button "submit" at bounding box center [769, 320] width 24 height 19
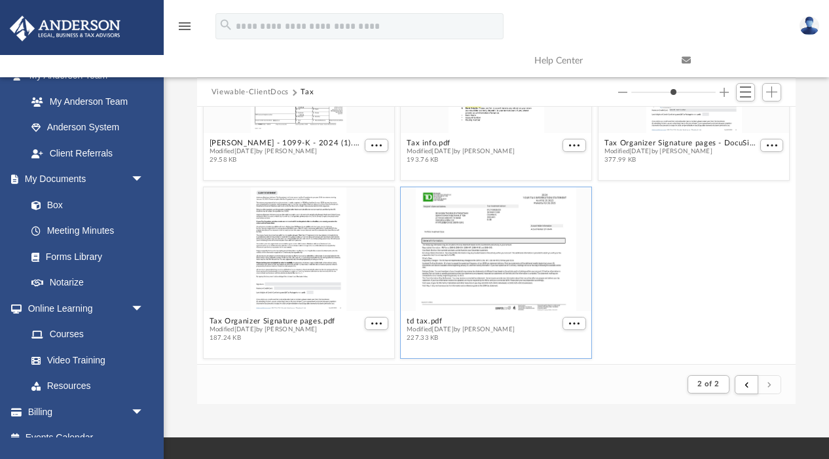
scroll to position [106, 0]
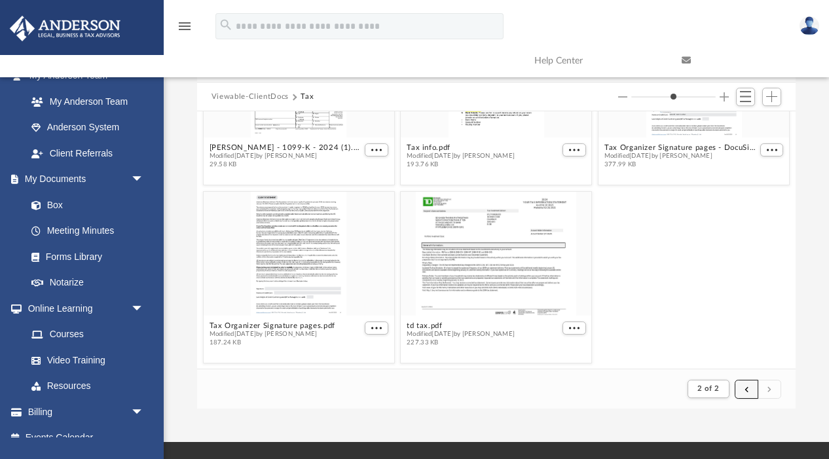
click at [744, 387] on button "submit" at bounding box center [746, 389] width 24 height 19
click at [748, 389] on span "submit" at bounding box center [746, 388] width 4 height 7
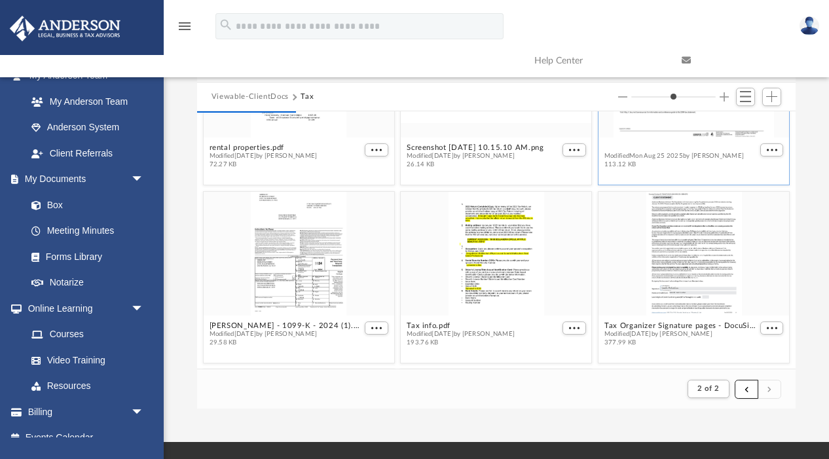
scroll to position [282, 0]
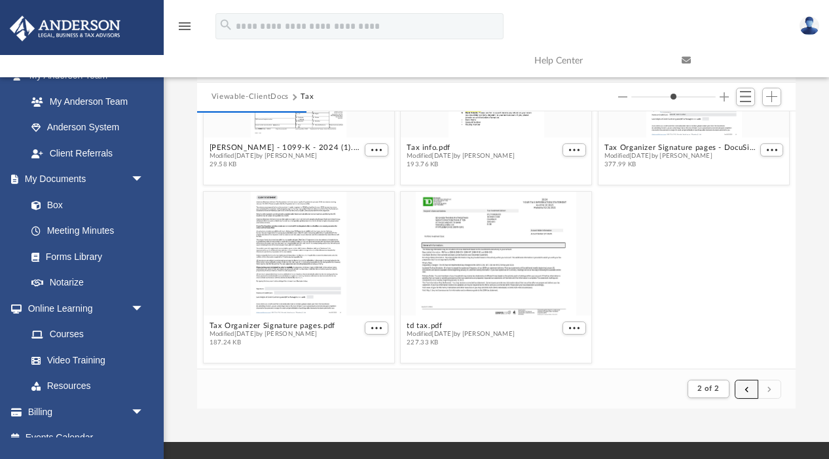
click at [749, 388] on button "submit" at bounding box center [746, 389] width 24 height 19
click at [744, 388] on button "submit" at bounding box center [746, 389] width 24 height 19
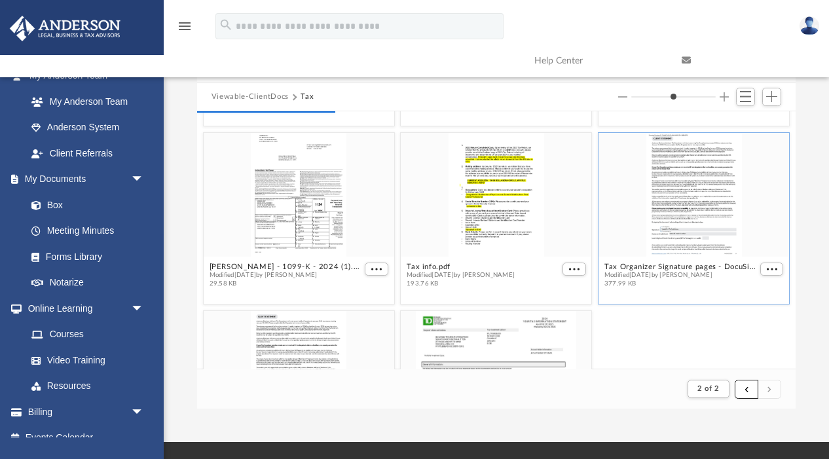
scroll to position [165, 0]
click at [747, 389] on span "submit" at bounding box center [746, 388] width 4 height 7
type input "*"
click at [770, 391] on iframe at bounding box center [754, 417] width 118 height 52
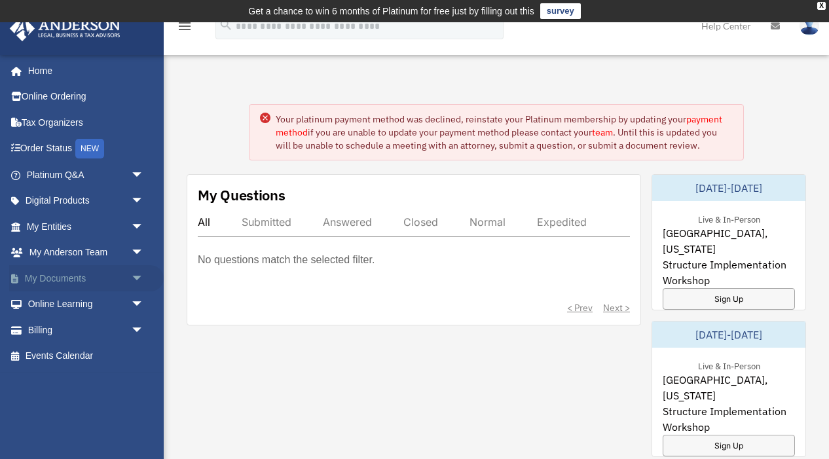
click at [77, 281] on link "My Documents arrow_drop_down" at bounding box center [86, 278] width 154 height 26
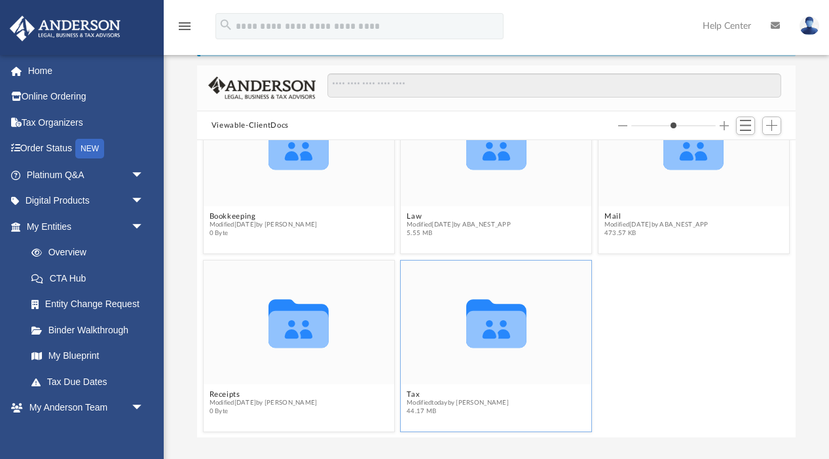
scroll to position [92, 0]
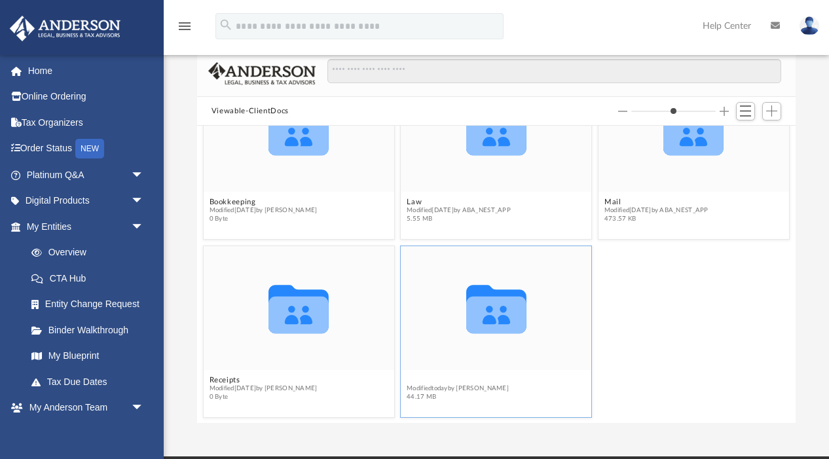
click at [415, 376] on button "Tax" at bounding box center [457, 380] width 102 height 9
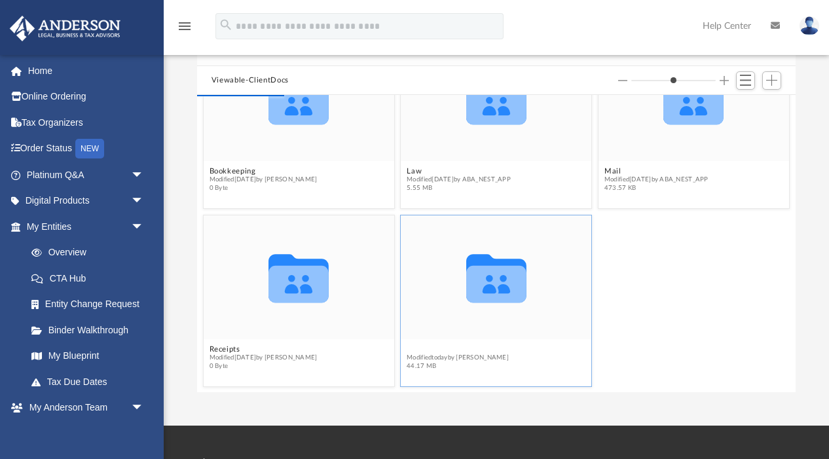
scroll to position [124, 0]
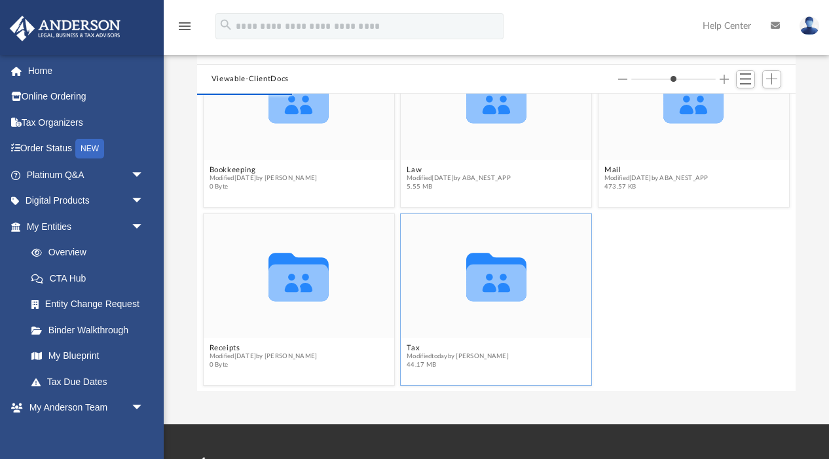
click at [506, 291] on icon "grid" at bounding box center [496, 277] width 60 height 48
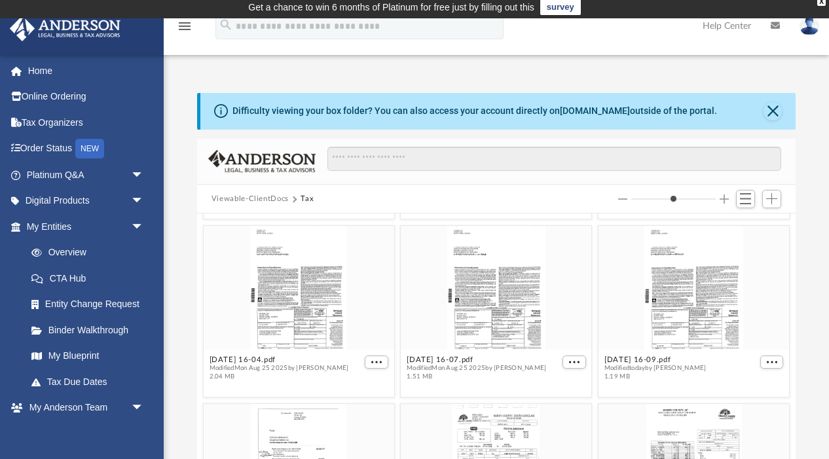
scroll to position [884, 0]
click at [302, 302] on div "grid" at bounding box center [299, 288] width 190 height 124
click at [380, 357] on button "More options" at bounding box center [377, 363] width 24 height 14
click at [365, 386] on li "Preview" at bounding box center [362, 386] width 38 height 14
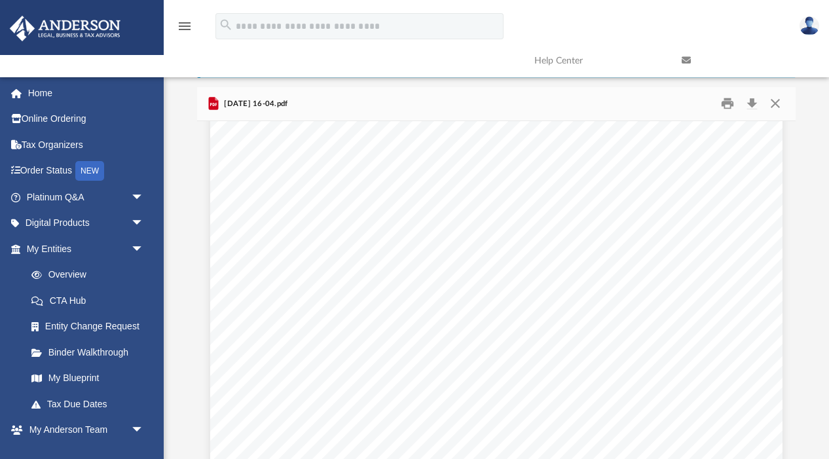
scroll to position [365, 0]
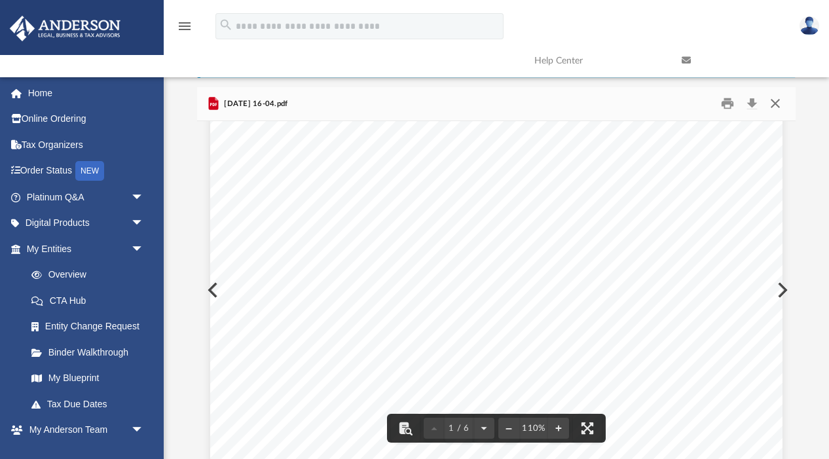
click at [774, 99] on button "Close" at bounding box center [775, 104] width 24 height 20
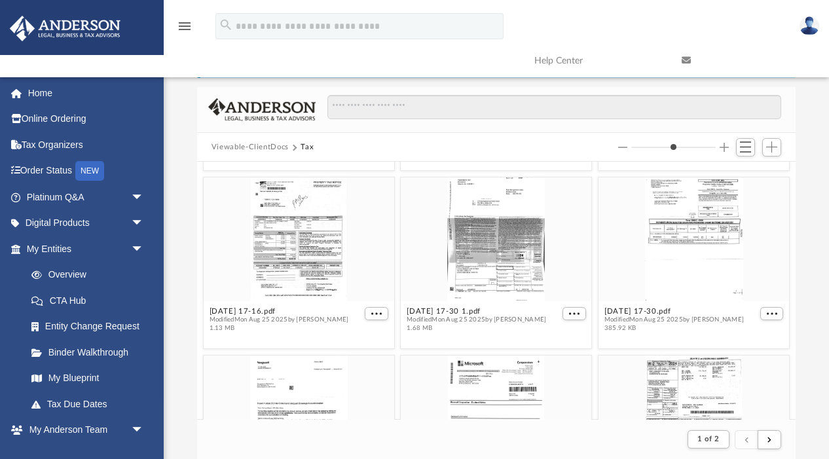
scroll to position [1220, 0]
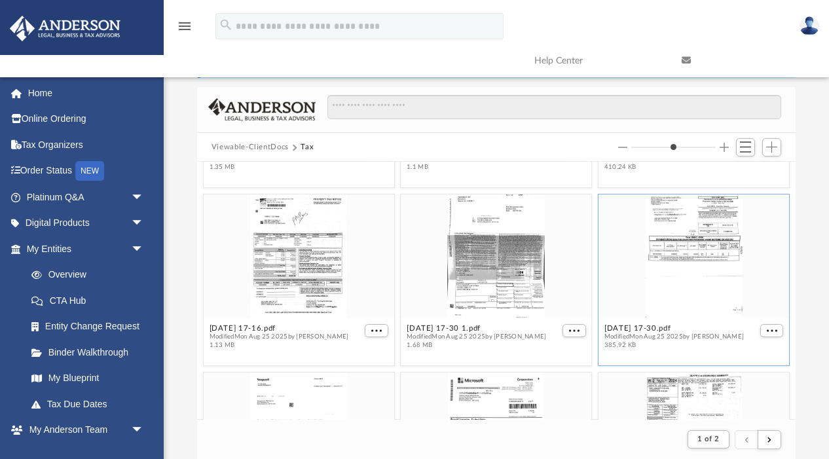
click at [690, 252] on div "grid" at bounding box center [693, 256] width 190 height 124
click at [775, 324] on button "More options" at bounding box center [772, 331] width 24 height 14
click at [759, 355] on li "Preview" at bounding box center [757, 354] width 38 height 14
type input "*"
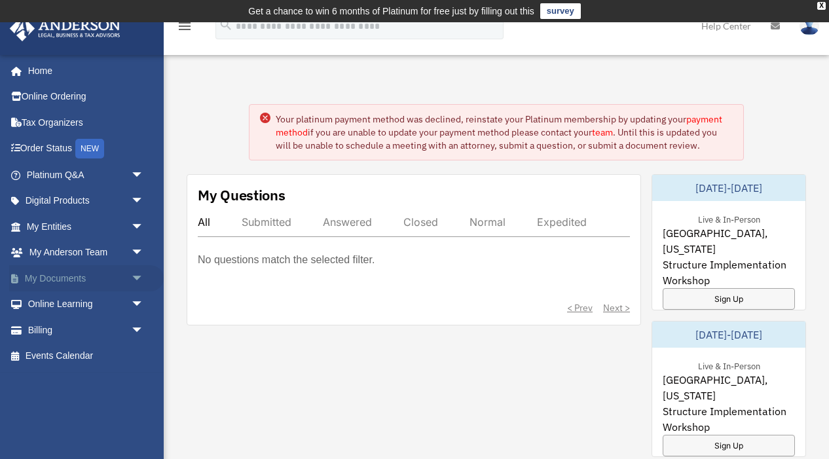
click at [46, 284] on link "My Documents arrow_drop_down" at bounding box center [86, 278] width 154 height 26
click at [50, 278] on link "My Documents arrow_drop_down" at bounding box center [86, 278] width 154 height 26
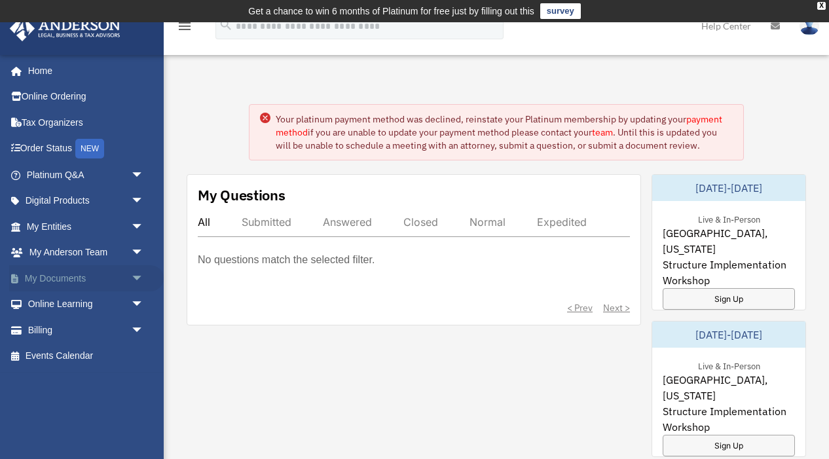
scroll to position [48, 0]
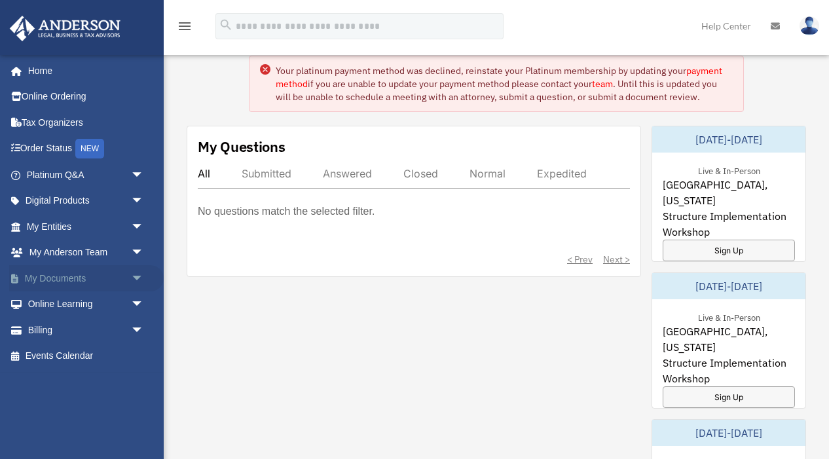
click at [82, 269] on link "My Documents arrow_drop_down" at bounding box center [86, 278] width 154 height 26
click at [135, 278] on span "arrow_drop_down" at bounding box center [144, 278] width 26 height 27
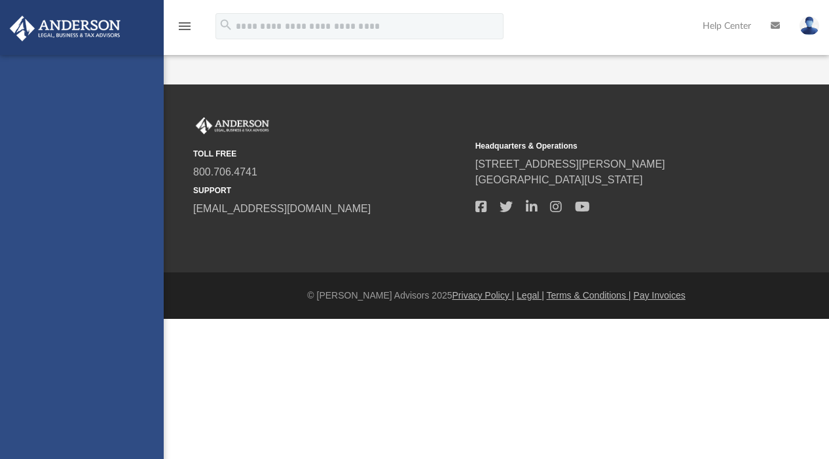
click at [56, 304] on link "Entity Change Request" at bounding box center [90, 305] width 145 height 26
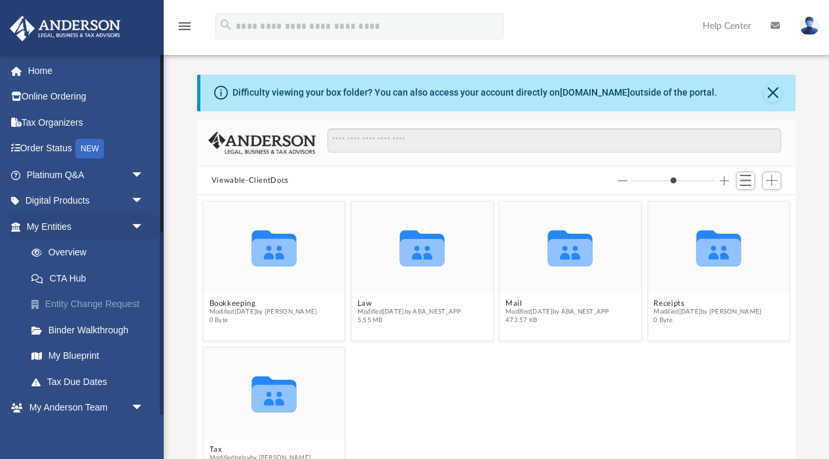
scroll to position [297, 598]
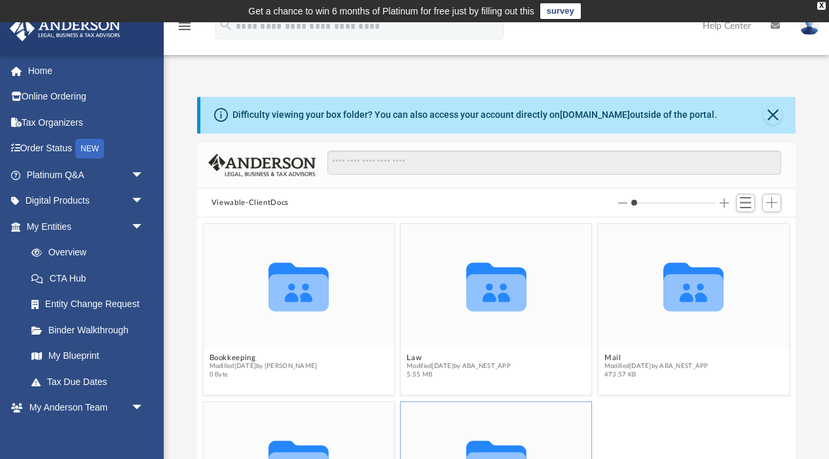
click at [466, 443] on icon "Collaborated Folder" at bounding box center [496, 464] width 115 height 74
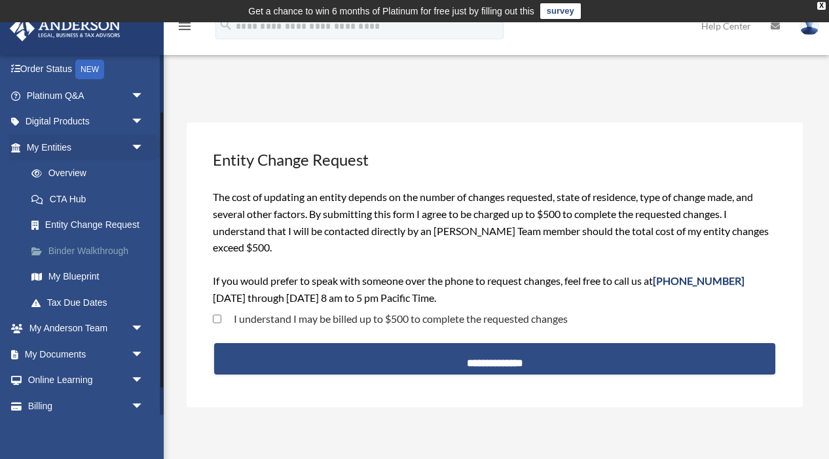
scroll to position [75, 0]
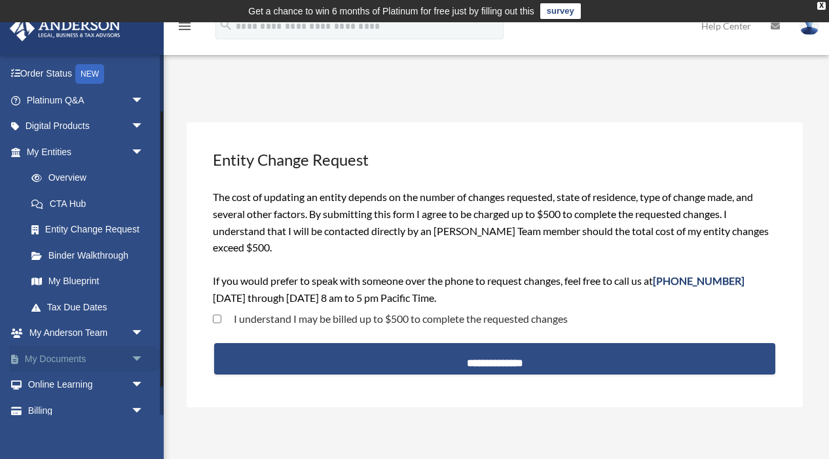
click at [65, 358] on link "My Documents arrow_drop_down" at bounding box center [86, 359] width 154 height 26
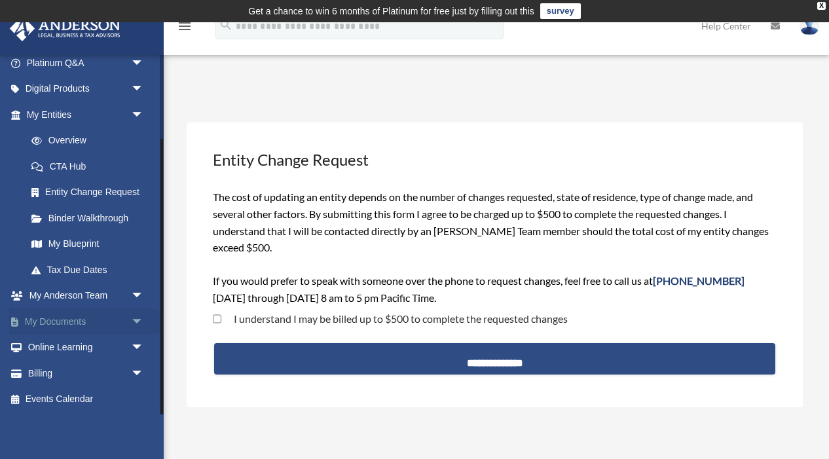
scroll to position [111, 0]
click at [139, 324] on span "arrow_drop_down" at bounding box center [144, 323] width 26 height 27
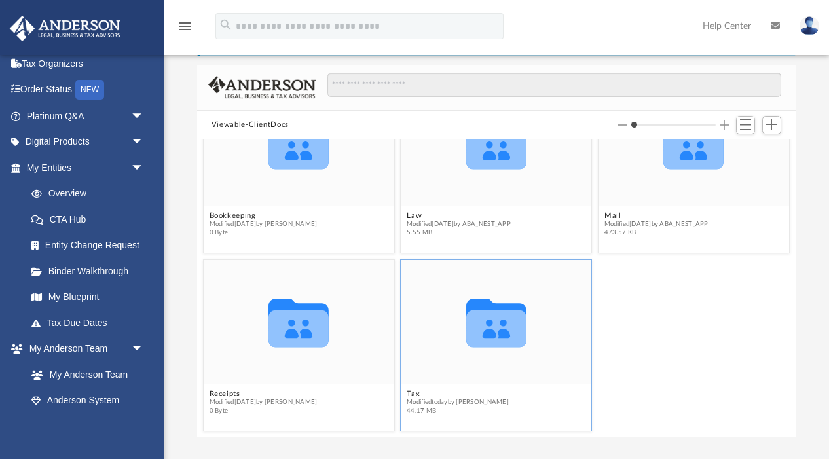
scroll to position [80, 0]
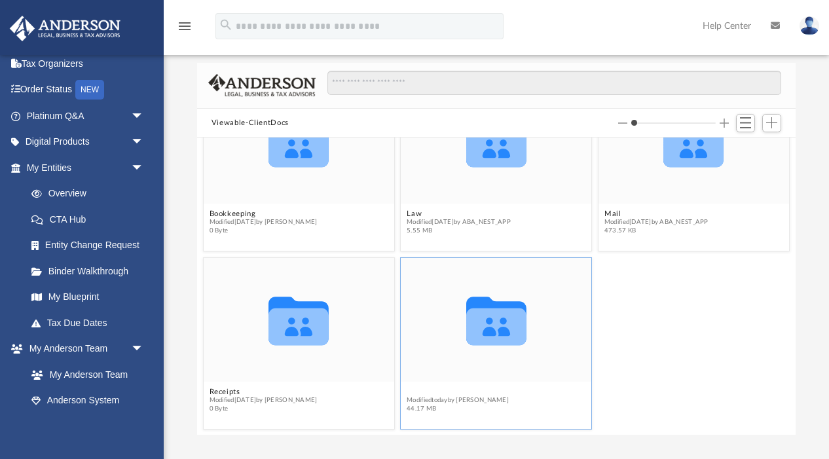
click at [412, 391] on button "Tax" at bounding box center [457, 392] width 102 height 9
click at [414, 399] on span "Modified [DATE] by [PERSON_NAME]" at bounding box center [457, 400] width 102 height 9
click at [412, 388] on button "Tax" at bounding box center [457, 392] width 102 height 9
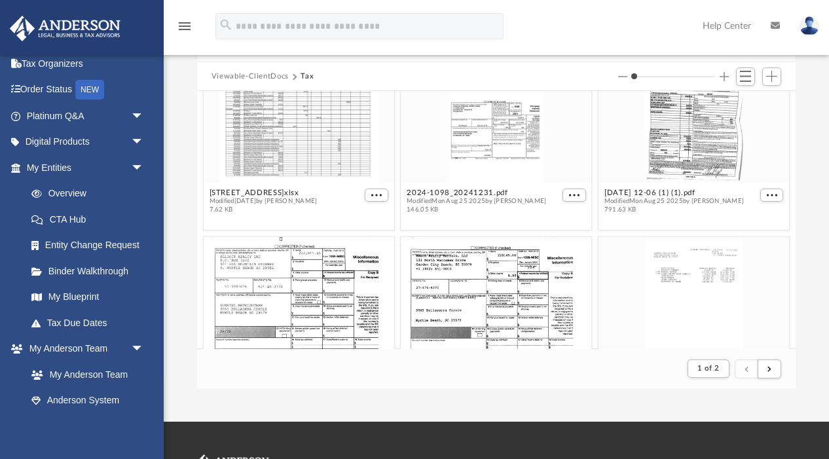
scroll to position [0, 0]
